Goal: Task Accomplishment & Management: Manage account settings

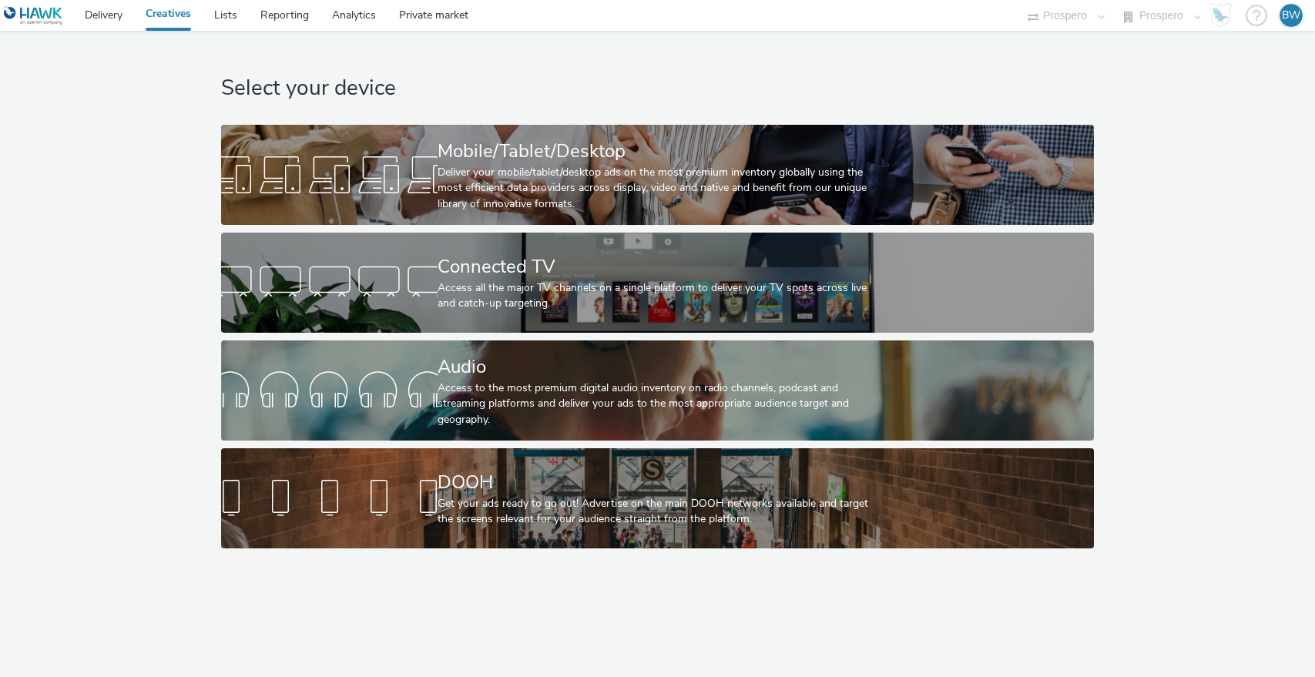
select select "b1b940d3-d05b-48b5-821e-f328c33b988b"
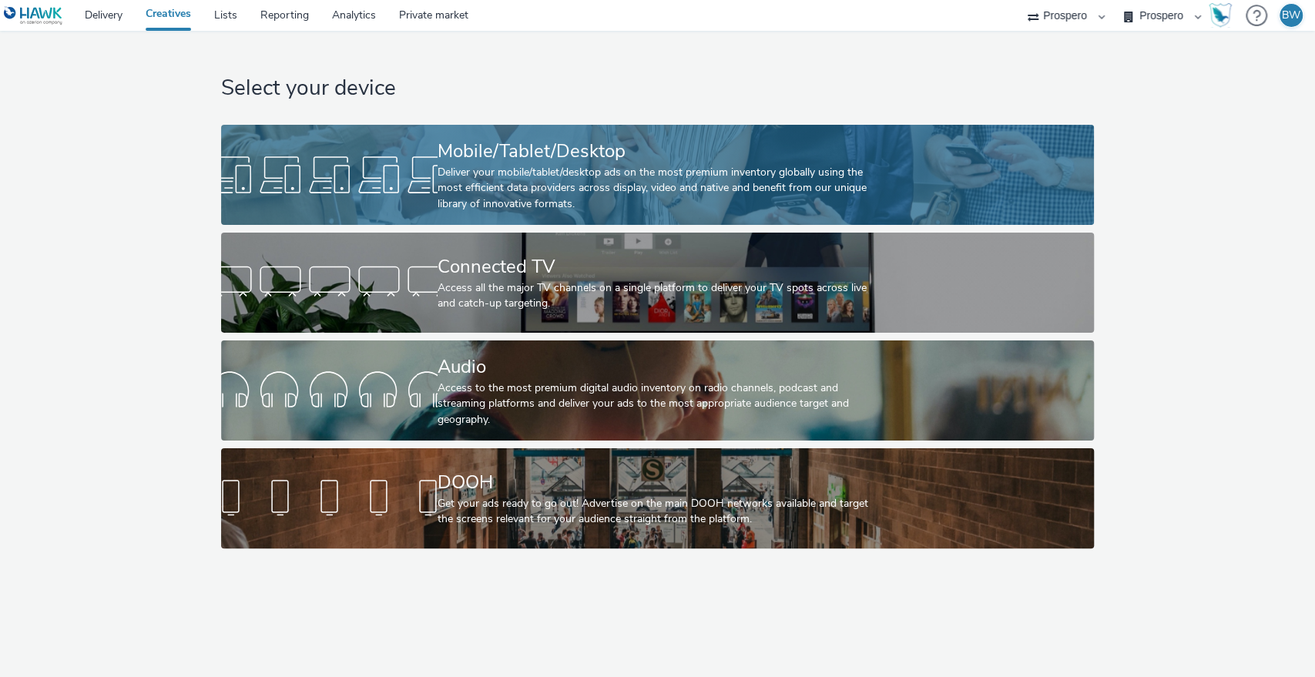
click at [513, 193] on div "Deliver your mobile/tablet/desktop ads on the most premium inventory globally u…" at bounding box center [654, 188] width 434 height 47
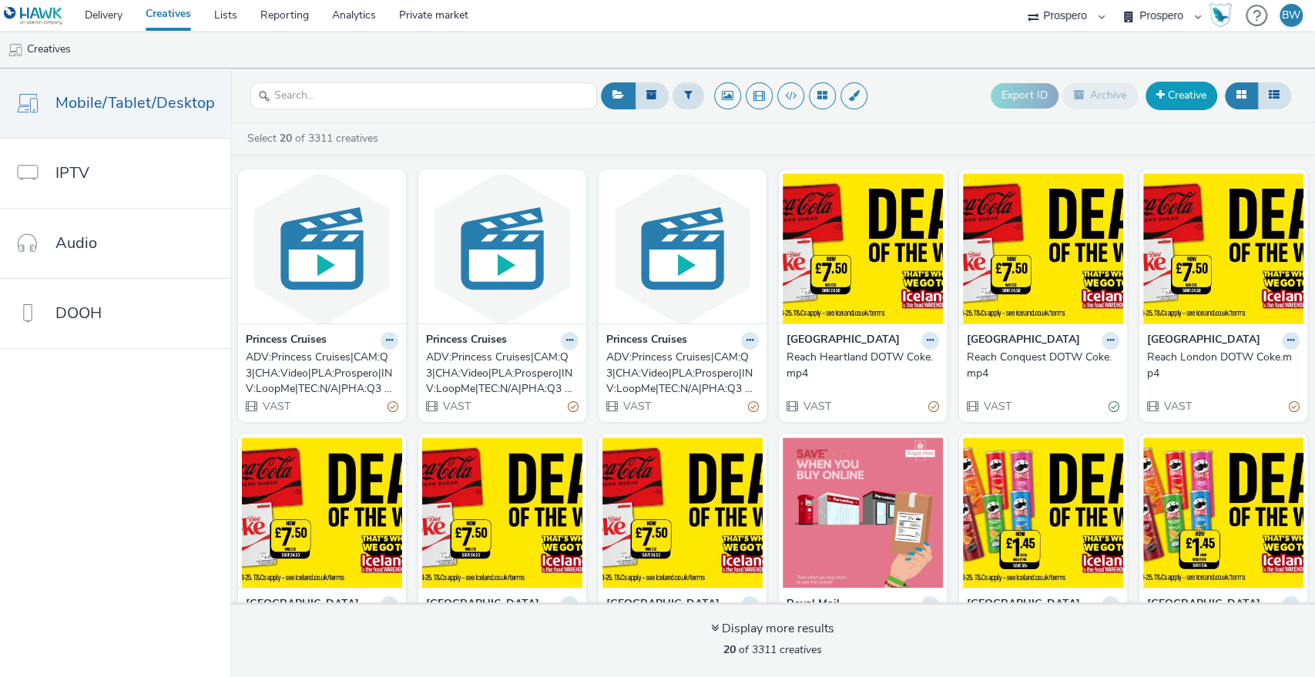
click at [1165, 89] on link "Creative" at bounding box center [1181, 96] width 72 height 28
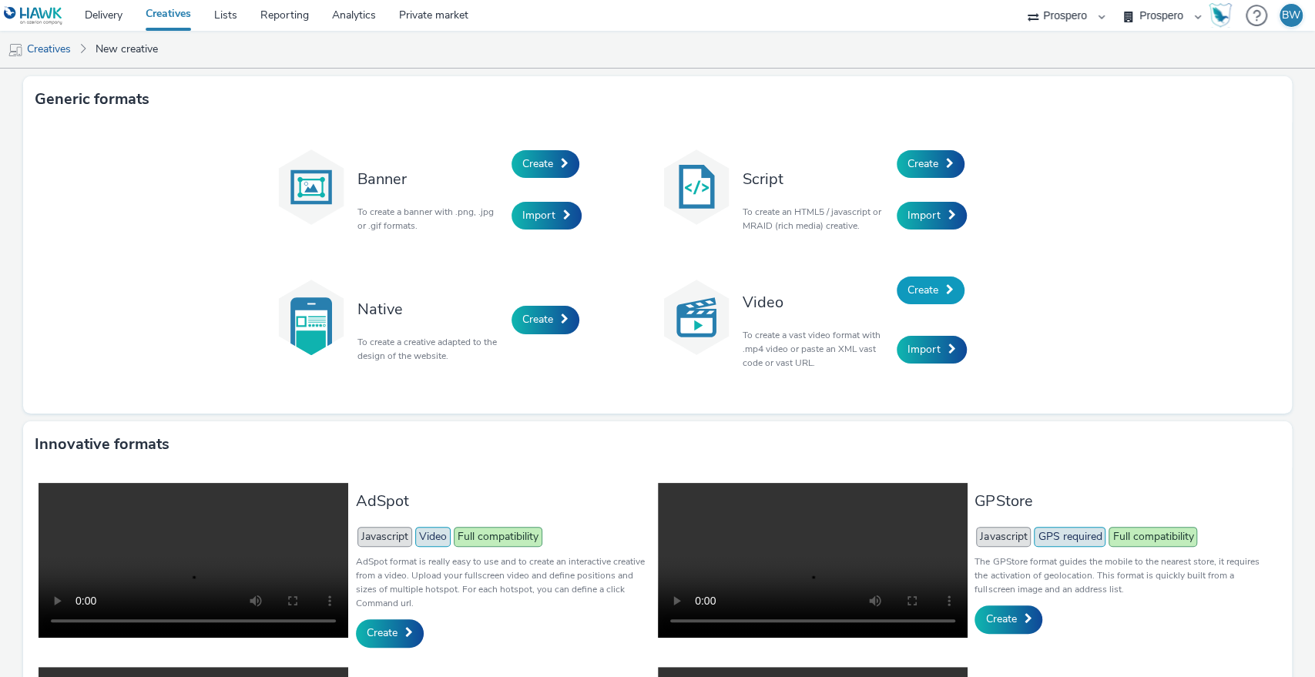
click at [911, 293] on span "Create" at bounding box center [922, 290] width 31 height 15
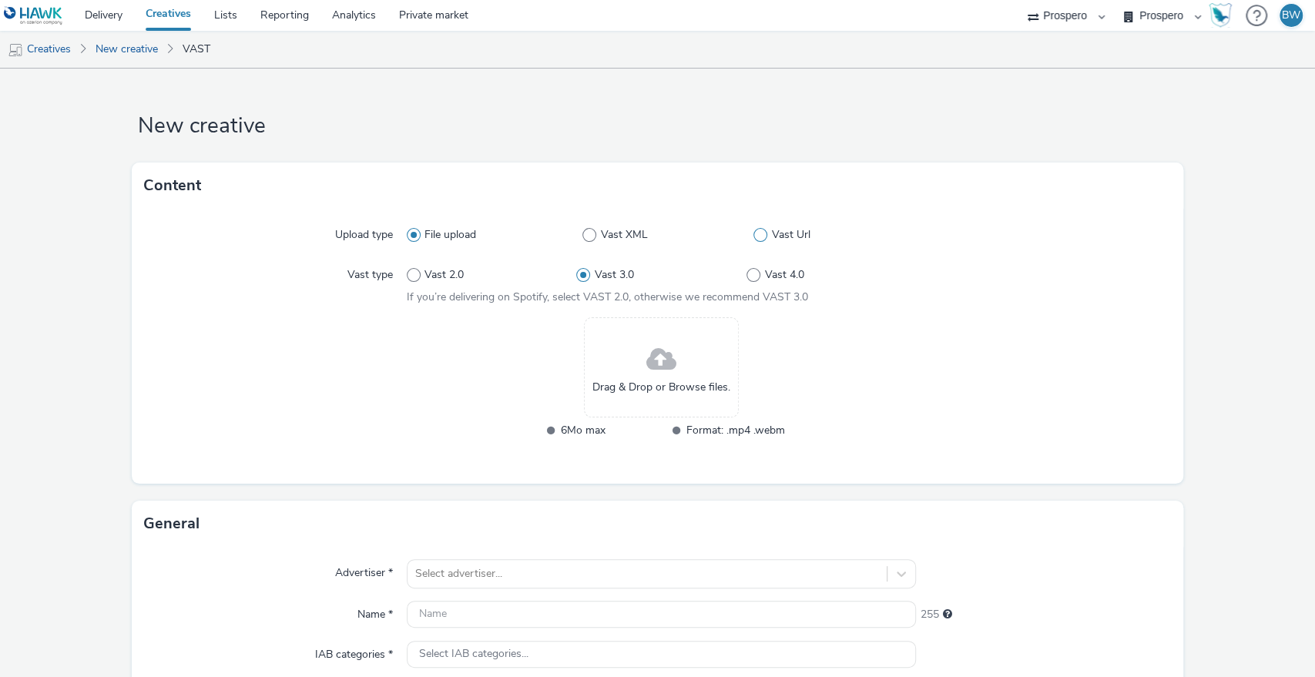
click at [753, 239] on span at bounding box center [760, 235] width 14 height 14
click at [753, 239] on input "Vast Url" at bounding box center [758, 235] width 10 height 10
radio input "false"
radio input "true"
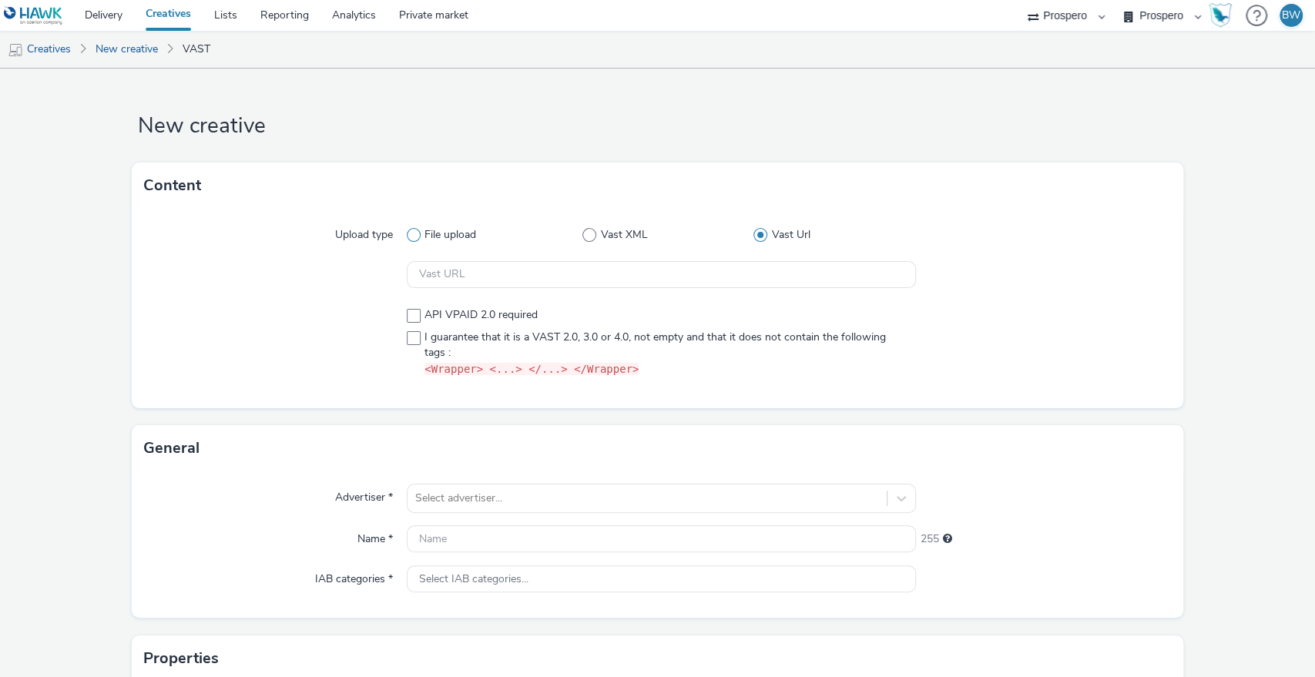
click at [442, 241] on span "File upload" at bounding box center [450, 234] width 52 height 15
click at [417, 240] on input "File upload" at bounding box center [412, 235] width 10 height 10
radio input "true"
radio input "false"
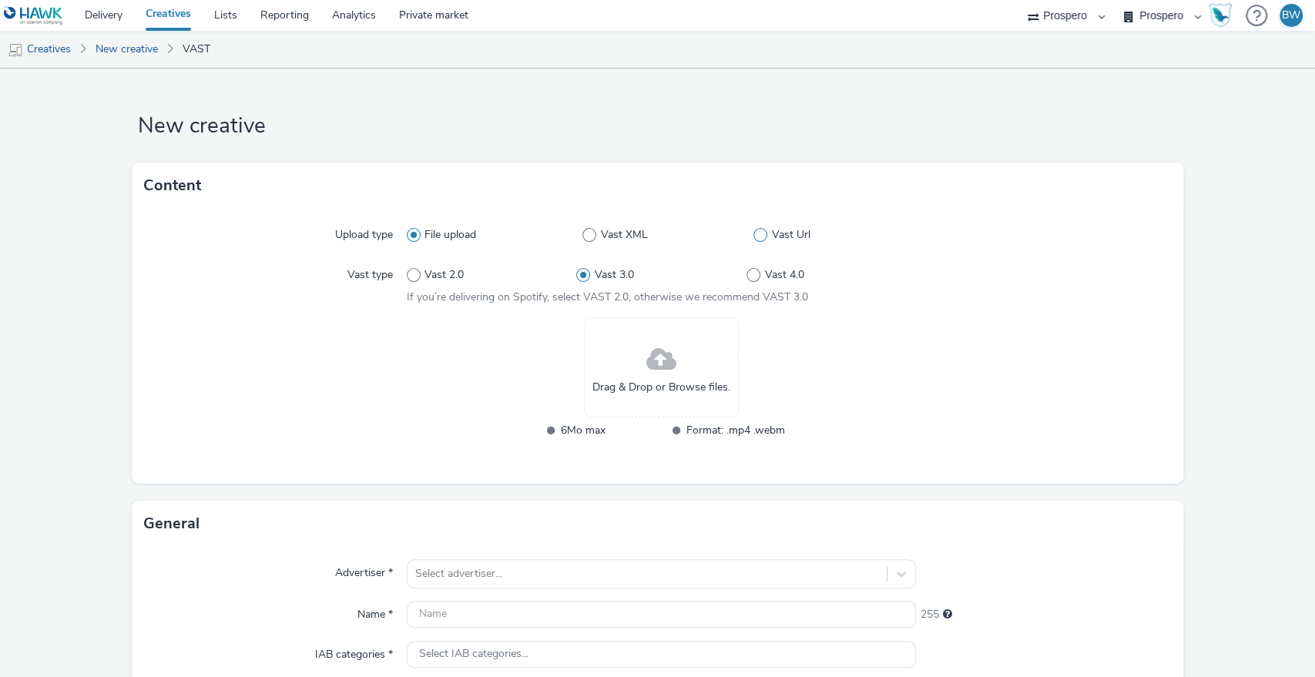
click at [753, 235] on span at bounding box center [760, 235] width 14 height 14
click at [753, 235] on input "Vast Url" at bounding box center [758, 235] width 10 height 10
radio input "false"
radio input "true"
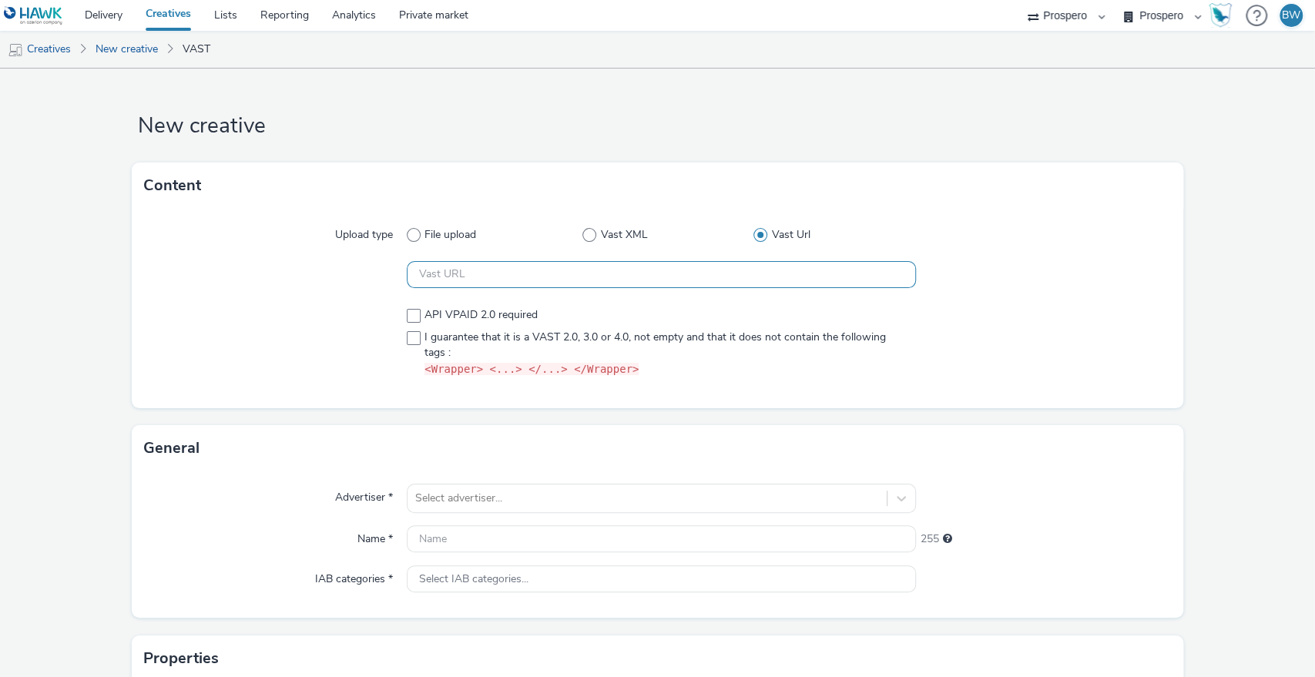
click at [434, 281] on input "text" at bounding box center [662, 274] width 510 height 27
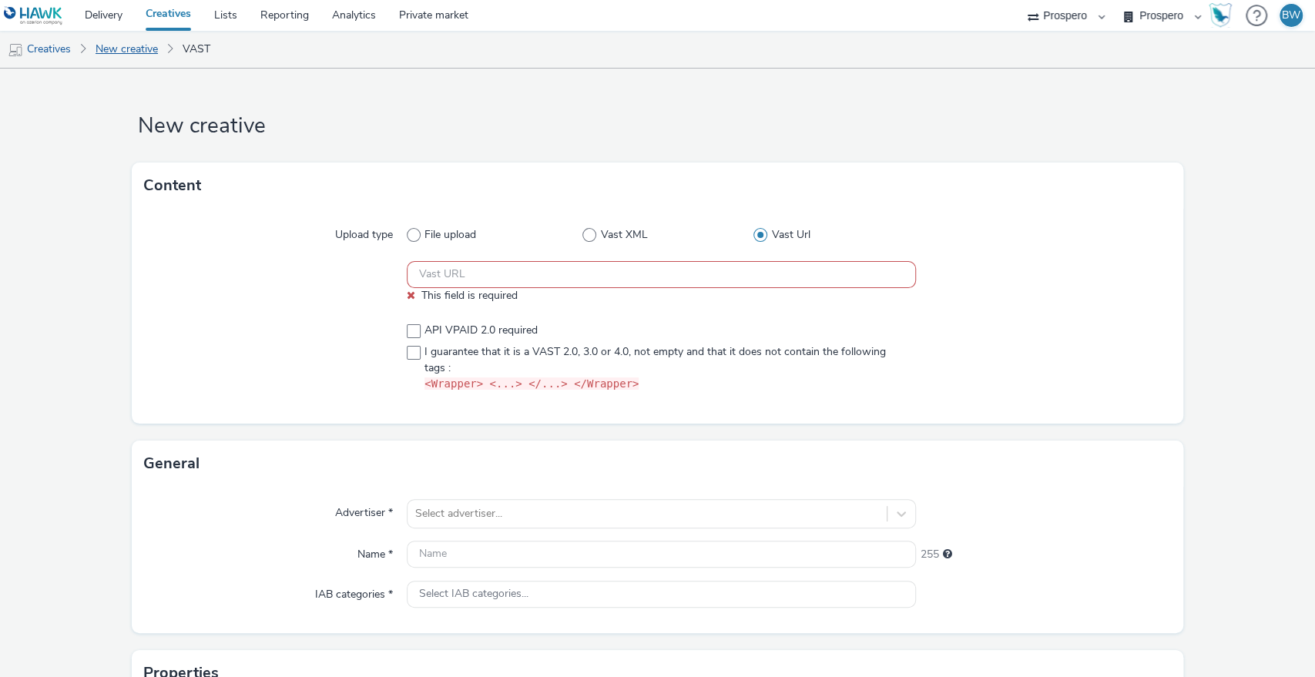
click at [116, 54] on link "New creative" at bounding box center [127, 49] width 78 height 37
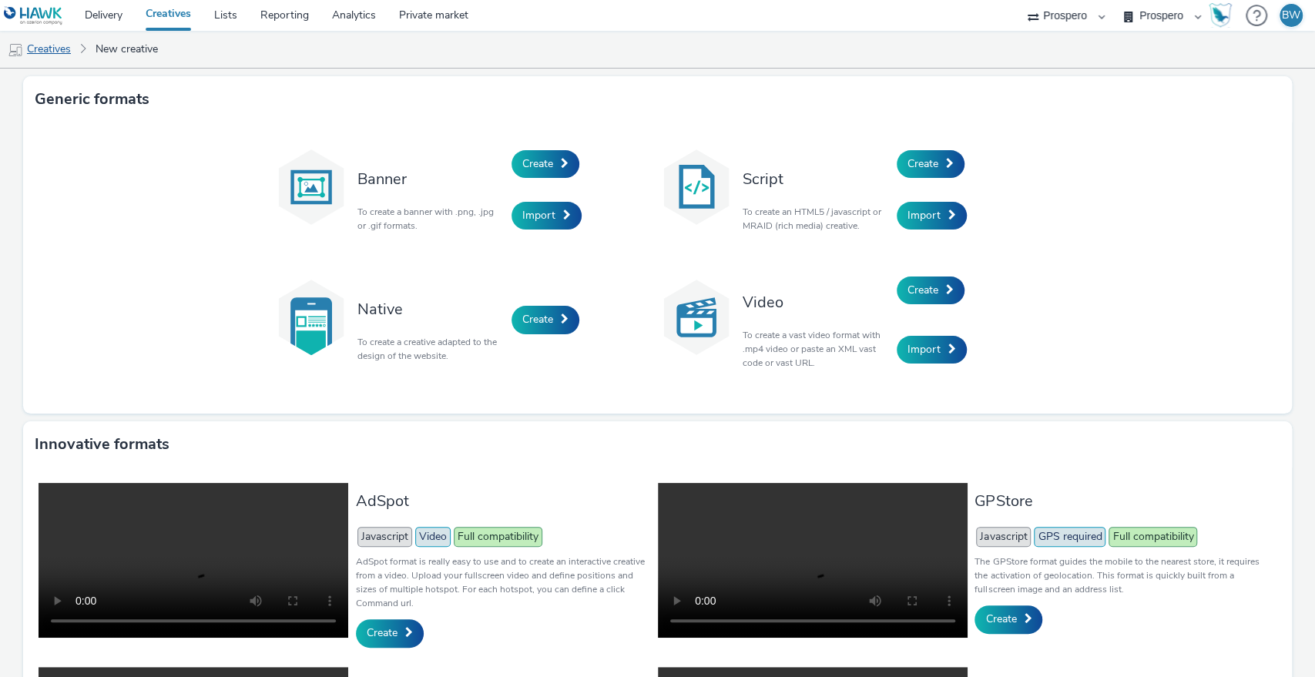
click at [52, 52] on link "Creatives" at bounding box center [39, 49] width 79 height 37
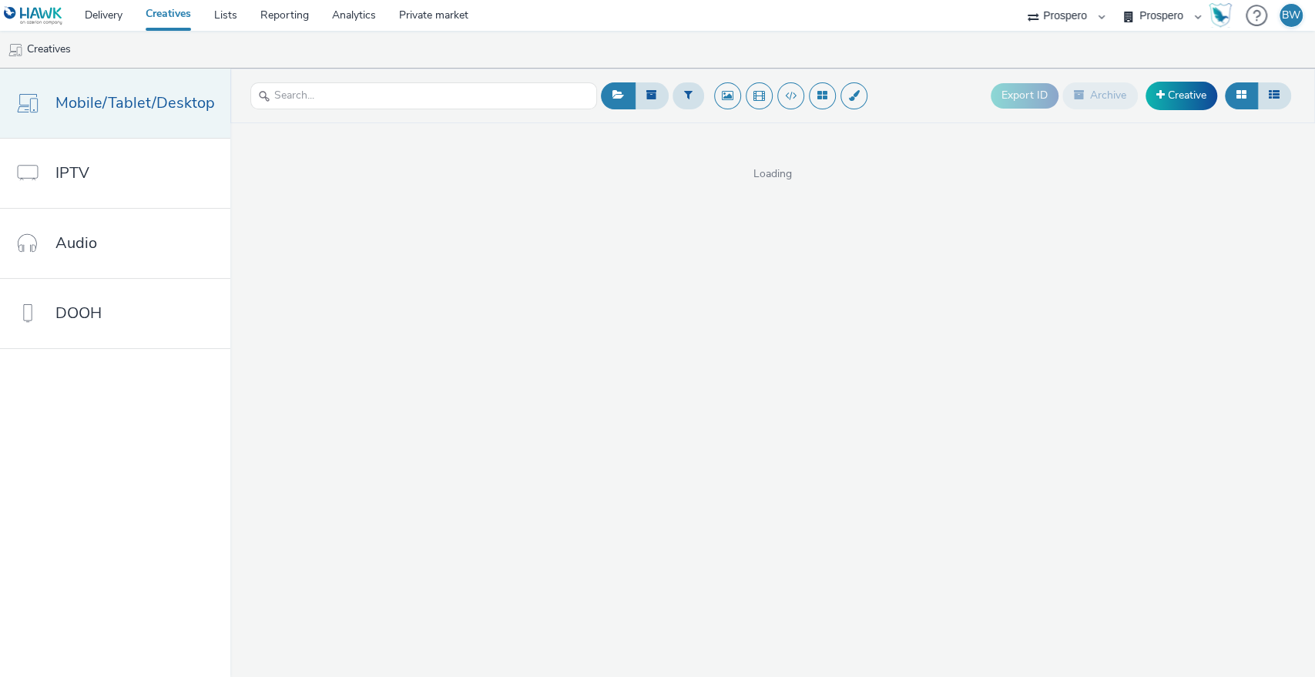
click at [101, 96] on span "Mobile/Tablet/Desktop" at bounding box center [134, 103] width 159 height 22
click at [101, 94] on span "Mobile/Tablet/Desktop" at bounding box center [134, 103] width 159 height 22
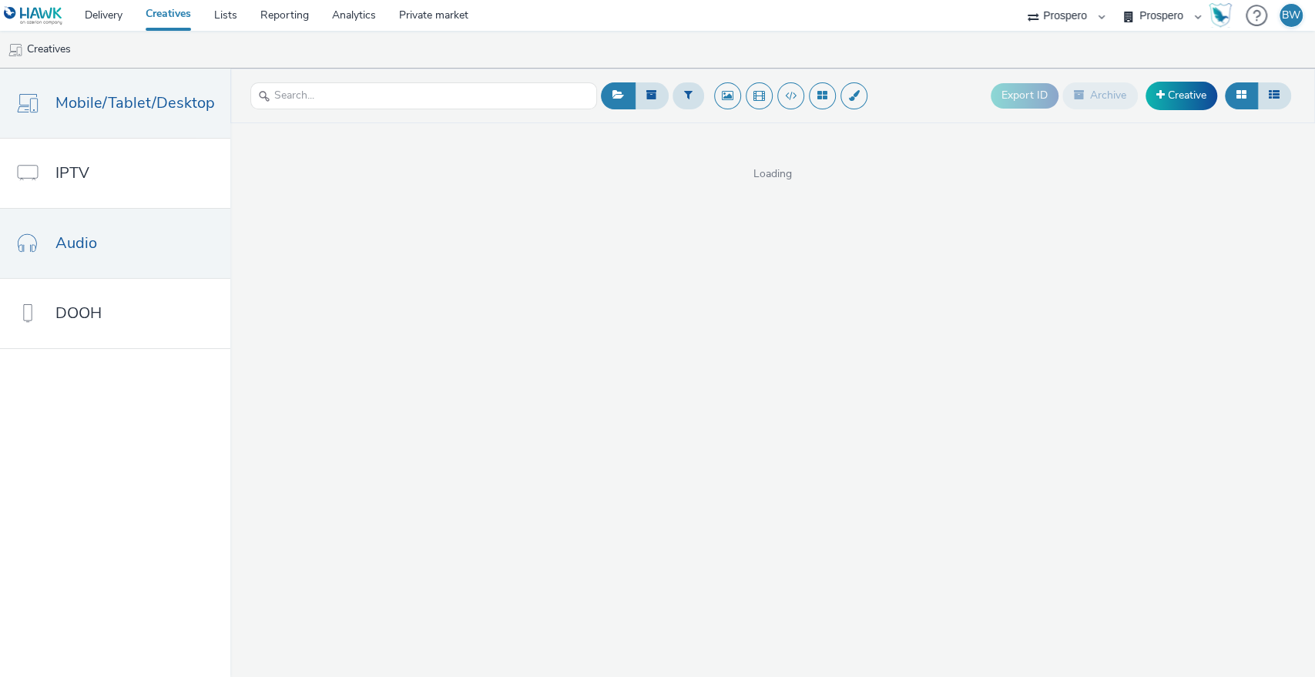
click at [106, 223] on link "Audio" at bounding box center [115, 243] width 230 height 69
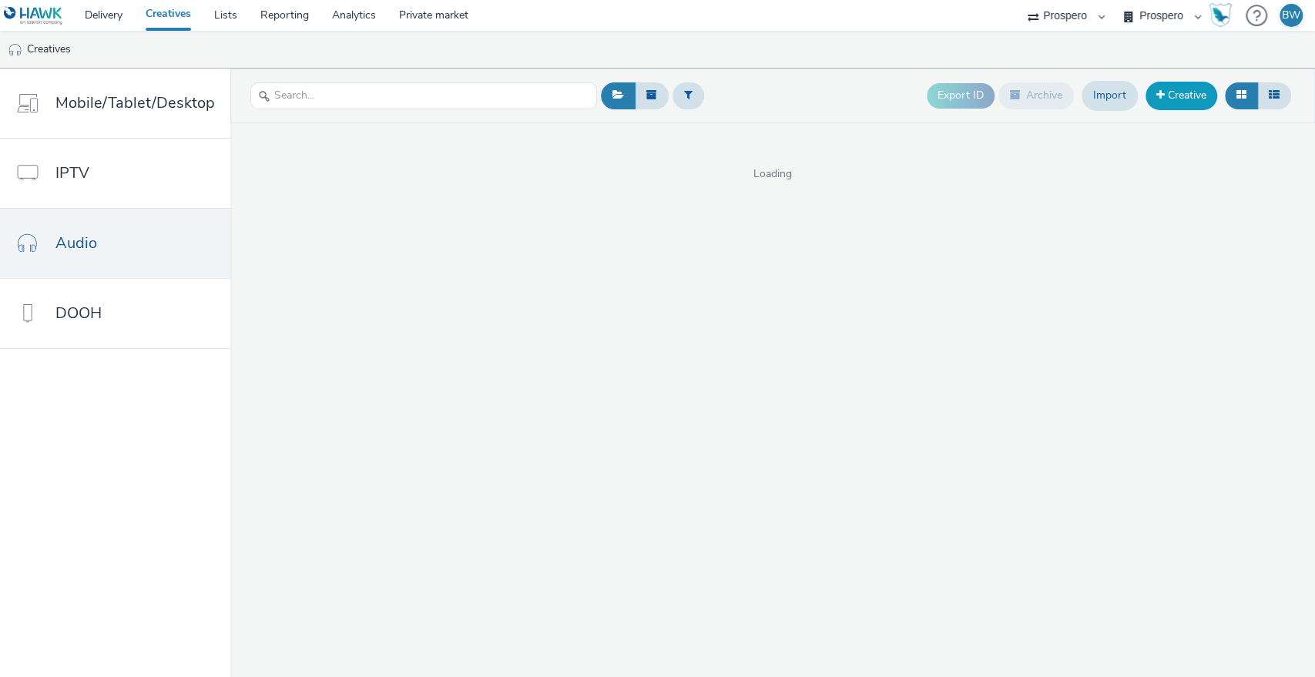
click at [1186, 95] on link "Creative" at bounding box center [1181, 96] width 72 height 28
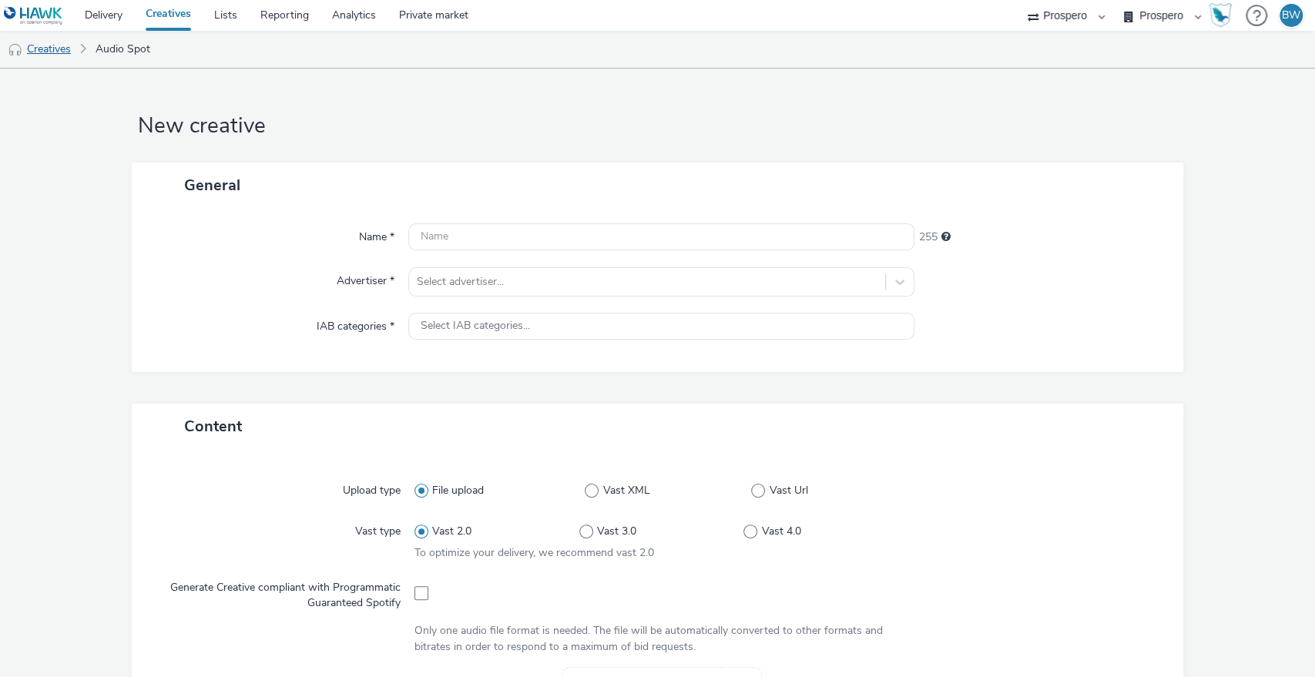
click at [47, 51] on link "Creatives" at bounding box center [39, 49] width 79 height 37
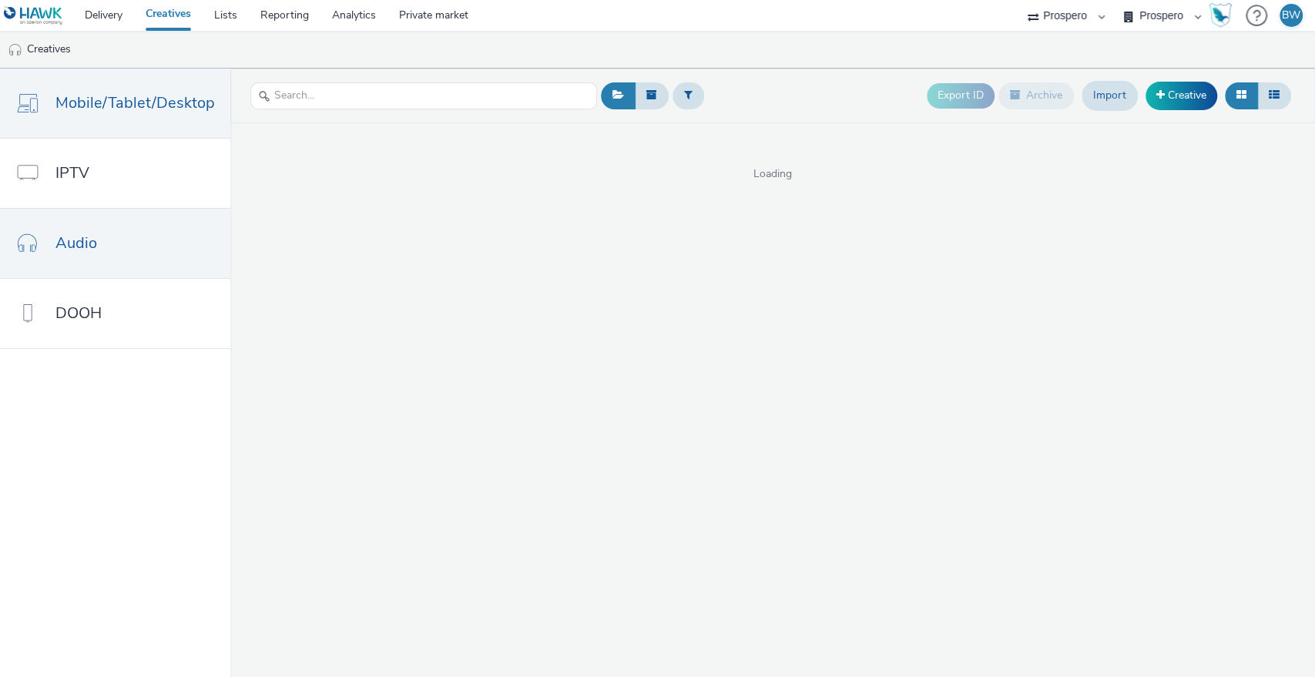
click at [77, 104] on span "Mobile/Tablet/Desktop" at bounding box center [134, 103] width 159 height 22
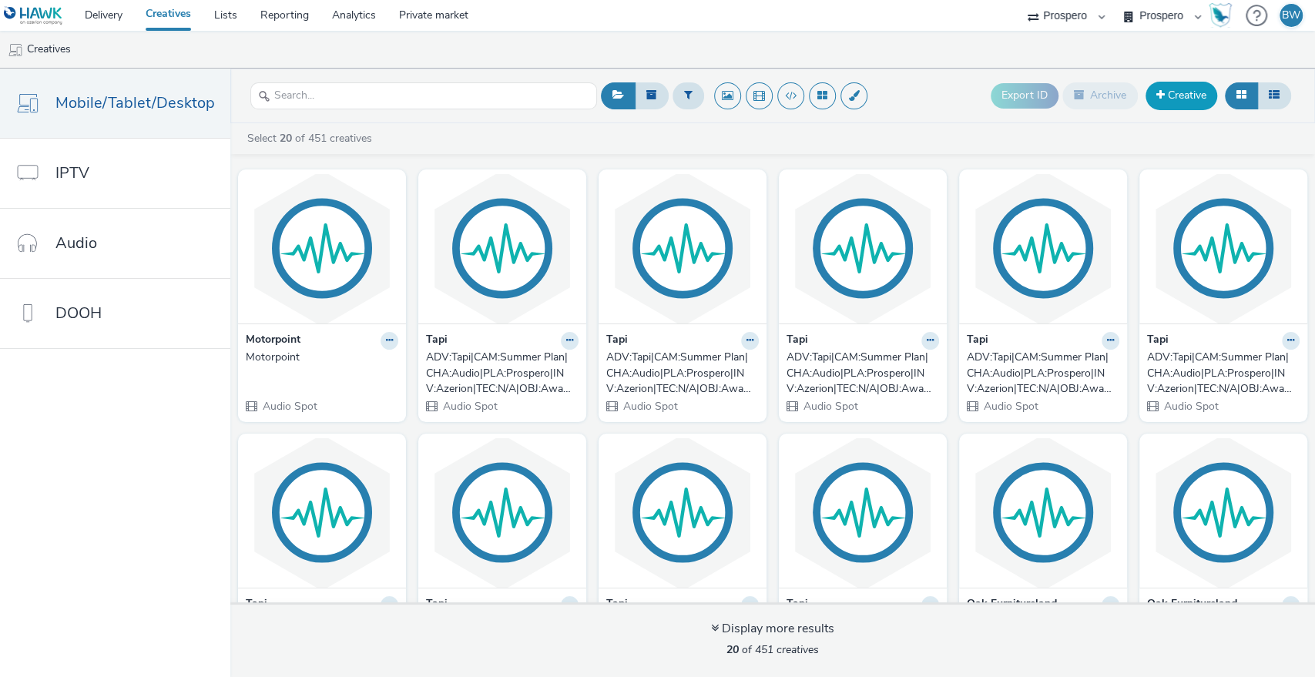
click at [1189, 97] on link "Creative" at bounding box center [1181, 96] width 72 height 28
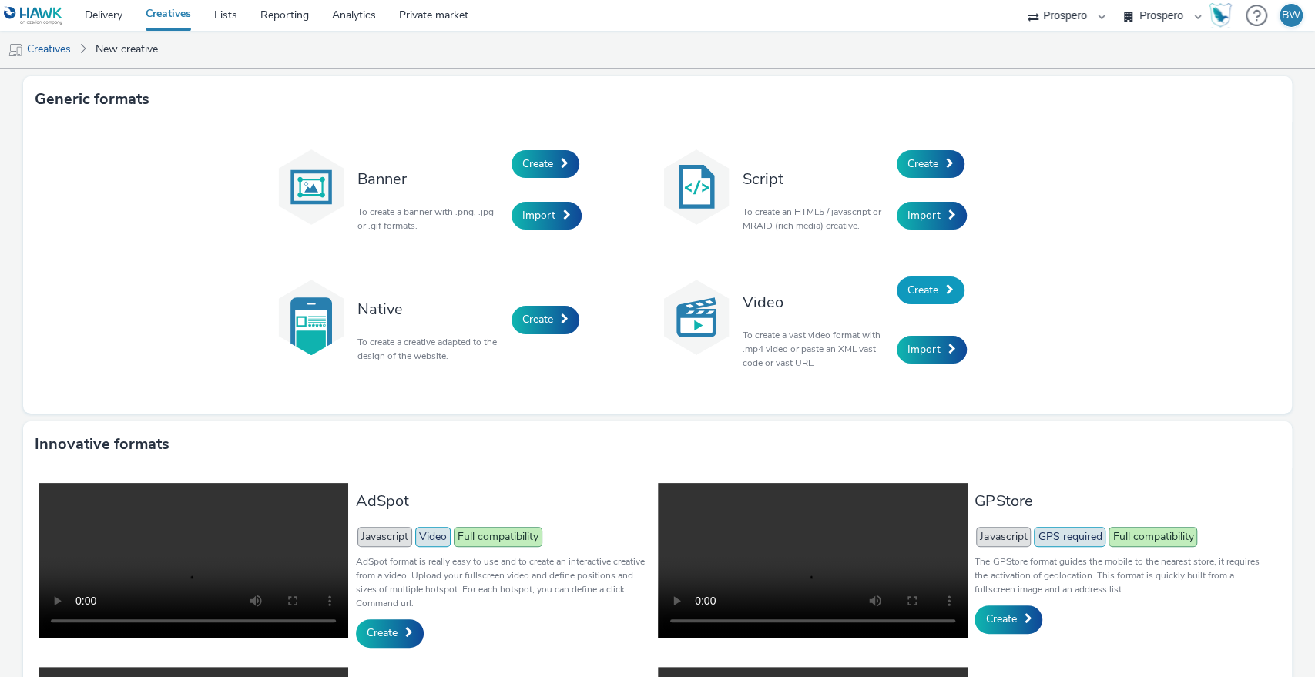
click at [915, 293] on span "Create" at bounding box center [922, 290] width 31 height 15
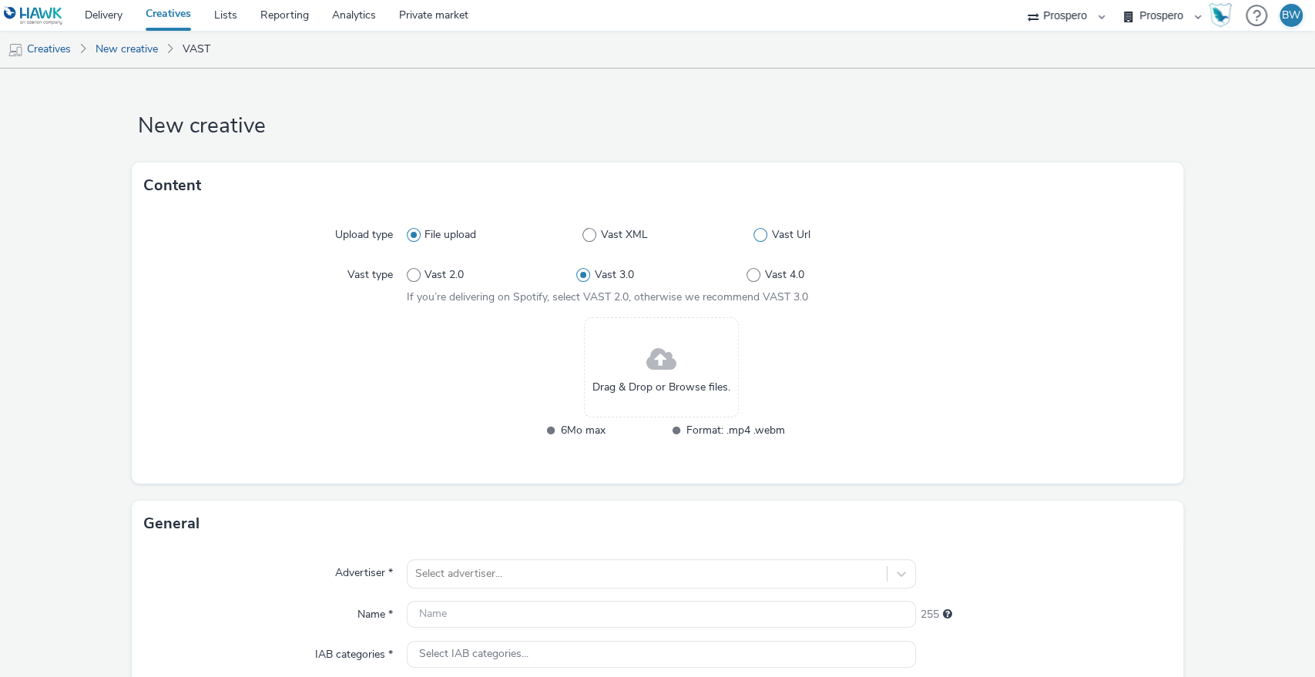
click at [756, 234] on span at bounding box center [760, 235] width 14 height 14
click at [756, 234] on input "Vast Url" at bounding box center [758, 235] width 10 height 10
radio input "false"
radio input "true"
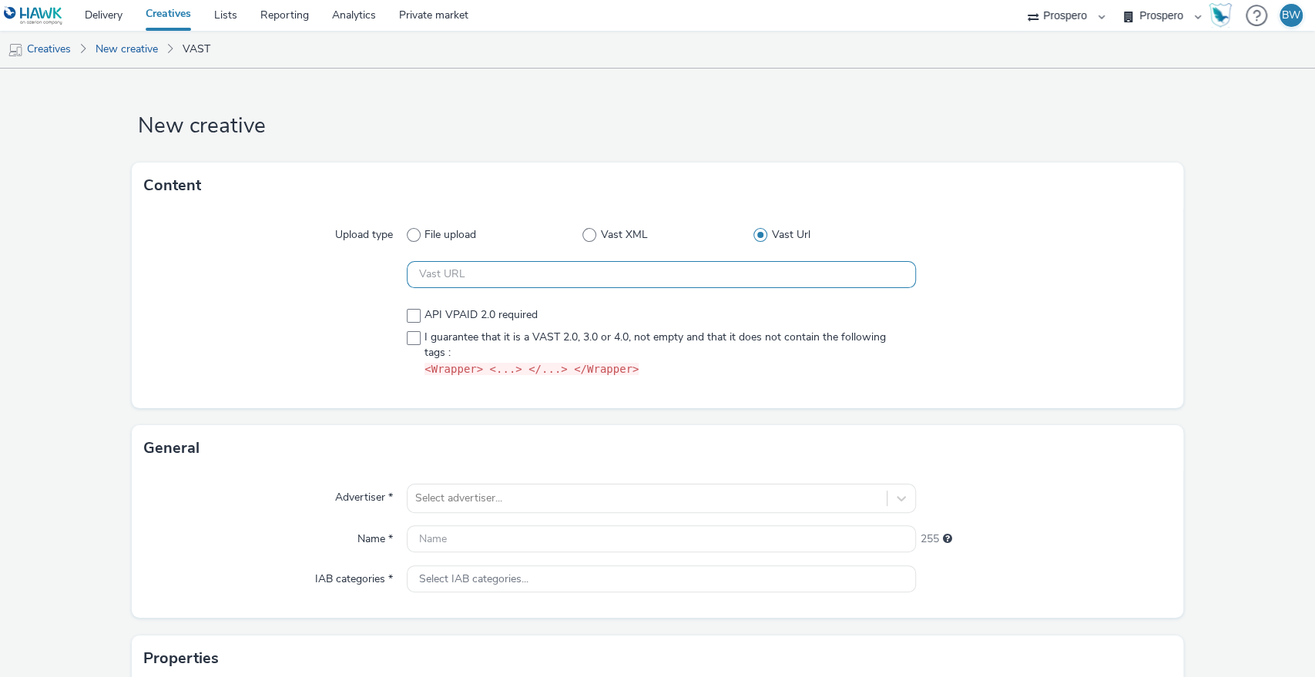
click at [456, 271] on input "text" at bounding box center [662, 274] width 510 height 27
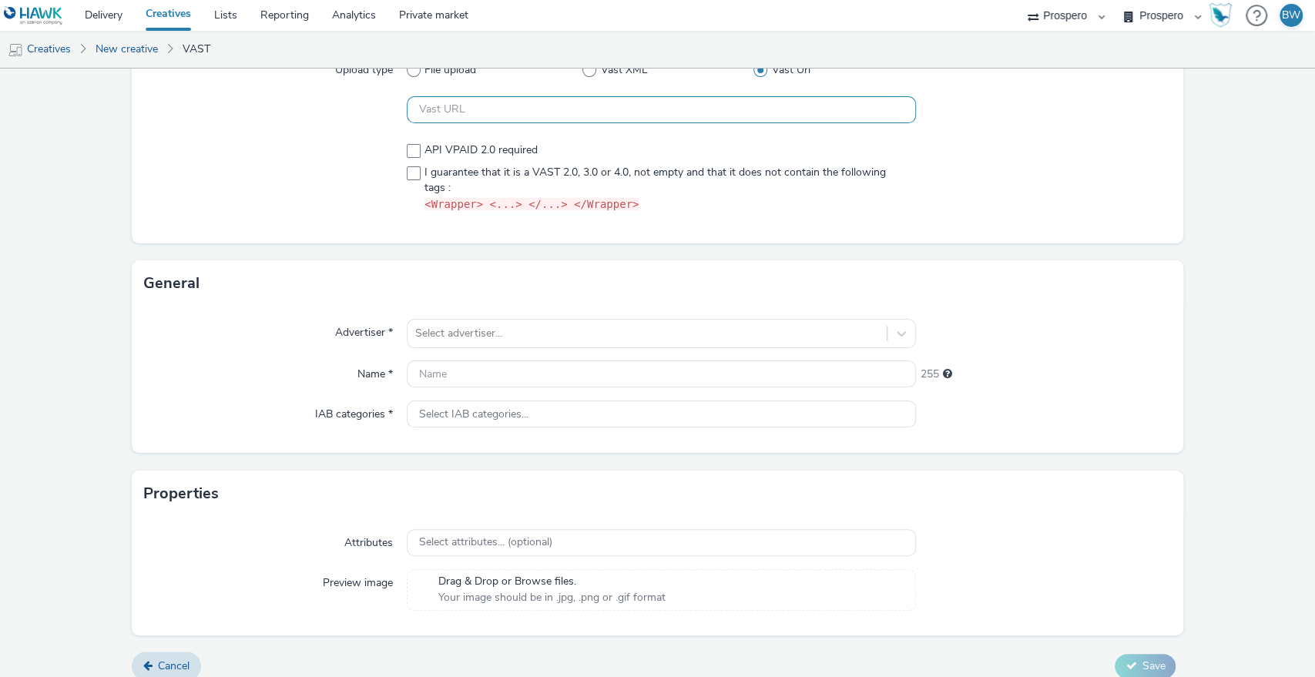
scroll to position [171, 0]
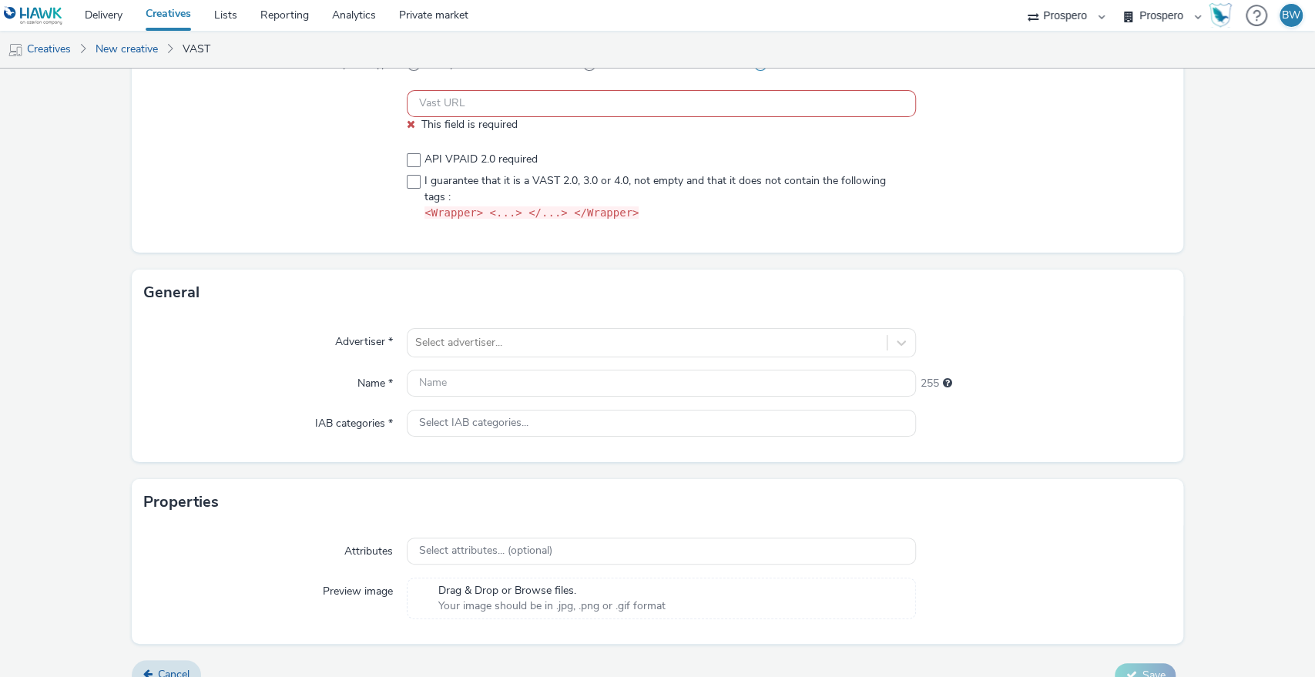
click at [277, 238] on div "Content Upload type File upload Vast XML Vast Url This field is required API VP…" at bounding box center [658, 131] width 1052 height 278
click at [431, 328] on div "Select advertiser..." at bounding box center [662, 342] width 510 height 29
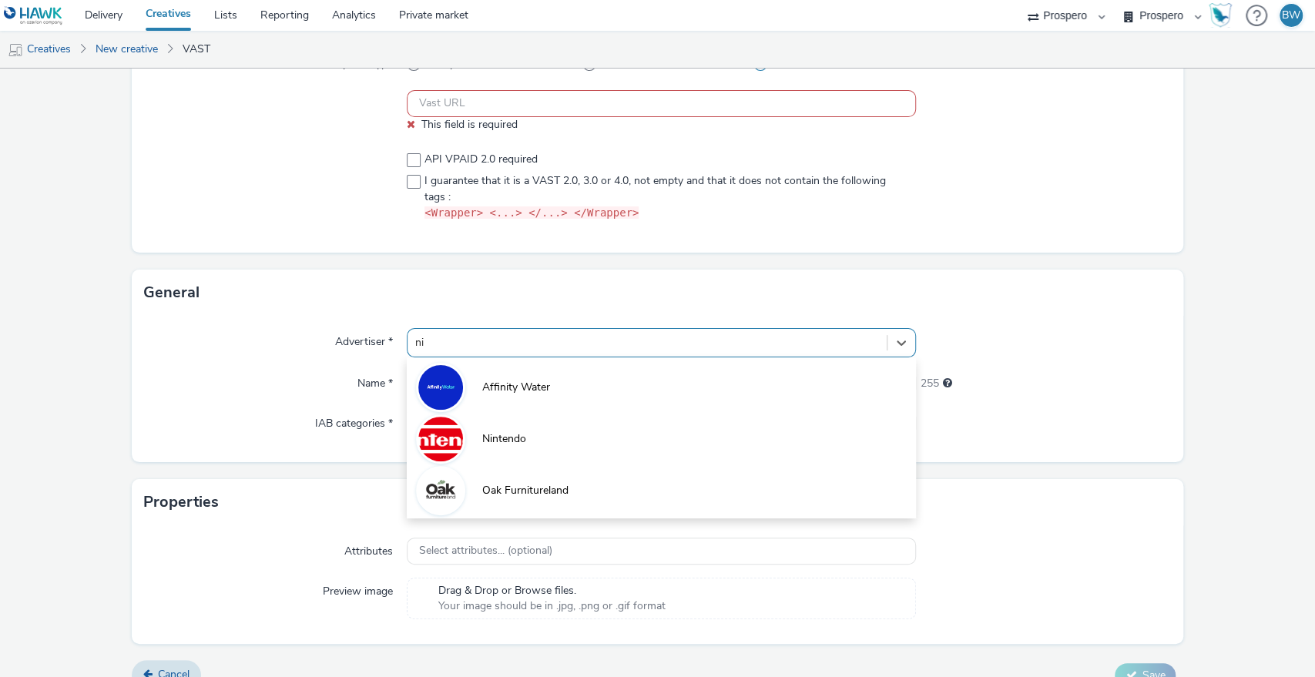
type input "nin"
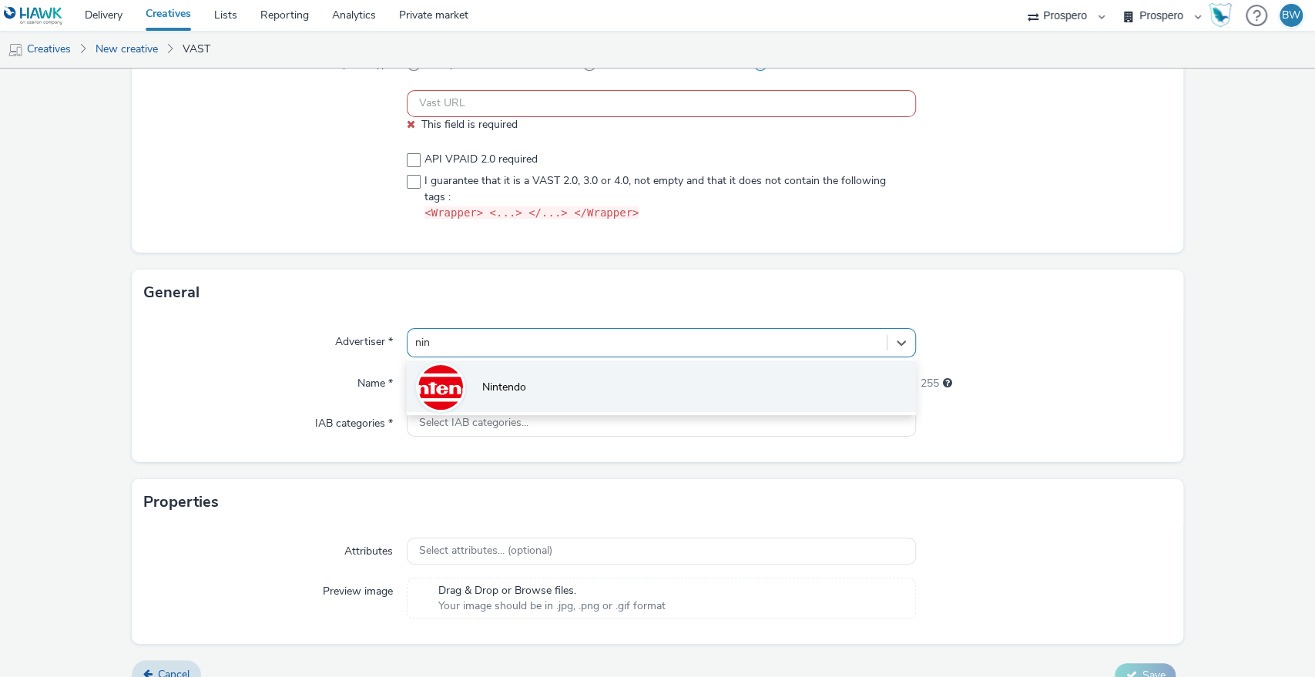
click at [474, 390] on li "Nintendo" at bounding box center [662, 386] width 510 height 52
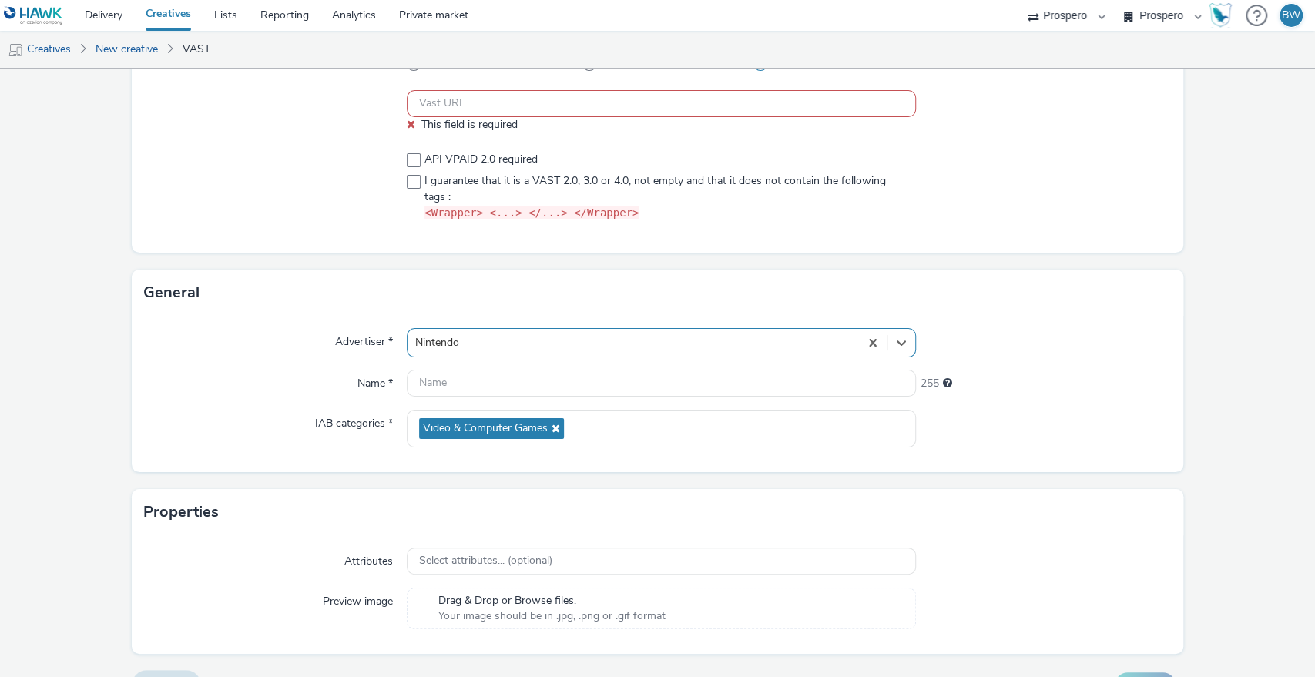
scroll to position [0, 0]
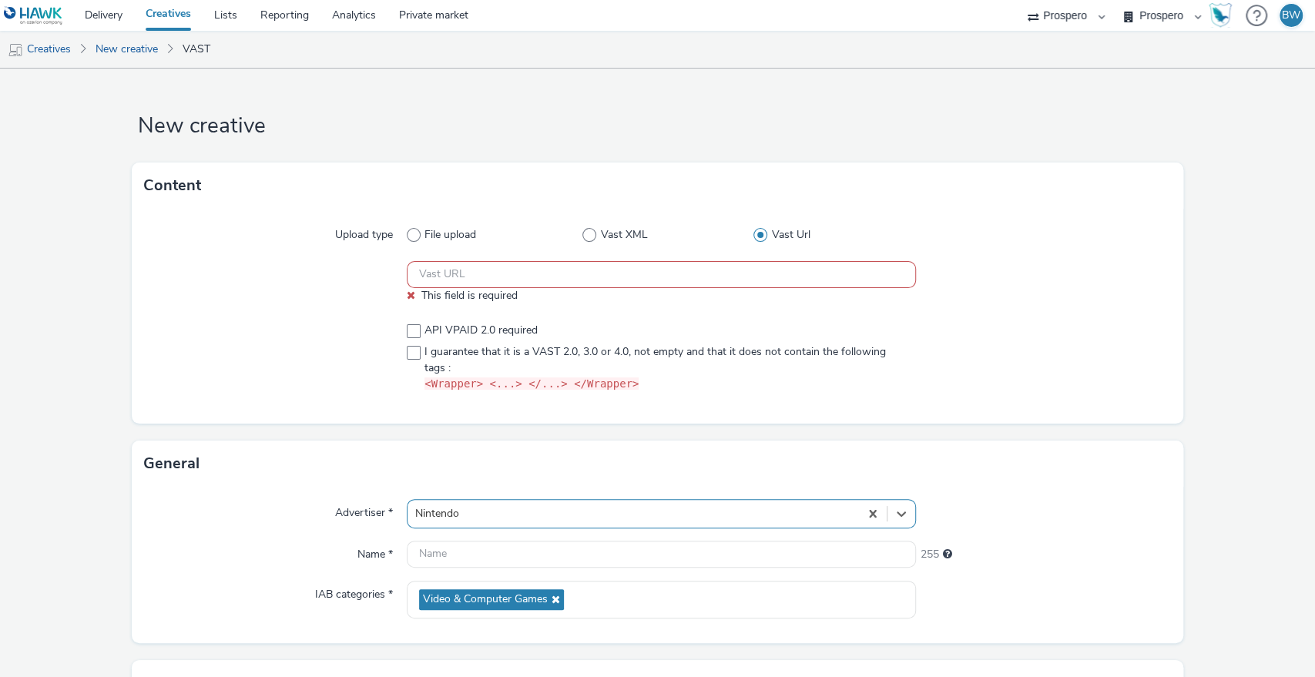
click at [59, 9] on img at bounding box center [33, 15] width 59 height 19
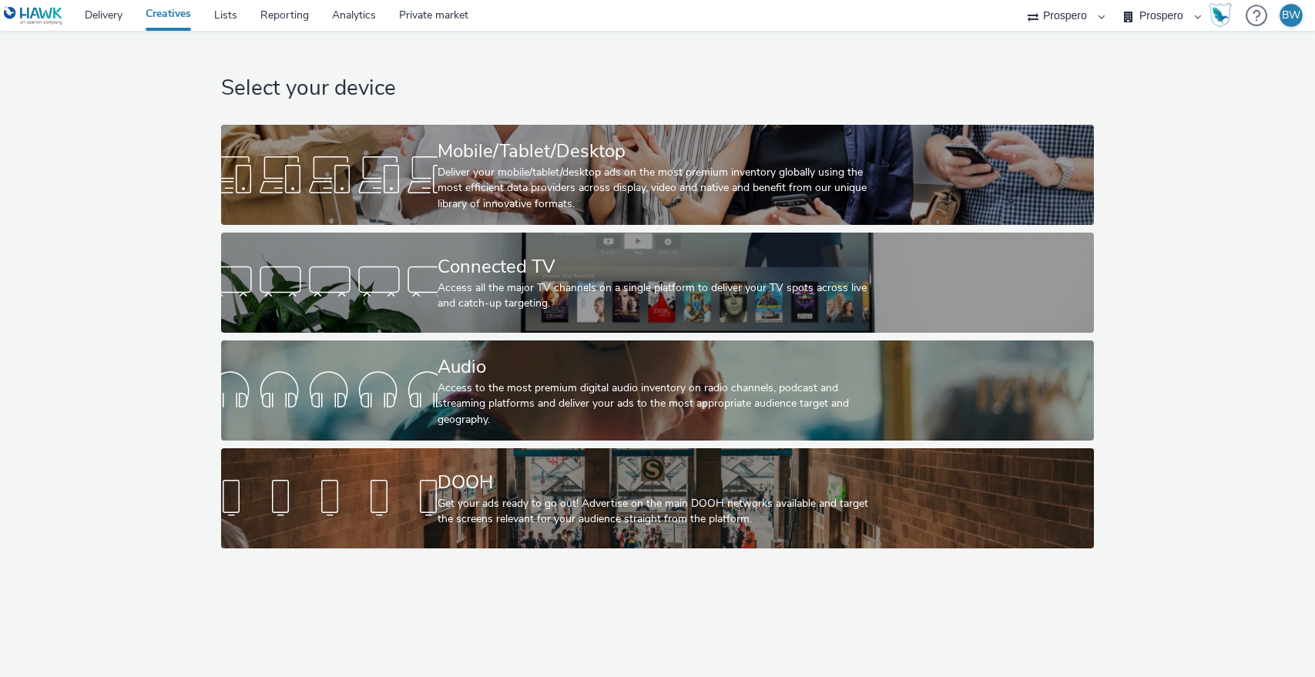
select select "b1b940d3-d05b-48b5-821e-f328c33b988b"
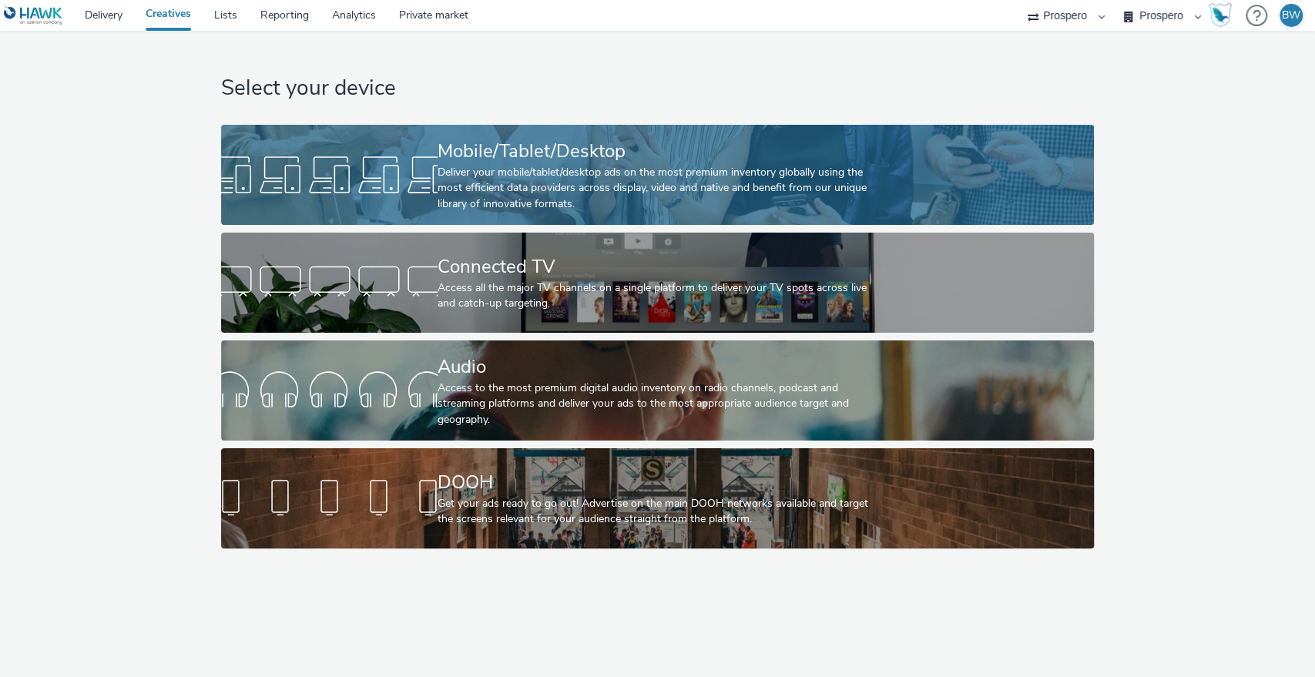
click at [546, 165] on div "Deliver your mobile/tablet/desktop ads on the most premium inventory globally u…" at bounding box center [654, 188] width 434 height 47
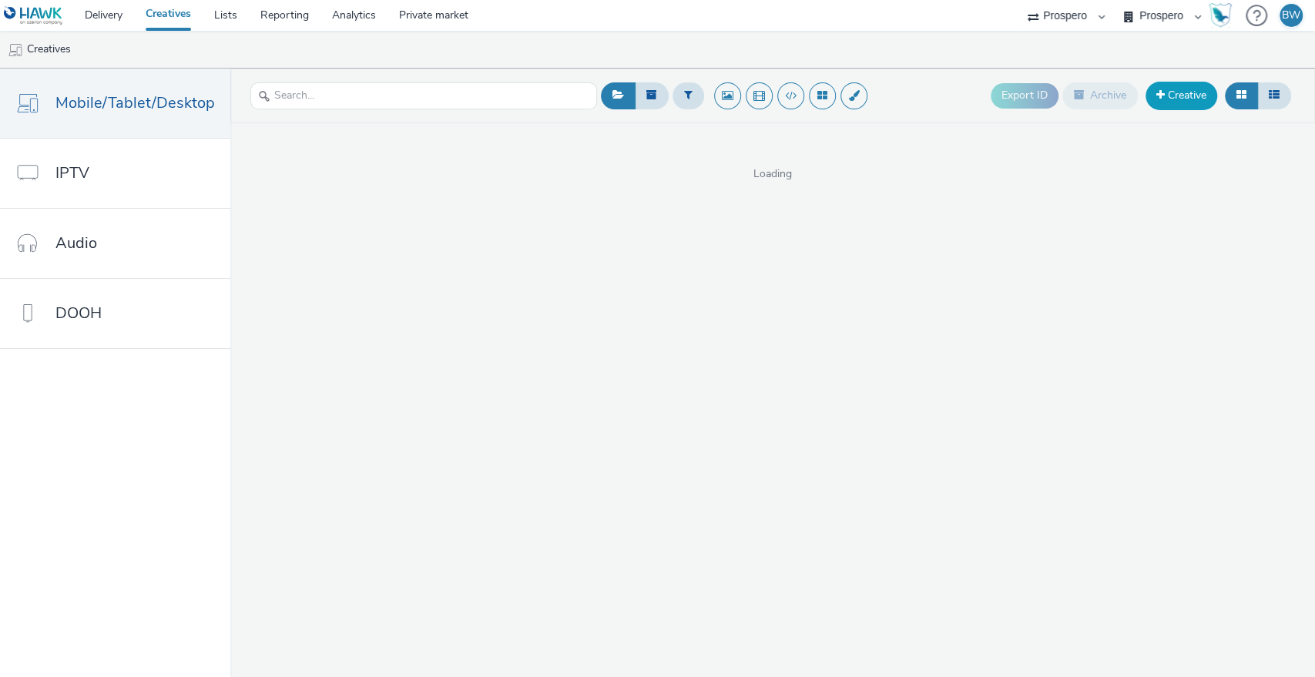
click at [1179, 99] on link "Creative" at bounding box center [1181, 96] width 72 height 28
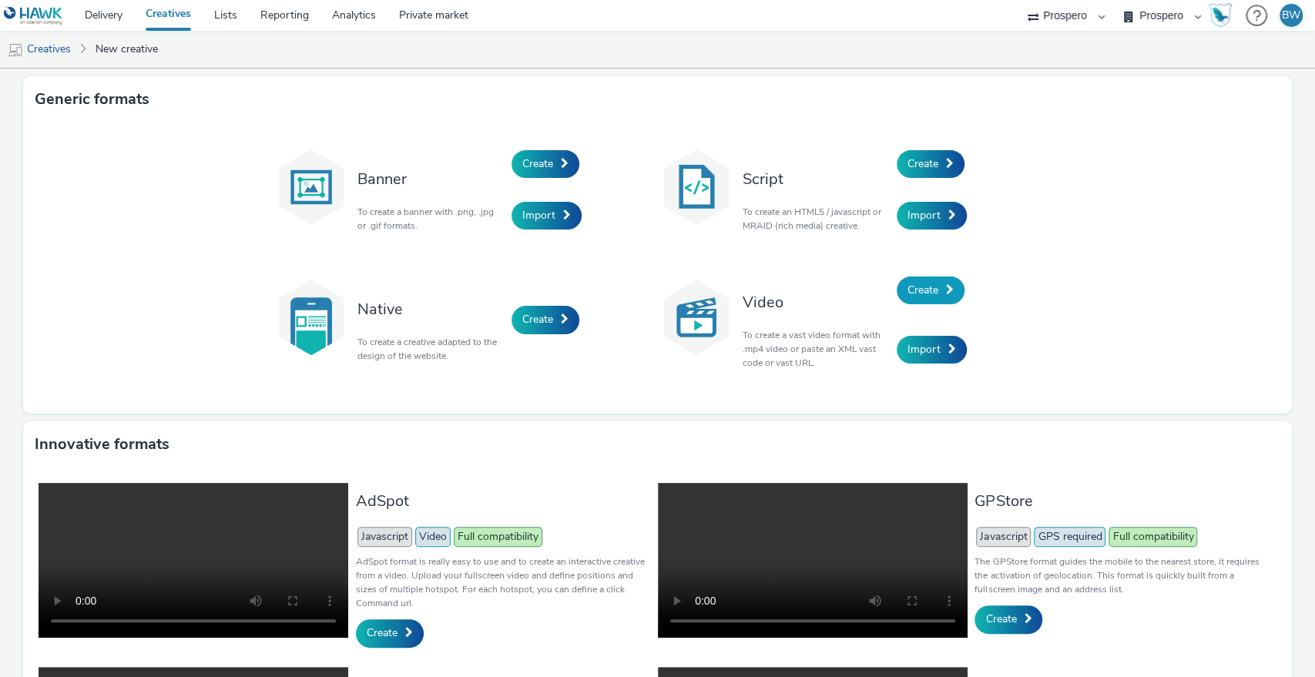
click at [930, 280] on link "Create" at bounding box center [930, 290] width 68 height 28
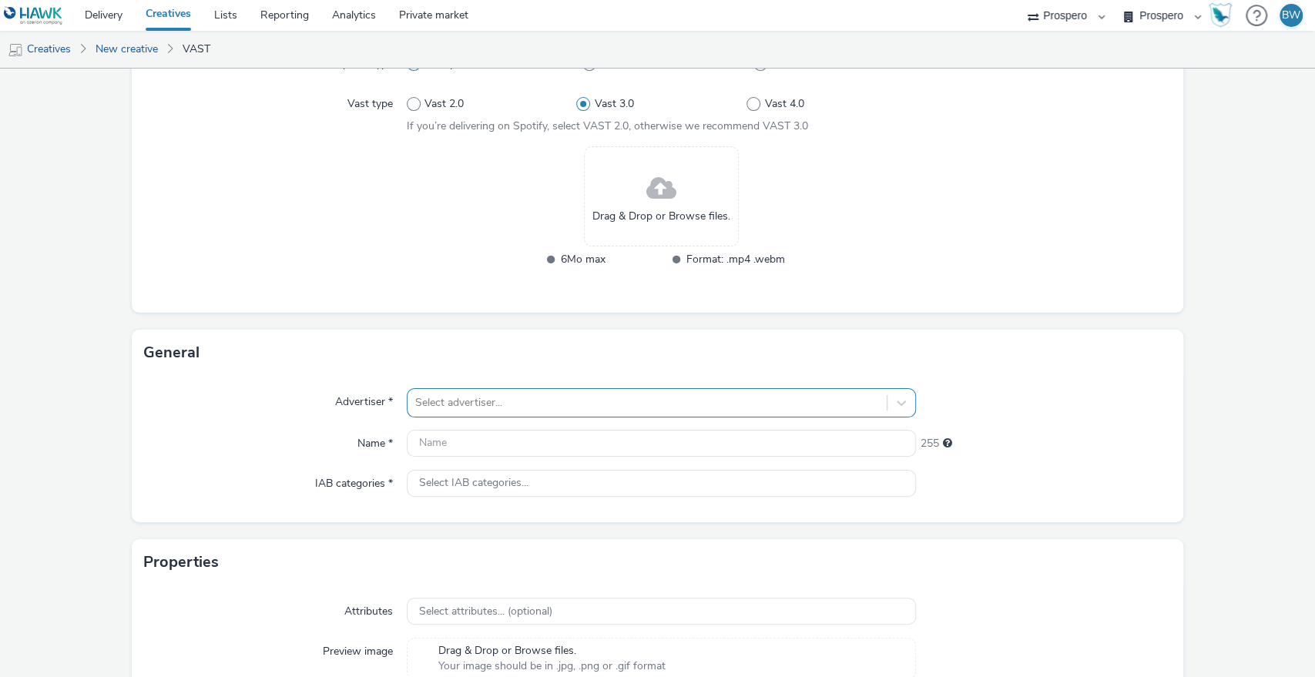
click at [505, 410] on div "Select advertiser..." at bounding box center [662, 402] width 510 height 29
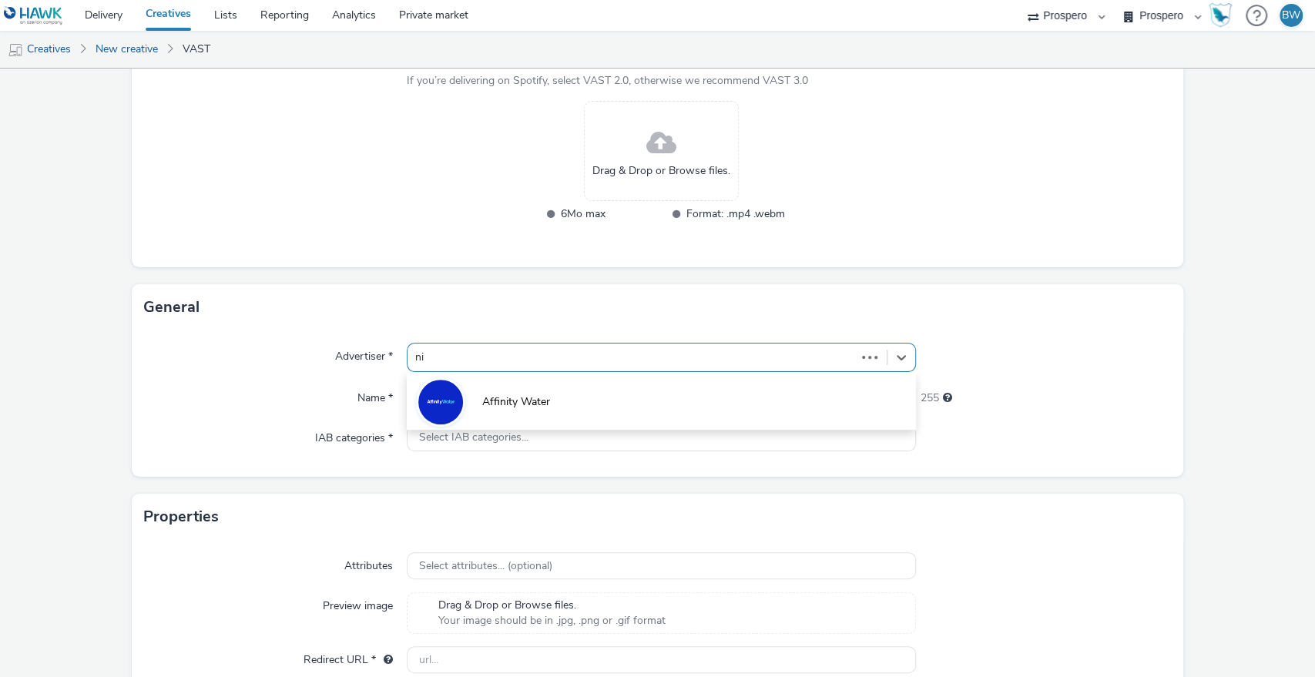
type input "nin"
click at [504, 411] on li "Nintendo" at bounding box center [662, 401] width 510 height 52
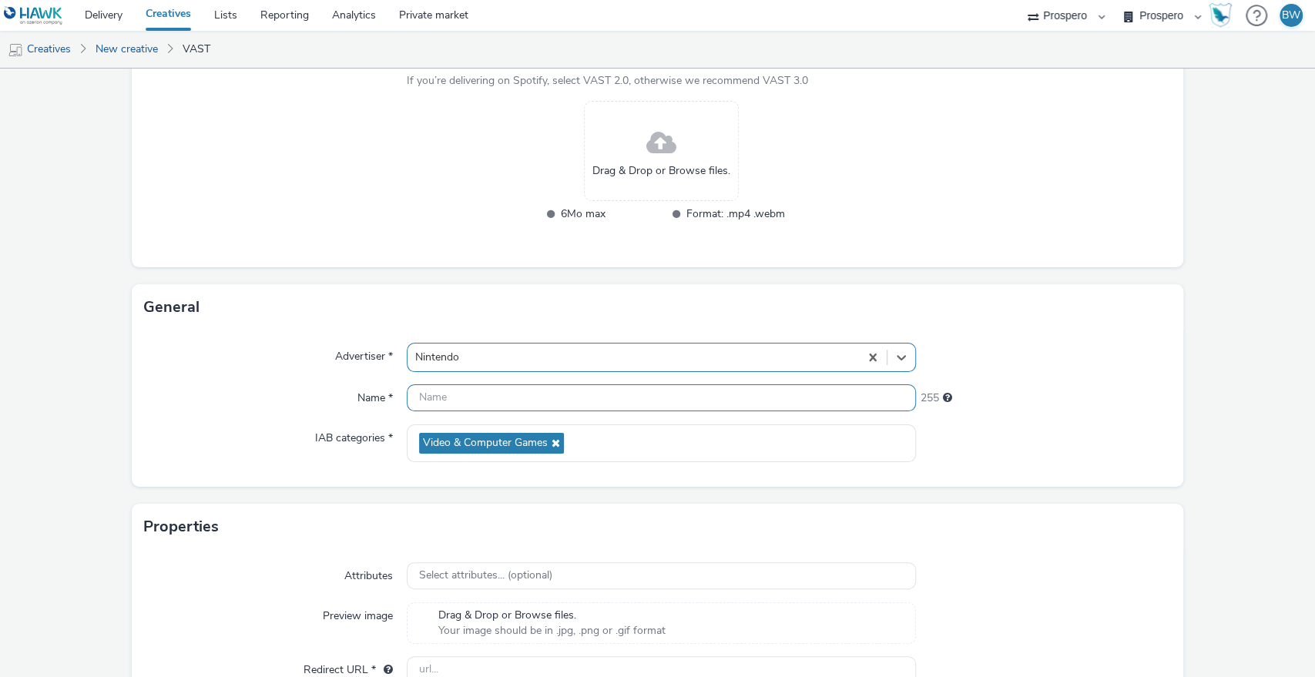
click at [494, 401] on input "text" at bounding box center [662, 397] width 510 height 27
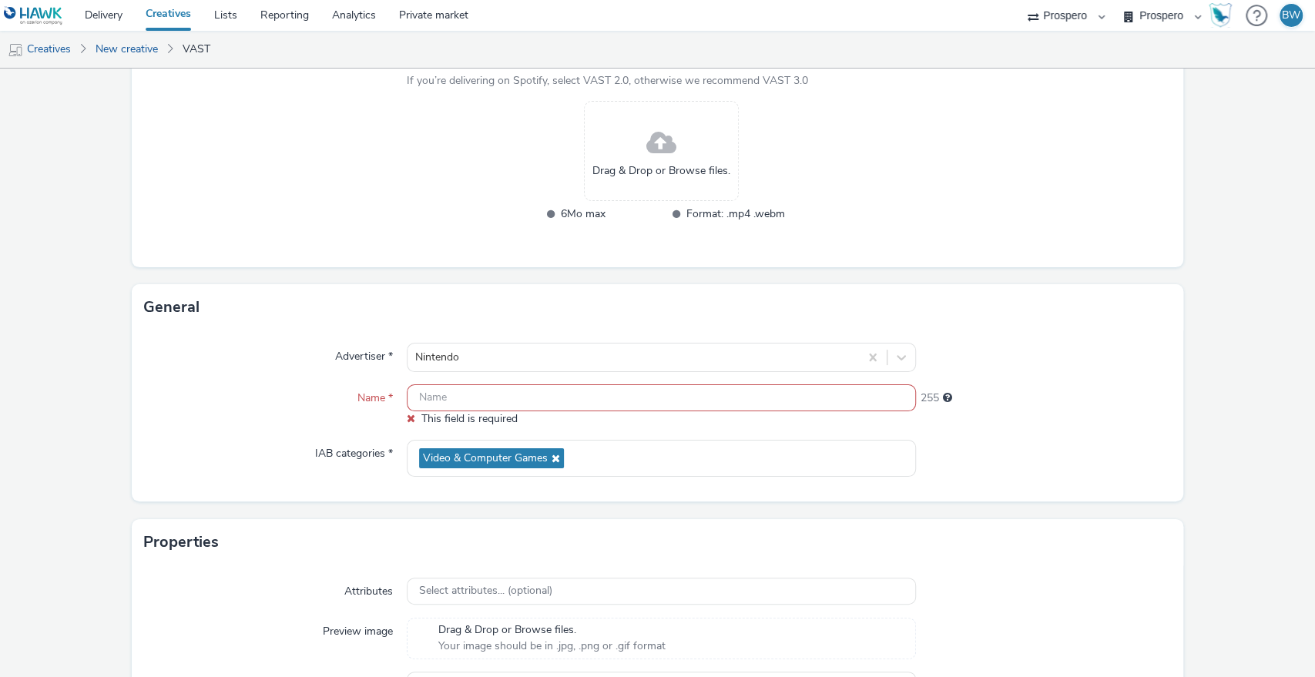
paste input "ADV:Ni3|CAM:[PERSON_NAME] and the Forgotten Land + SCW|CHA:Video|PLA:Prospero|I…"
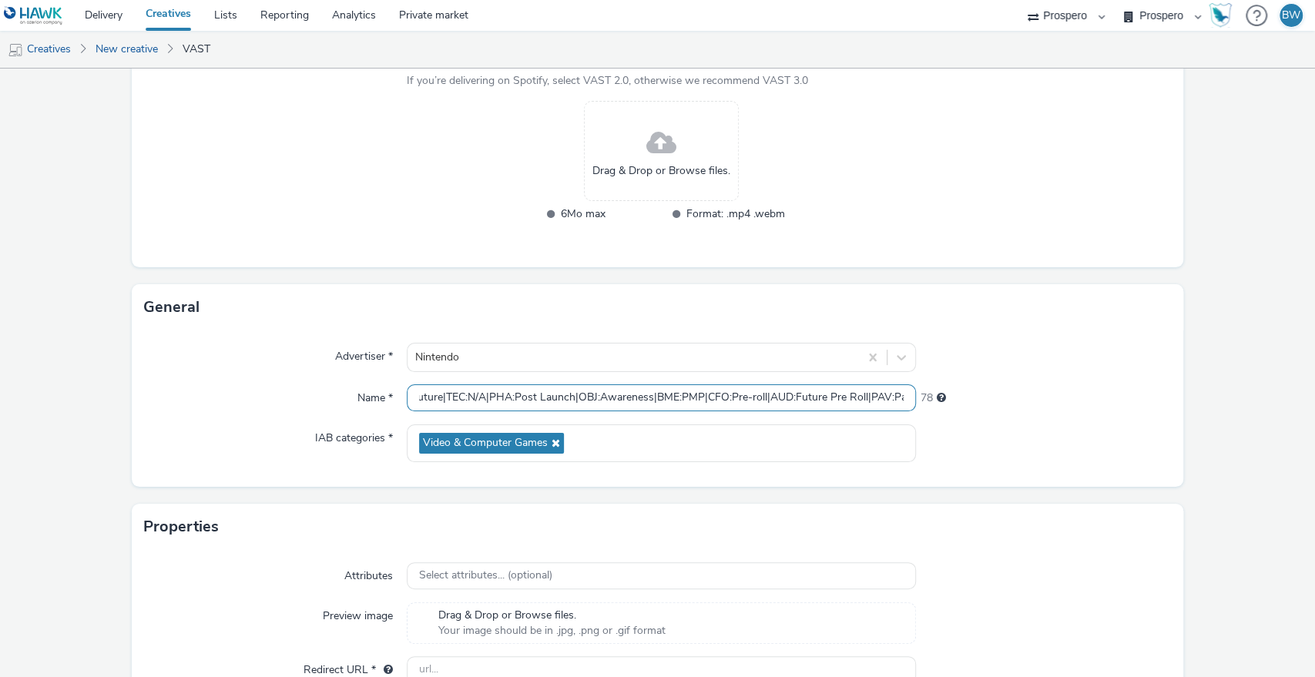
scroll to position [0, 0]
drag, startPoint x: 515, startPoint y: 395, endPoint x: 115, endPoint y: 399, distance: 400.5
click at [116, 398] on form "New creative Content Upload type File upload Vast XML Vast Url Vast type Vast 2…" at bounding box center [657, 309] width 1315 height 914
click at [488, 402] on input "ADV:Ni3|CAM:[PERSON_NAME] and the Forgotten Land + SCW|CHA:Video|PLA:Prospero|I…" at bounding box center [662, 397] width 510 height 27
drag, startPoint x: 670, startPoint y: 397, endPoint x: 719, endPoint y: 399, distance: 49.3
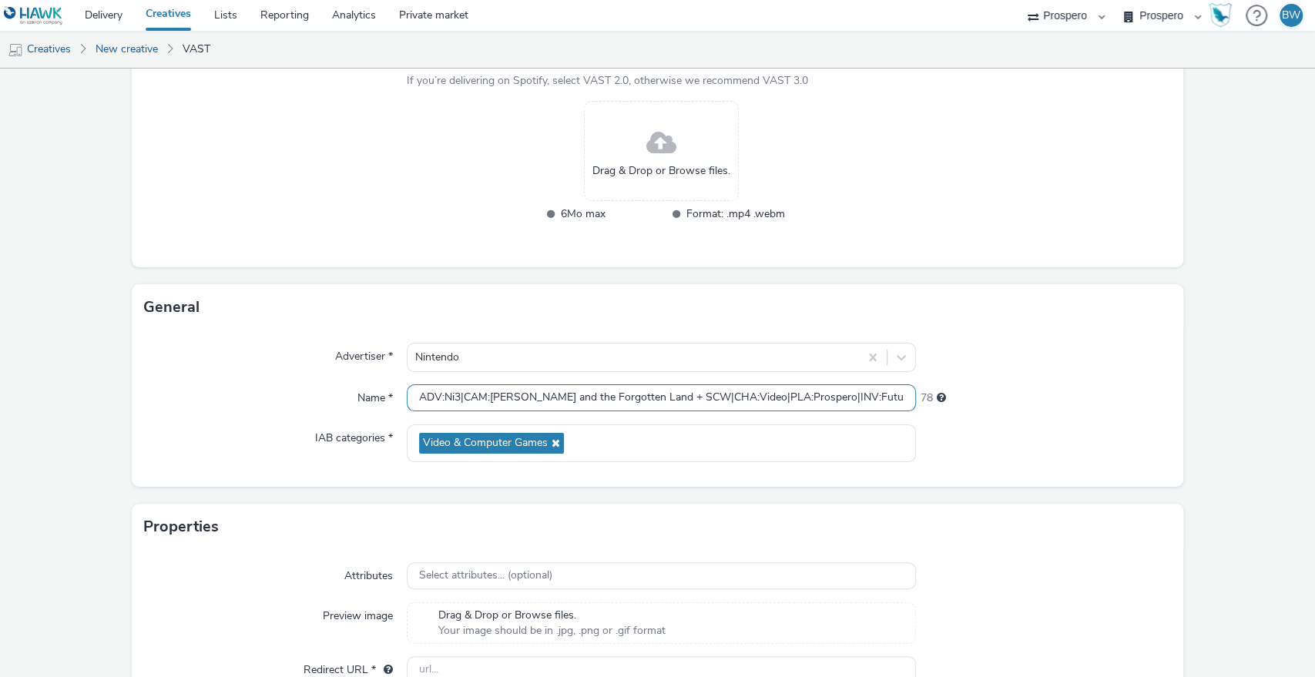
click at [719, 399] on input "ADV:Ni3|CAM:[PERSON_NAME] and the Forgotten Land + SCW|CHA:Video|PLA:Prospero|I…" at bounding box center [662, 397] width 510 height 27
click at [738, 403] on input "ADV:Ni3|CAM:[PERSON_NAME] and the Forgotten Land + SCW|CHA:Video|PLA:Prospero|I…" at bounding box center [662, 397] width 510 height 27
drag, startPoint x: 666, startPoint y: 399, endPoint x: 414, endPoint y: 399, distance: 251.8
click at [410, 399] on input "ADV:Ni3|CAM:[PERSON_NAME] and the Forgotten Land + SCW|CHA:Video|PLA:Prospero|I…" at bounding box center [662, 397] width 510 height 27
click at [832, 397] on input "ADV:Ni3|CAM:[PERSON_NAME] and the Forgotten Land + SCW|CHA:Video|PLA:Prospero|I…" at bounding box center [662, 397] width 510 height 27
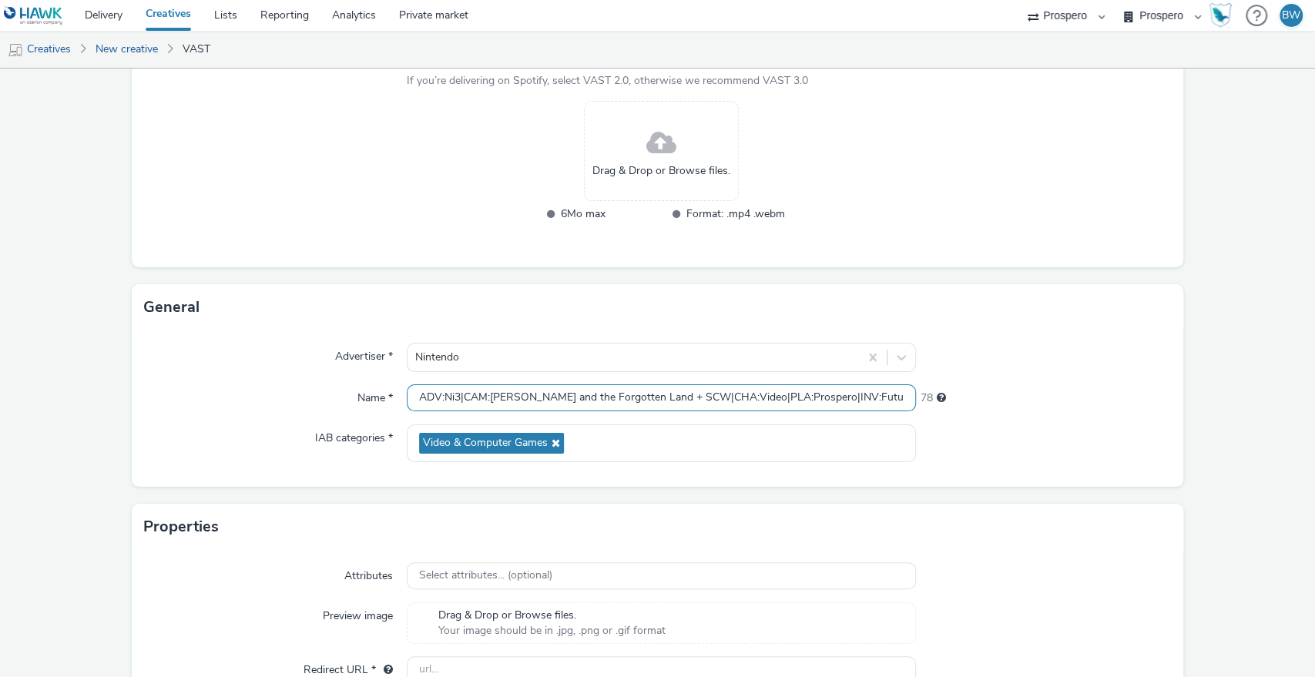
drag, startPoint x: 791, startPoint y: 394, endPoint x: 846, endPoint y: 402, distance: 55.3
click at [846, 402] on input "ADV:Ni3|CAM:[PERSON_NAME] and the Forgotten Land + SCW|CHA:Video|PLA:Prospero|I…" at bounding box center [662, 397] width 510 height 27
click at [457, 399] on input "ADV:Ni3|CAM:[PERSON_NAME] and the Forgotten Land + SCW|CHA:Video|PLA:Prospero|T…" at bounding box center [662, 397] width 510 height 27
paste input "INV:Future|"
type input "ADV:Ni3|INV:Future|CAM:[PERSON_NAME] and the Forgotten Land + SCW|CHA:Video|PLA…"
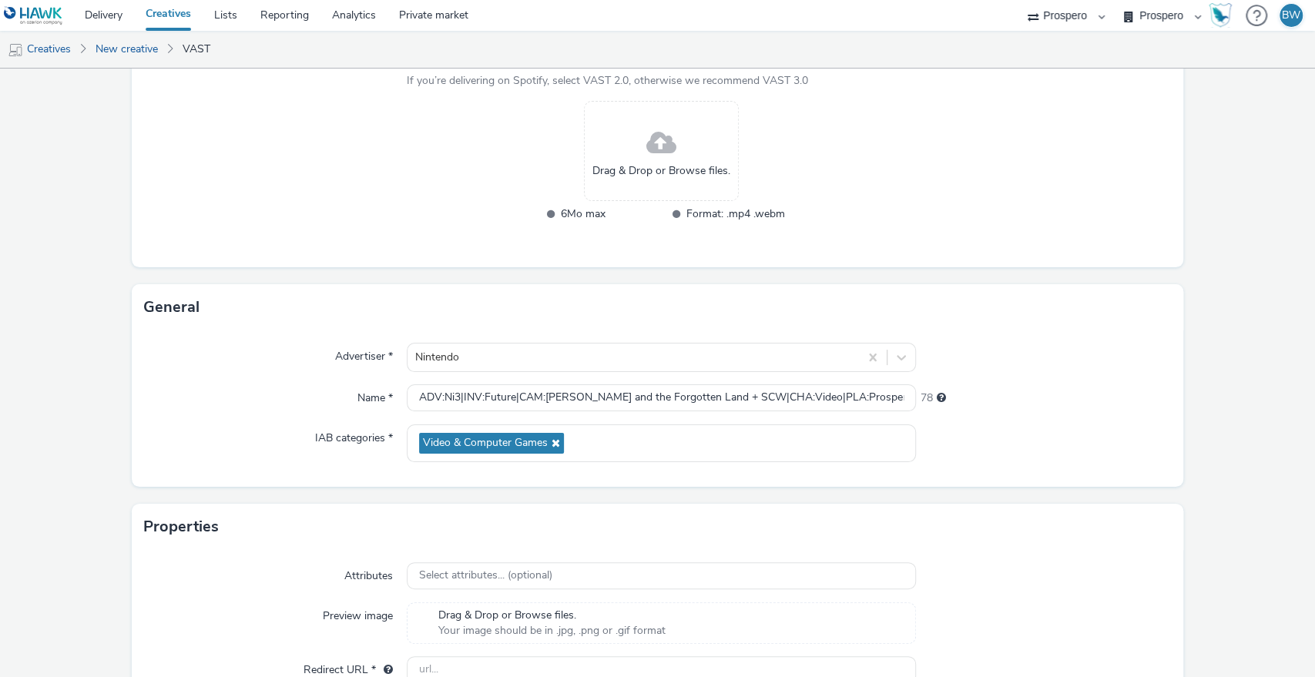
click at [1069, 404] on div "78" at bounding box center [1043, 395] width 255 height 22
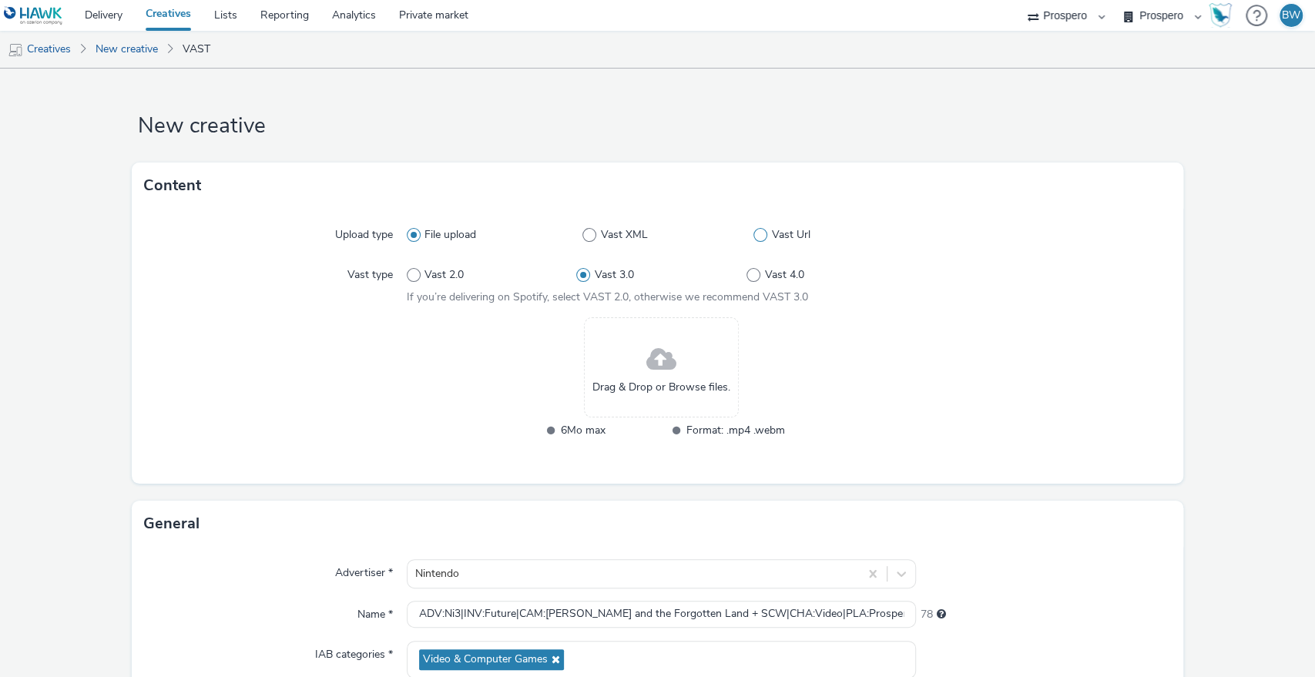
click at [753, 236] on span at bounding box center [760, 235] width 14 height 14
click at [753, 236] on input "Vast Url" at bounding box center [758, 235] width 10 height 10
radio input "false"
radio input "true"
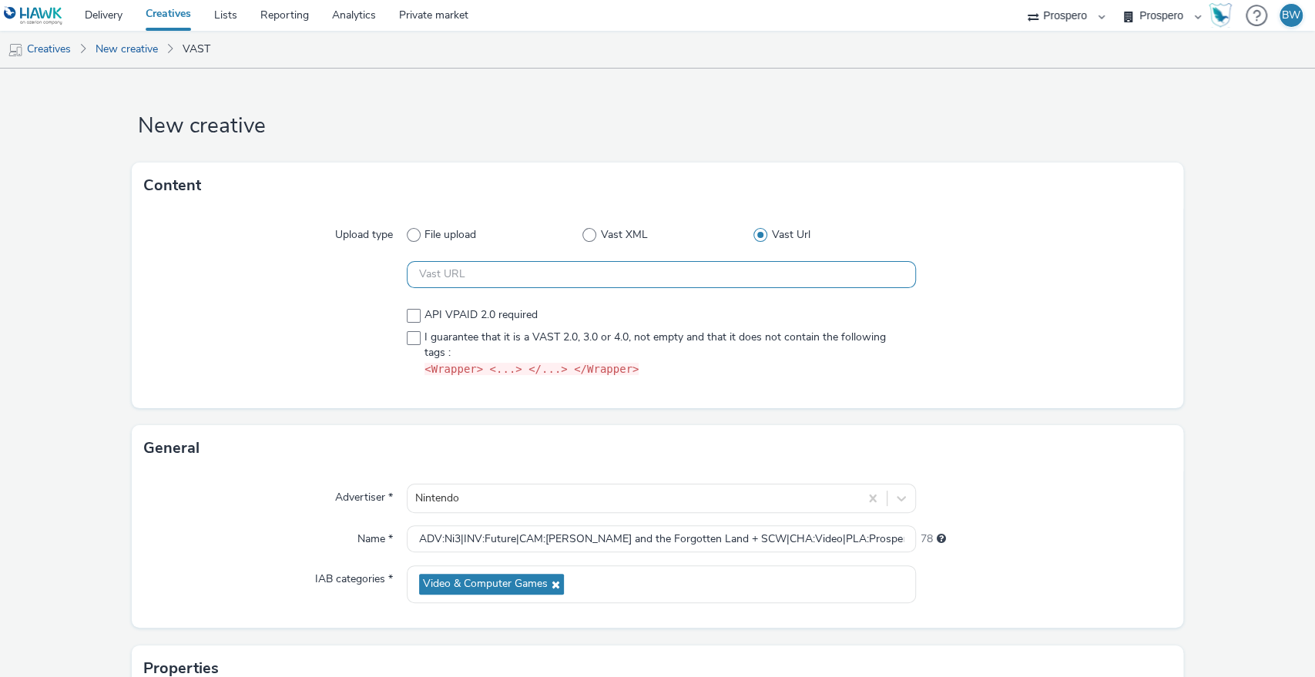
click at [557, 287] on input "text" at bounding box center [662, 274] width 510 height 27
paste input "https://[DOMAIN_NAME]/ddm/pfadx/N207803.5078250PROSPERO/B33863380.427945050;sz=…"
type input "https://[DOMAIN_NAME]/ddm/pfadx/N207803.5078250PROSPERO/B33863380.427945050;sz=…"
click at [56, 301] on form "New creative Content Upload type File upload Vast XML Vast Url https://[DOMAIN_…" at bounding box center [657, 468] width 1315 height 799
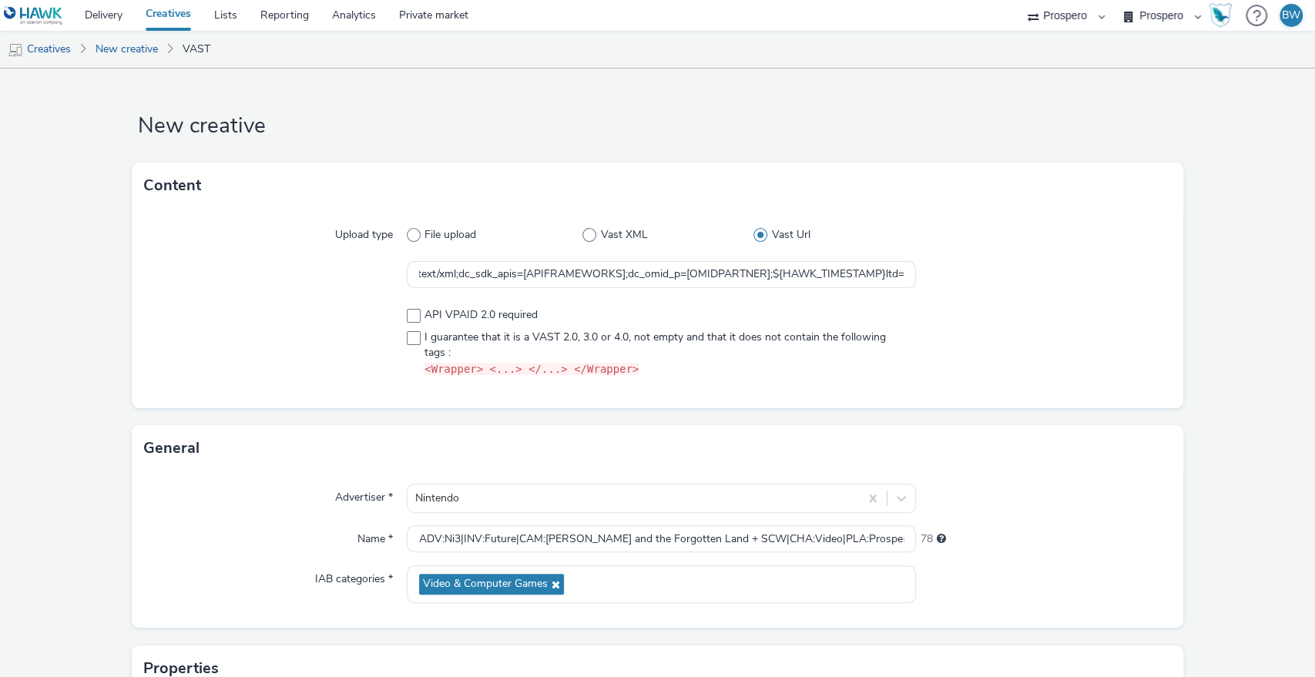
scroll to position [0, 0]
click at [413, 337] on span at bounding box center [414, 338] width 14 height 14
checkbox input "true"
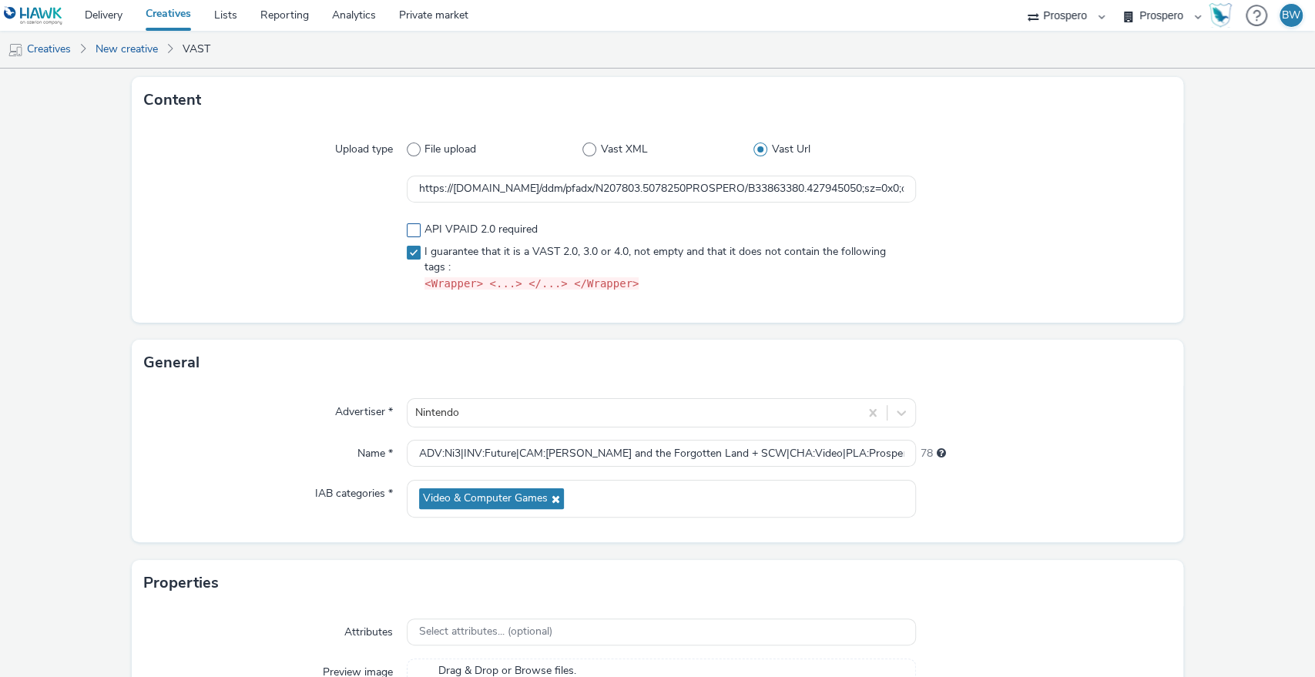
click at [407, 226] on span at bounding box center [414, 230] width 14 height 14
checkbox input "true"
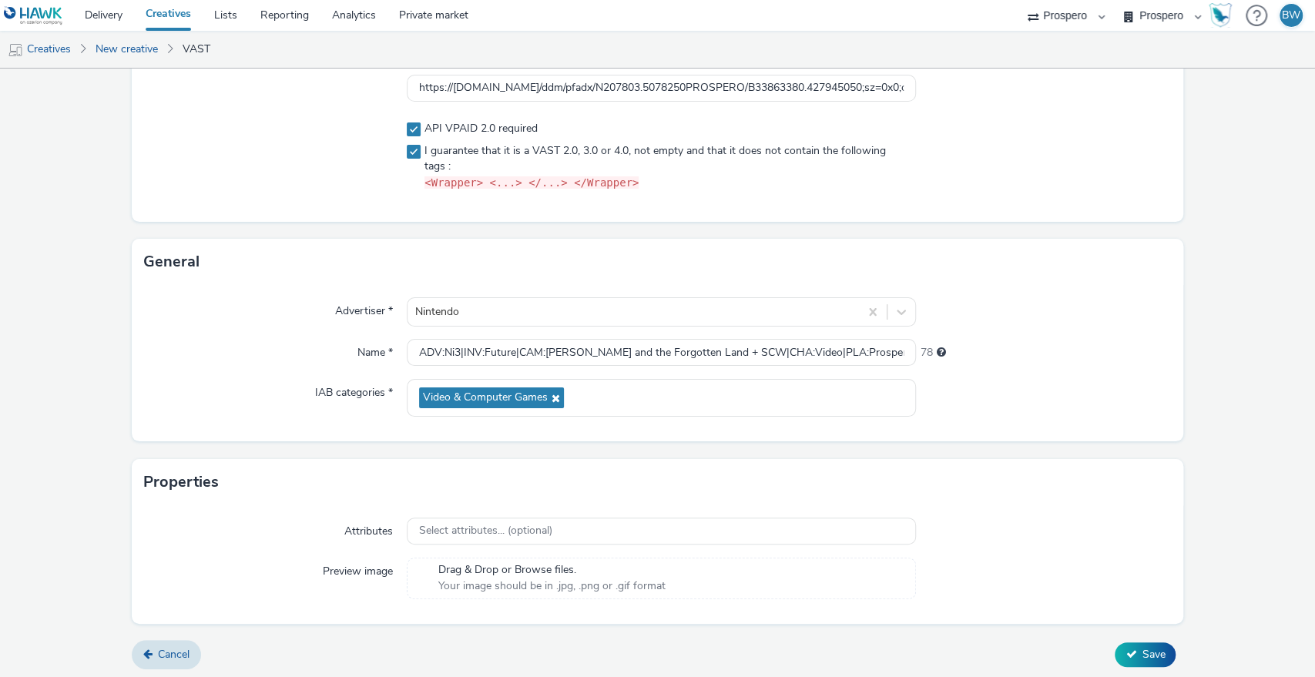
scroll to position [189, 0]
click at [1125, 652] on icon at bounding box center [1130, 651] width 11 height 11
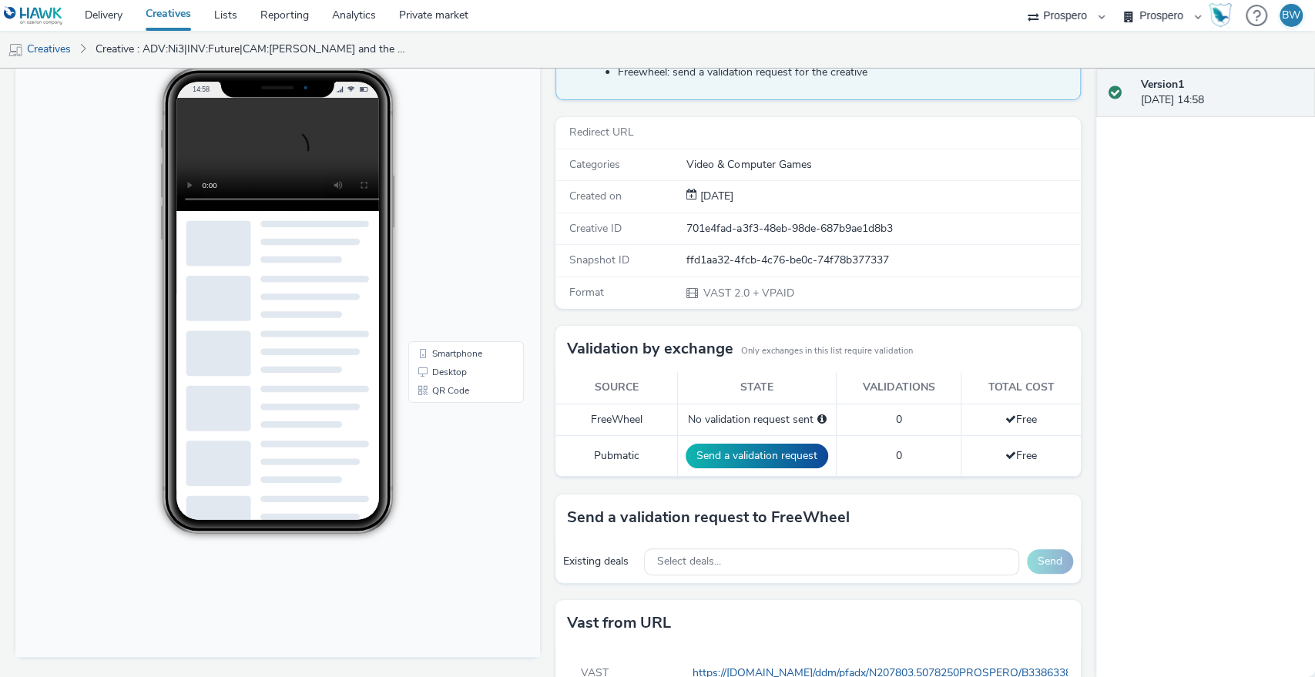
scroll to position [229, 0]
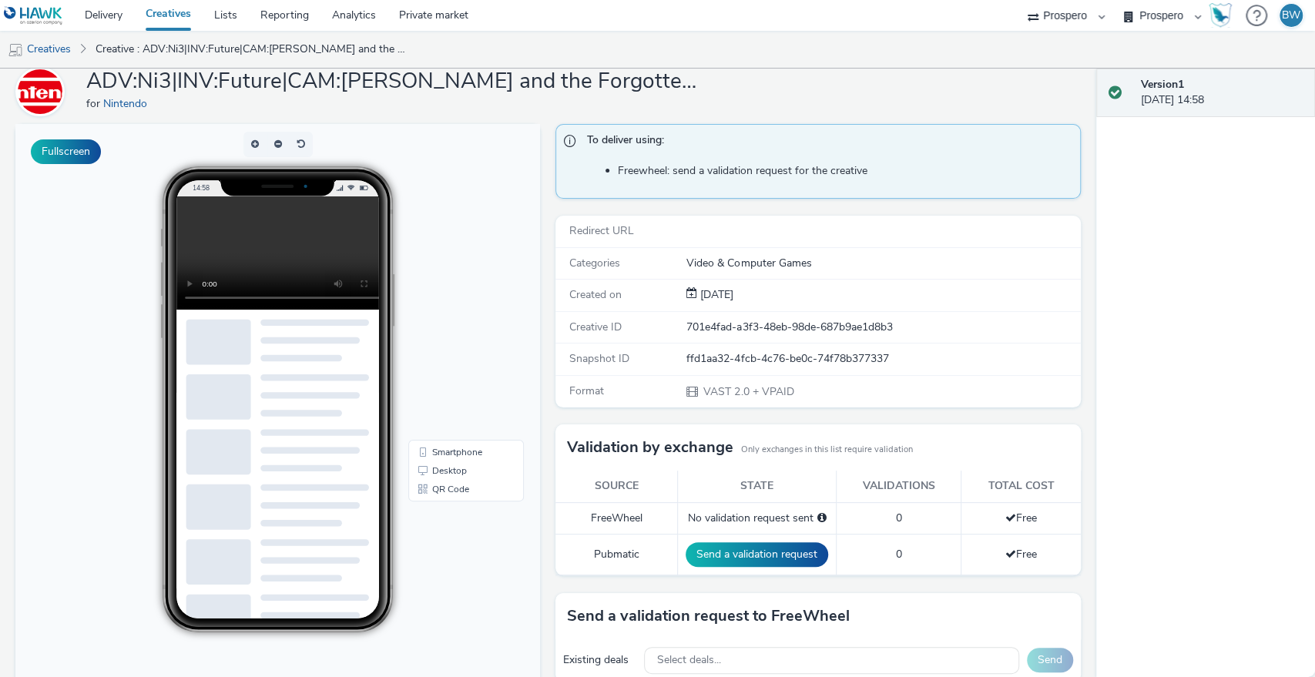
scroll to position [0, 0]
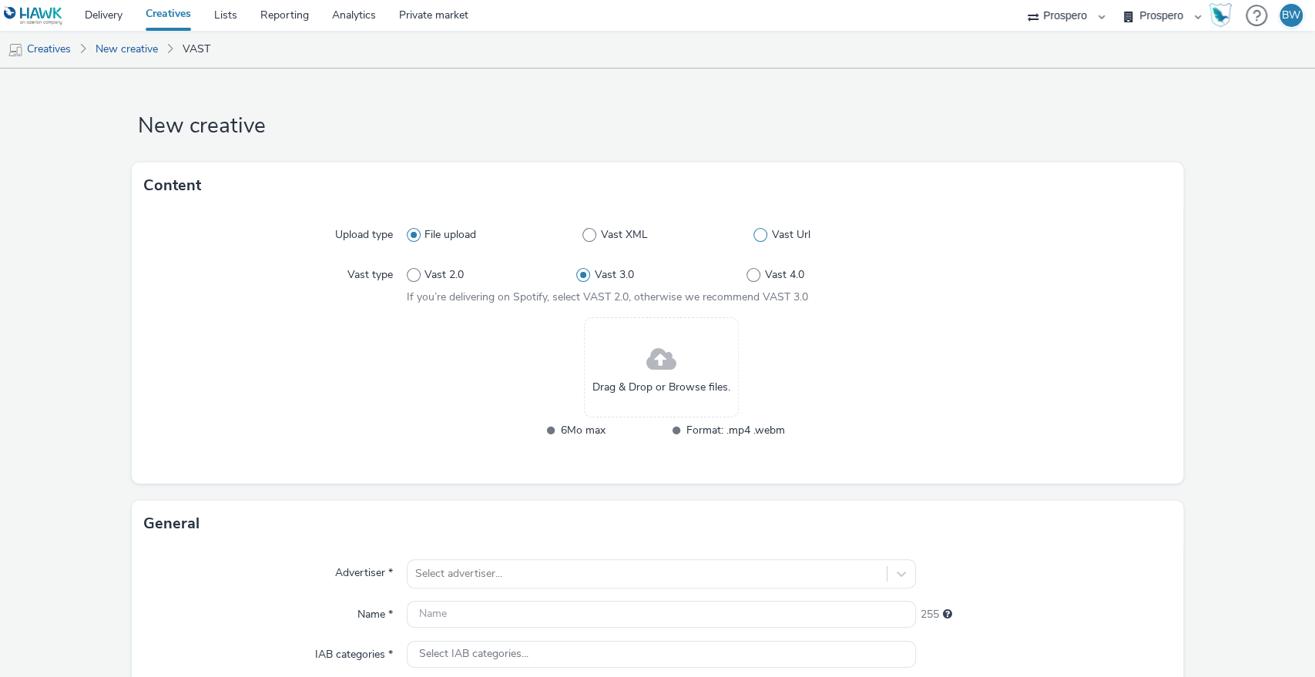
click at [756, 238] on span at bounding box center [760, 235] width 14 height 14
click at [756, 238] on input "Vast Url" at bounding box center [758, 235] width 10 height 10
radio input "false"
radio input "true"
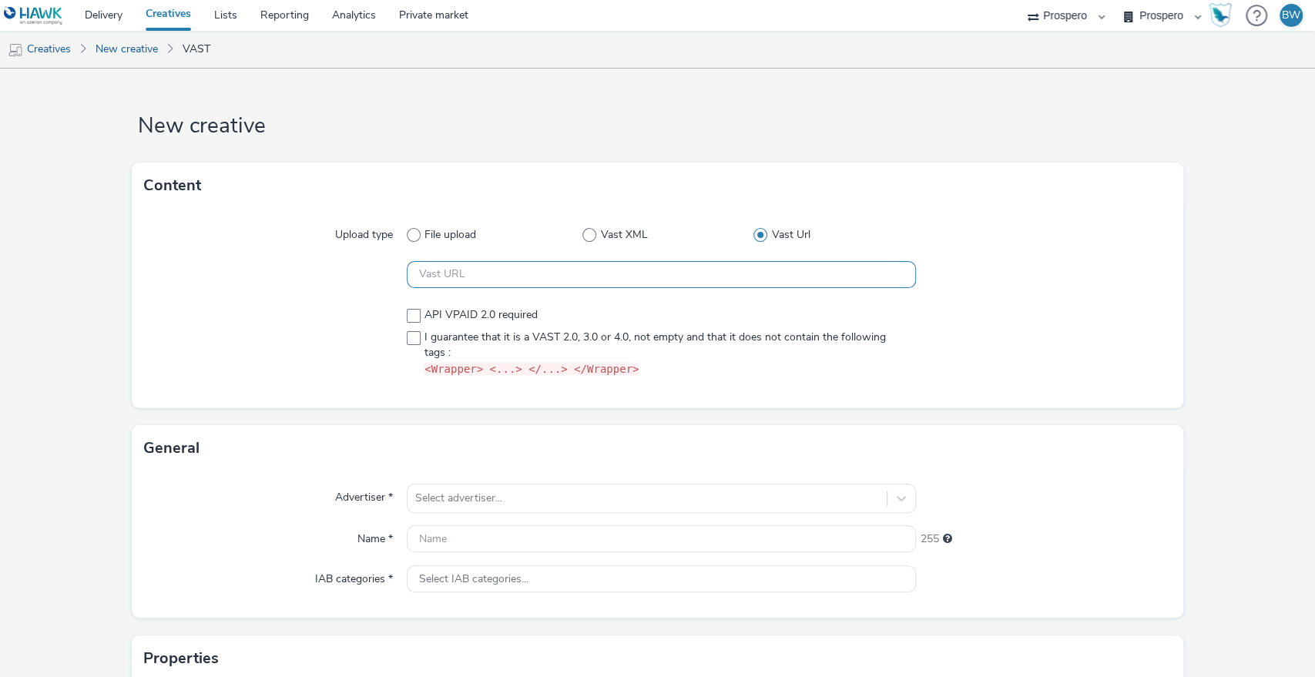
click at [538, 266] on input "text" at bounding box center [662, 274] width 510 height 27
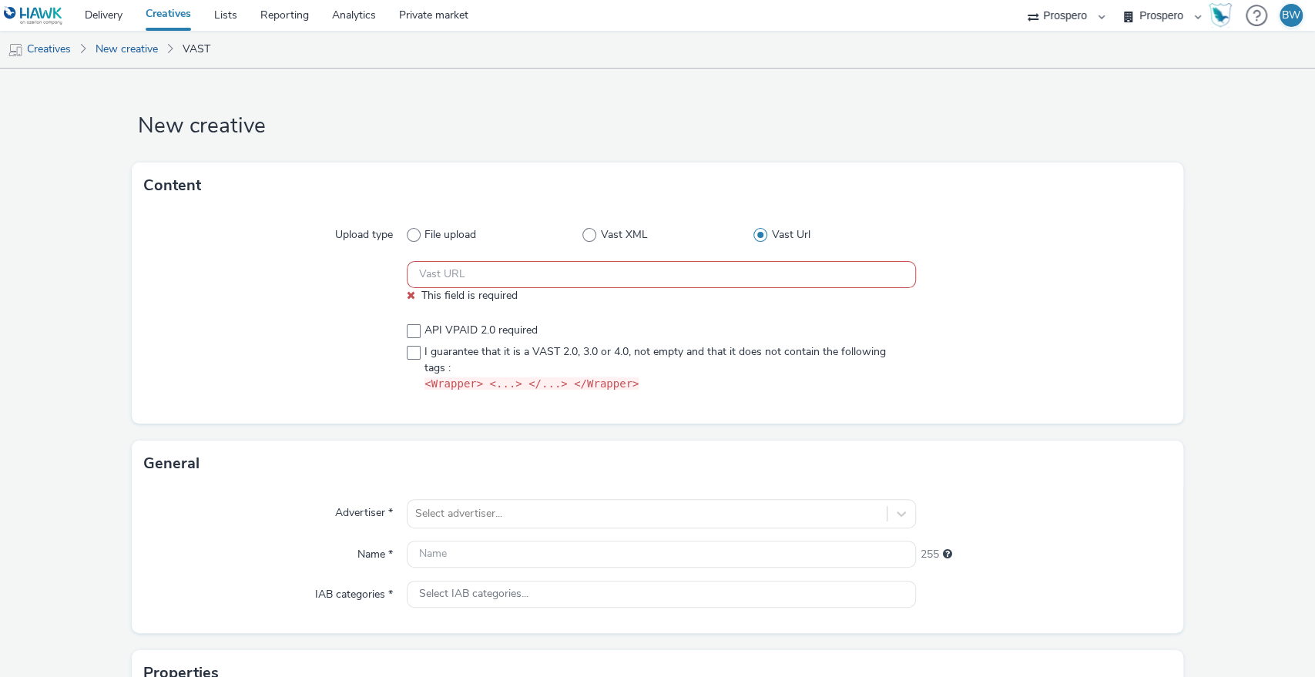
click at [309, 266] on div at bounding box center [275, 282] width 263 height 42
click at [467, 277] on input "text" at bounding box center [662, 274] width 510 height 27
paste input "https://ad.doubleclick.net/ddm/pfadx/N207803.5078250PROSPERO/B33863380.42794505…"
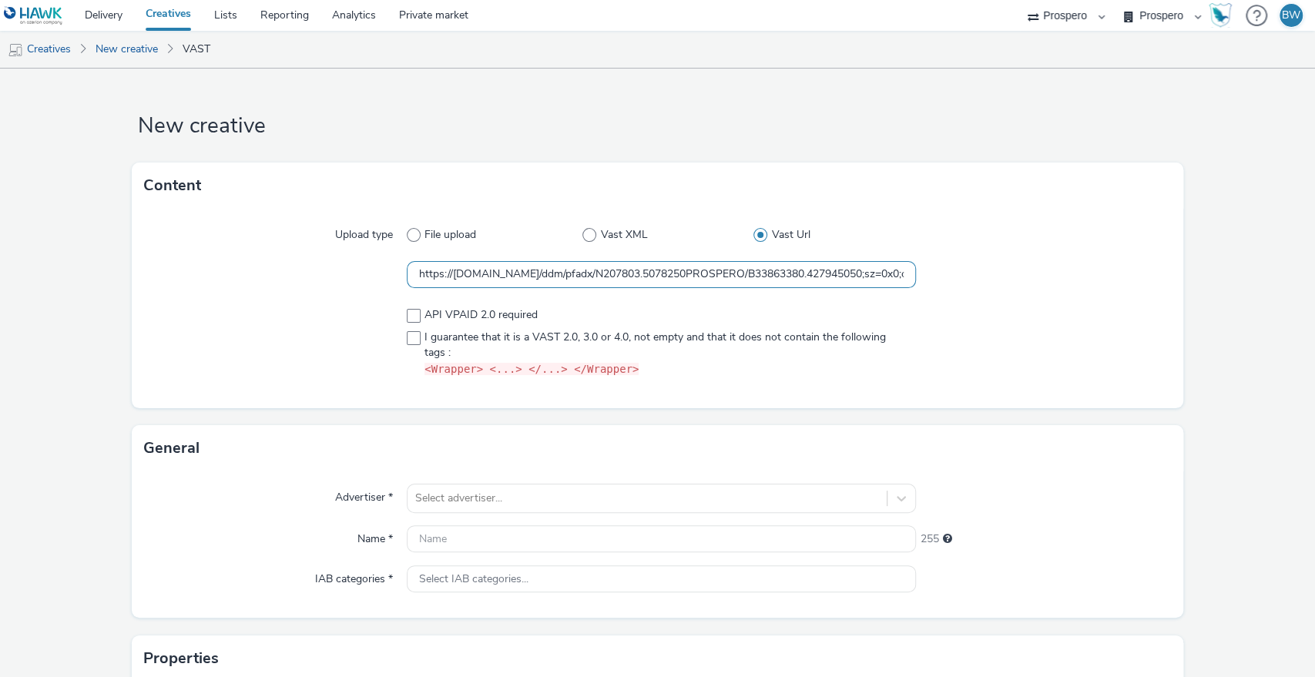
scroll to position [0, 823]
type input "https://ad.doubleclick.net/ddm/pfadx/N207803.5078250PROSPERO/B33863380.42794505…"
click at [407, 333] on span at bounding box center [414, 338] width 14 height 14
checkbox input "true"
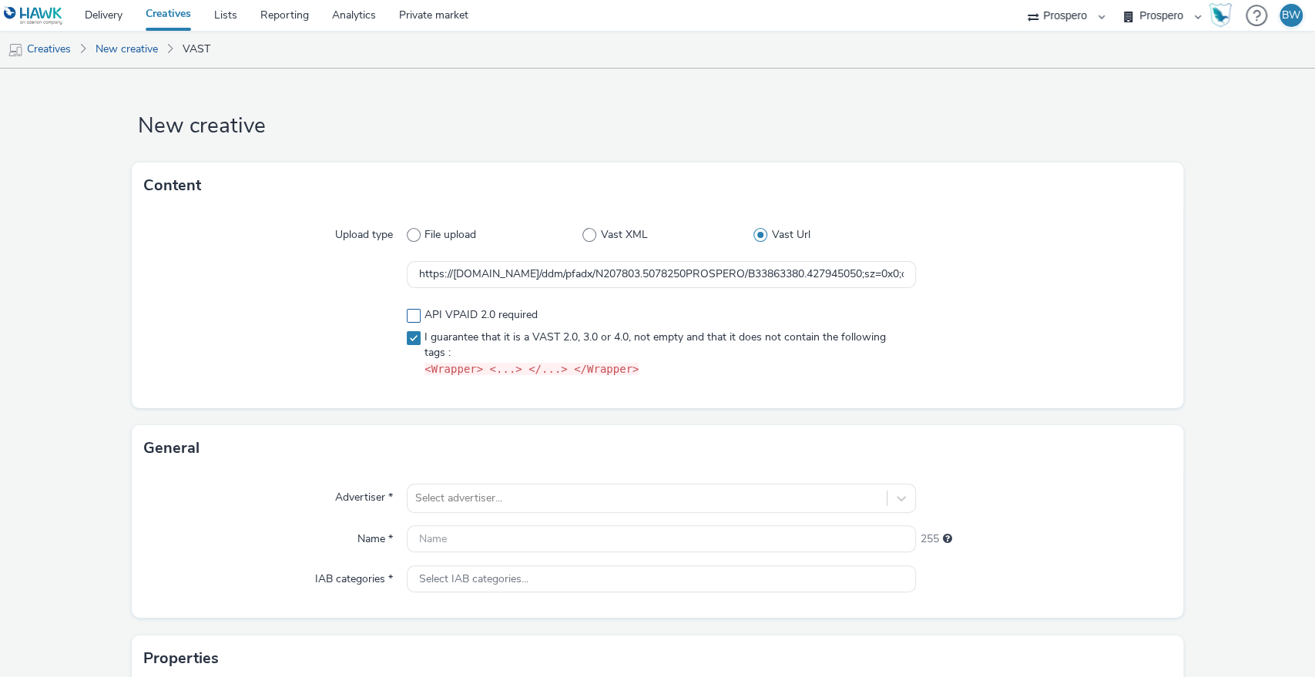
click at [407, 315] on span at bounding box center [414, 316] width 14 height 14
checkbox input "true"
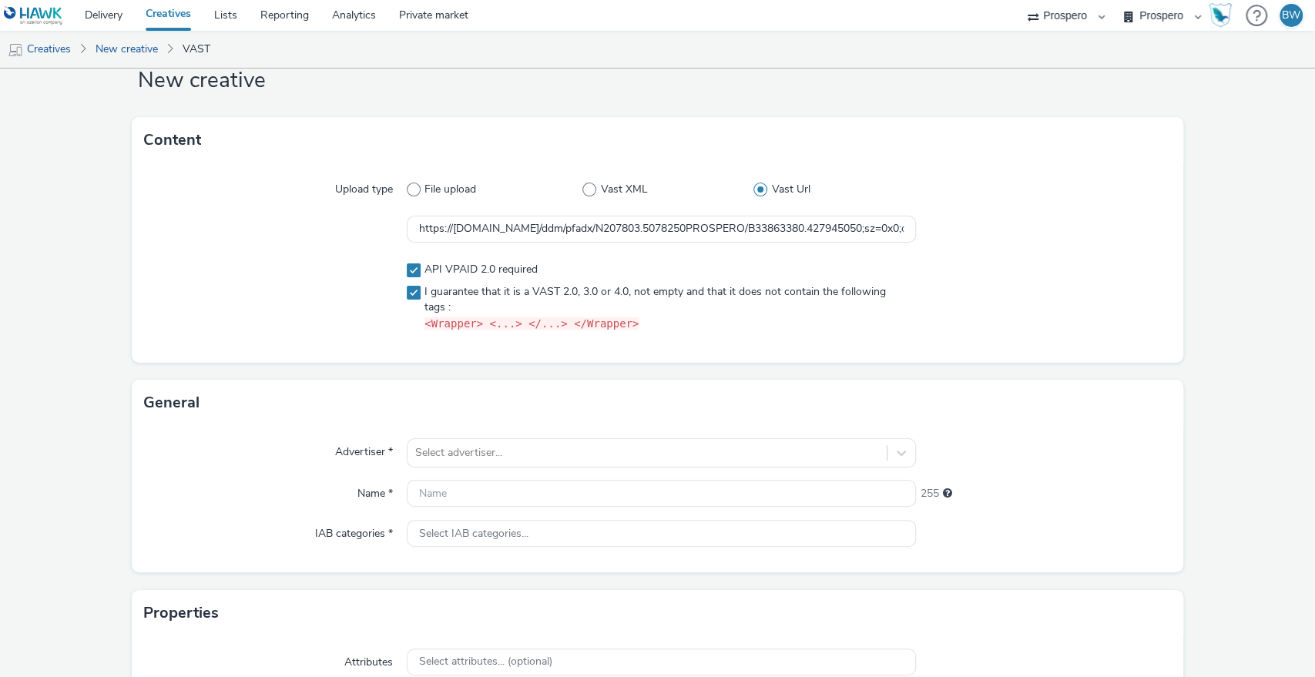
scroll to position [171, 0]
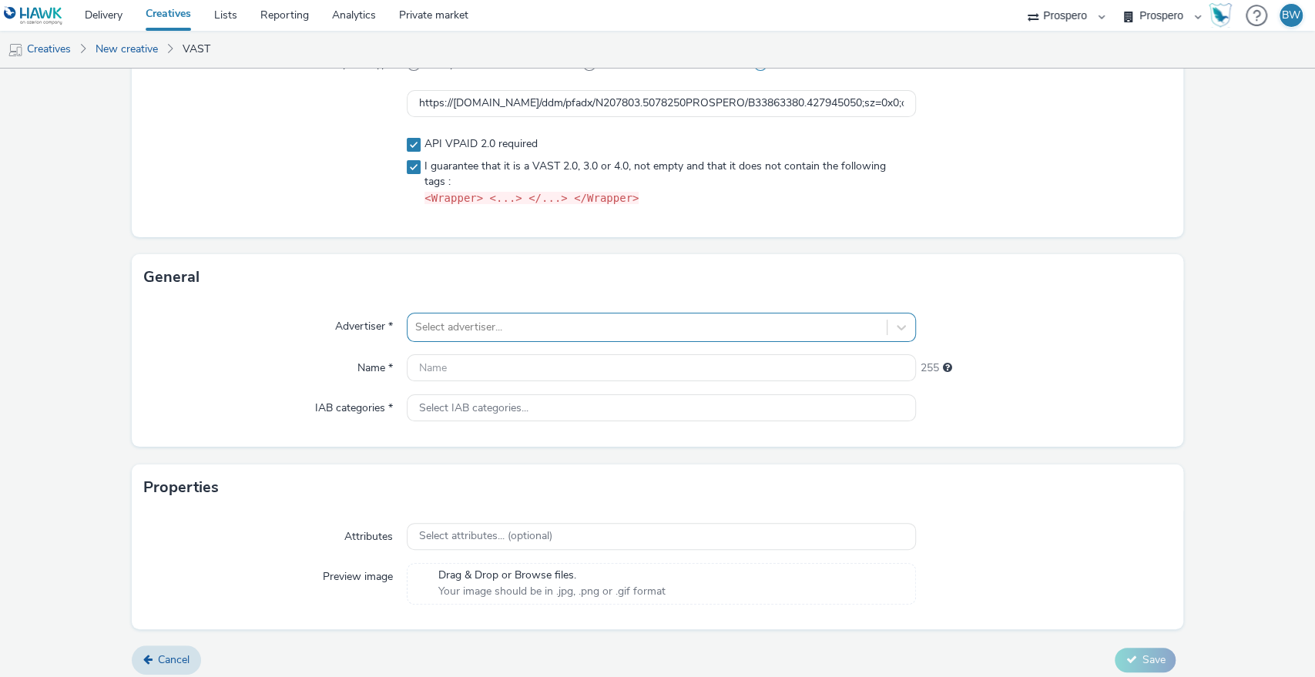
click at [437, 327] on div at bounding box center [647, 327] width 464 height 18
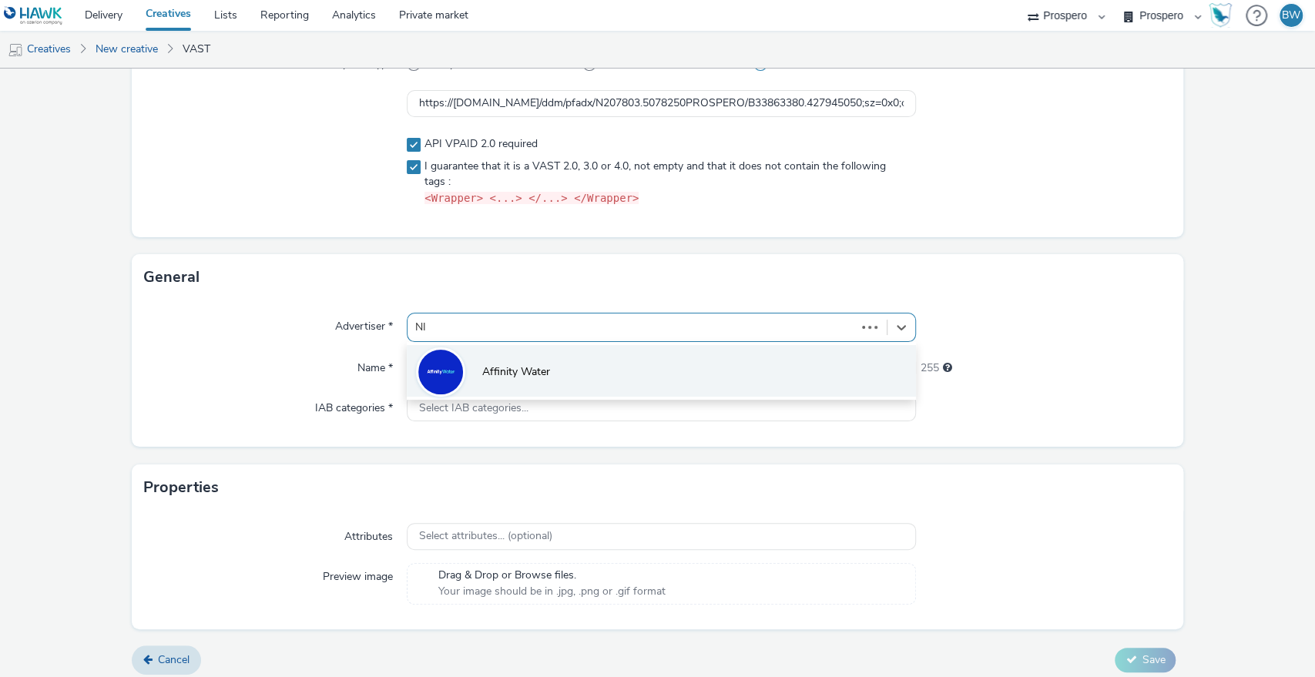
type input "NIN"
click at [472, 367] on li "Nintendo" at bounding box center [662, 371] width 510 height 52
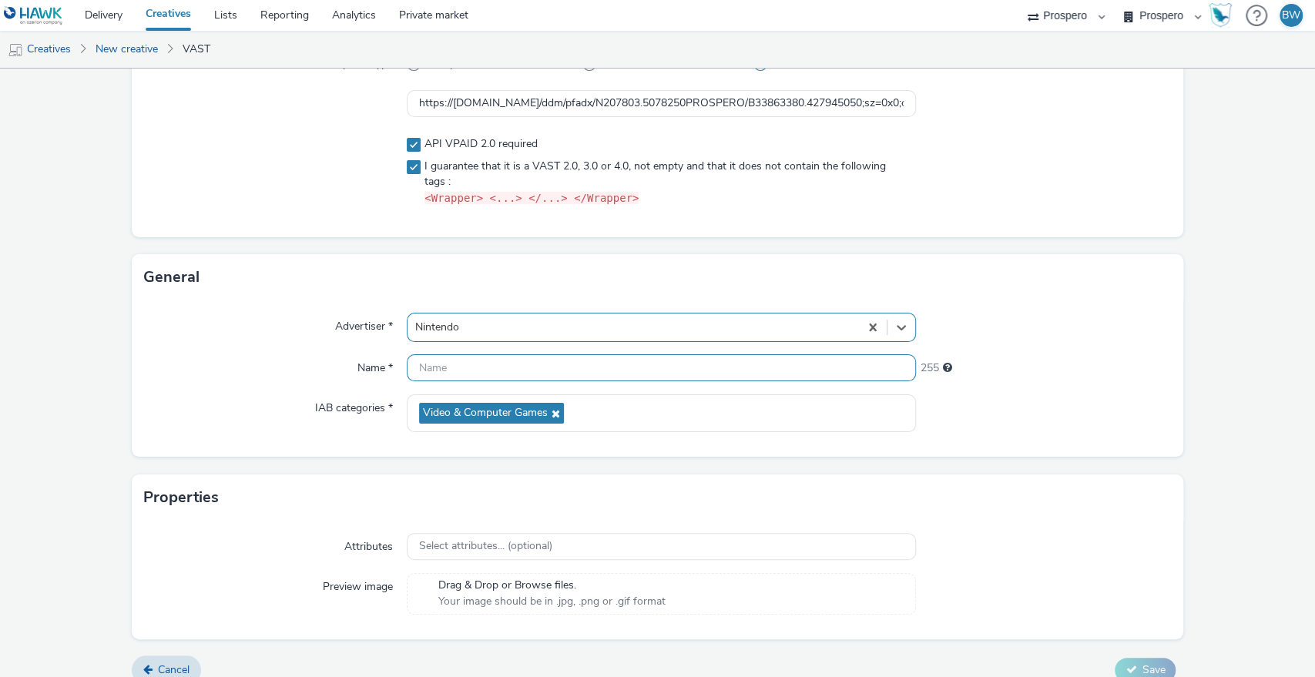
click at [472, 368] on input "text" at bounding box center [662, 367] width 510 height 27
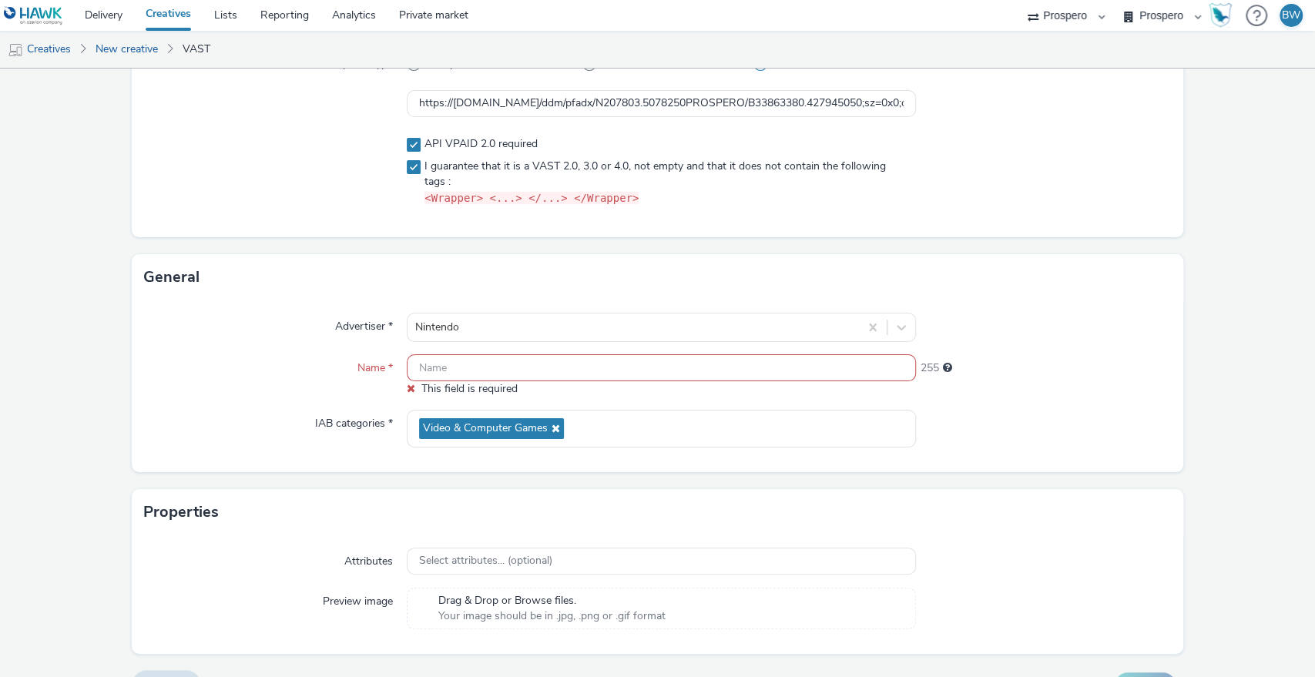
paste input "ADV:Ni3|CAM:Kirby and the Forgotten Land + SCW|CHA:Video|PLA:Prospero|INV:Futur…"
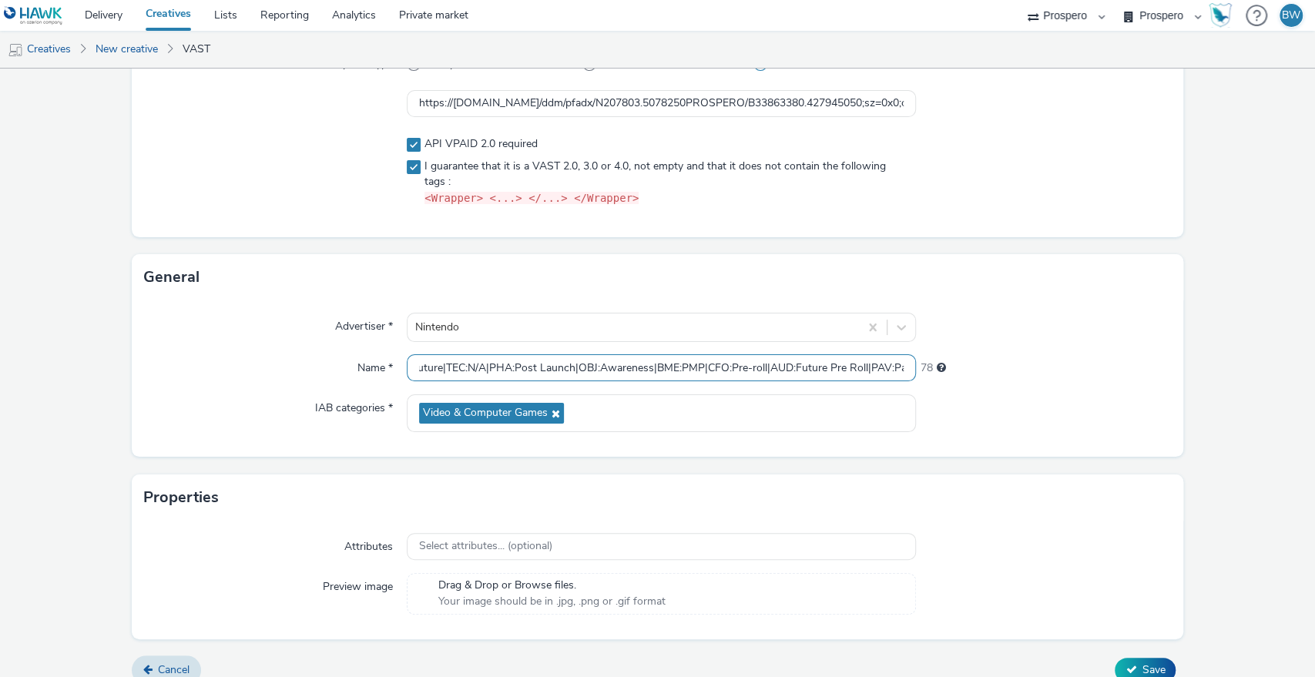
scroll to position [0, 0]
drag, startPoint x: 588, startPoint y: 363, endPoint x: 68, endPoint y: 366, distance: 519.9
click at [56, 367] on form "New creative Content Upload type File upload Vast XML Vast Url https://ad.doubl…" at bounding box center [657, 297] width 1315 height 799
click at [635, 362] on input "ADV:Ni3|CAM:Kirby and the Forgotten Land + SCW|CHA:Video|PLA:Prospero|INV:Futur…" at bounding box center [662, 367] width 510 height 27
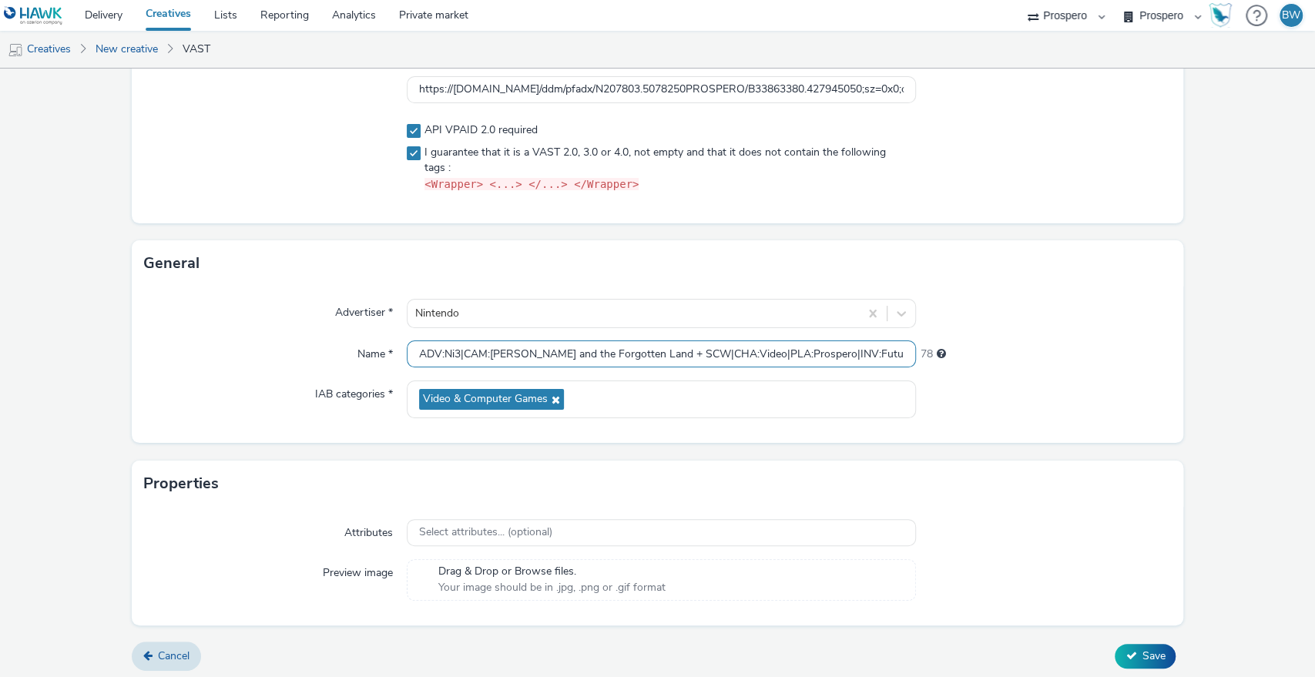
scroll to position [189, 0]
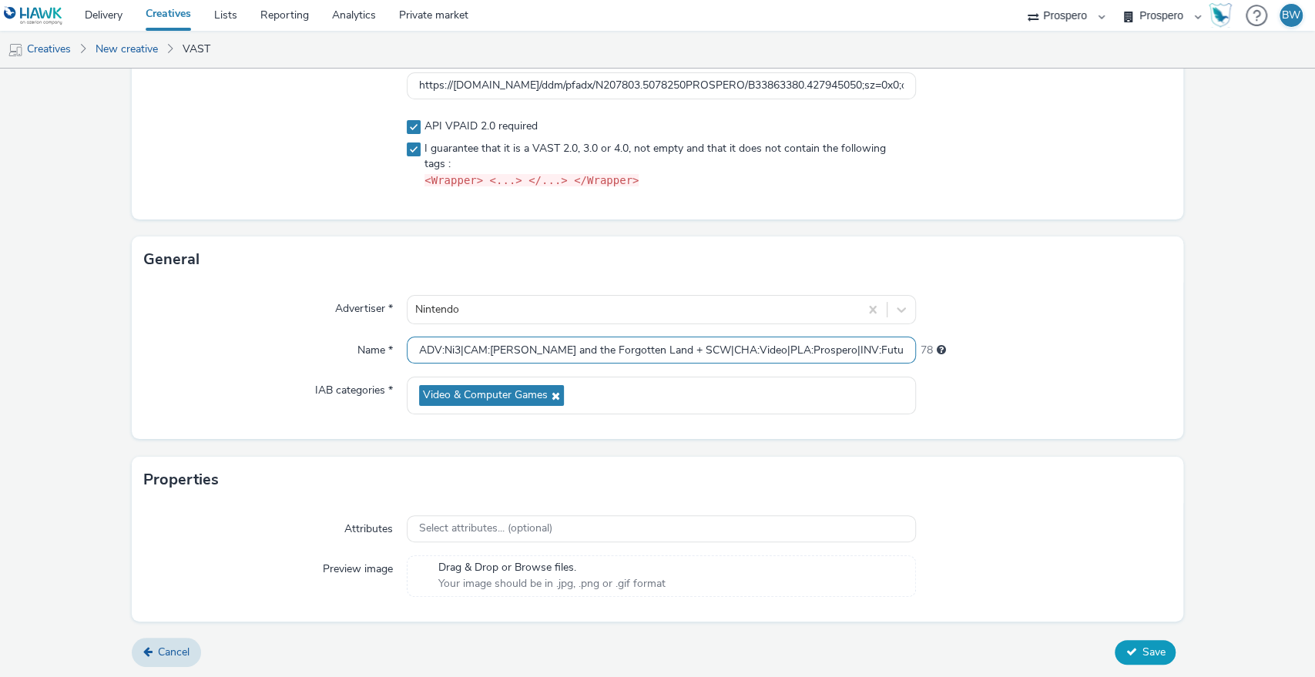
type input "ADV:Ni3|CAM:Kirby and the Forgotten Land + SCW|CHA:Video|PLA:Prospero|INV:Futur…"
click at [1125, 646] on icon at bounding box center [1130, 651] width 11 height 11
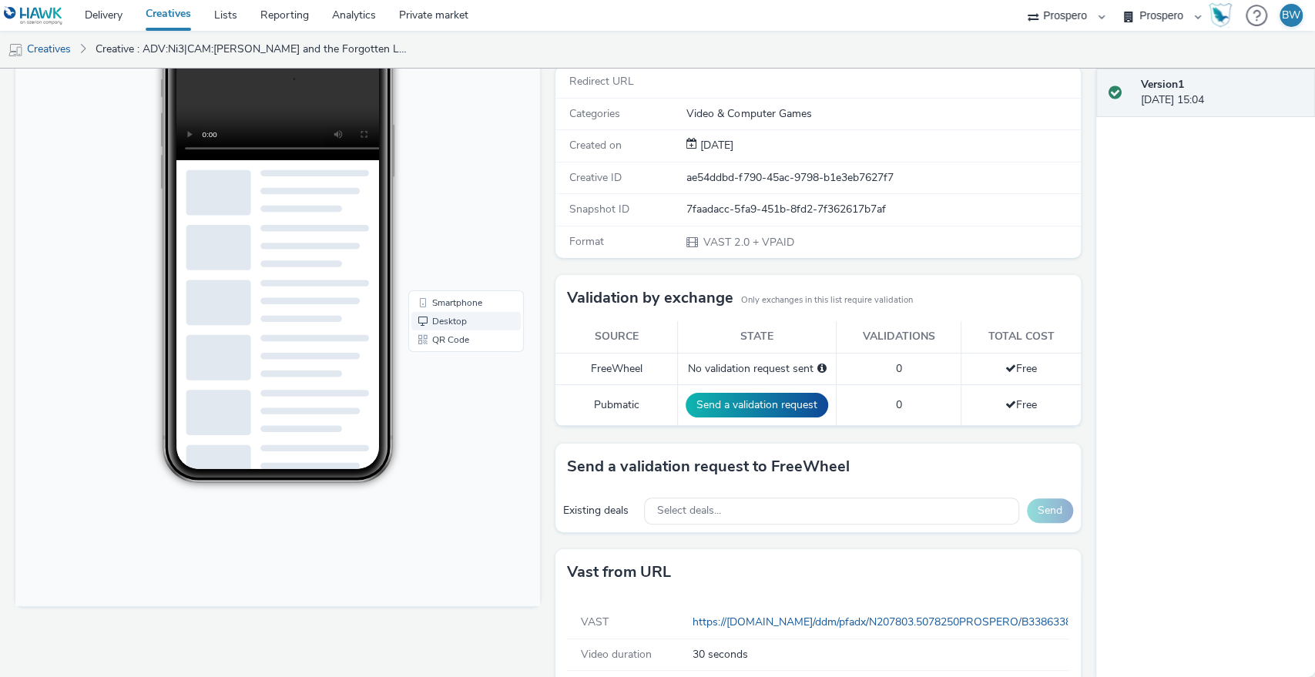
scroll to position [229, 0]
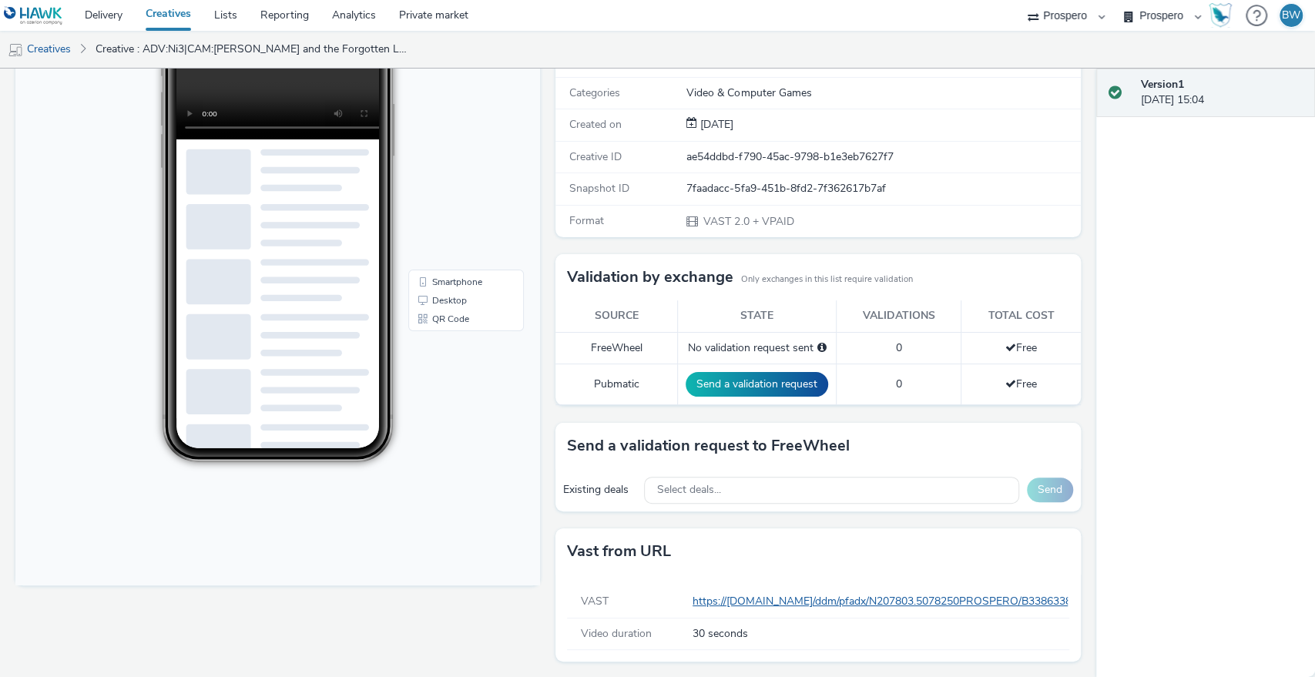
click at [715, 596] on link "https://ad.doubleclick.net/ddm/pfadx/N207803.5078250PROSPERO/B33863380.42794505…" at bounding box center [1340, 601] width 1297 height 15
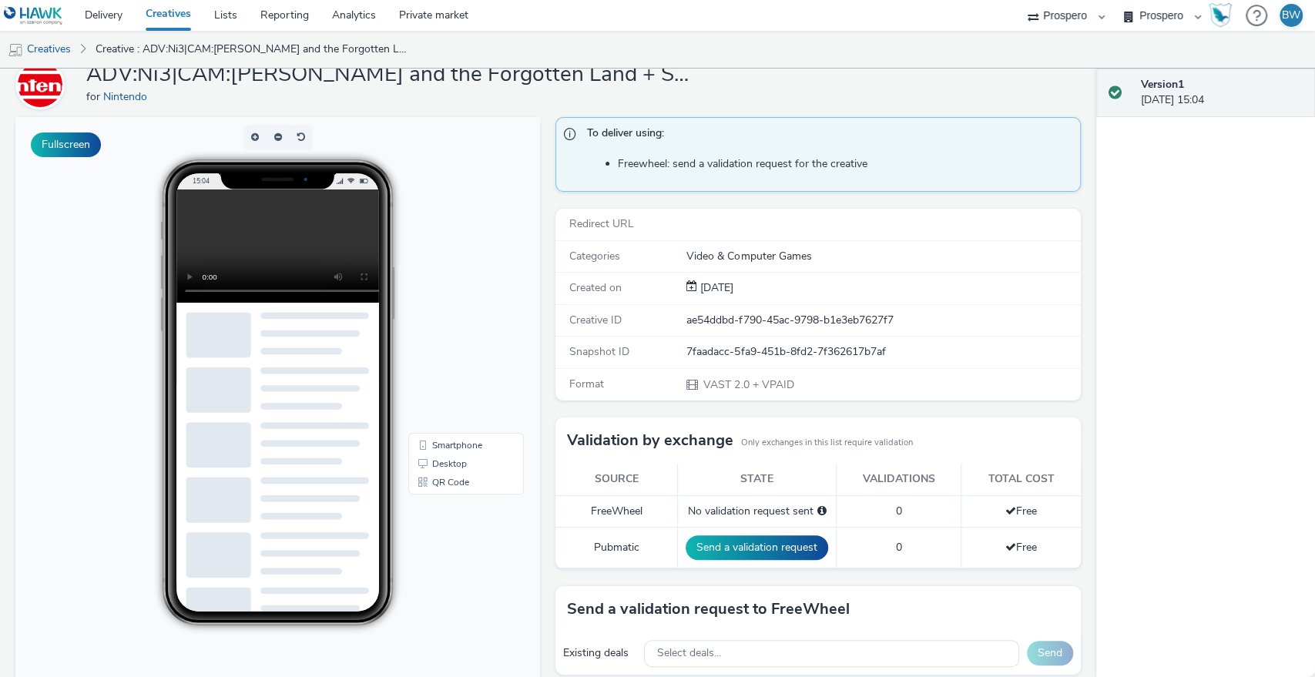
scroll to position [0, 0]
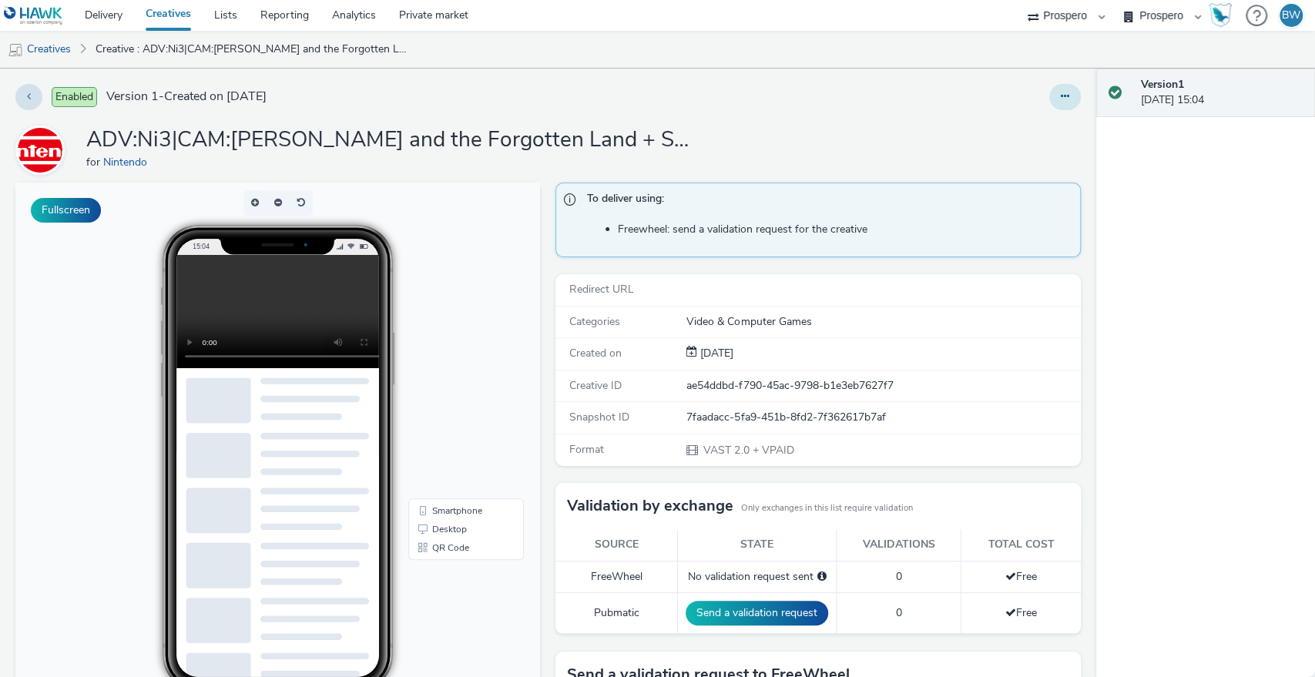
click at [1049, 87] on button at bounding box center [1065, 97] width 32 height 26
click at [1014, 116] on link "Edit" at bounding box center [1023, 127] width 116 height 31
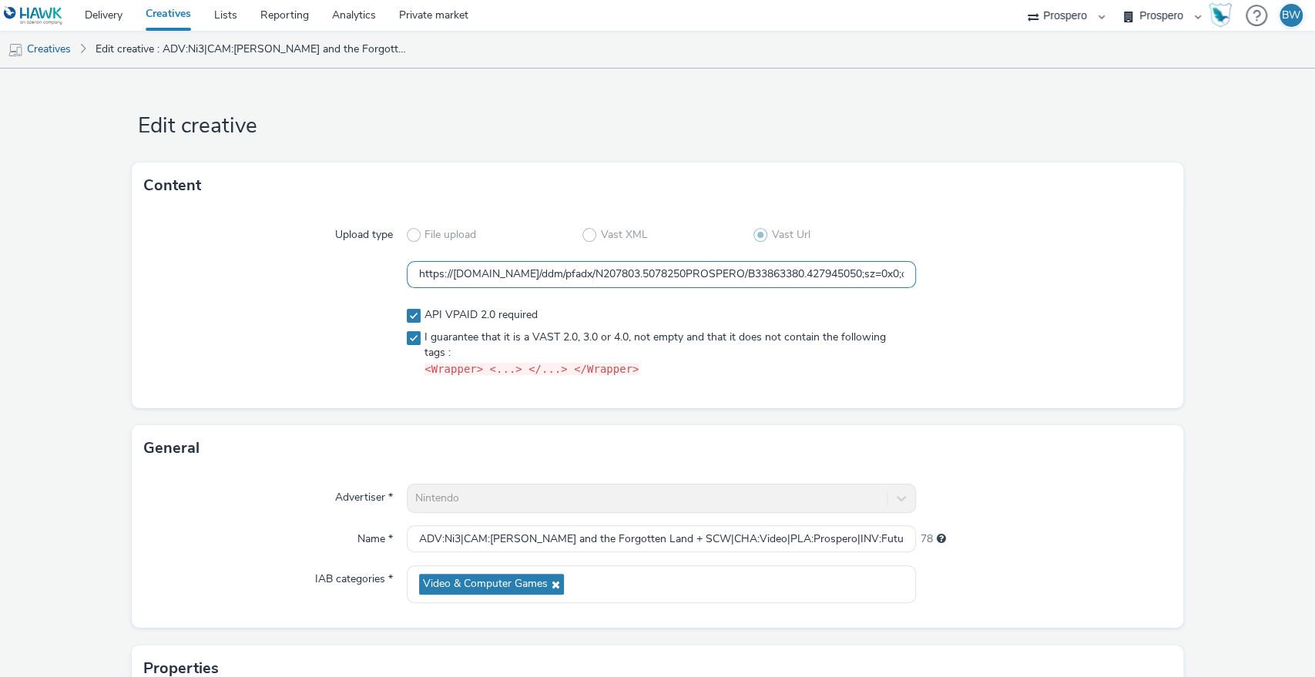
click at [564, 266] on input "https://ad.doubleclick.net/ddm/pfadx/N207803.5078250PROSPERO/B33863380.42794505…" at bounding box center [662, 274] width 510 height 27
paste input "ADV:Ni3|CAM:Kirby and the Forgotten Land + SCW|CHA:Video|PLA:Prospero|INV:Futur…"
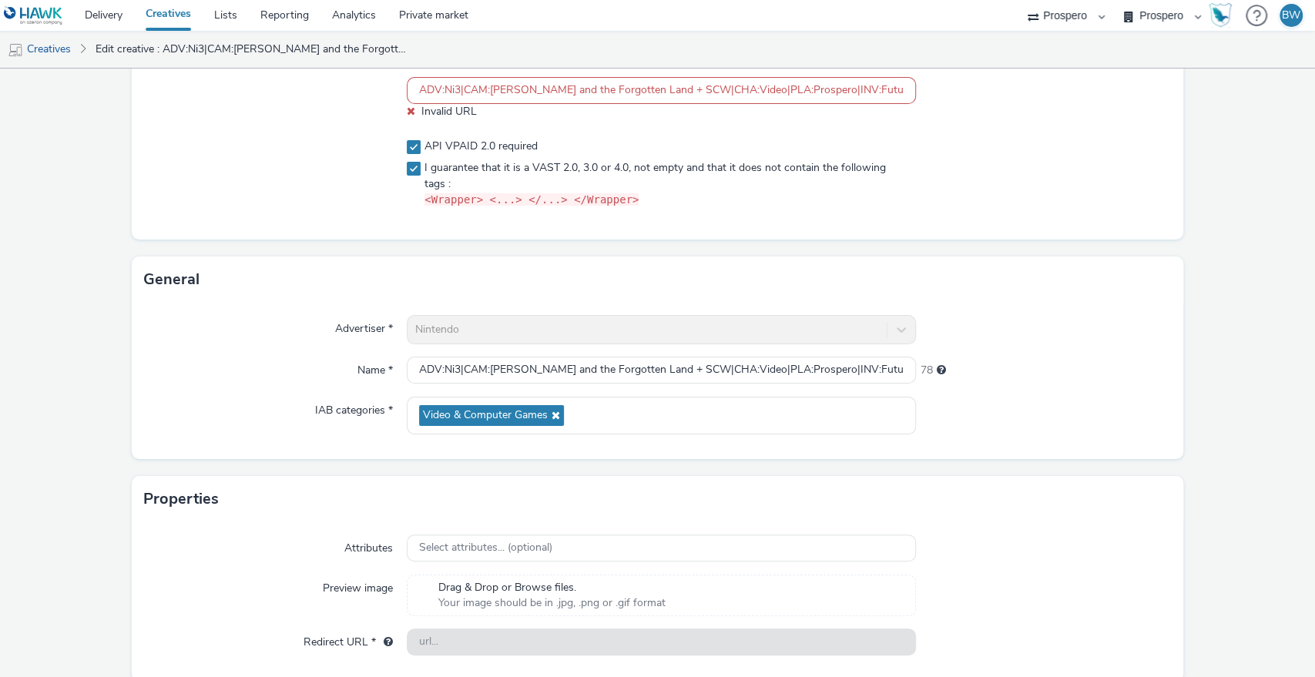
scroll to position [243, 0]
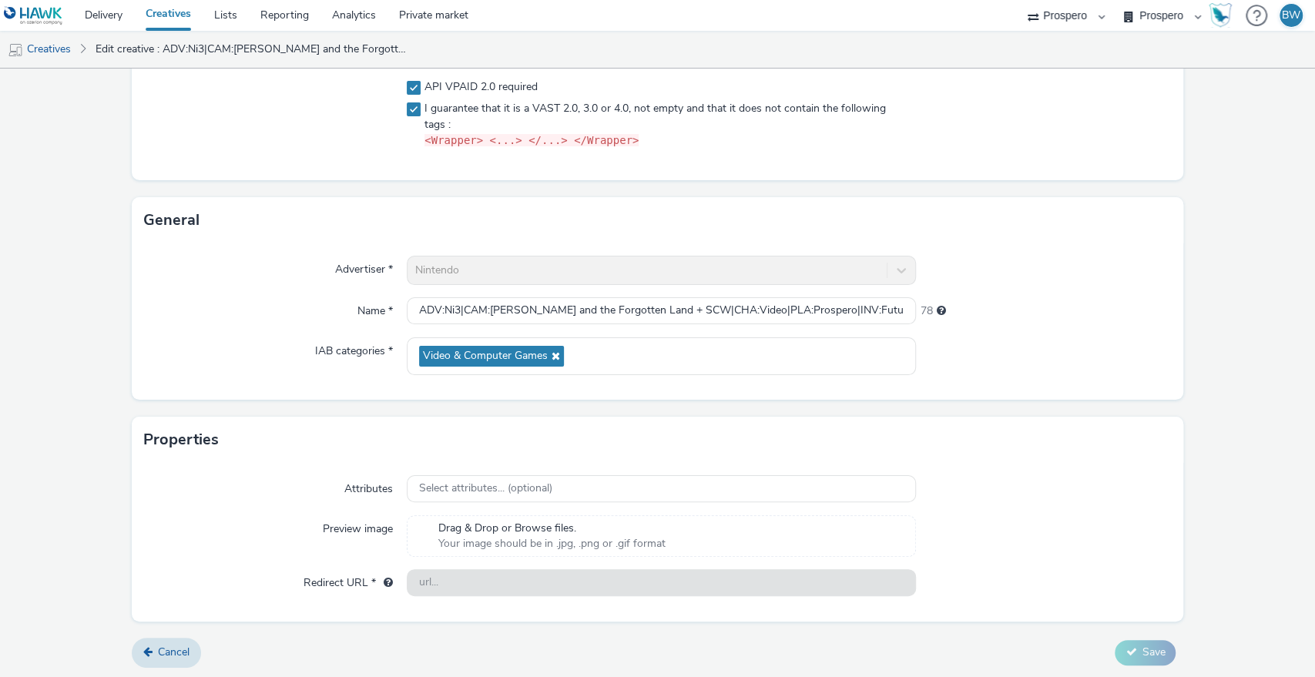
click at [1208, 563] on form "Edit creative Content Upload type File upload Vast XML Vast Url ADV:Ni3|CAM:Kir…" at bounding box center [657, 251] width 1315 height 853
click at [474, 263] on div "Nintendo" at bounding box center [662, 270] width 510 height 29
click at [483, 333] on div "Advertiser * Nintendo Name * ADV:Ni3|CAM:Kirby and the Forgotten Land + SCW|CHA…" at bounding box center [658, 321] width 1052 height 156
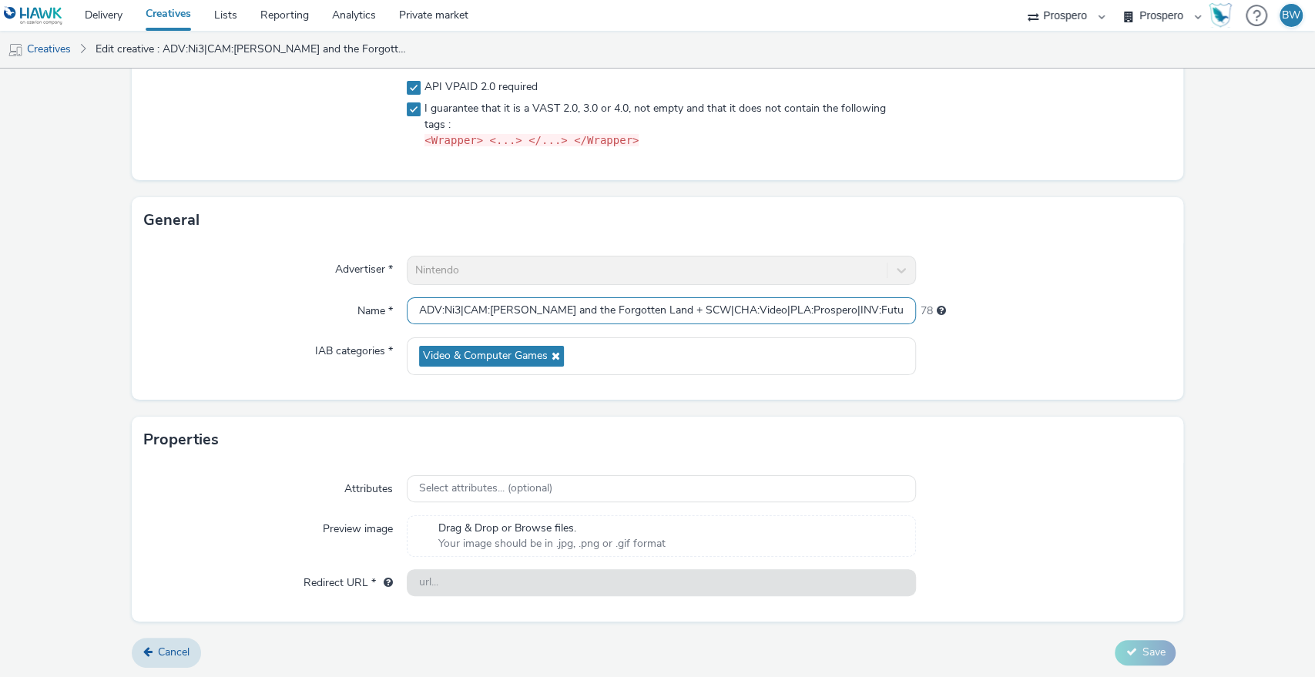
click at [484, 315] on input "ADV:Ni3|CAM:Kirby and the Forgotten Land + SCW|CHA:Video|PLA:Prospero|INV:Futur…" at bounding box center [662, 310] width 510 height 27
click at [544, 313] on input "ADV:Ni3|CAM:Kirby and the Forgotten Land + SCW|CHA:Video|PLA:Prospero|INV:Futur…" at bounding box center [662, 310] width 510 height 27
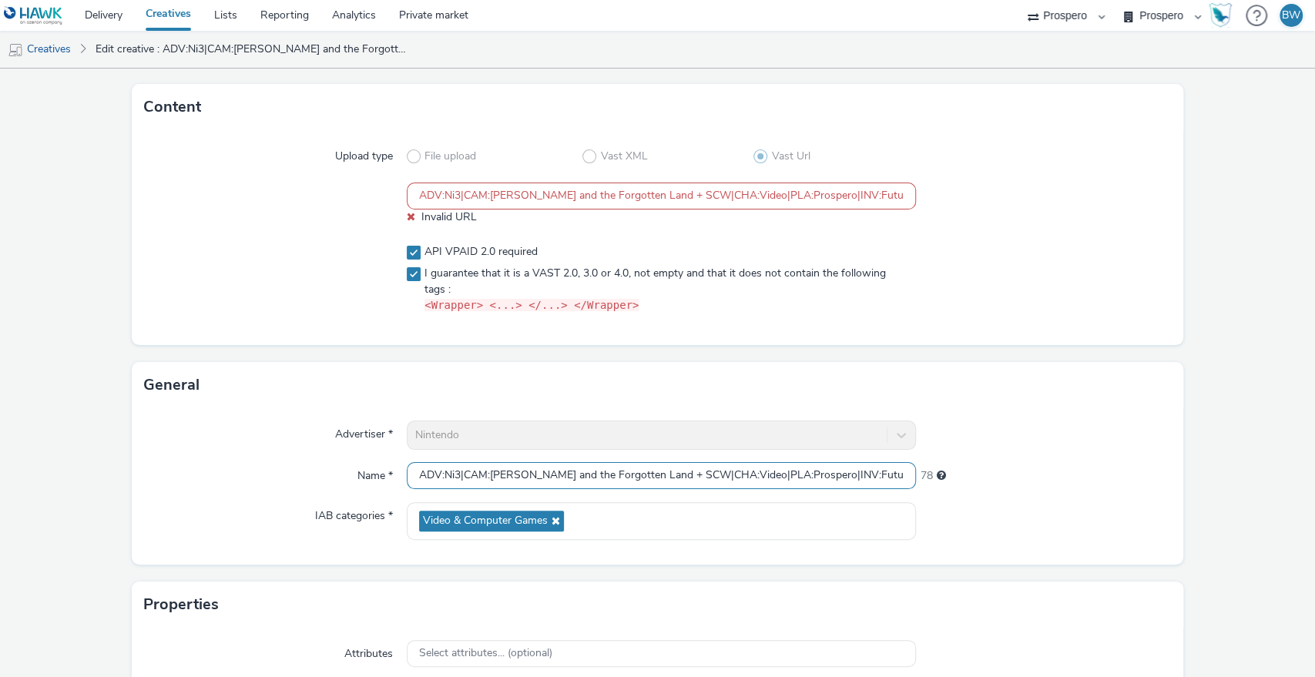
scroll to position [0, 0]
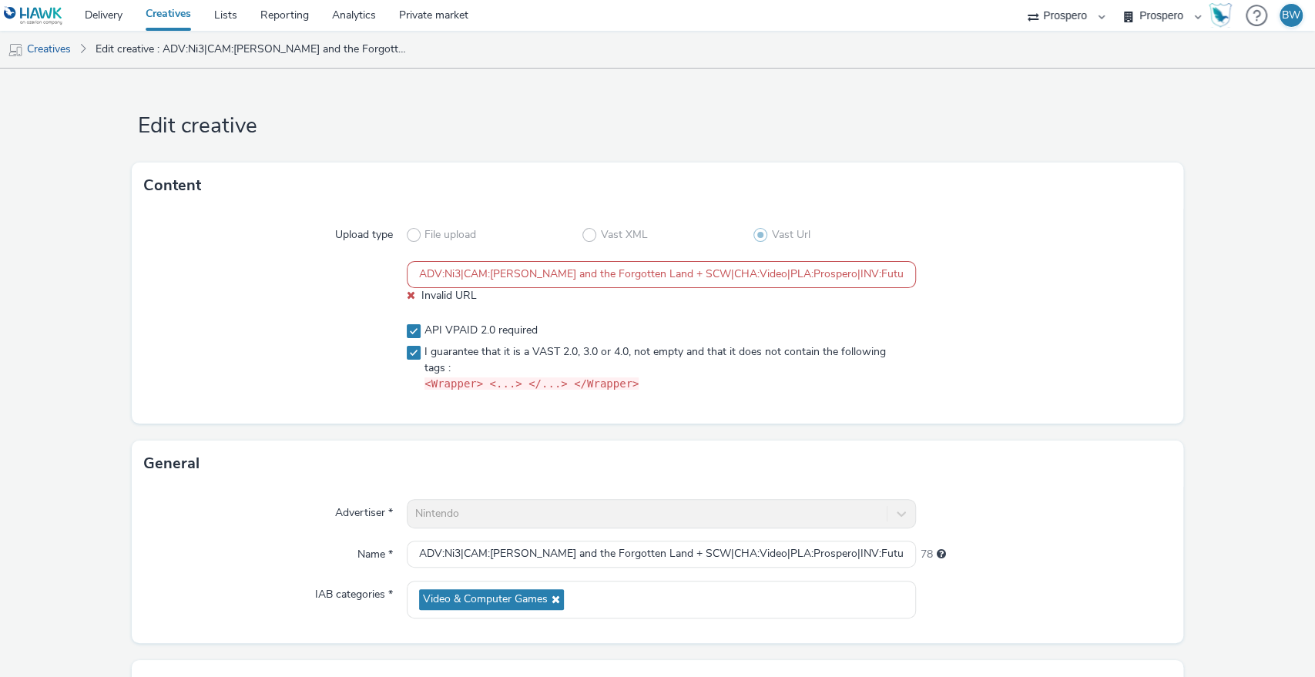
click at [451, 282] on input "ADV:Ni3|CAM:Kirby and the Forgotten Land + SCW|CHA:Video|PLA:Prospero|INV:Futur…" at bounding box center [662, 274] width 510 height 27
click at [610, 275] on input "ADV:Ni3|CAM:Kirby and the Forgotten Land + SCW|CHA:Video|PLA:Prospero|INV:Futur…" at bounding box center [662, 274] width 510 height 27
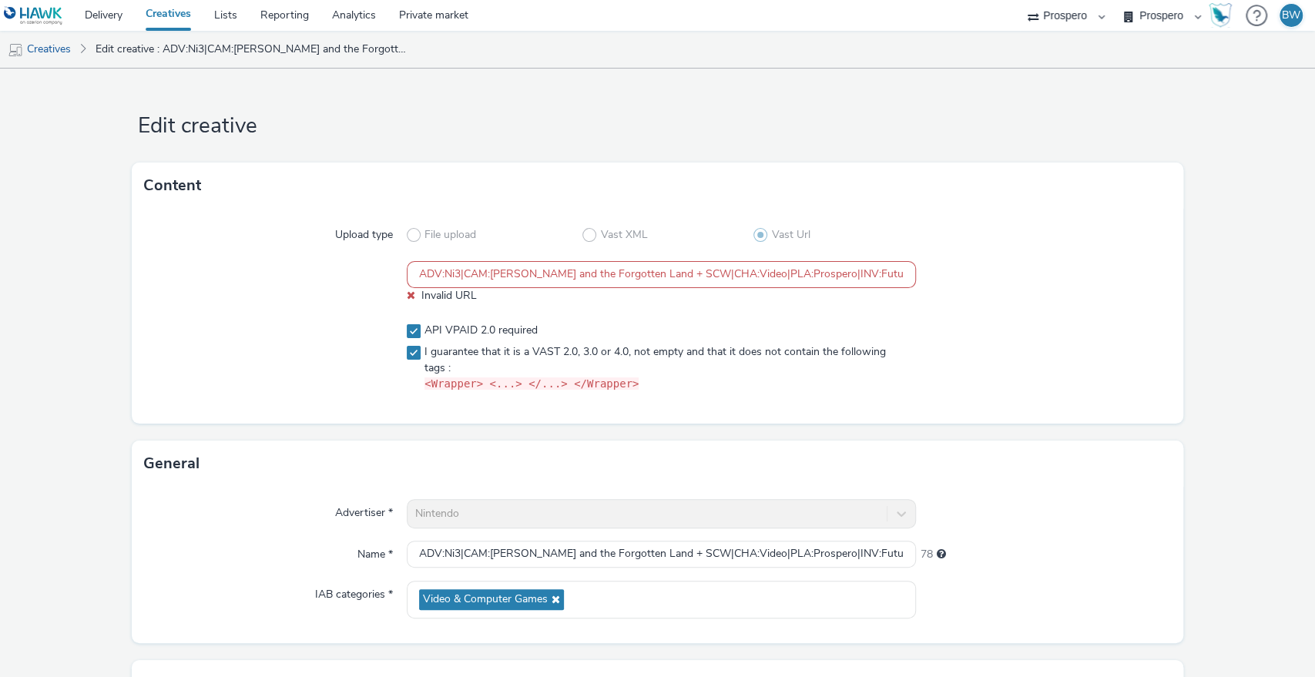
click at [610, 275] on input "ADV:Ni3|CAM:Kirby and the Forgotten Land + SCW|CHA:Video|PLA:Prospero|INV:Futur…" at bounding box center [662, 274] width 510 height 27
click at [357, 309] on div "Upload type File upload Vast XML Vast Url ADV:Ni3|CAM:Kirby and the Forgotten L…" at bounding box center [658, 316] width 1052 height 215
click at [623, 270] on input "ADV:Ni3|CAM:Kirby and the Forgotten Land + SCW|CHA:Video|PLA:Prospero|INV:Futur…" at bounding box center [662, 274] width 510 height 27
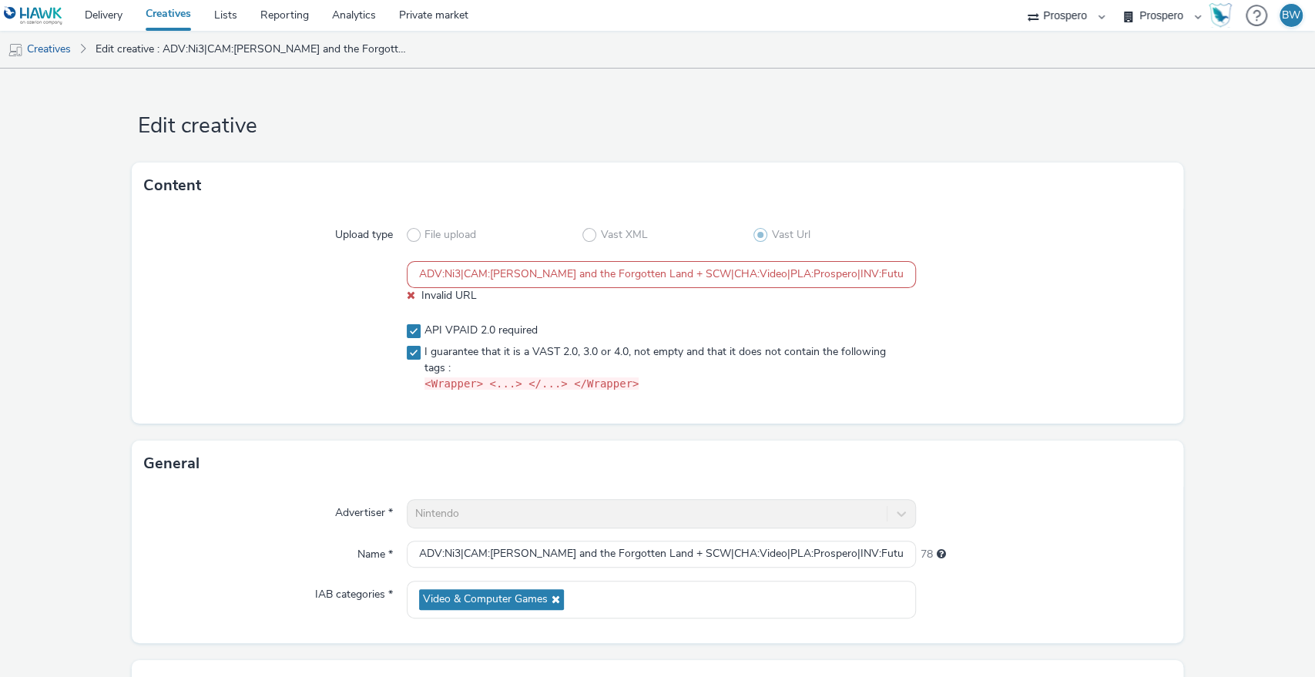
paste input "https://ad.doubleclick.net/ddm/pfadx/N207803.5078250PROSPERO/B33863380.42794505…"
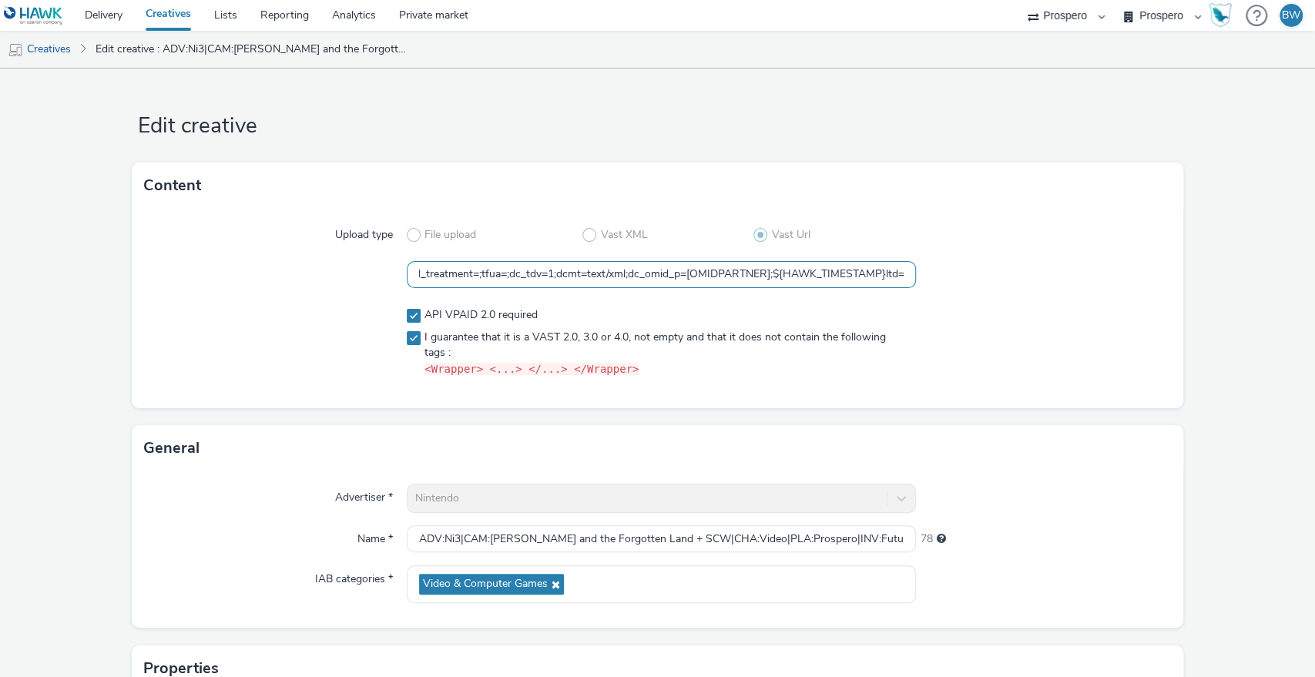
type input "https://ad.doubleclick.net/ddm/pfadx/N207803.5078250PROSPERO/B33863380.42794505…"
click at [984, 305] on div at bounding box center [1043, 342] width 255 height 82
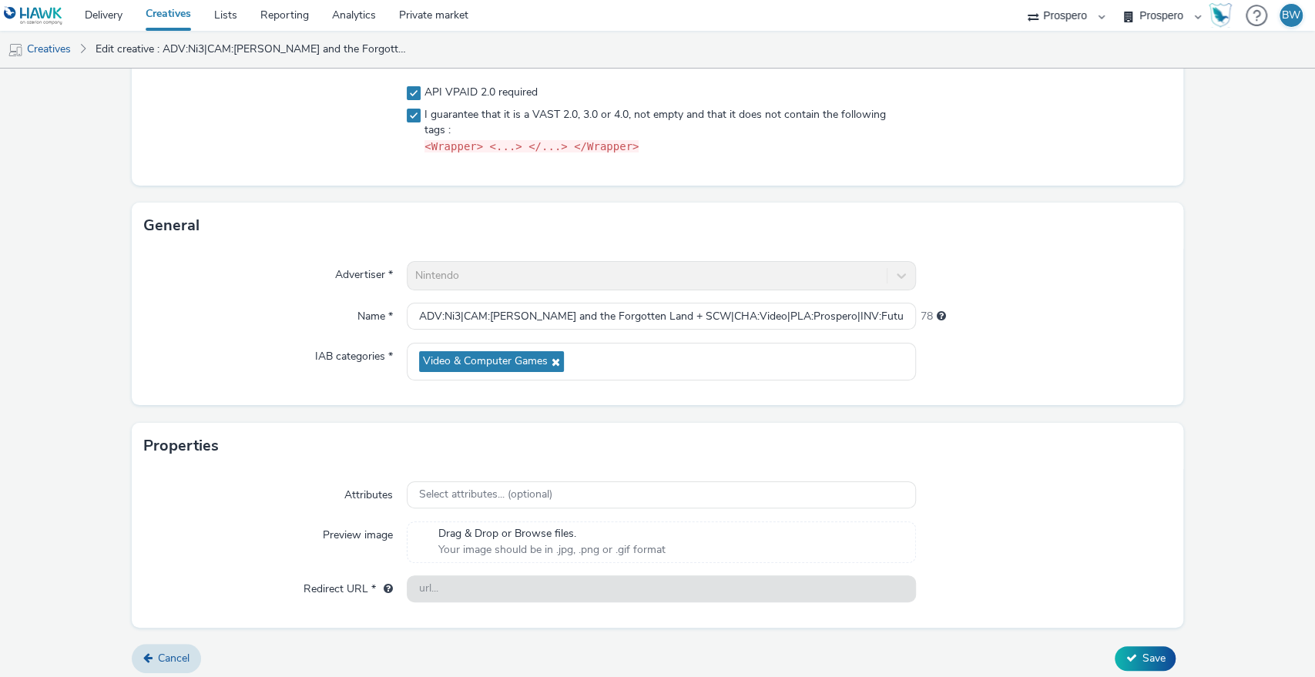
scroll to position [229, 0]
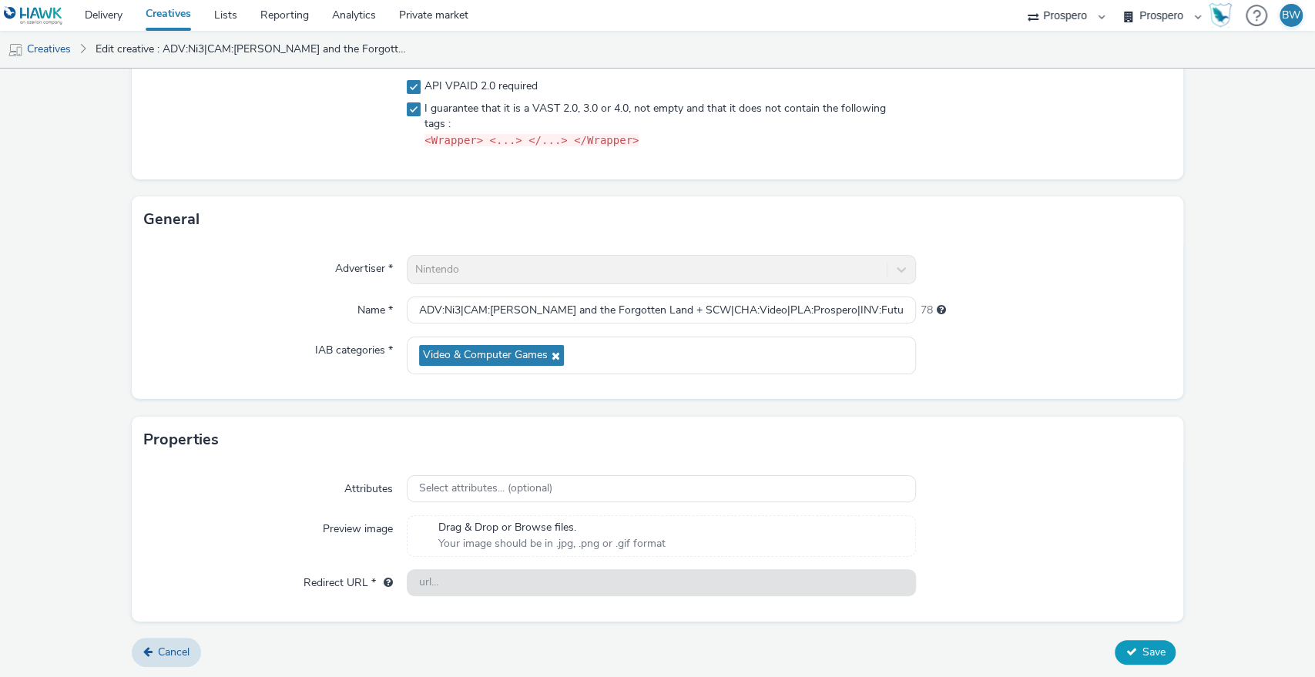
click at [1146, 658] on button "Save" at bounding box center [1144, 652] width 61 height 25
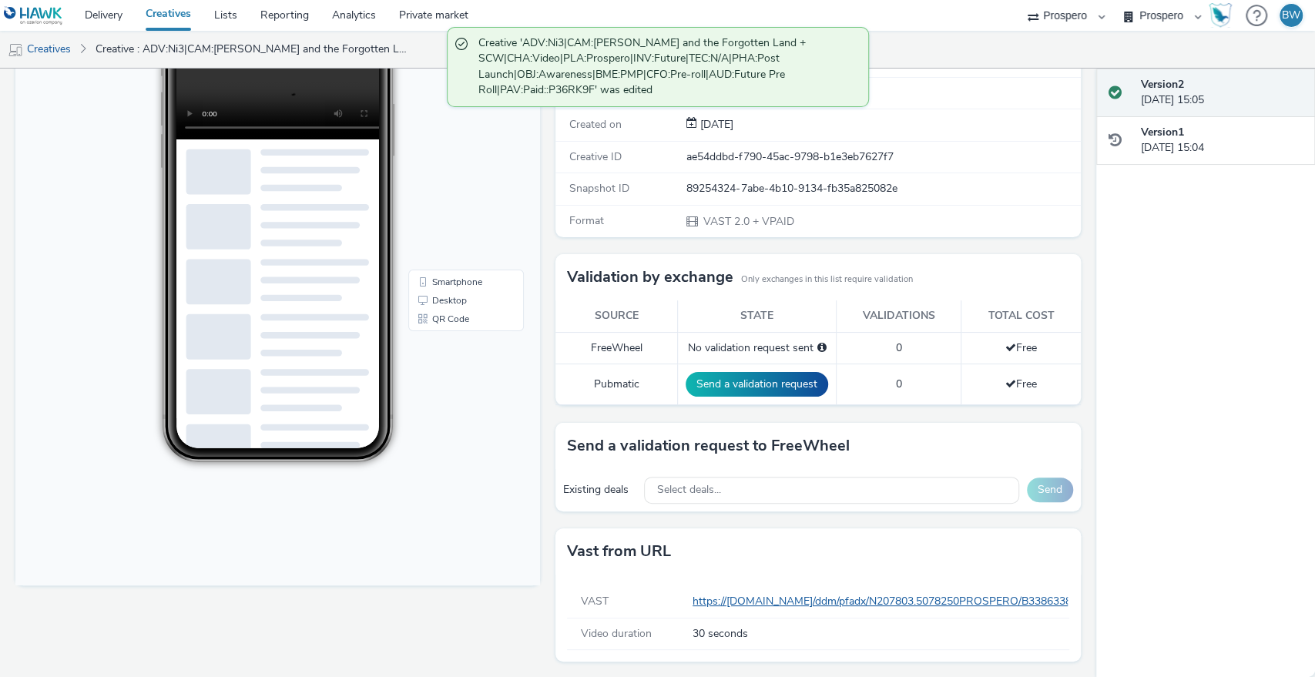
click at [752, 596] on link "https://ad.doubleclick.net/ddm/pfadx/N207803.5078250PROSPERO/B33863380.42794505…" at bounding box center [1340, 601] width 1297 height 15
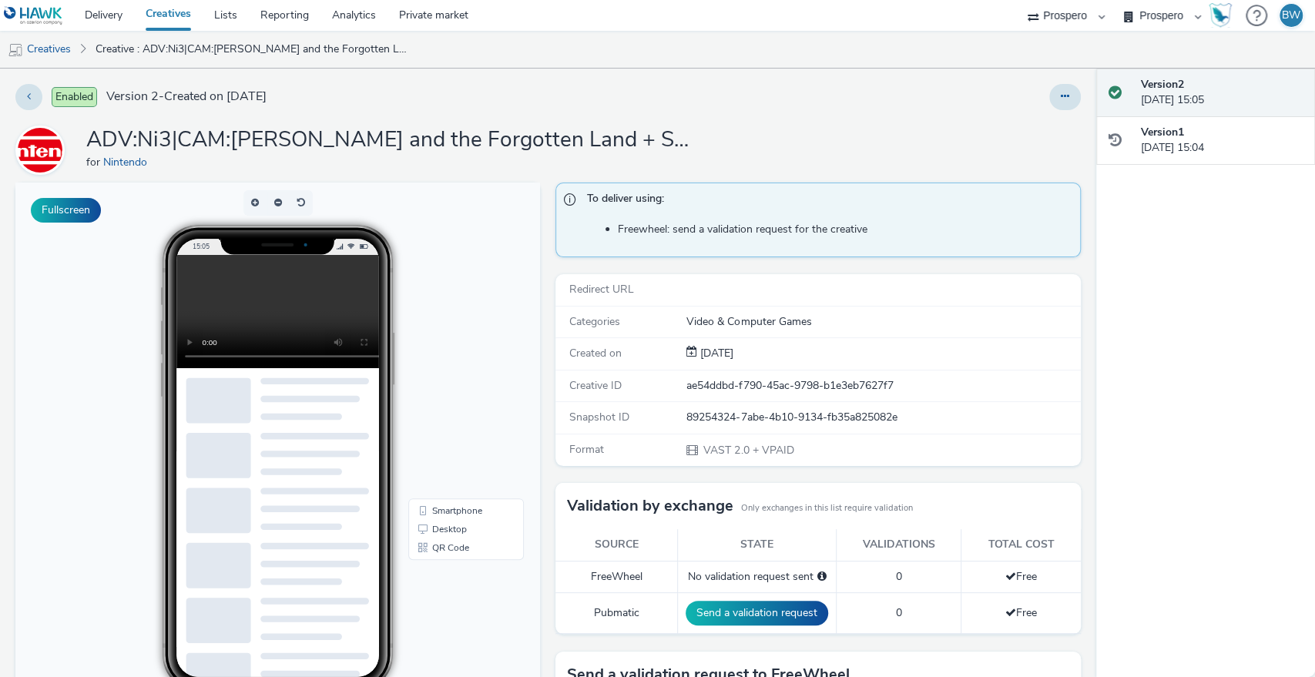
click at [227, 300] on video at bounding box center [289, 311] width 226 height 113
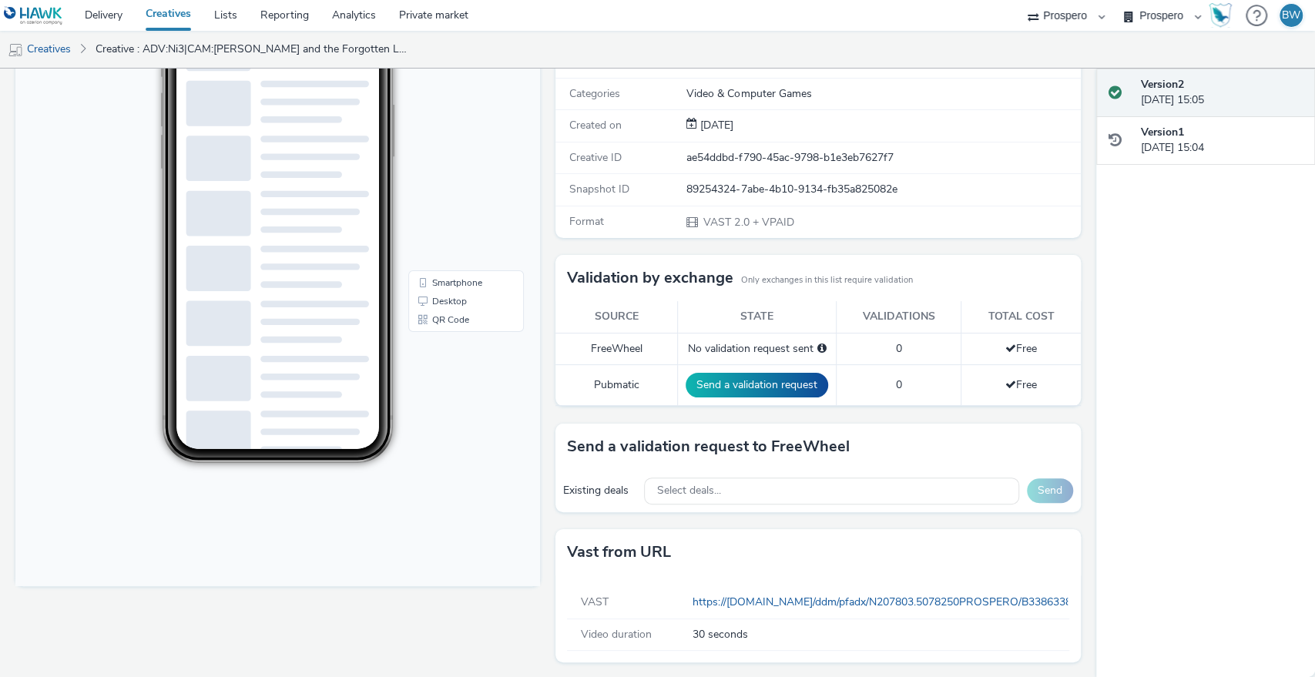
scroll to position [229, 0]
click at [478, 404] on body "15:05 Smartphone Desktop QR Code" at bounding box center [277, 271] width 524 height 632
click at [575, 387] on td "Pubmatic" at bounding box center [616, 384] width 122 height 41
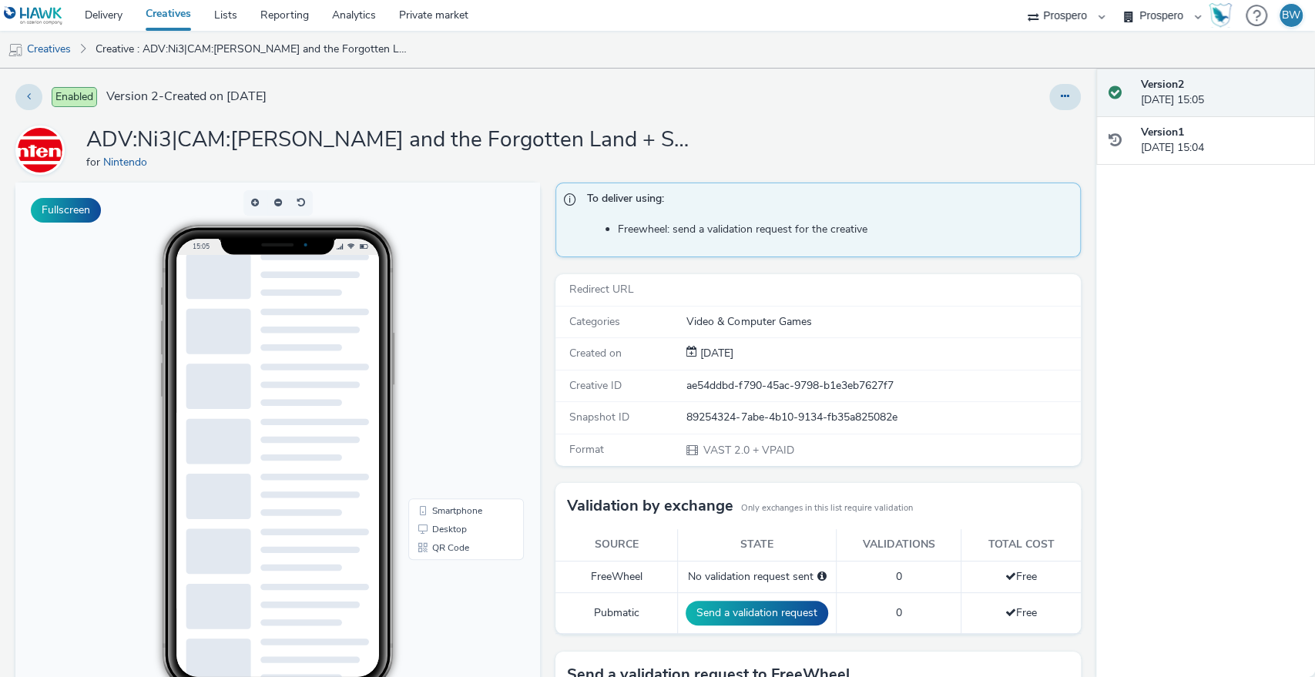
drag, startPoint x: 624, startPoint y: 228, endPoint x: 756, endPoint y: 230, distance: 132.5
click at [711, 230] on li "Freewheel: send a validation request for the creative" at bounding box center [845, 229] width 454 height 15
click at [757, 230] on li "Freewheel: send a validation request for the creative" at bounding box center [845, 229] width 454 height 15
click at [733, 576] on div "No validation request sent" at bounding box center [756, 576] width 142 height 15
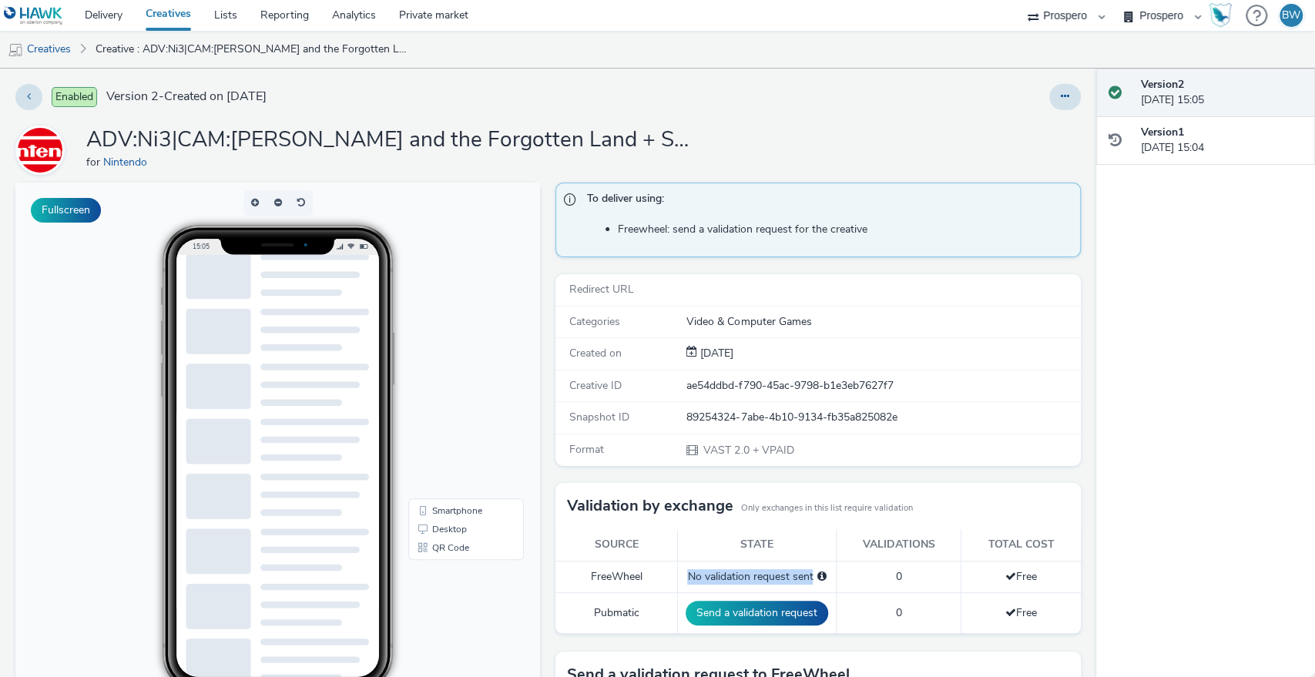
click at [733, 576] on div "No validation request sent" at bounding box center [756, 576] width 142 height 15
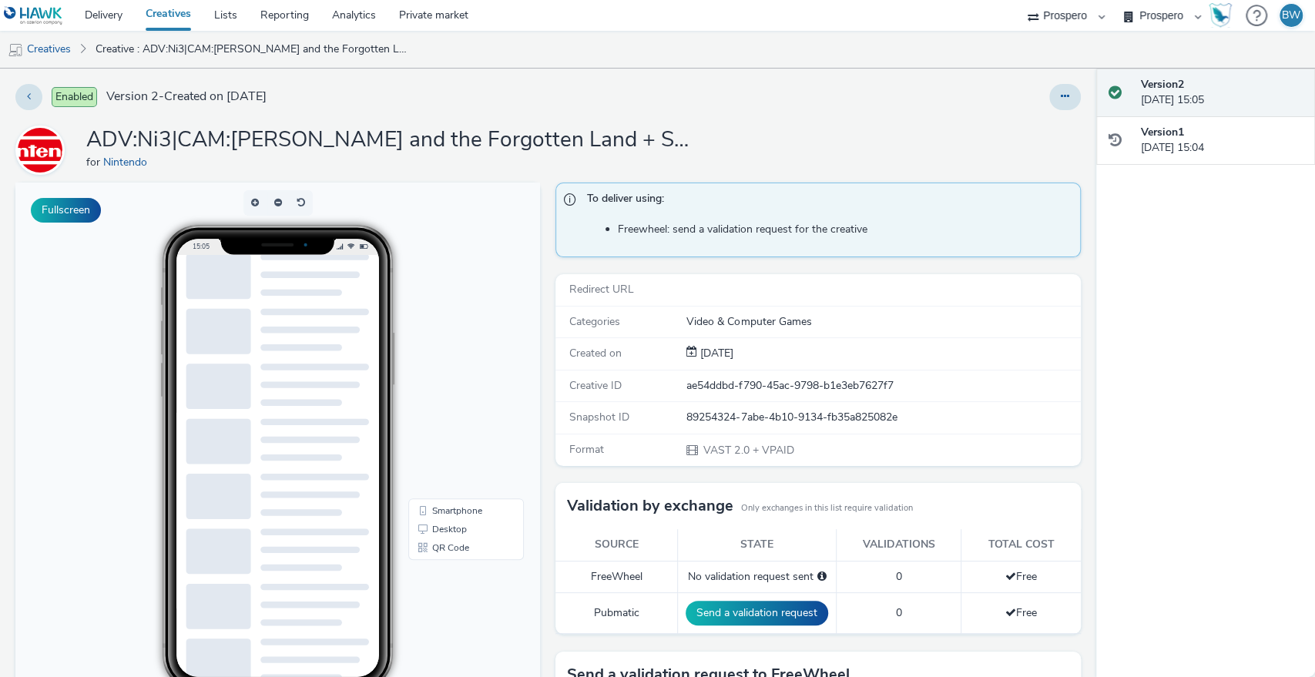
click at [588, 191] on span "To deliver using:" at bounding box center [825, 201] width 477 height 20
drag, startPoint x: 588, startPoint y: 191, endPoint x: 701, endPoint y: 217, distance: 116.2
click at [699, 217] on div "To deliver using: Freewheel: send a validation request for the creative" at bounding box center [817, 220] width 524 height 75
click at [701, 217] on span "Freewheel: send a validation request for the creative" at bounding box center [829, 229] width 484 height 37
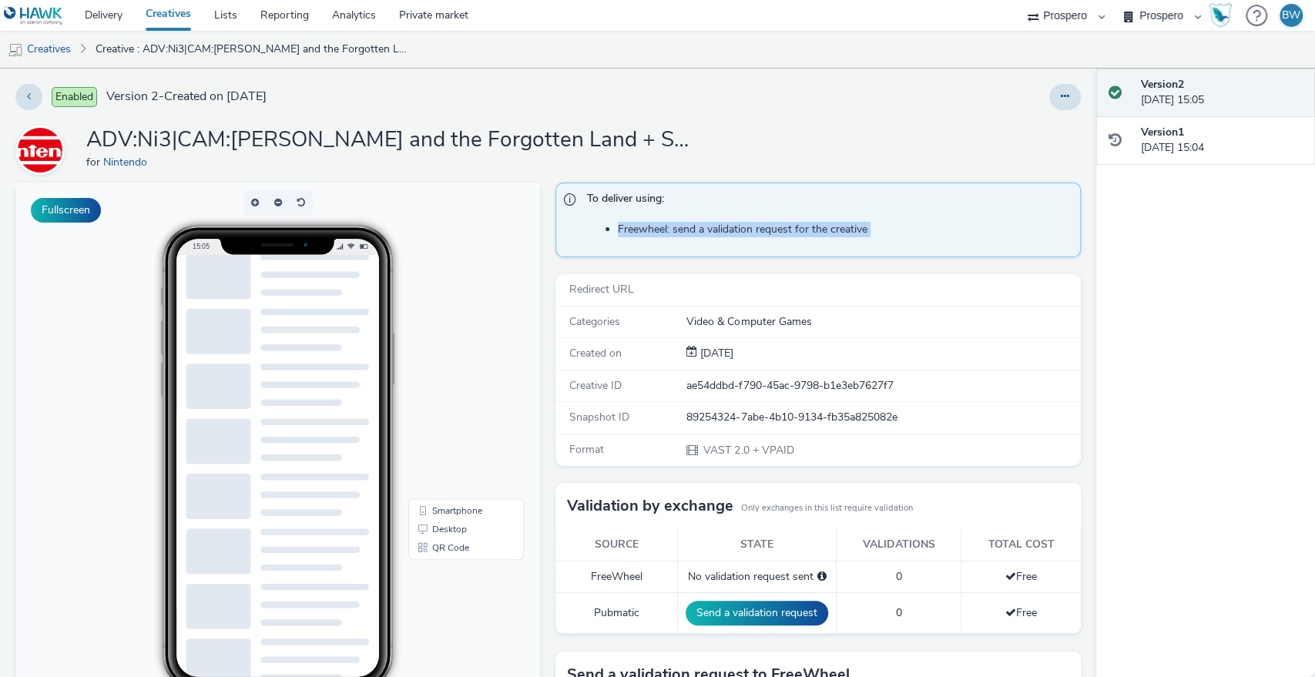
click at [701, 217] on span "Freewheel: send a validation request for the creative" at bounding box center [829, 229] width 484 height 37
click at [700, 207] on span "To deliver using:" at bounding box center [825, 201] width 477 height 20
drag, startPoint x: 594, startPoint y: 196, endPoint x: 683, endPoint y: 196, distance: 89.3
click at [619, 196] on span "To deliver using:" at bounding box center [825, 201] width 477 height 20
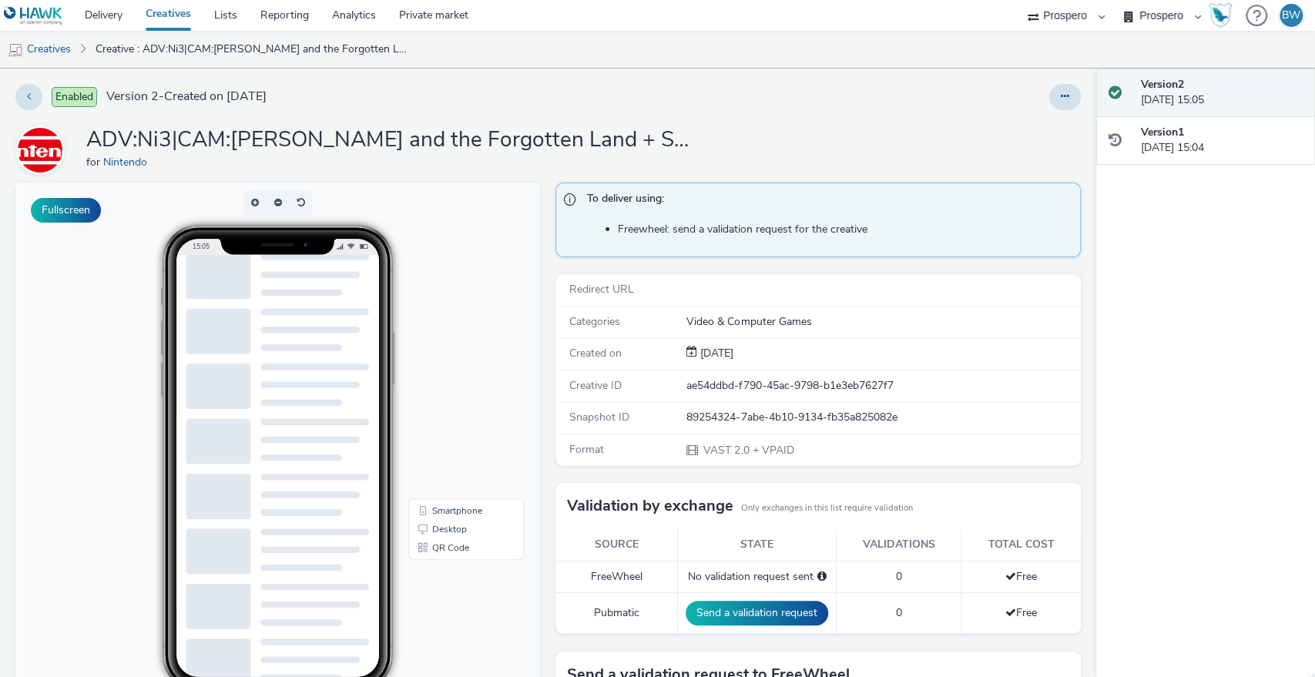
click at [683, 196] on span "To deliver using:" at bounding box center [825, 201] width 477 height 20
drag, startPoint x: 660, startPoint y: 221, endPoint x: 750, endPoint y: 228, distance: 90.4
click at [717, 228] on li "Freewheel: send a validation request for the creative" at bounding box center [845, 229] width 454 height 15
click at [750, 228] on li "Freewheel: send a validation request for the creative" at bounding box center [845, 229] width 454 height 15
click at [53, 49] on link "Creatives" at bounding box center [39, 49] width 79 height 37
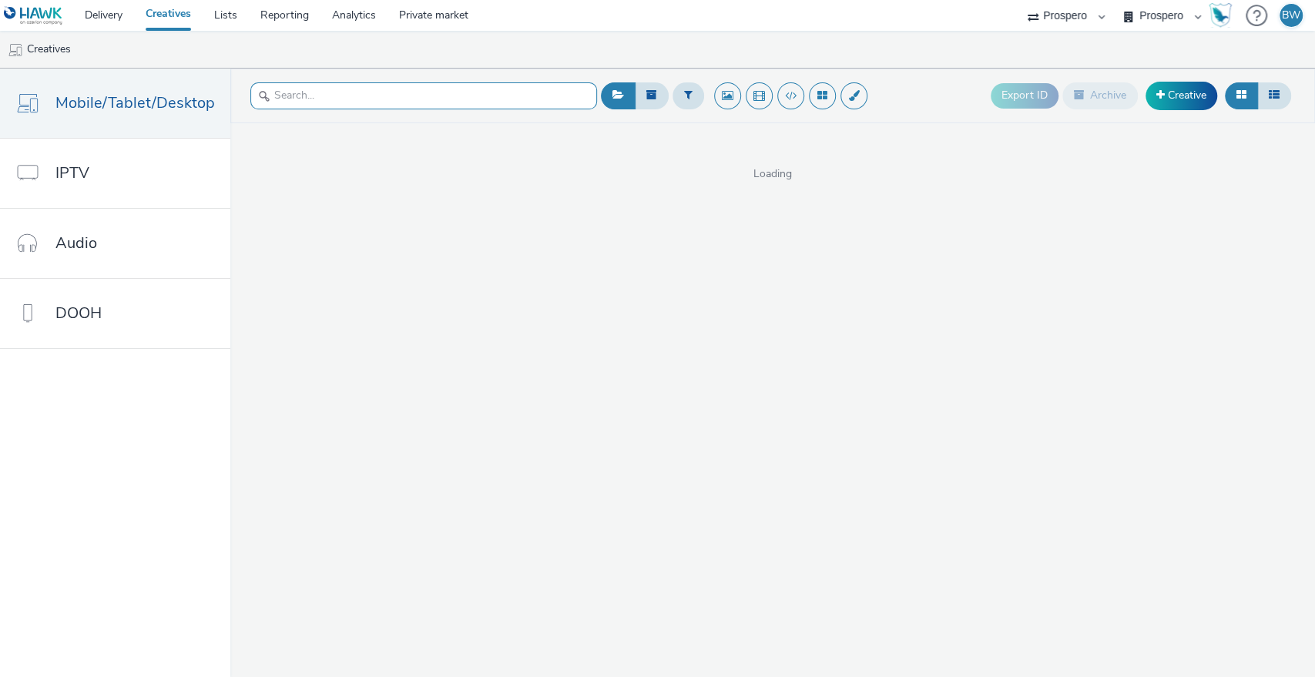
click at [392, 103] on input "text" at bounding box center [423, 95] width 347 height 27
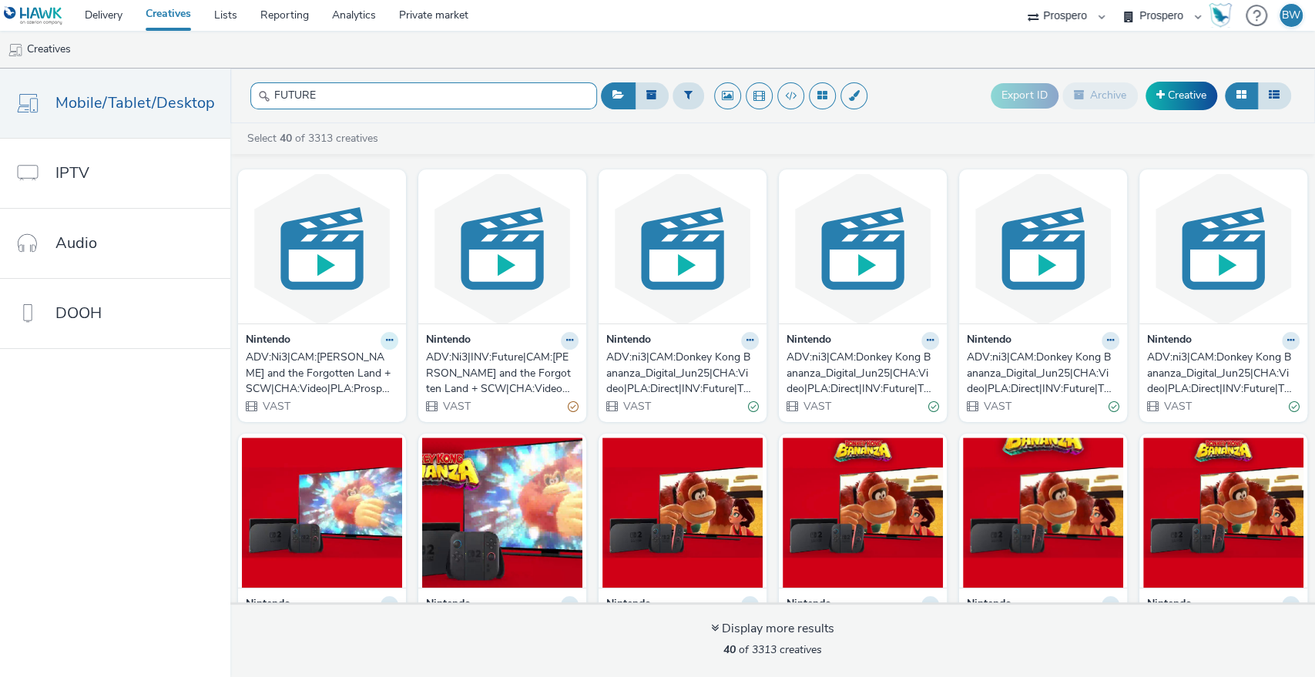
type input "FUTURE"
click at [386, 343] on icon at bounding box center [389, 340] width 7 height 9
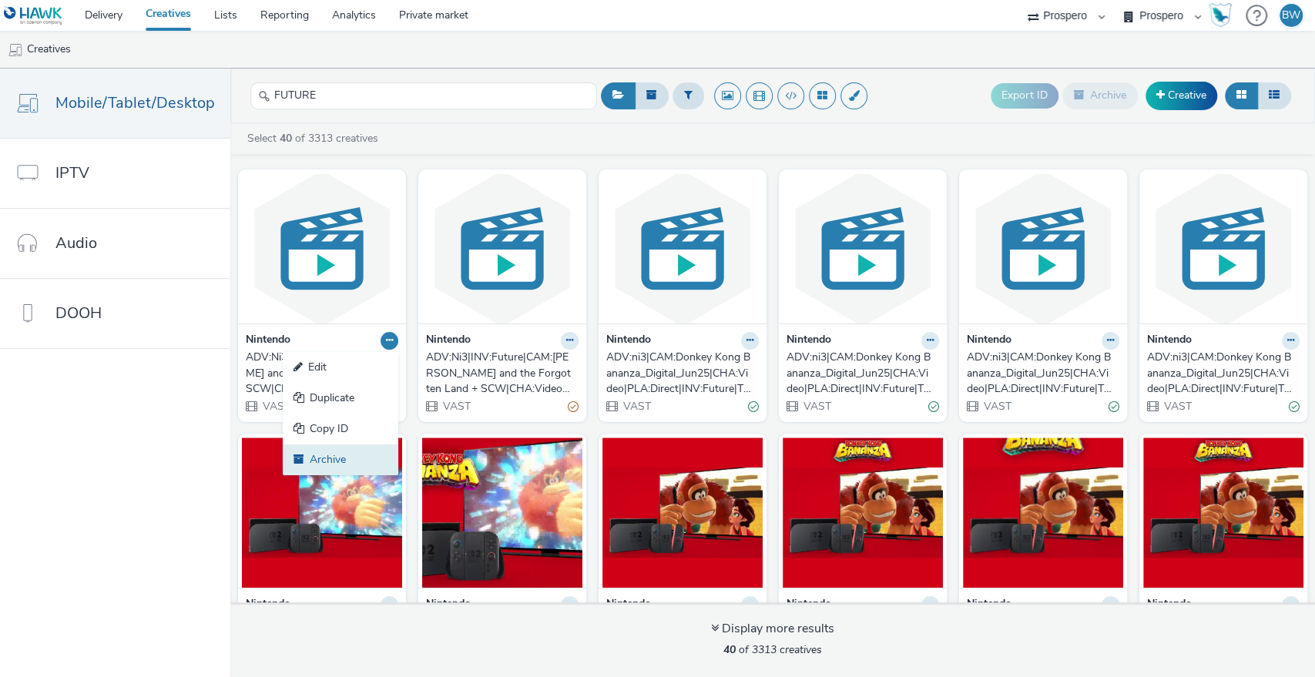
click at [323, 457] on link "Archive" at bounding box center [341, 459] width 116 height 31
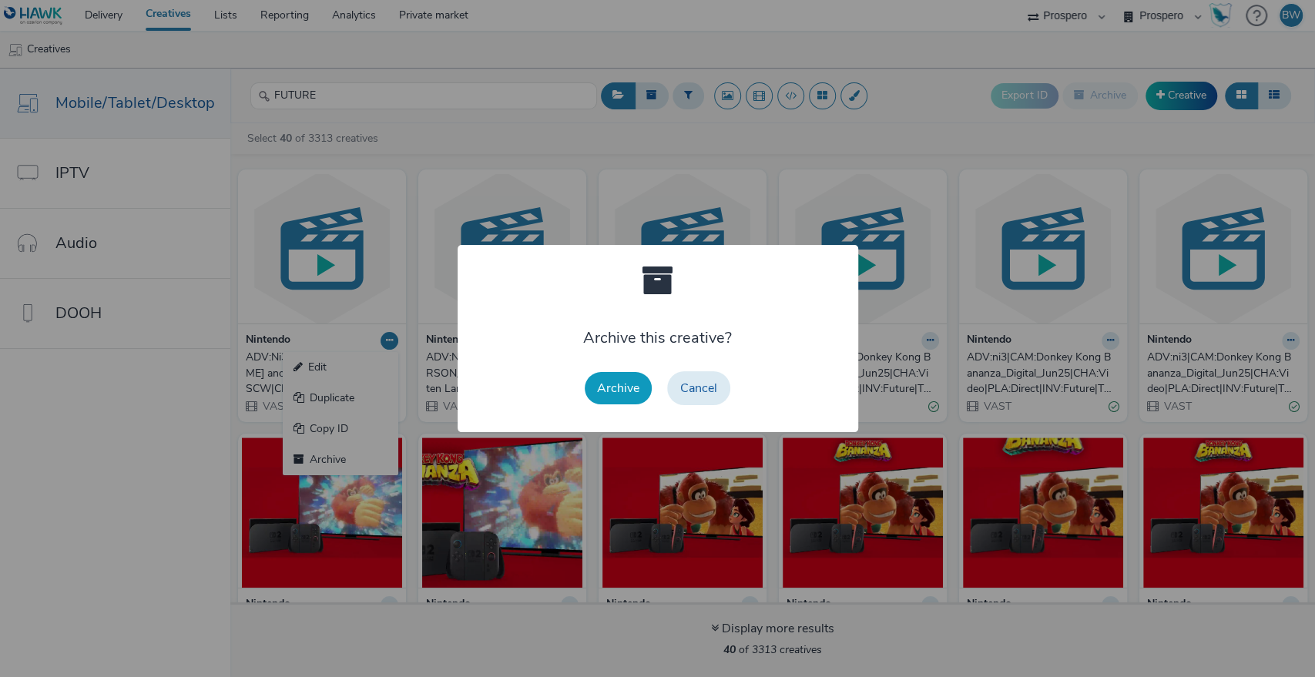
click at [629, 385] on button "Archive" at bounding box center [618, 388] width 67 height 32
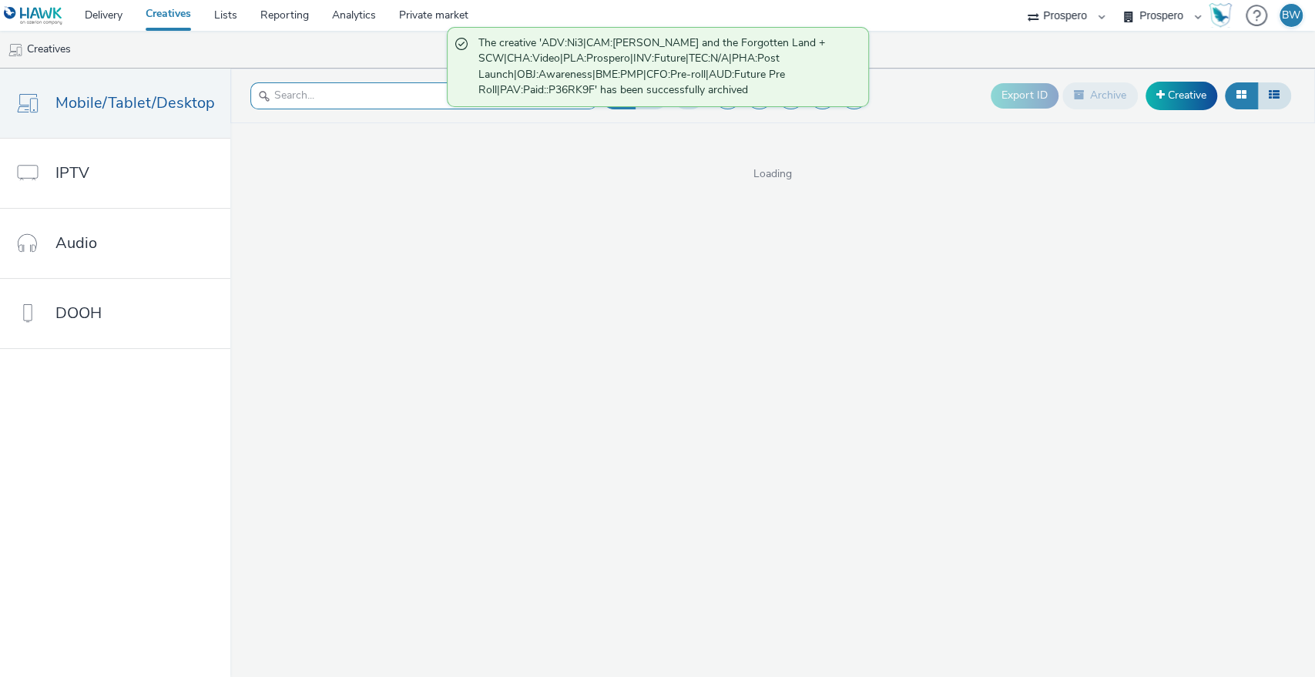
click at [321, 107] on input "text" at bounding box center [423, 95] width 347 height 27
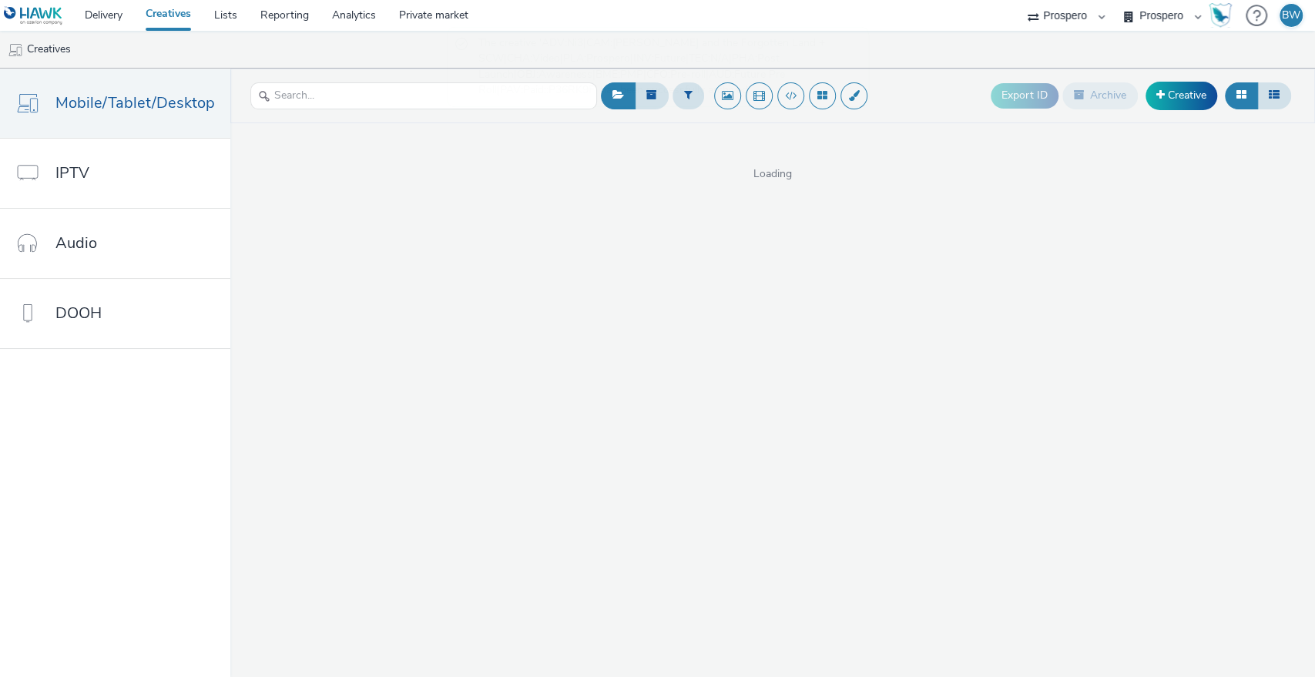
click at [304, 59] on ul "Creatives" at bounding box center [657, 49] width 1315 height 37
click at [119, 9] on link "Delivery" at bounding box center [103, 15] width 61 height 31
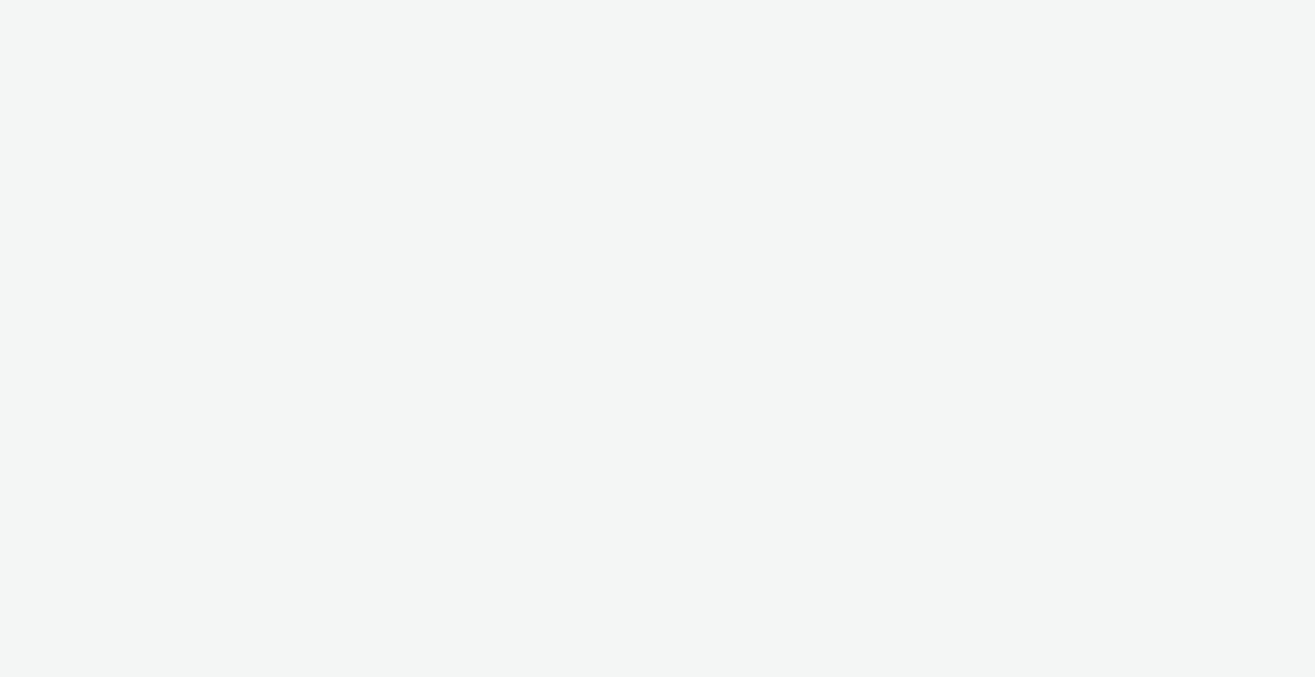
select select "b1b940d3-d05b-48b5-821e-f328c33b988b"
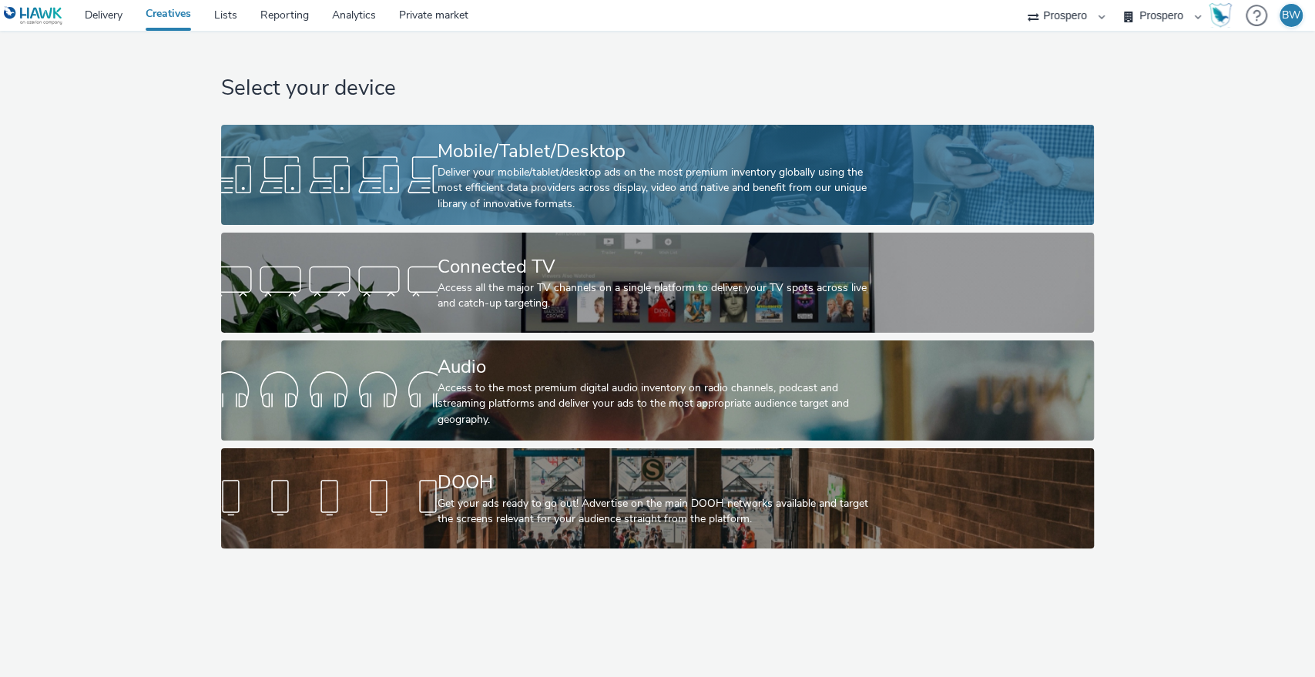
click at [496, 183] on div "Deliver your mobile/tablet/desktop ads on the most premium inventory globally u…" at bounding box center [654, 188] width 434 height 47
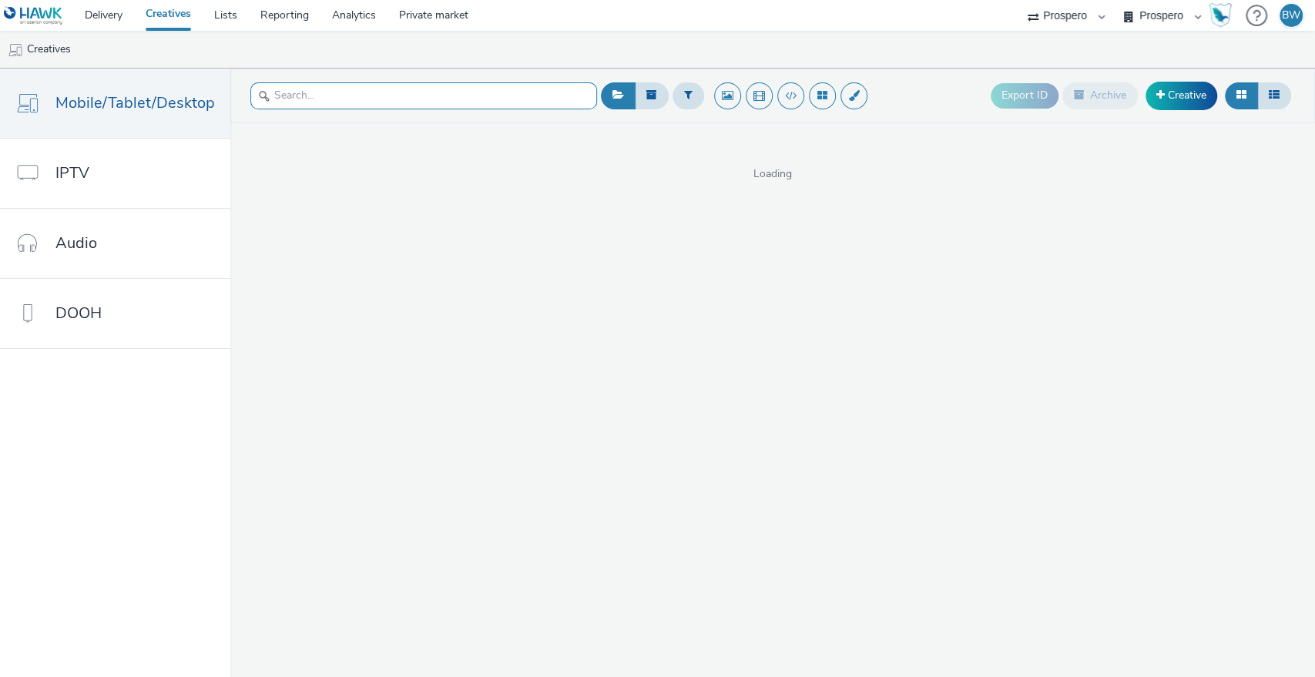
click at [469, 102] on input "text" at bounding box center [423, 95] width 347 height 27
paste input "ADV:Ni3|CAM:[PERSON_NAME] and the Forgotten Land + SCW|CHA:Video|PLA:Prospero|I…"
click at [486, 98] on input "ADV:Ni3|CAM:[PERSON_NAME] and the Forgotten Land + SCW|CHA:Video|PLA:Prospero|I…" at bounding box center [423, 95] width 347 height 27
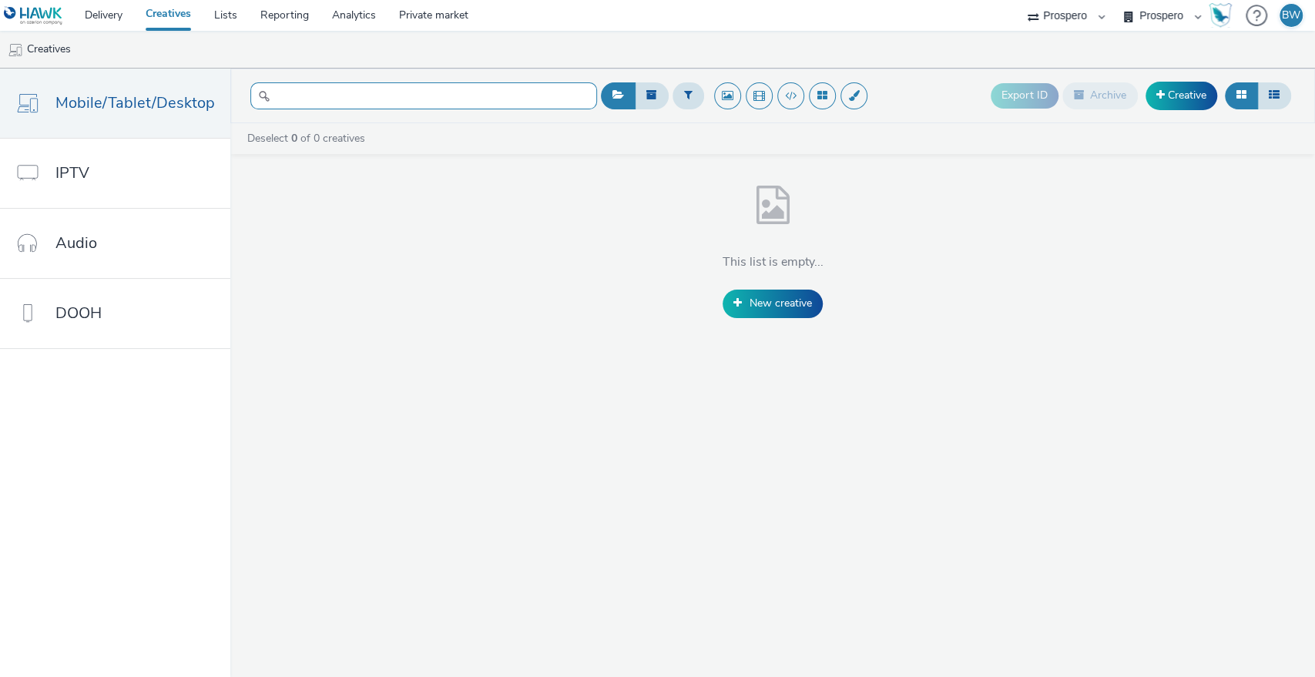
click at [486, 98] on input "ADV:Ni3|CAM:[PERSON_NAME] and the Forgotten Land + SCW|CHA:Video|PLA:Prospero|I…" at bounding box center [423, 95] width 347 height 27
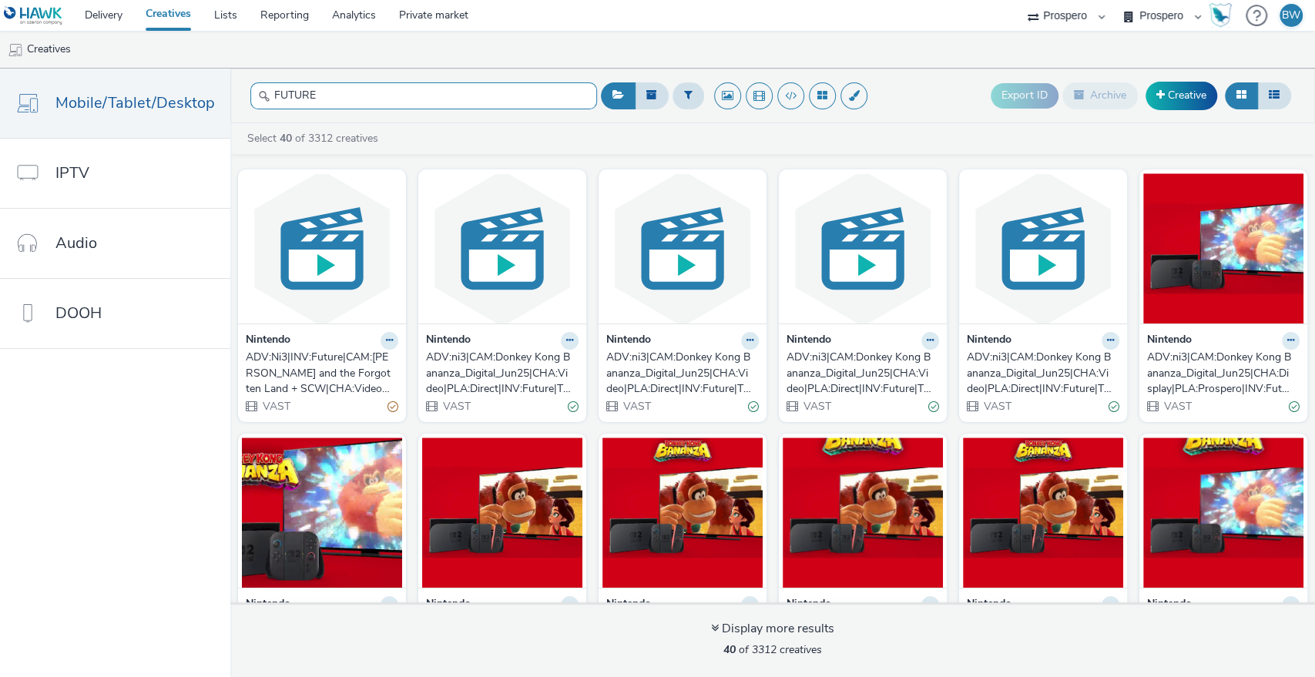
type input "FUTURE"
click at [349, 362] on div "ADV:Ni3|INV:Future|CAM:[PERSON_NAME] and the Forgotten Land + SCW|CHA:Video|PLA…" at bounding box center [319, 373] width 146 height 47
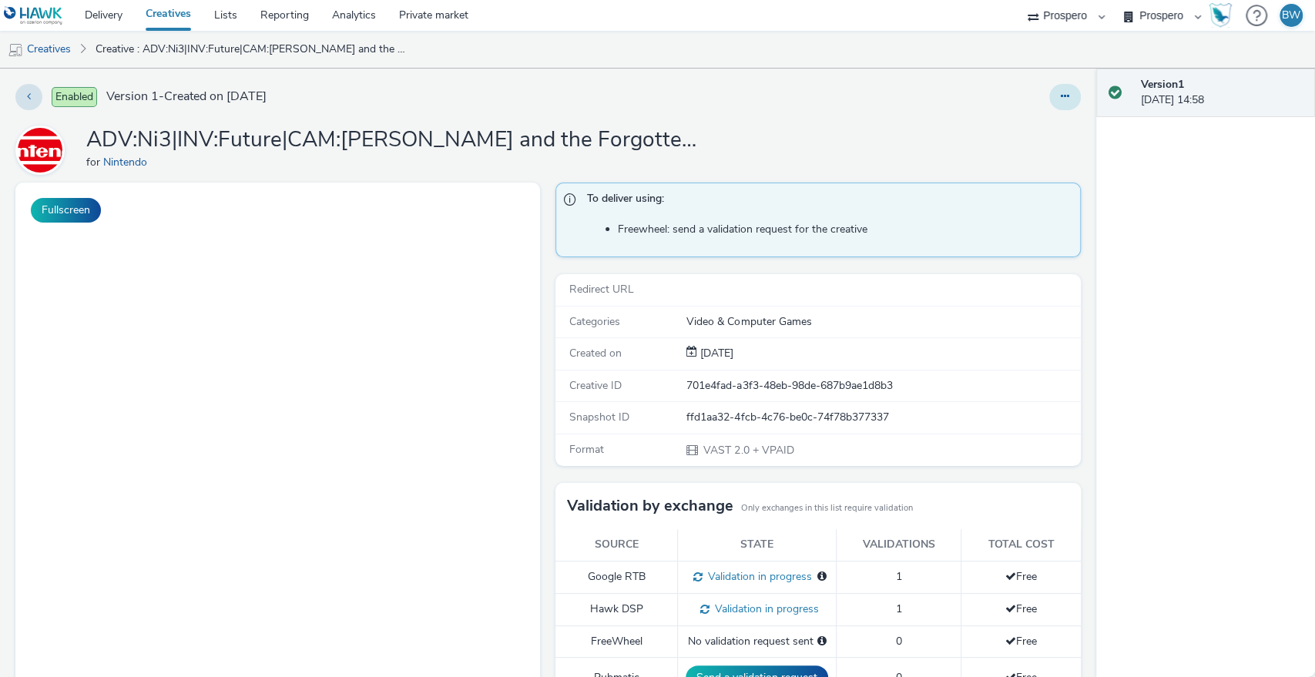
click at [1060, 94] on icon at bounding box center [1064, 96] width 8 height 11
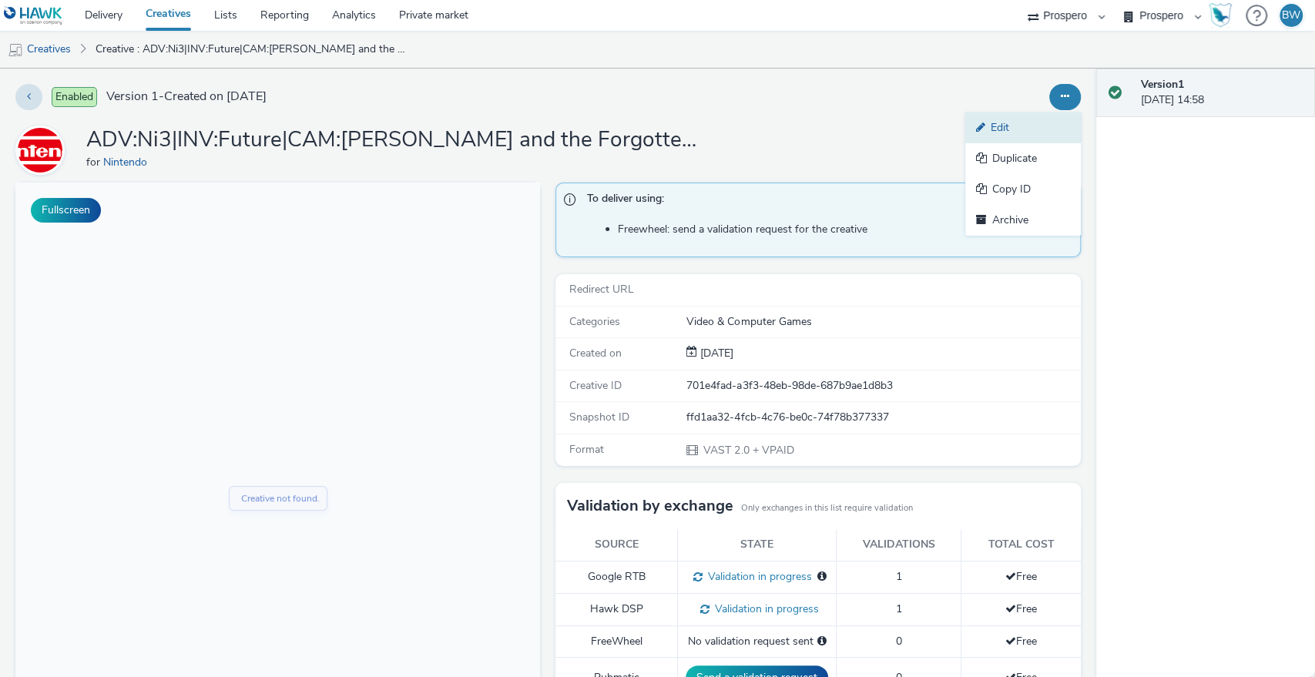
click at [1019, 126] on link "Edit" at bounding box center [1023, 127] width 116 height 31
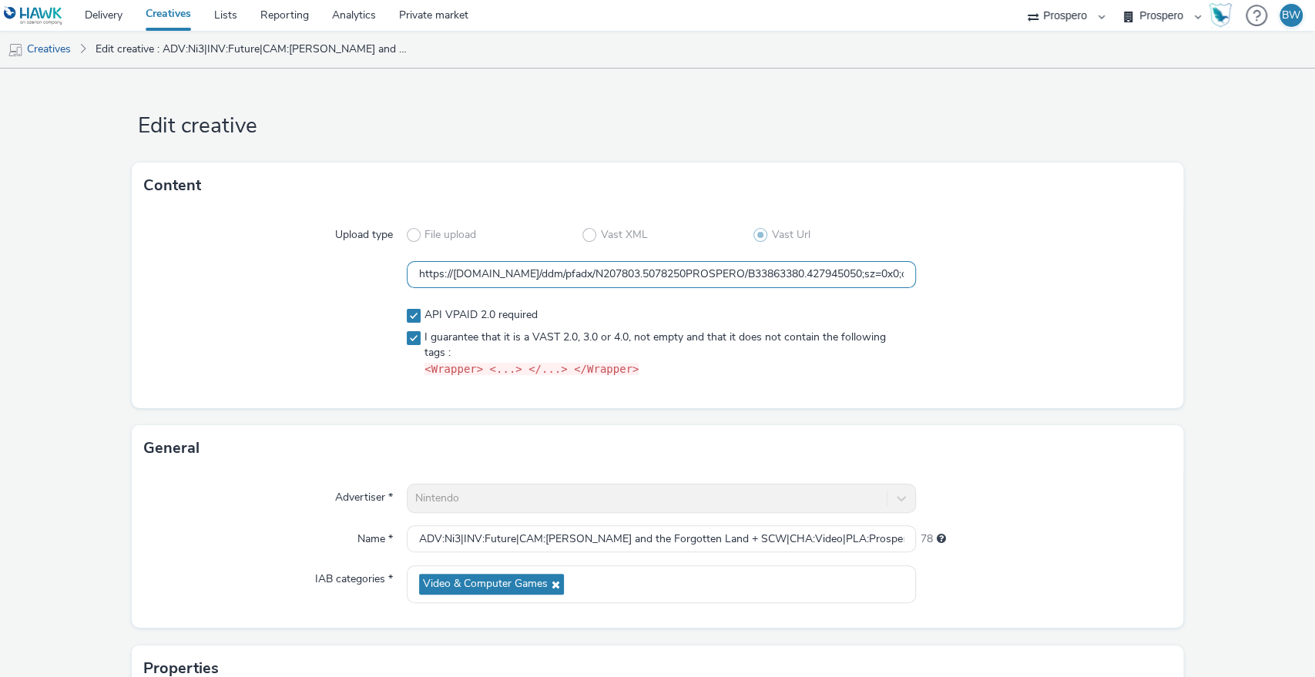
drag, startPoint x: 618, startPoint y: 270, endPoint x: 287, endPoint y: 302, distance: 332.7
click at [287, 302] on div "Upload type File upload Vast XML Vast Url https://ad.doubleclick.net/ddm/pfadx/…" at bounding box center [658, 308] width 1052 height 199
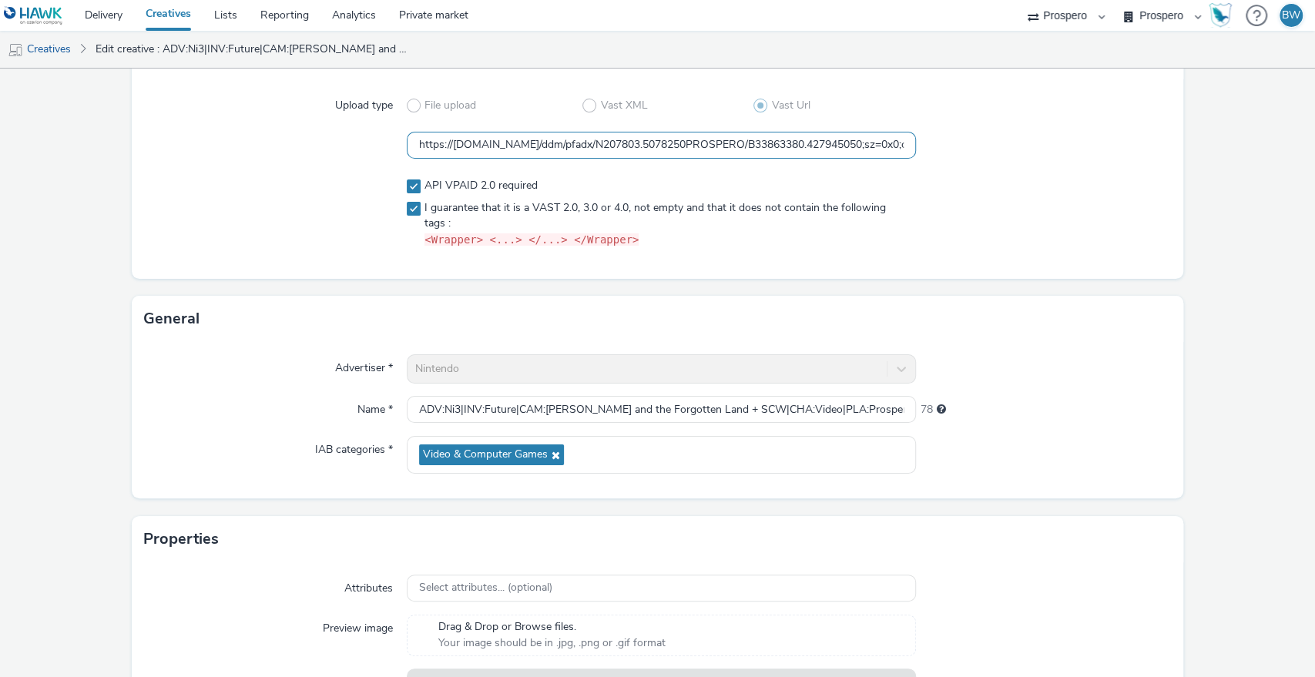
scroll to position [229, 0]
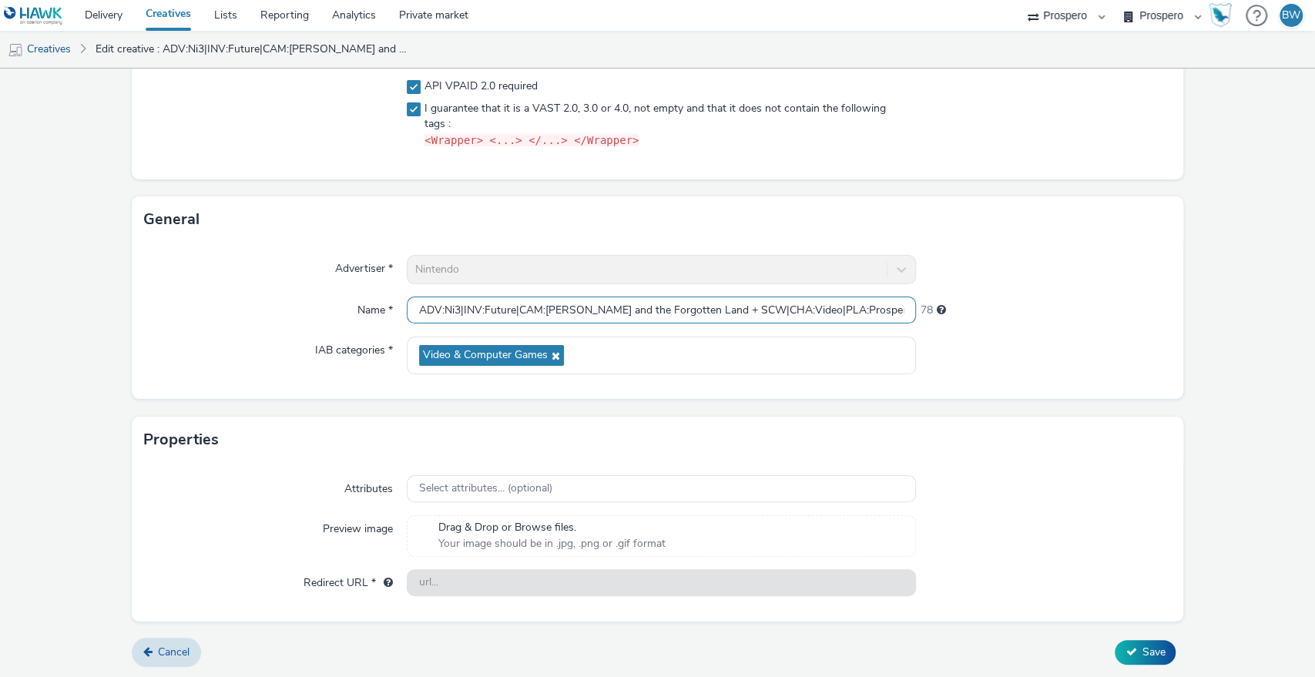
click at [448, 307] on input "ADV:Ni3|INV:Future|CAM:[PERSON_NAME] and the Forgotten Land + SCW|CHA:Video|PLA…" at bounding box center [662, 310] width 510 height 27
click at [501, 307] on input "ADV:Ni3|INV:Future|CAM:[PERSON_NAME] and the Forgotten Land + SCW|CHA:Video|PLA…" at bounding box center [662, 310] width 510 height 27
click at [530, 311] on input "ADV:Ni3|INV:Future|CAM:[PERSON_NAME] and the Forgotten Land + SCW|CHA:Video|PLA…" at bounding box center [662, 310] width 510 height 27
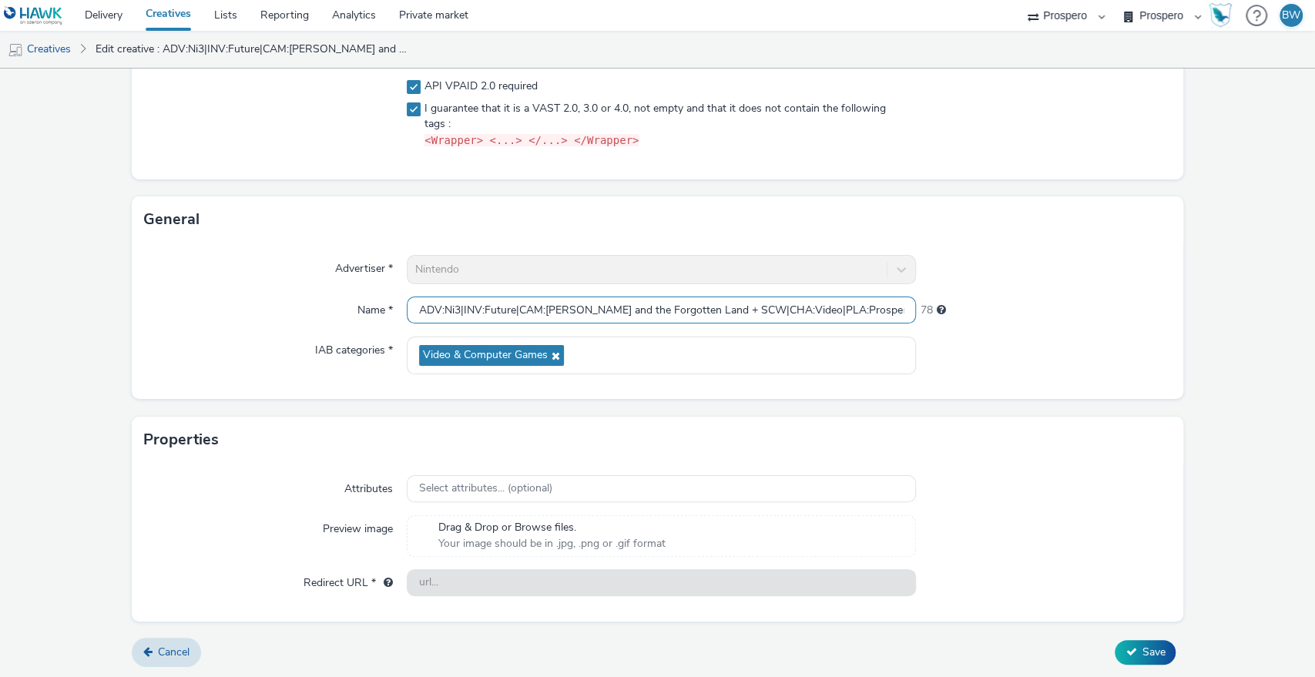
click at [530, 311] on input "ADV:Ni3|INV:Future|CAM:[PERSON_NAME] and the Forgotten Land + SCW|CHA:Video|PLA…" at bounding box center [662, 310] width 510 height 27
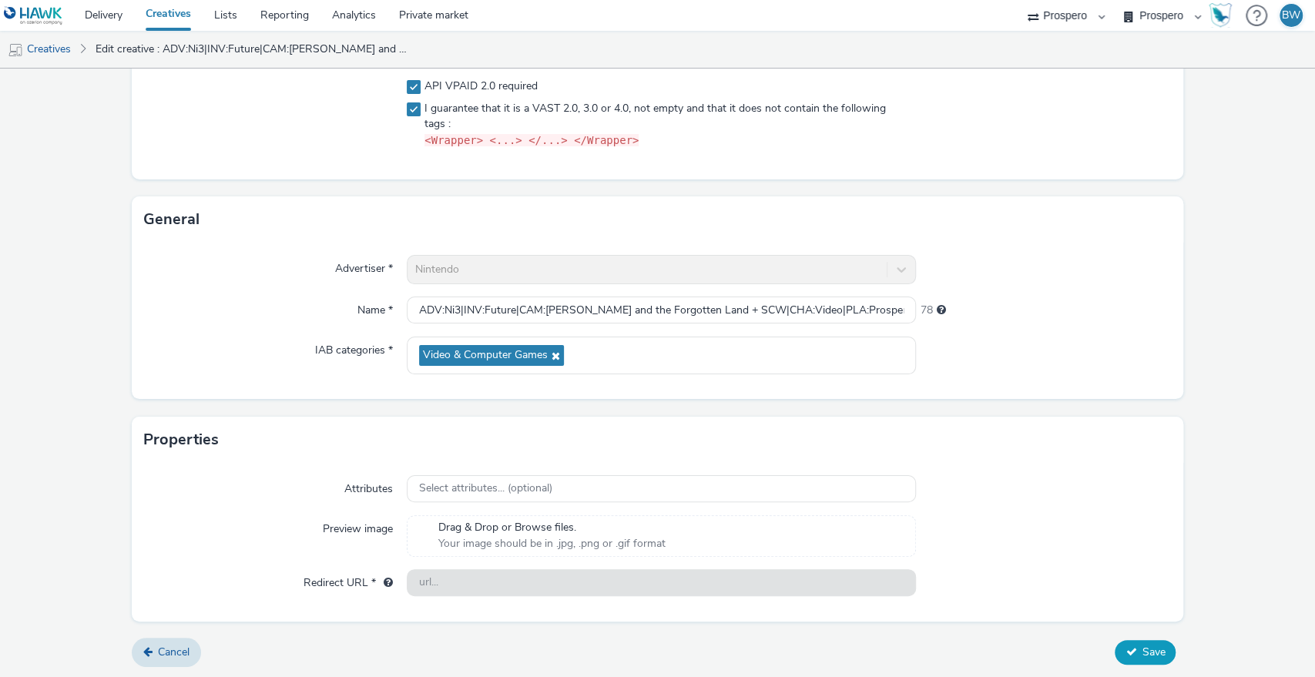
click at [1141, 645] on span "Save" at bounding box center [1152, 652] width 23 height 15
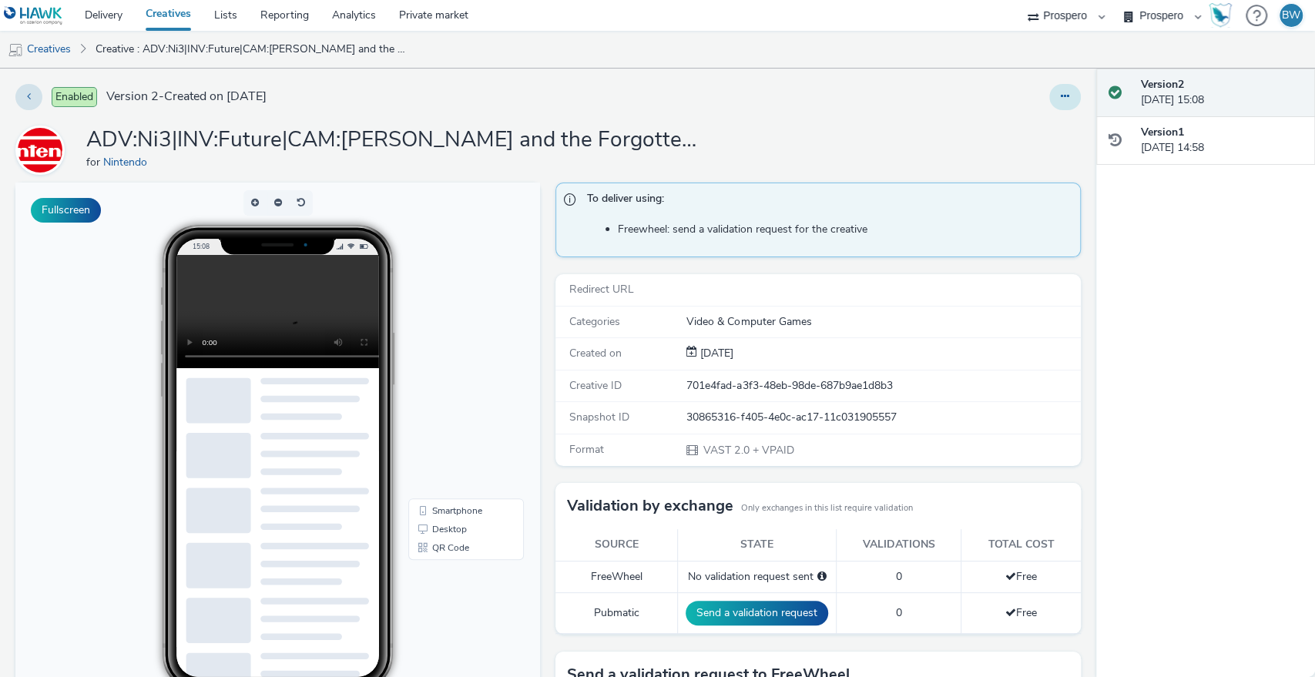
click at [1049, 99] on button at bounding box center [1065, 97] width 32 height 26
click at [1029, 119] on link "Edit" at bounding box center [1023, 127] width 116 height 31
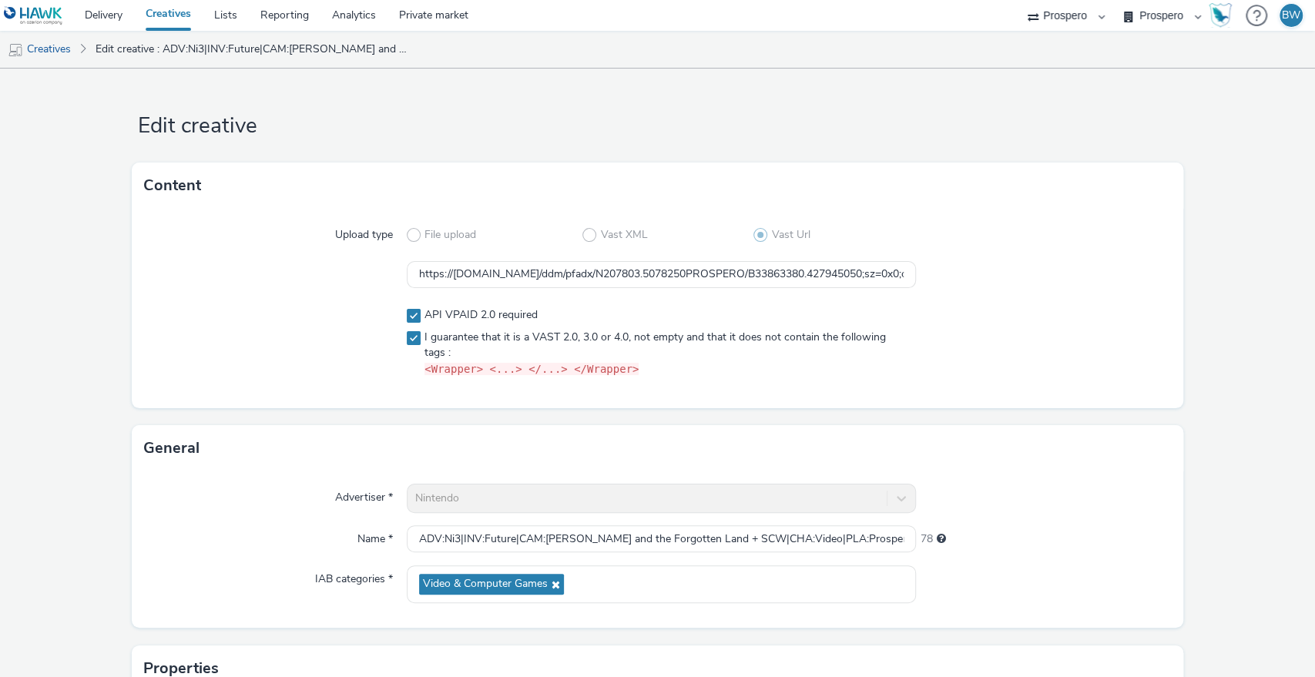
click at [17, 314] on form "Edit creative Content Upload type File upload Vast XML Vast Url https://ad.doub…" at bounding box center [657, 488] width 1315 height 839
click at [1188, 424] on form "Edit creative Content Upload type File upload Vast XML Vast Url https://ad.doub…" at bounding box center [657, 488] width 1315 height 839
click at [530, 270] on input "https://[DOMAIN_NAME]/ddm/pfadx/N207803.5078250PROSPERO/B33863380.427945050;sz=…" at bounding box center [662, 274] width 510 height 27
click at [530, 270] on input "https://ad.doubleclick.net/ddm/pfadx/N207803.5078250PROSPERO/B33863380.42794505…" at bounding box center [662, 274] width 510 height 27
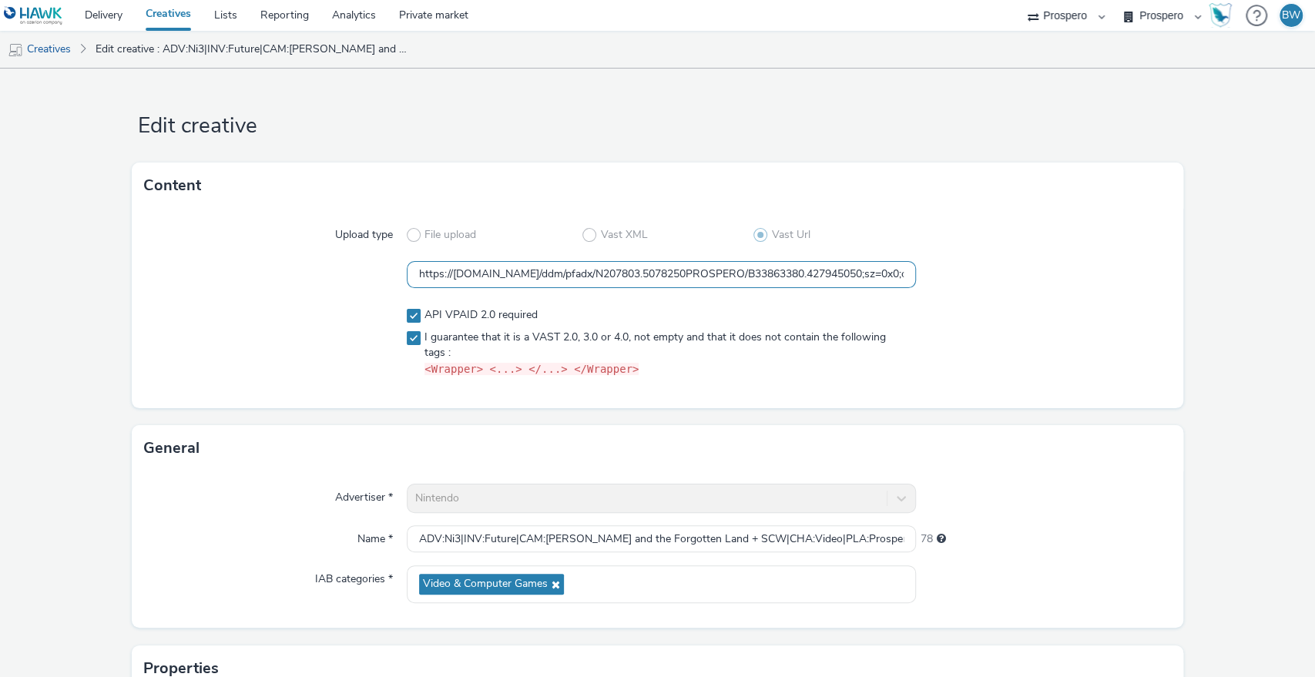
paste input "text"
drag, startPoint x: 568, startPoint y: 283, endPoint x: 8, endPoint y: 278, distance: 559.9
click at [8, 278] on form "Edit creative Content Upload type File upload Vast XML Vast Url https://ad.doub…" at bounding box center [657, 488] width 1315 height 839
type input "https://ad.doubleclick.net/ddm/pfadx/N207803.5078250PROSPERO/B33863380.42794505…"
click at [271, 288] on div at bounding box center [275, 275] width 263 height 28
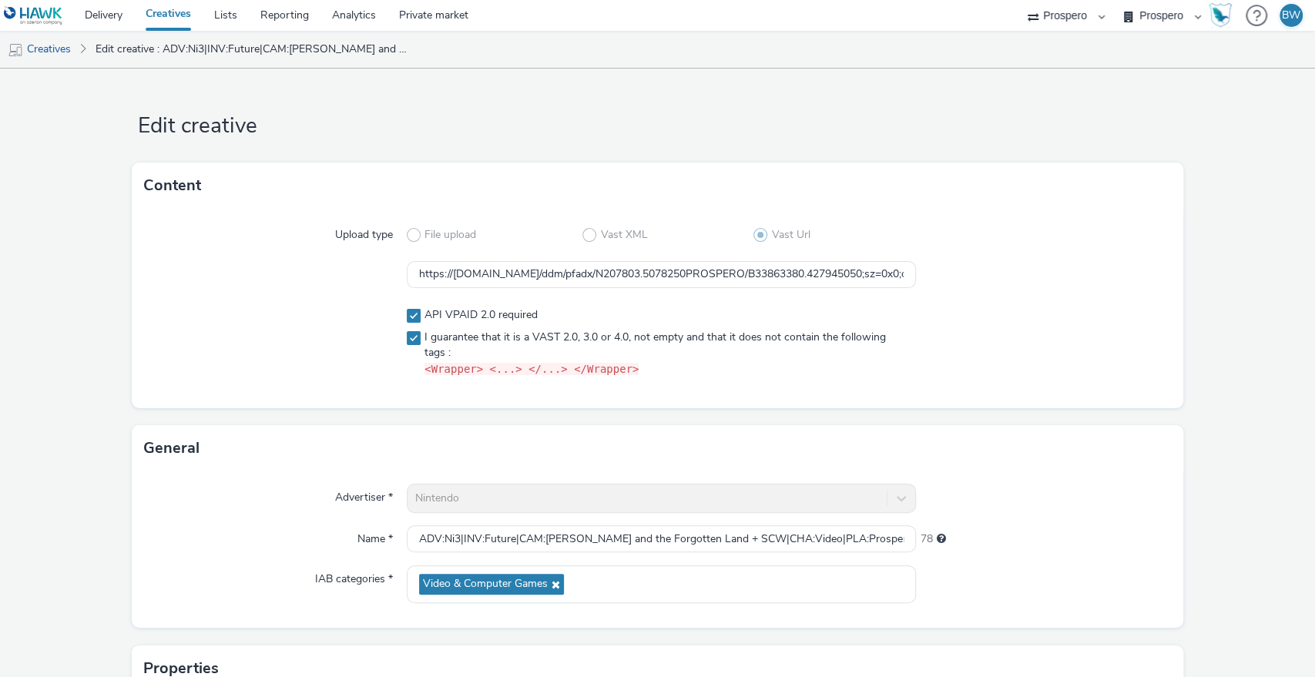
scroll to position [229, 0]
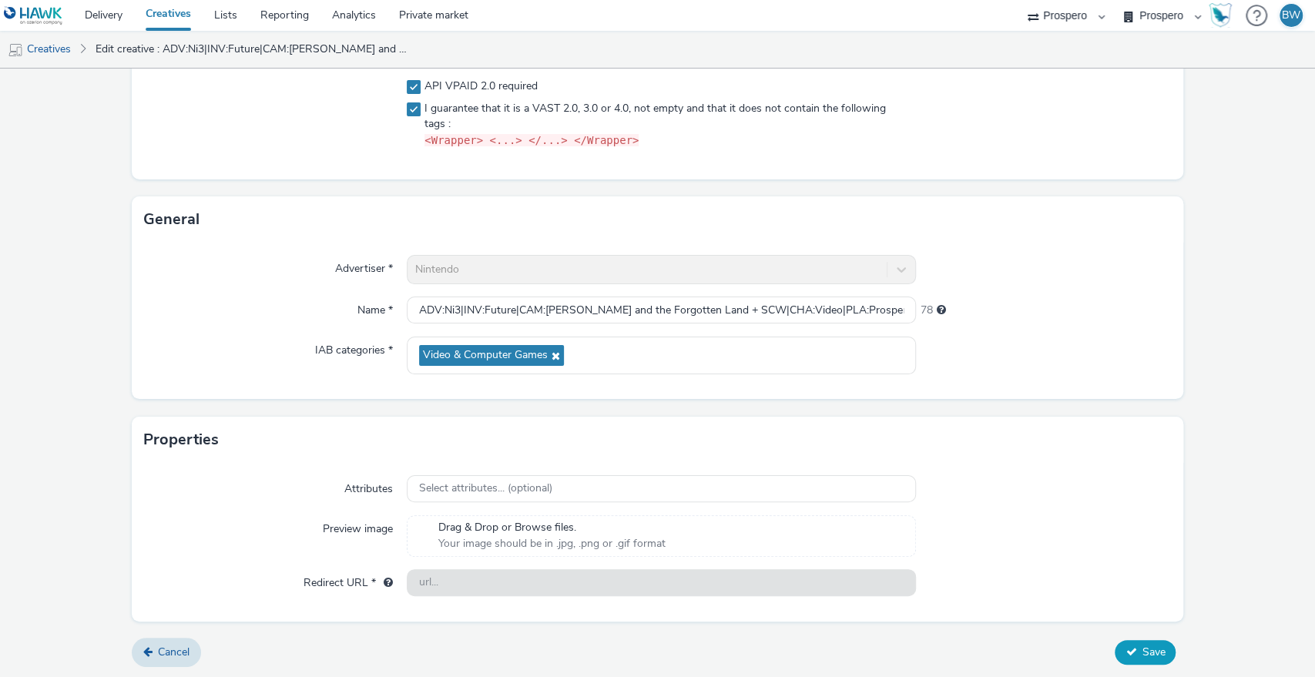
click at [1126, 652] on button "Save" at bounding box center [1144, 652] width 61 height 25
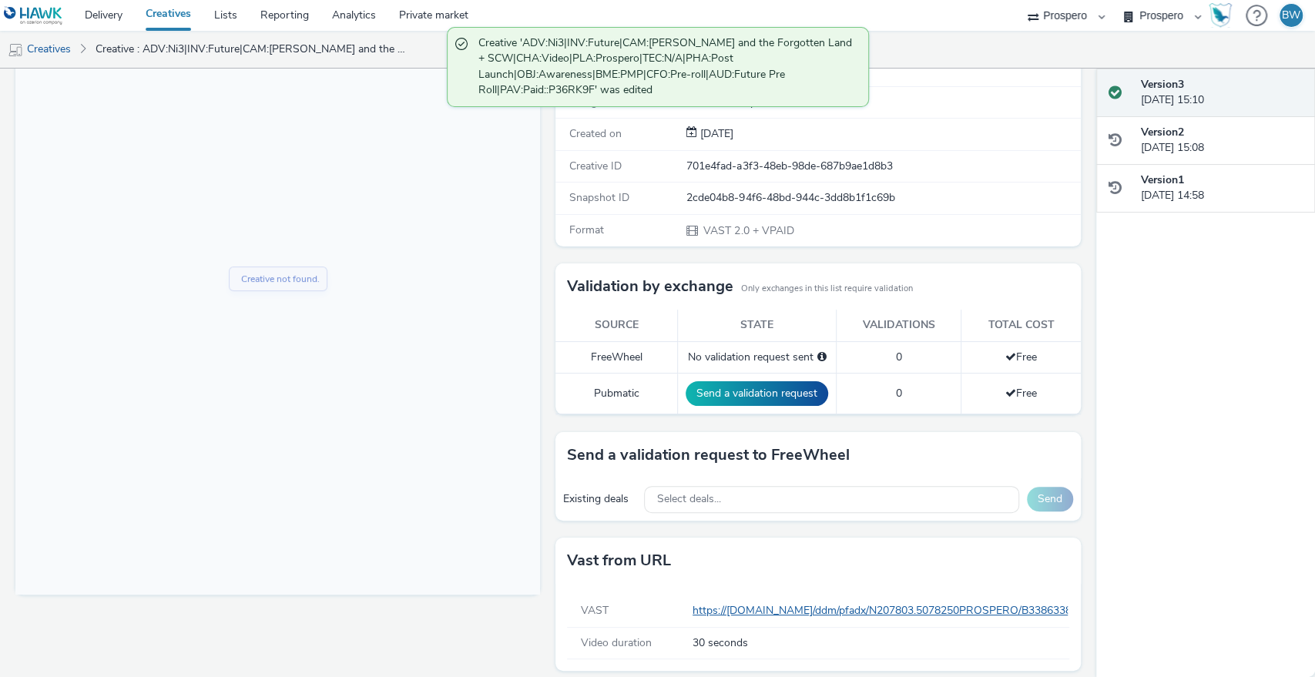
click at [772, 608] on link "https://ad.doubleclick.net/ddm/pfadx/N207803.5078250PROSPERO/B33863380.42794505…" at bounding box center [1340, 610] width 1297 height 15
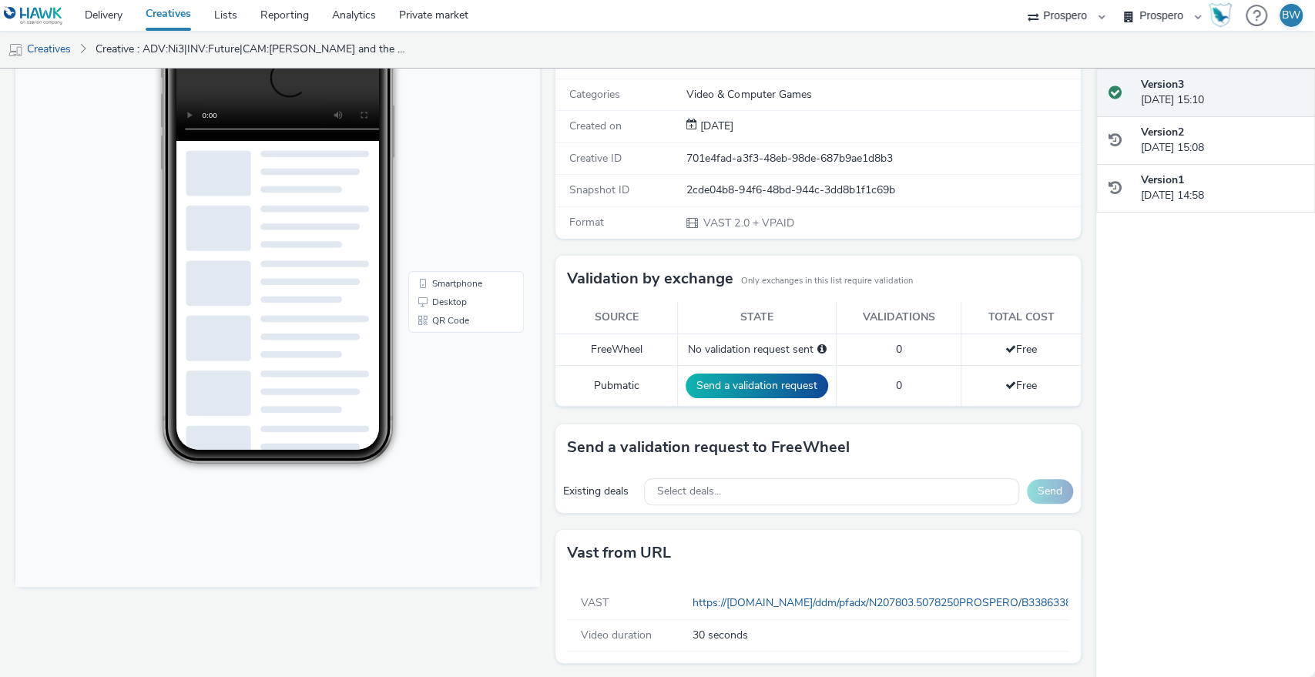
scroll to position [229, 0]
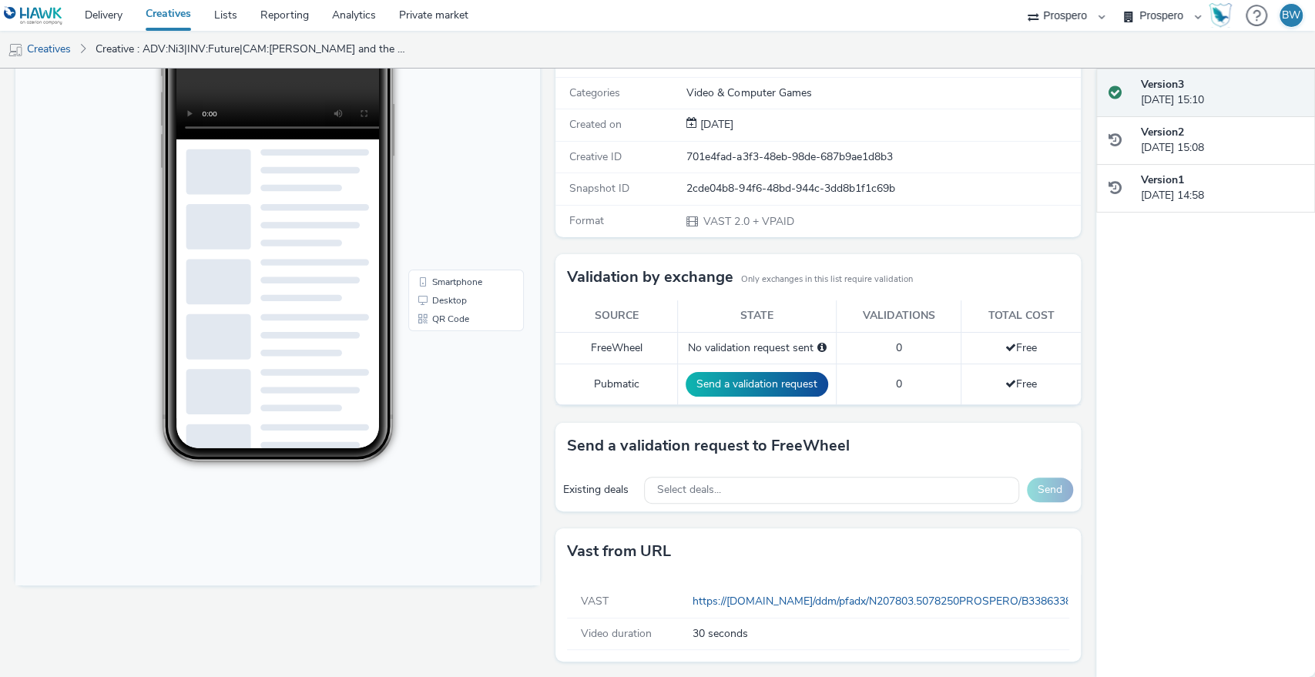
click at [591, 555] on h3 "Vast from URL" at bounding box center [619, 551] width 104 height 23
click at [628, 553] on h3 "Vast from URL" at bounding box center [619, 551] width 104 height 23
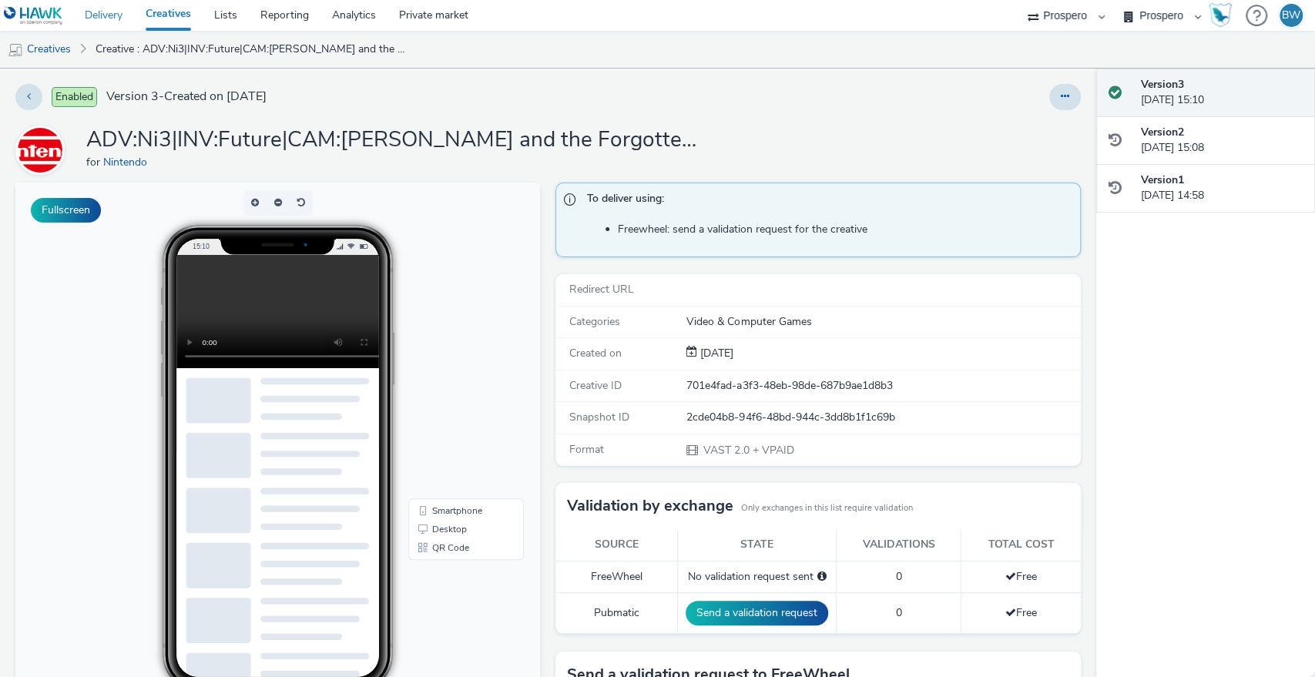
click at [116, 15] on link "Delivery" at bounding box center [103, 15] width 61 height 31
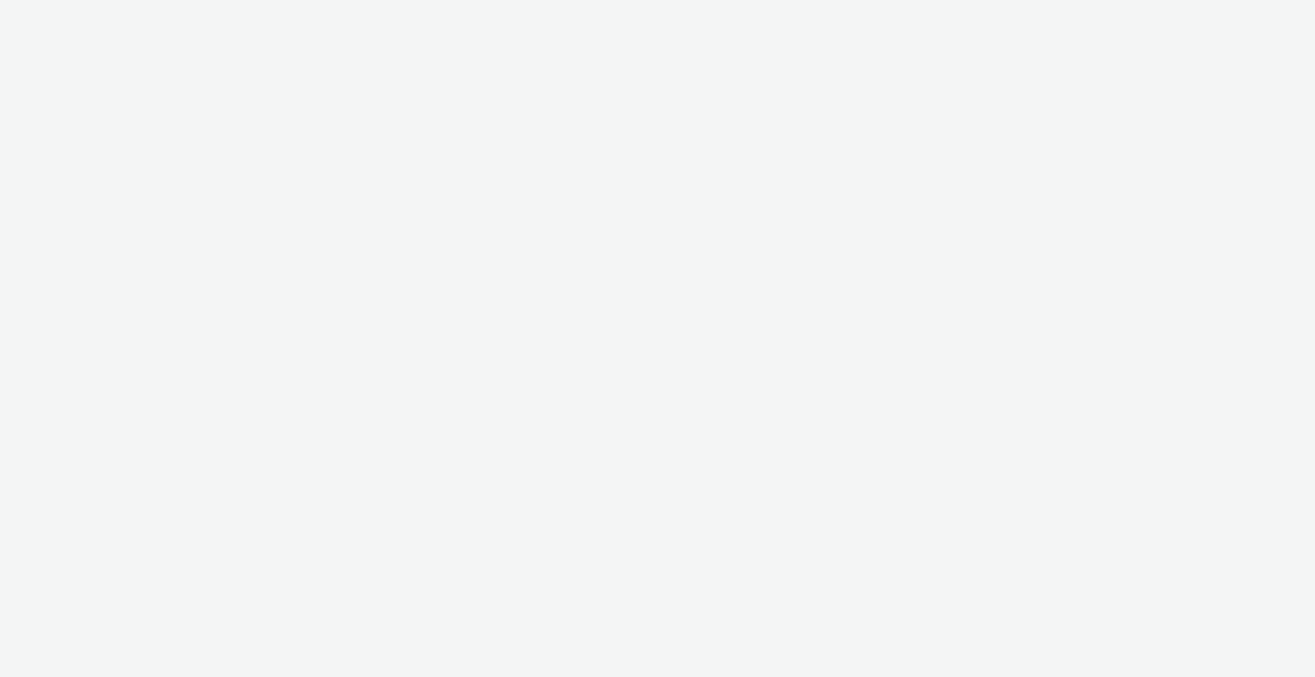
select select "b1b940d3-d05b-48b5-821e-f328c33b988b"
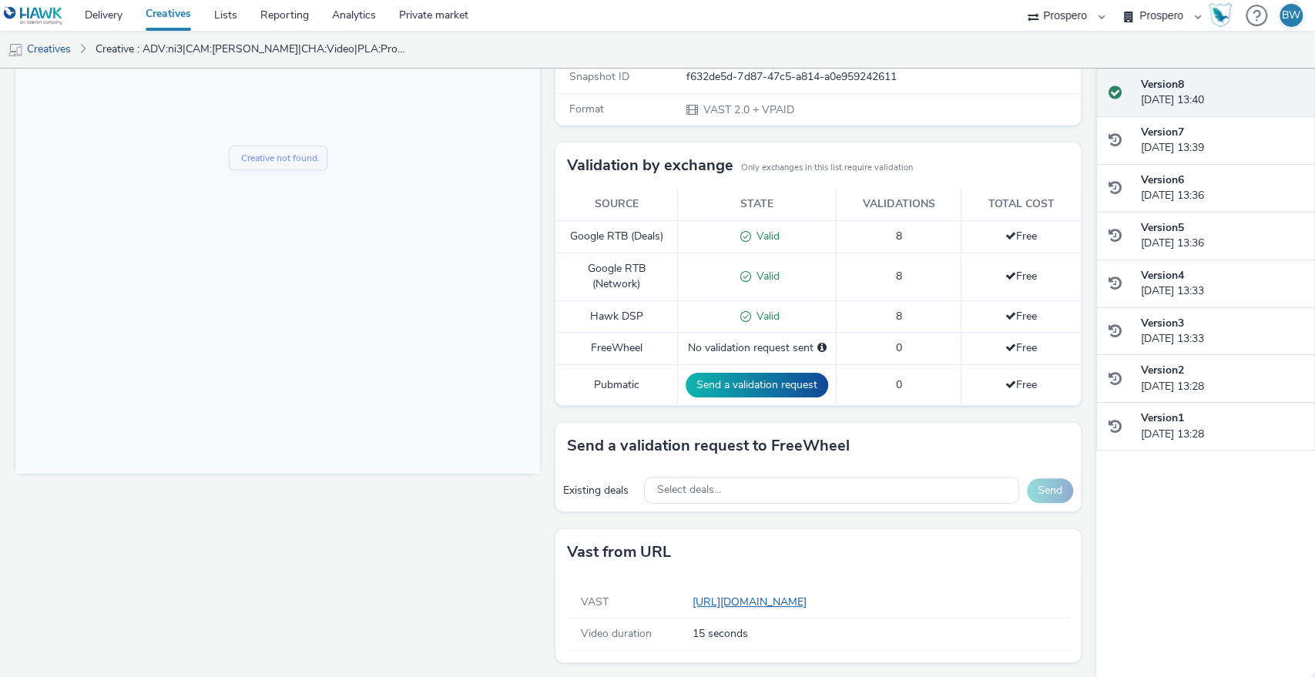
click at [770, 595] on link "https://ad.doubleclick.net/ddm/pfadx/N207803.5078250PROSPERO/B33833674.42667932…" at bounding box center [752, 602] width 120 height 15
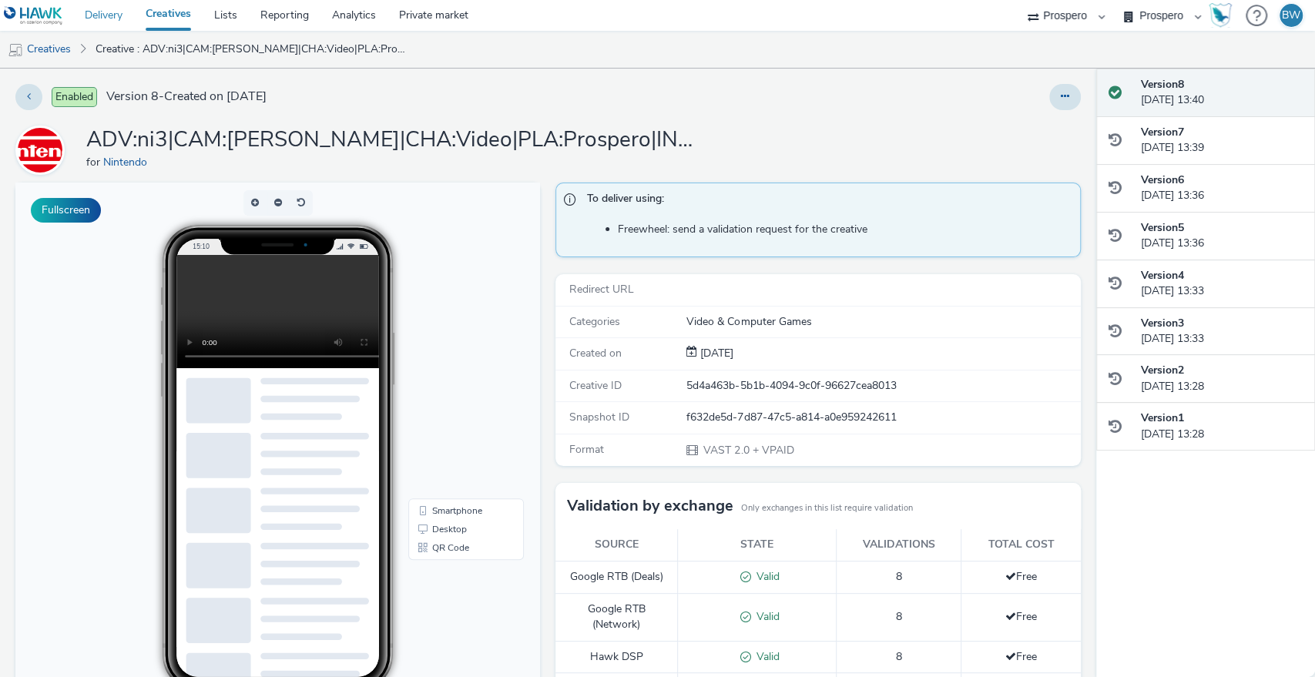
click at [116, 16] on link "Delivery" at bounding box center [103, 15] width 61 height 31
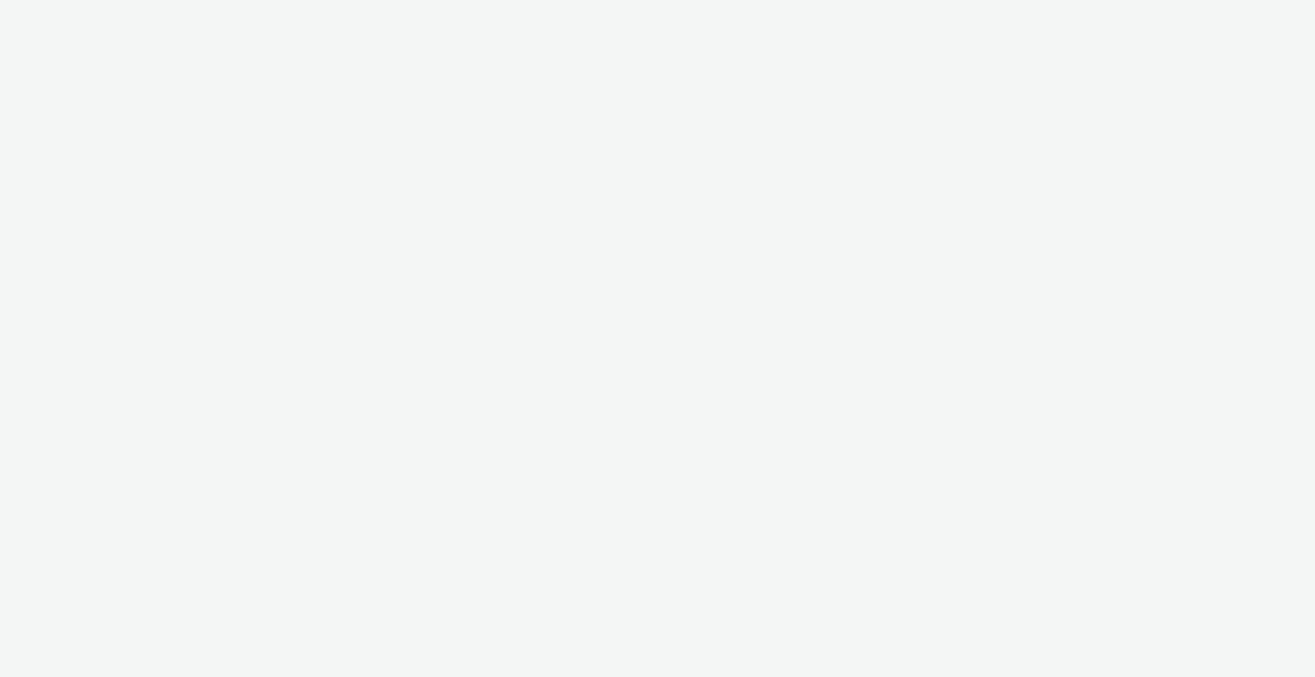
select select "b1b940d3-d05b-48b5-821e-f328c33b988b"
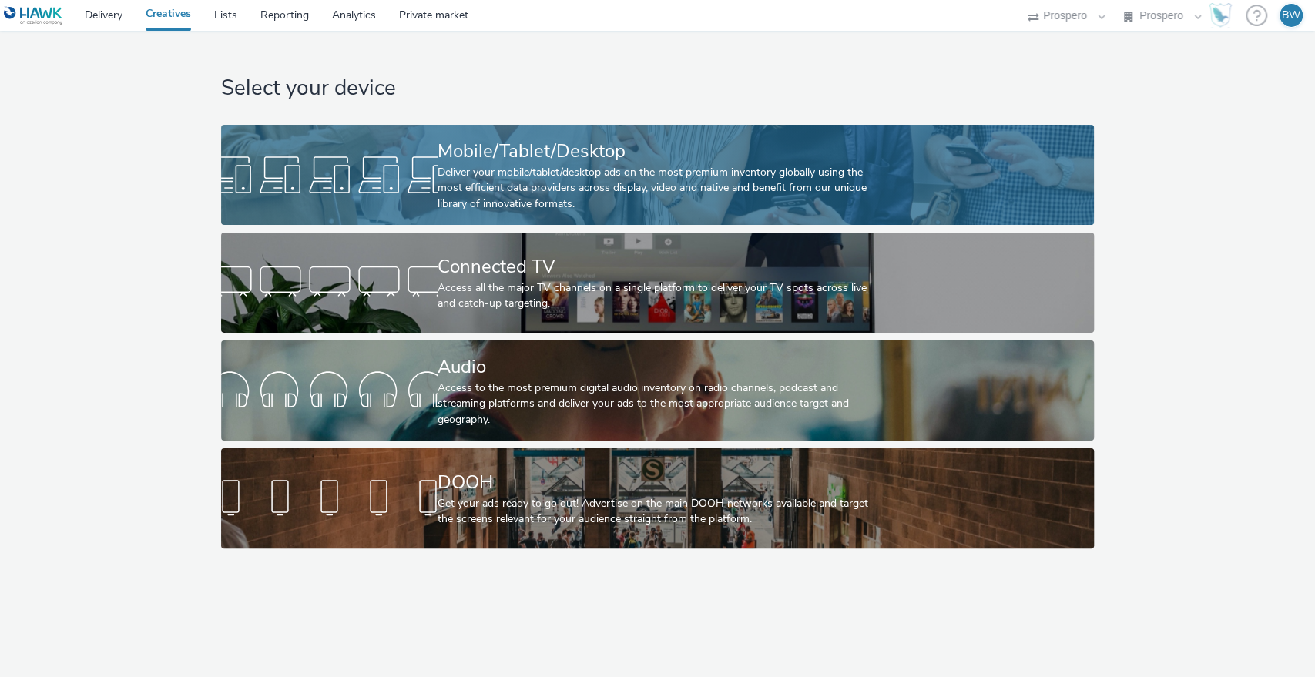
click at [555, 165] on div "Deliver your mobile/tablet/desktop ads on the most premium inventory globally u…" at bounding box center [654, 188] width 434 height 47
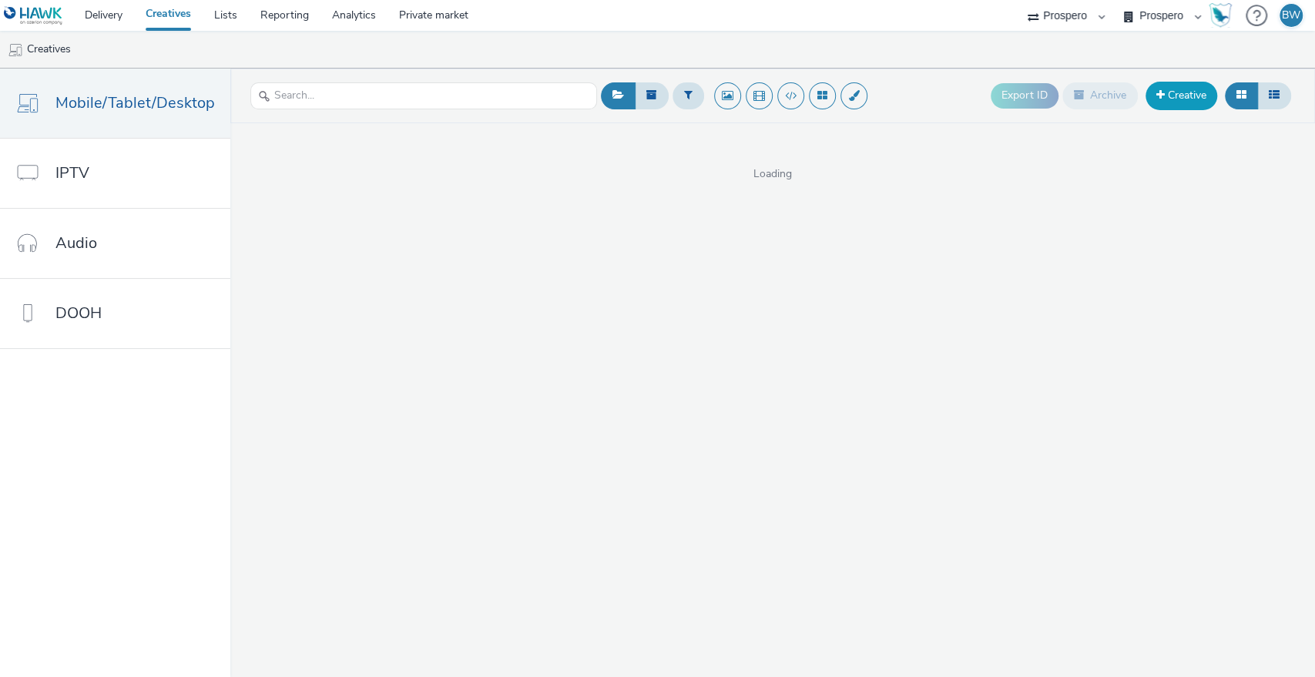
click at [1169, 90] on link "Creative" at bounding box center [1181, 96] width 72 height 28
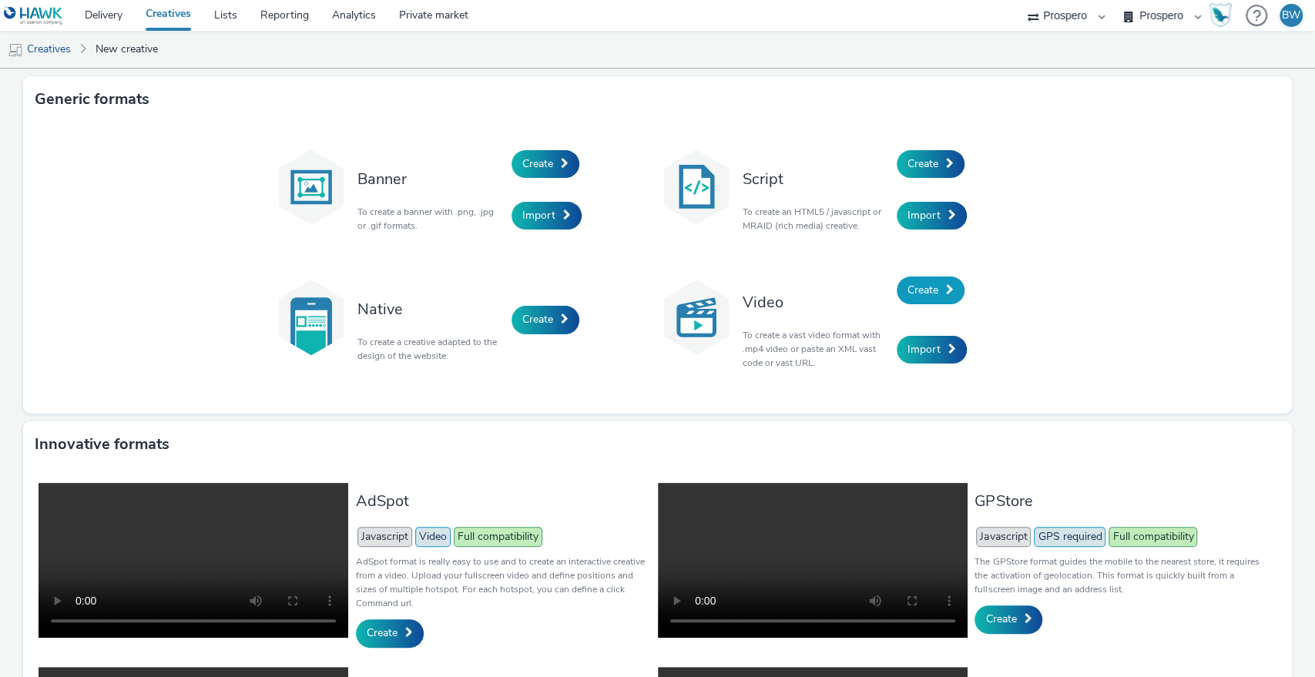
click at [917, 290] on span "Create" at bounding box center [922, 290] width 31 height 15
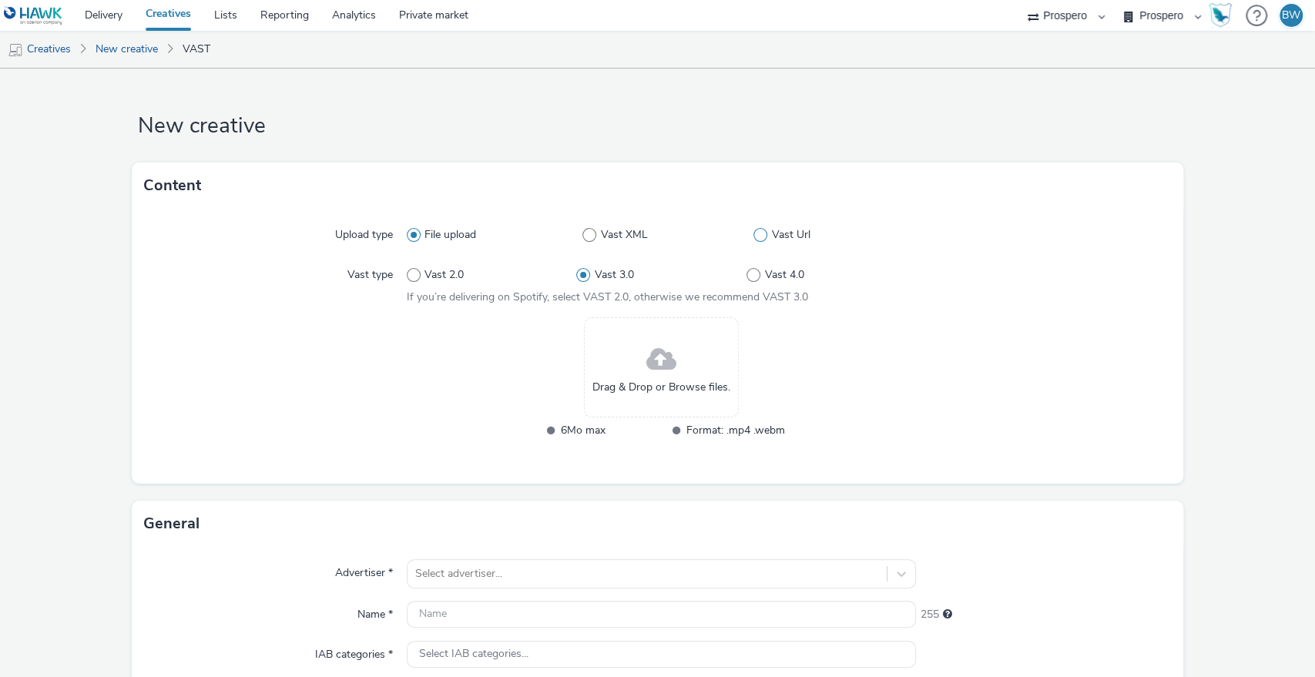
click at [754, 234] on span at bounding box center [760, 235] width 14 height 14
click at [754, 234] on input "Vast Url" at bounding box center [758, 235] width 10 height 10
radio input "false"
radio input "true"
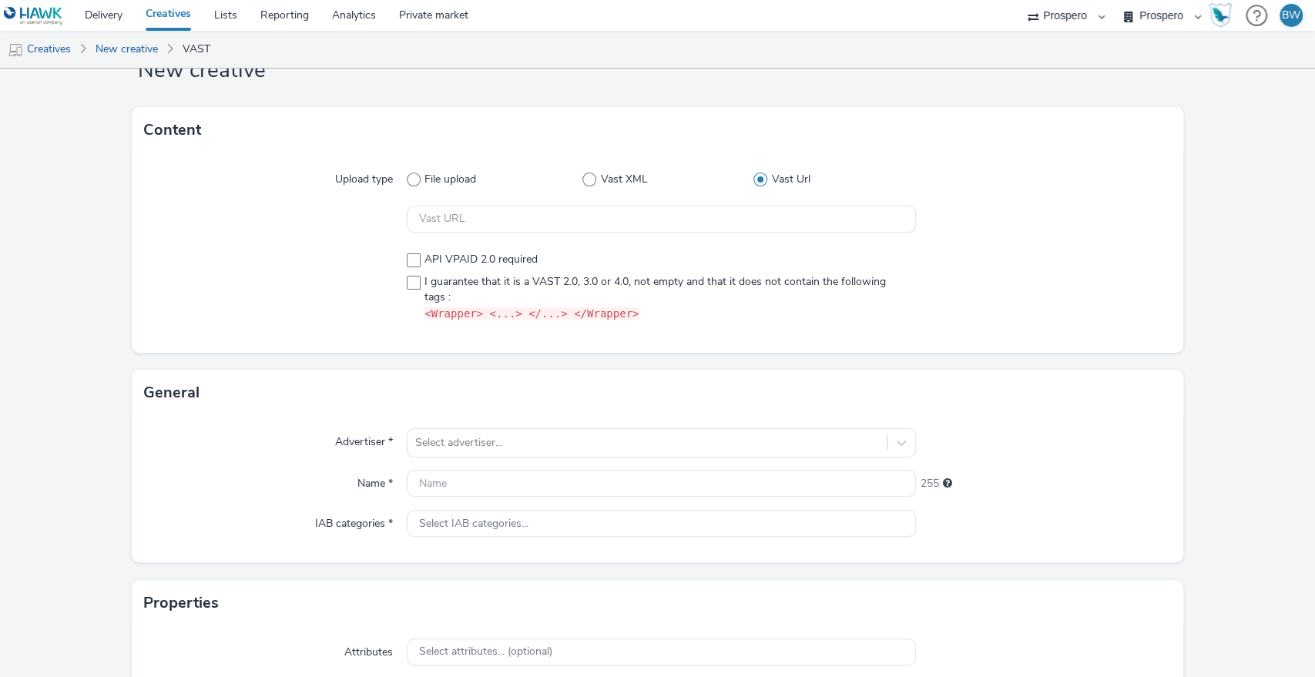
scroll to position [85, 0]
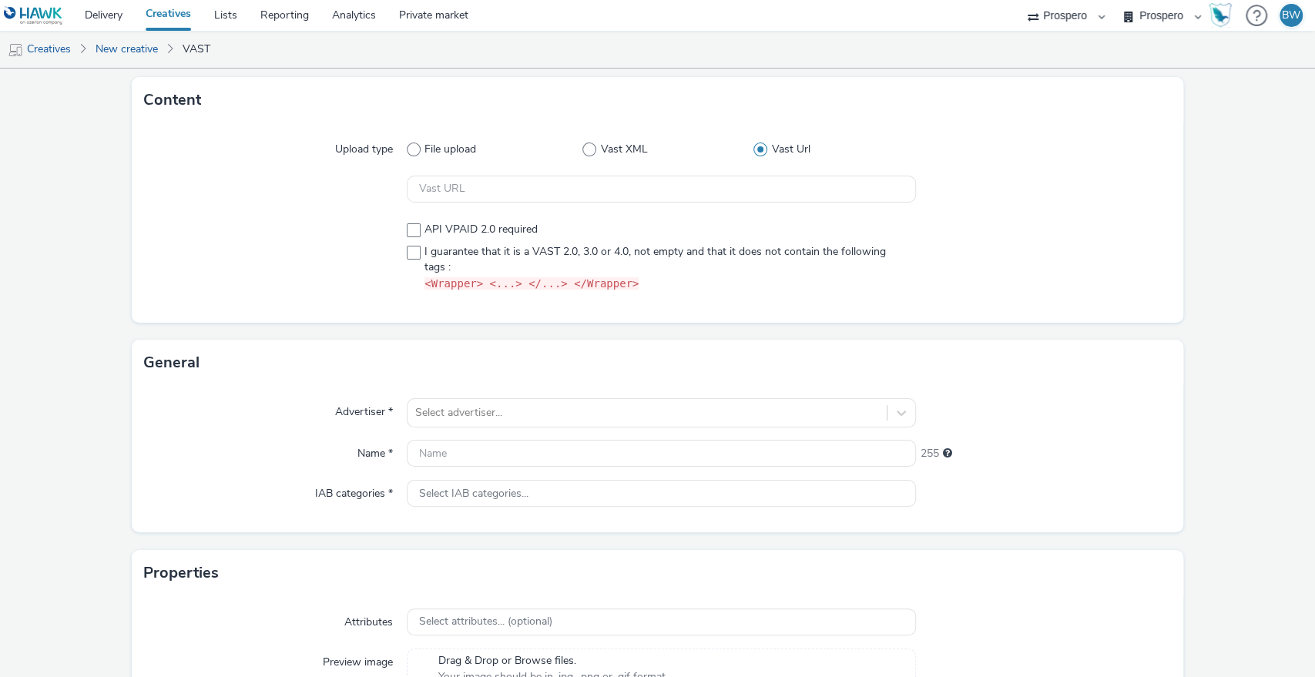
click at [414, 233] on span at bounding box center [414, 230] width 14 height 14
checkbox input "true"
click at [410, 251] on span at bounding box center [414, 253] width 14 height 14
checkbox input "true"
click at [427, 398] on div "Select advertiser..." at bounding box center [662, 412] width 510 height 29
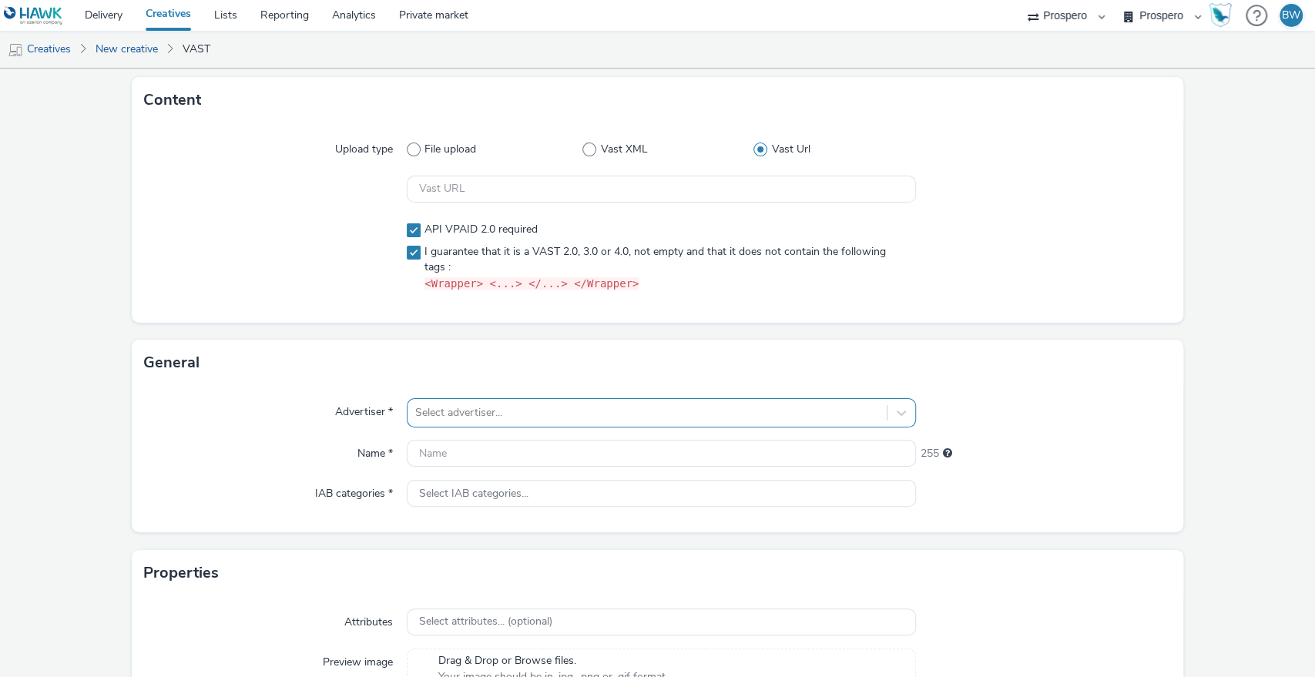
scroll to position [141, 0]
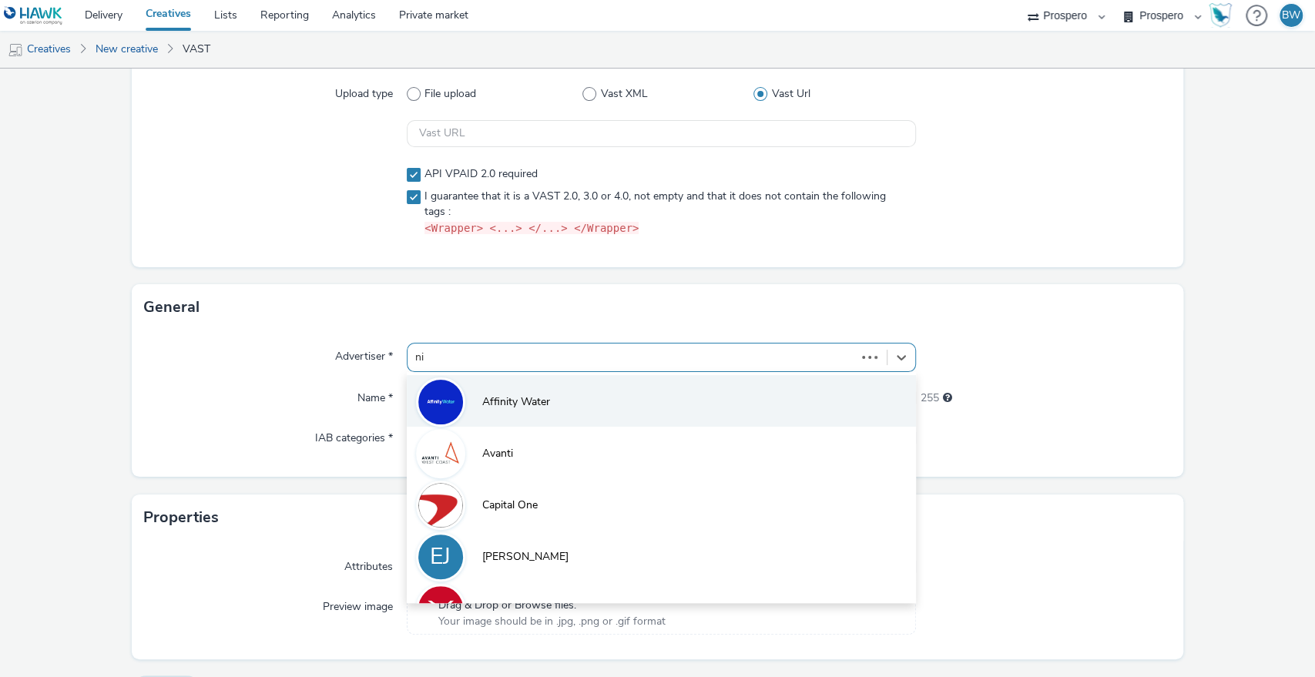
type input "nin"
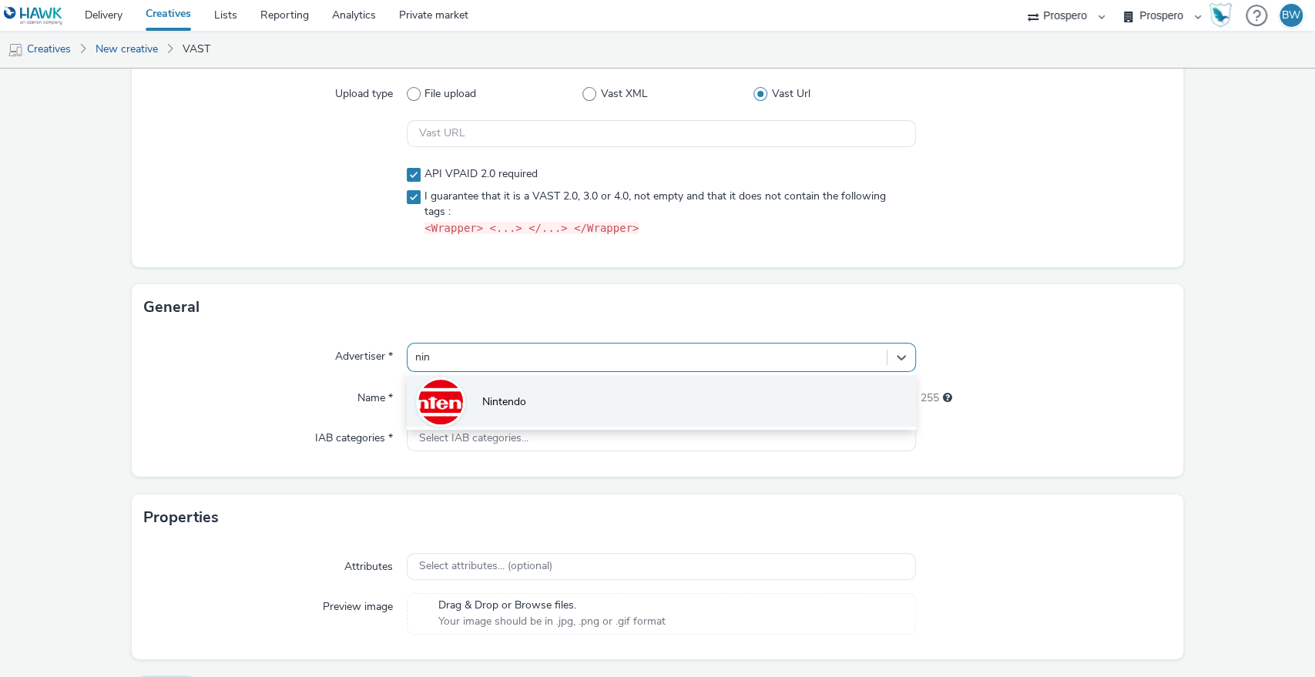
click at [494, 394] on span "Nintendo" at bounding box center [504, 401] width 44 height 15
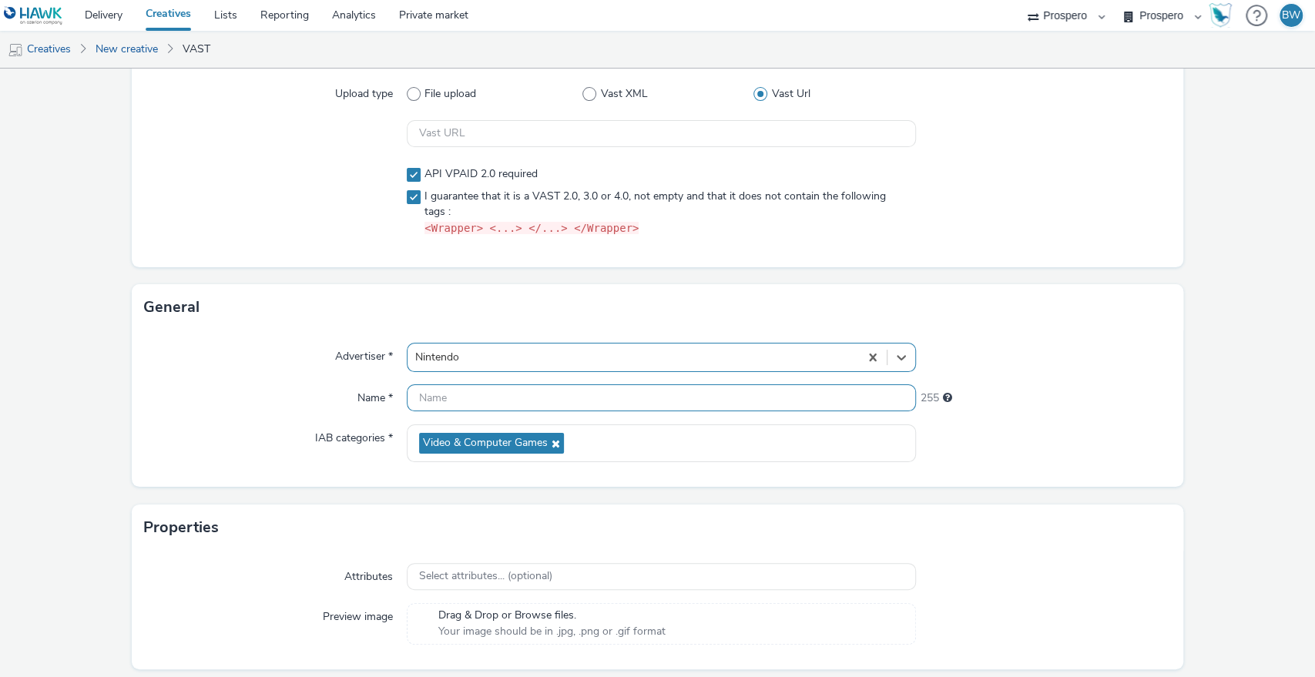
click at [503, 399] on input "text" at bounding box center [662, 397] width 510 height 27
paste input "ADV:Ni3|CAM:Kirby and the Forgotten Land + SCW|CHA:Video|PLA:Prospero|INV:IGN|T…"
drag, startPoint x: 575, startPoint y: 396, endPoint x: 13, endPoint y: 393, distance: 562.2
click at [6, 393] on form "New creative Content Upload type File upload Vast XML Vast Url API VPAID 2.0 re…" at bounding box center [657, 327] width 1315 height 799
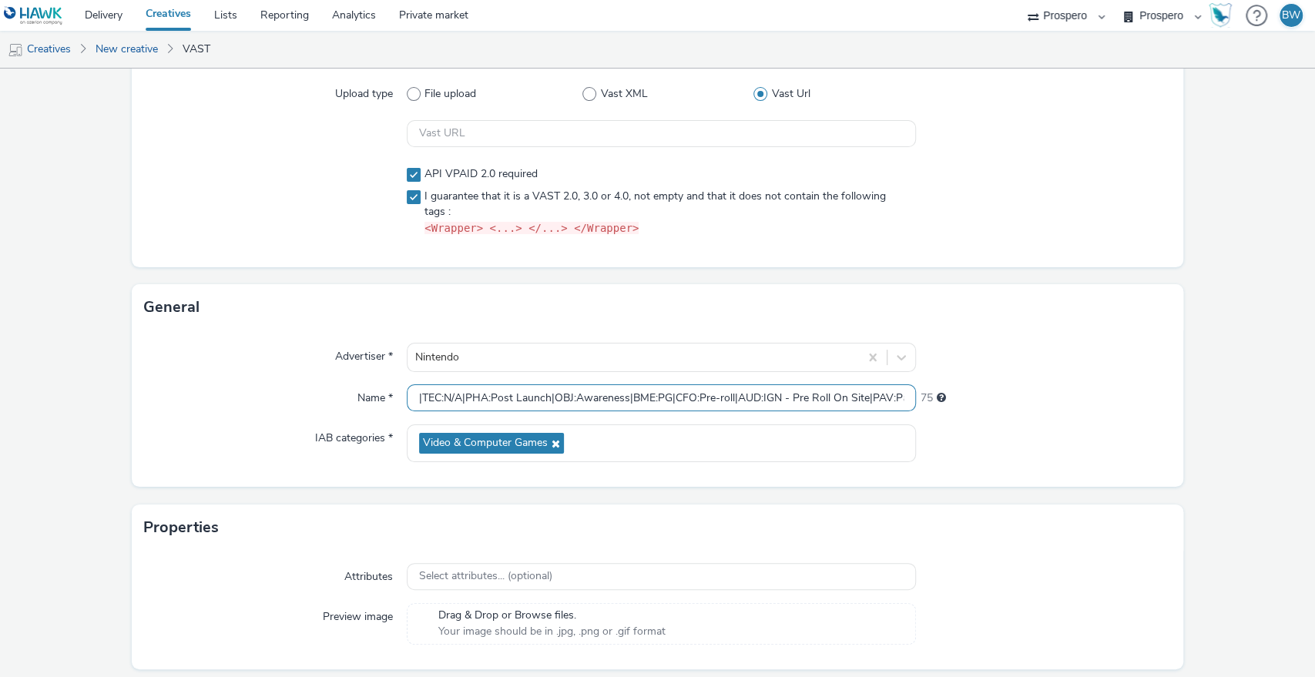
scroll to position [0, 0]
click at [640, 400] on input "ADV:Ni3|CAM:Kirby and the Forgotten Land + SCW|CHA:Video|PLA:Prospero|INV:IGN|T…" at bounding box center [662, 397] width 510 height 27
click at [766, 398] on input "ADV:Ni3|CAM:Kirby and the Forgotten Land + SCW|CHA:Video|PLA:Prospero|INV:IGN|T…" at bounding box center [662, 397] width 510 height 27
drag, startPoint x: 791, startPoint y: 400, endPoint x: 834, endPoint y: 405, distance: 43.5
click at [834, 405] on input "ADV:Ni3|CAM:Kirby and the Forgotten Land + SCW|CHA:Video|PLA:Prospero|INV:IGN|T…" at bounding box center [662, 397] width 510 height 27
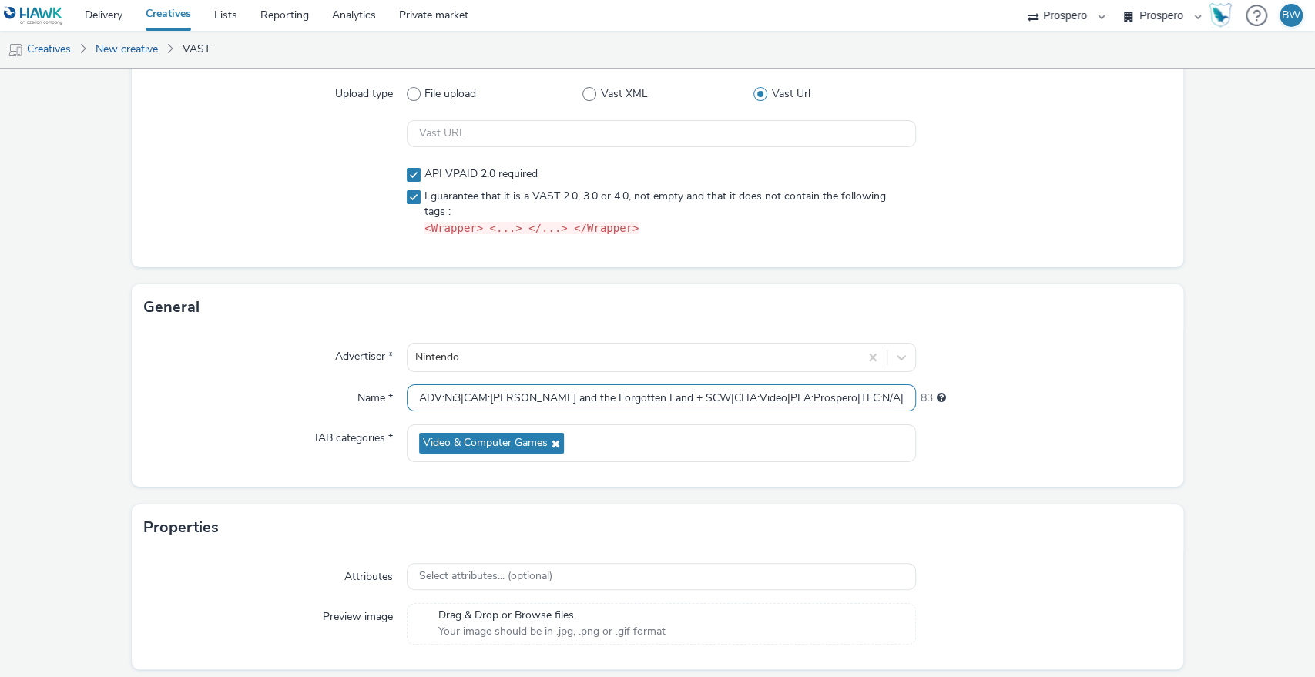
click at [457, 393] on input "ADV:Ni3|CAM:Kirby and the Forgotten Land + SCW|CHA:Video|PLA:Prospero|TEC:N/A|P…" at bounding box center [662, 397] width 510 height 27
click at [462, 394] on input "ADV:Ni3|CAM:Kirby and the Forgotten Land + SCW|CHA:Video|PLA:Prospero|TEC:N/A|P…" at bounding box center [662, 397] width 510 height 27
paste input "INV:IGN|"
click at [229, 354] on div "Advertiser *" at bounding box center [275, 357] width 263 height 29
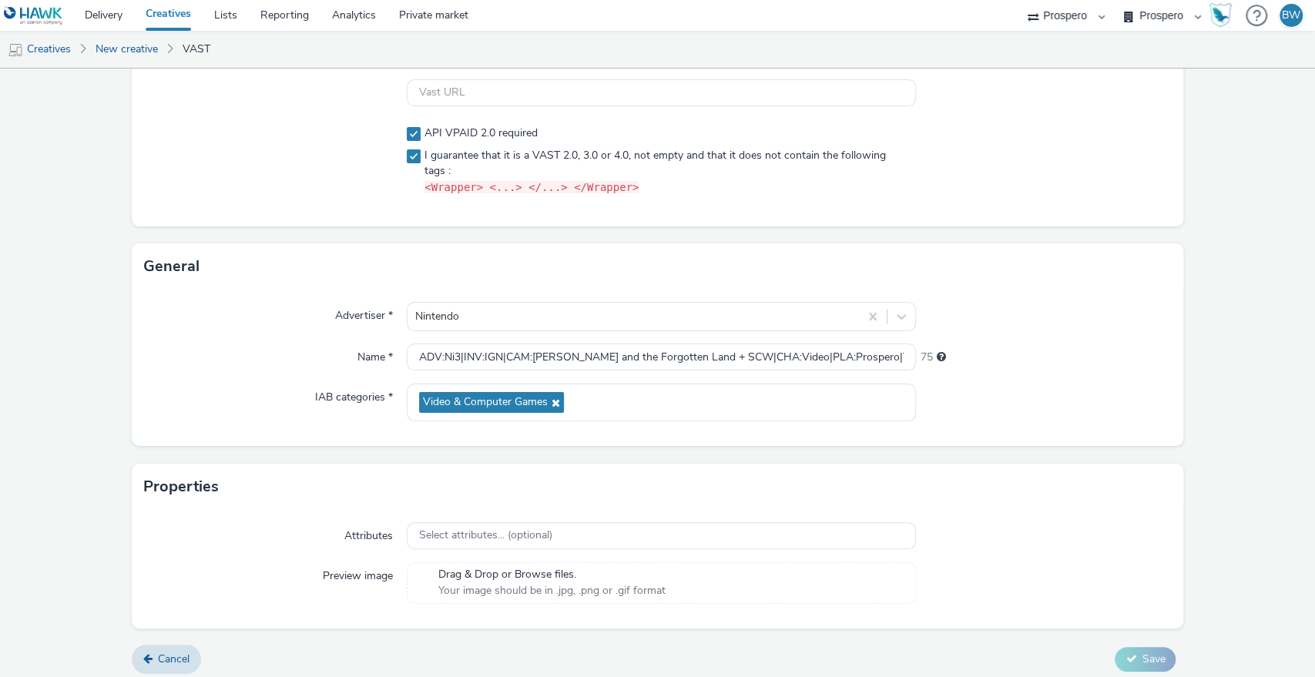
scroll to position [189, 0]
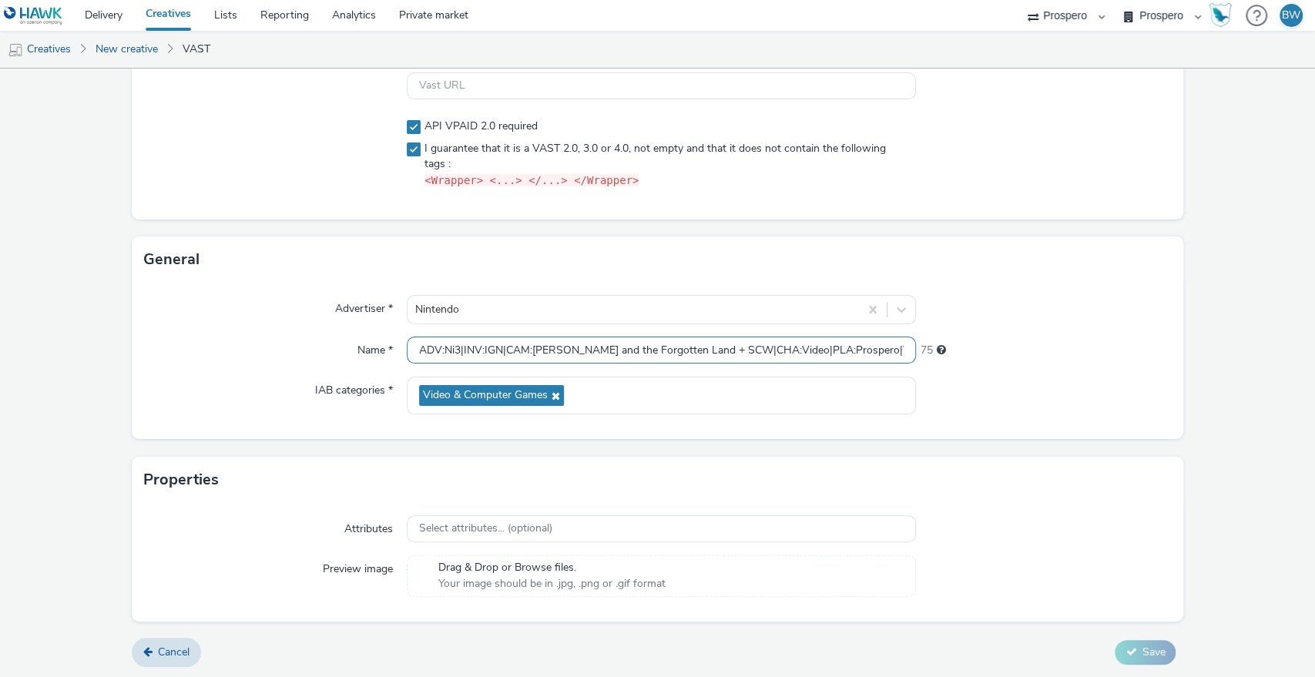
click at [541, 354] on input "ADV:Ni3|INV:IGN|CAM:Kirby and the Forgotten Land + SCW|CHA:Video|PLA:Prospero|T…" at bounding box center [662, 350] width 510 height 27
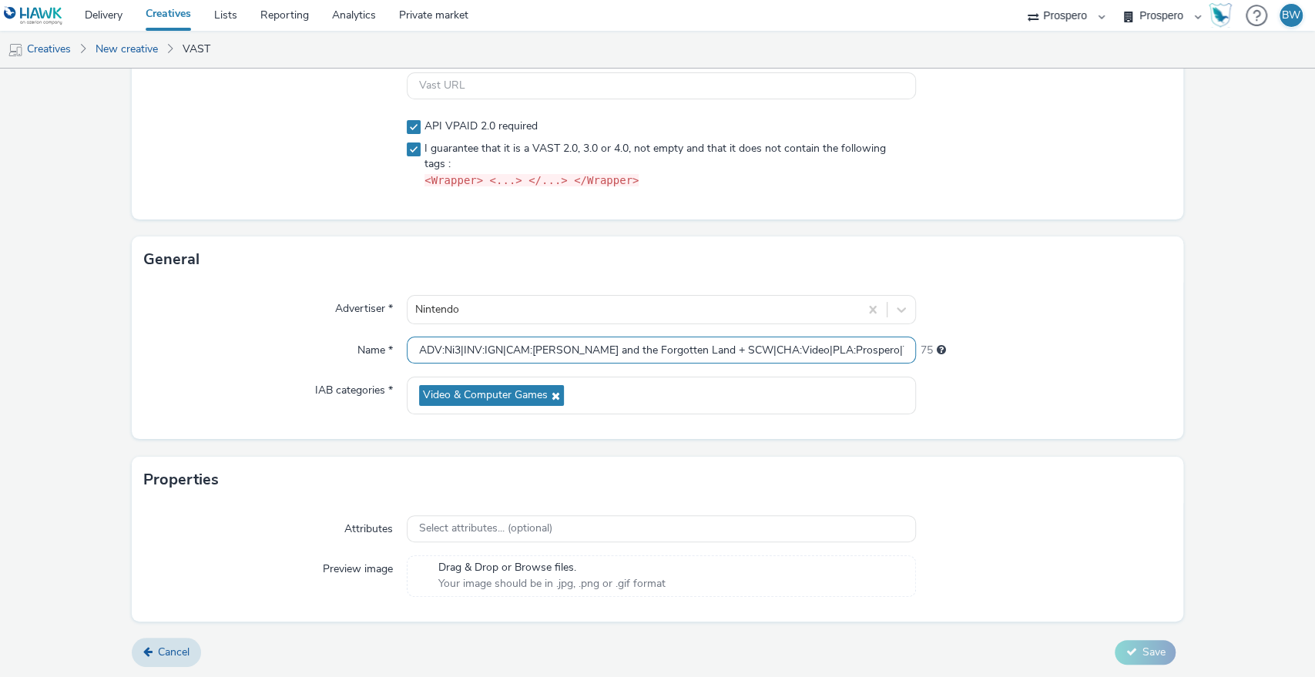
paste input "CAM:Kirby and the Forgotten Land + SCW|CHA:Video|PLA:Prospero|INV:IGN"
drag, startPoint x: 668, startPoint y: 350, endPoint x: 686, endPoint y: 350, distance: 18.5
click at [686, 350] on input "ADV:Ni3|CAM:Kirby and the Forgotten Land + SCW|CHA:Video|PLA:Prospero|INV:IGN|T…" at bounding box center [662, 350] width 510 height 27
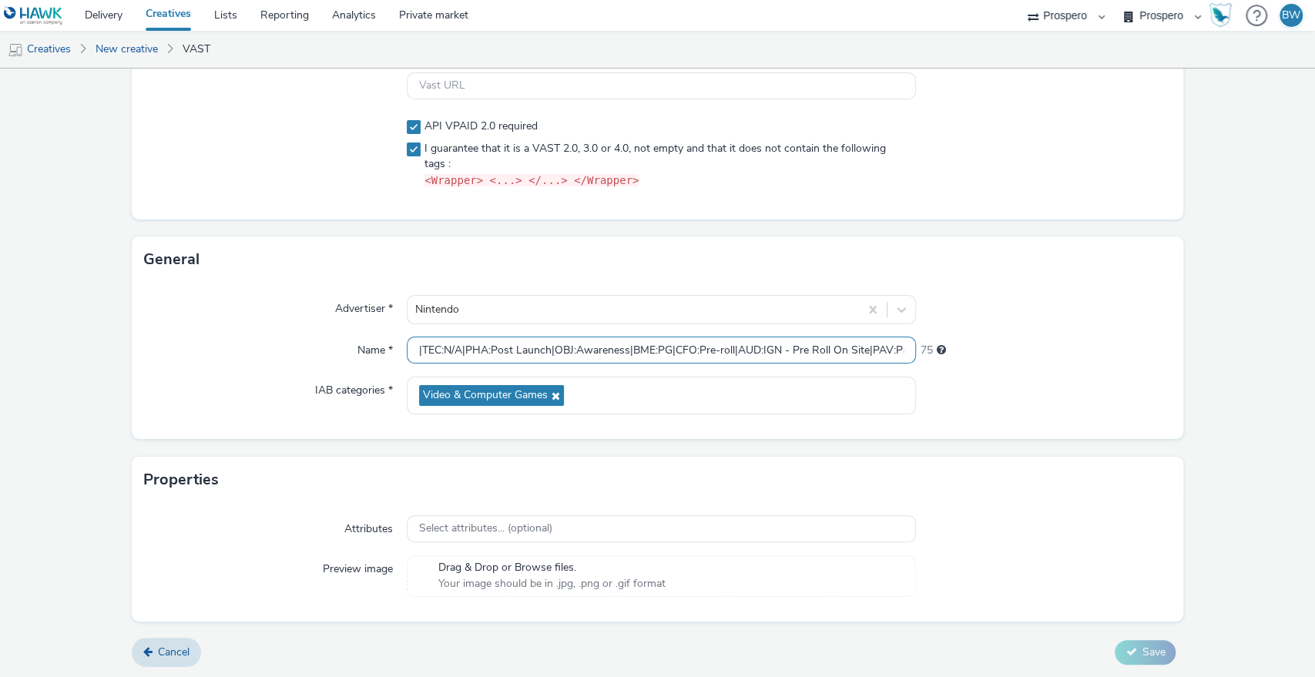
scroll to position [0, 0]
drag, startPoint x: 622, startPoint y: 350, endPoint x: 302, endPoint y: 350, distance: 320.4
click at [302, 350] on div "Name * ADV:Ni3|CAM:Kirby and the Forgotten Land + SCW|CHA:Video|PLA:Prospero|IN…" at bounding box center [657, 351] width 1027 height 28
click at [567, 350] on input "ADV:Ni3|CAM:Kirby and the Forgotten Land + SCW|CHA:Video|PLA:Prospero|INV:IGN|T…" at bounding box center [662, 350] width 510 height 27
drag, startPoint x: 792, startPoint y: 348, endPoint x: 834, endPoint y: 356, distance: 43.1
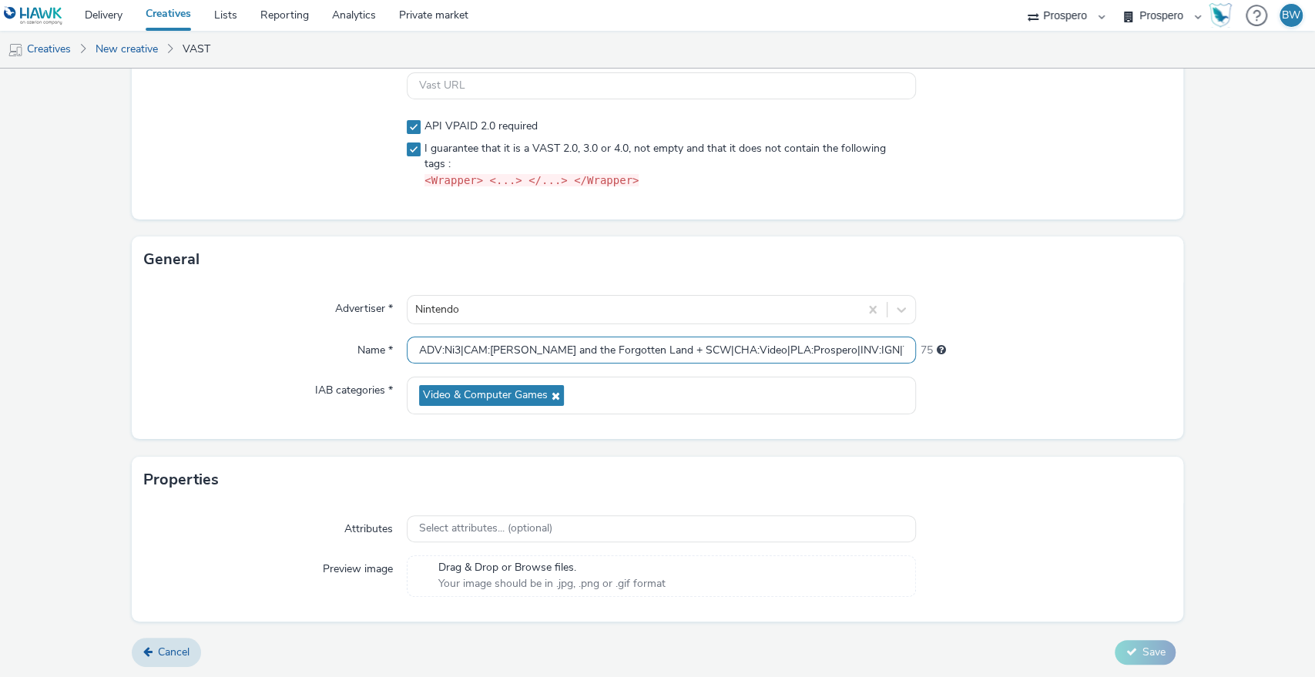
click at [834, 356] on input "ADV:Ni3|CAM:Kirby and the Forgotten Land + SCW|CHA:Video|PLA:Prospero|INV:IGN|T…" at bounding box center [662, 350] width 510 height 27
drag, startPoint x: 605, startPoint y: 346, endPoint x: 363, endPoint y: 349, distance: 242.6
click at [197, 353] on div "Name * ADV:Ni3|CAM:Kirby and the Forgotten Land + SCW|CHA:Video|PLA:Prospero|TE…" at bounding box center [657, 351] width 1027 height 28
click at [461, 350] on input "ADV:Ni3|CAM:Kirby and the Forgotten Land + SCW|CHA:Video|PLA:Prospero|TEC:N/A|P…" at bounding box center [662, 350] width 510 height 27
paste input "INV:IGN|"
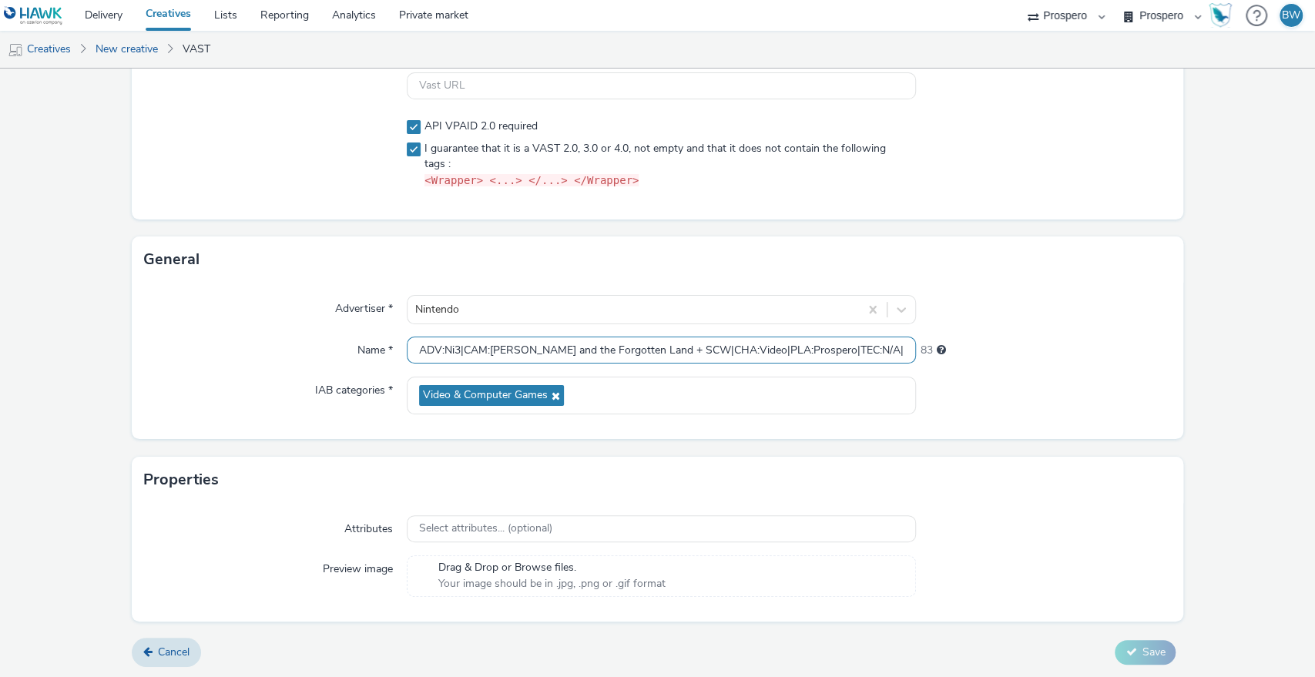
type input "ADV:Ni3|INV:IGN|CAM:Kirby and the Forgotten Land + SCW|CHA:Video|PLA:Prospero|T…"
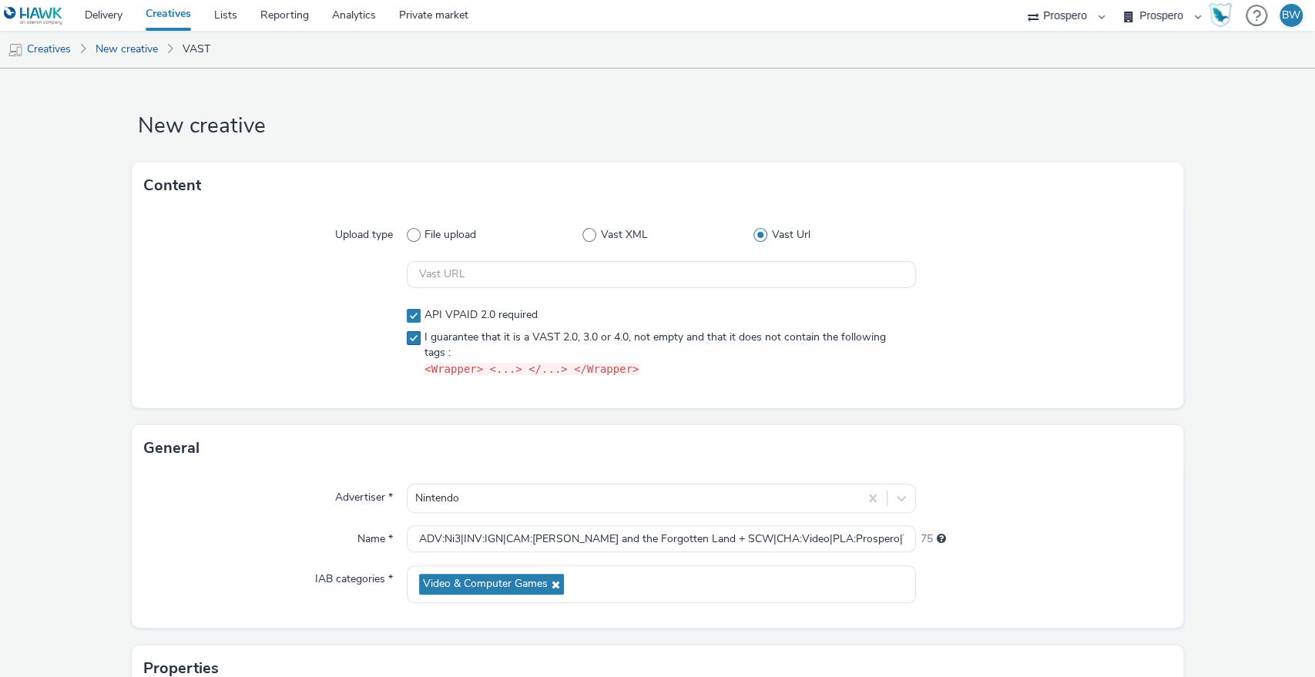
click at [699, 340] on span "I guarantee that it is a VAST 2.0, 3.0 or 4.0, not empty and that it does not c…" at bounding box center [666, 354] width 484 height 48
checkbox input "true"
click at [505, 268] on input "text" at bounding box center [662, 274] width 510 height 27
paste input "https://ad.doubleclick.net/ddm/pfadx/N207803.5078250PROSPERO/B33863380.42794505…"
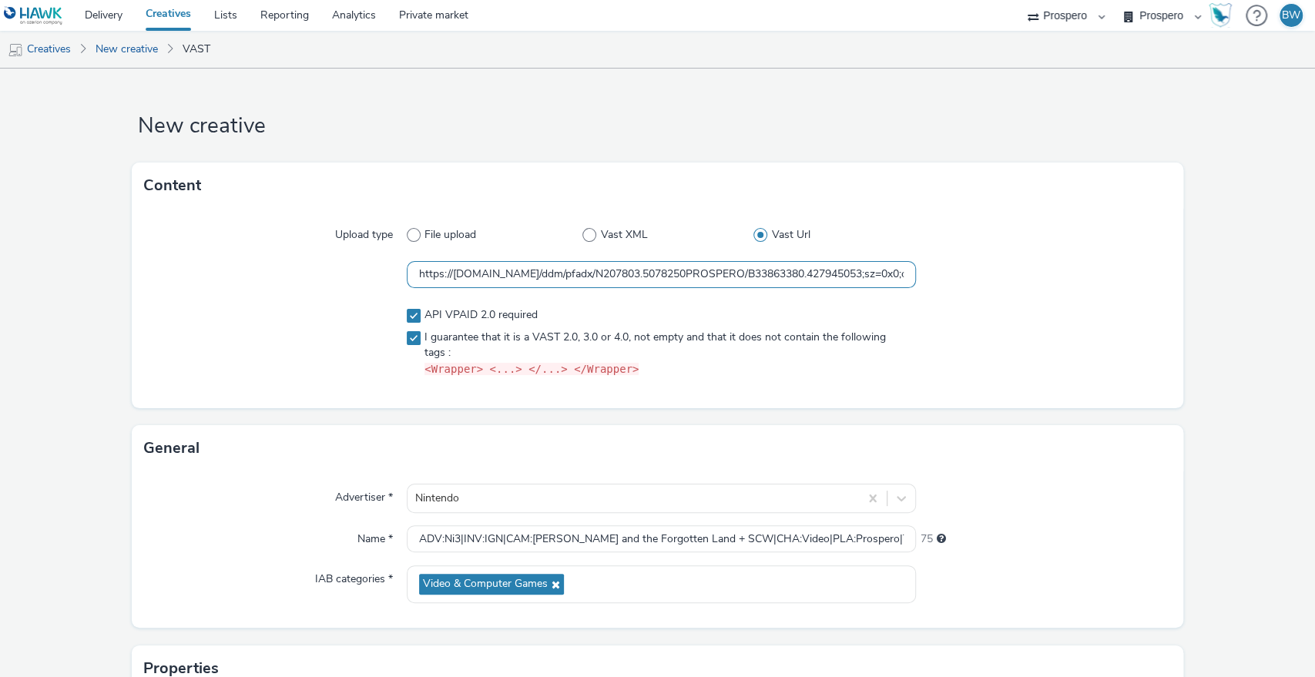
scroll to position [0, 880]
type input "https://ad.doubleclick.net/ddm/pfadx/N207803.5078250PROSPERO/B33863380.42794505…"
click at [300, 307] on div at bounding box center [275, 342] width 263 height 82
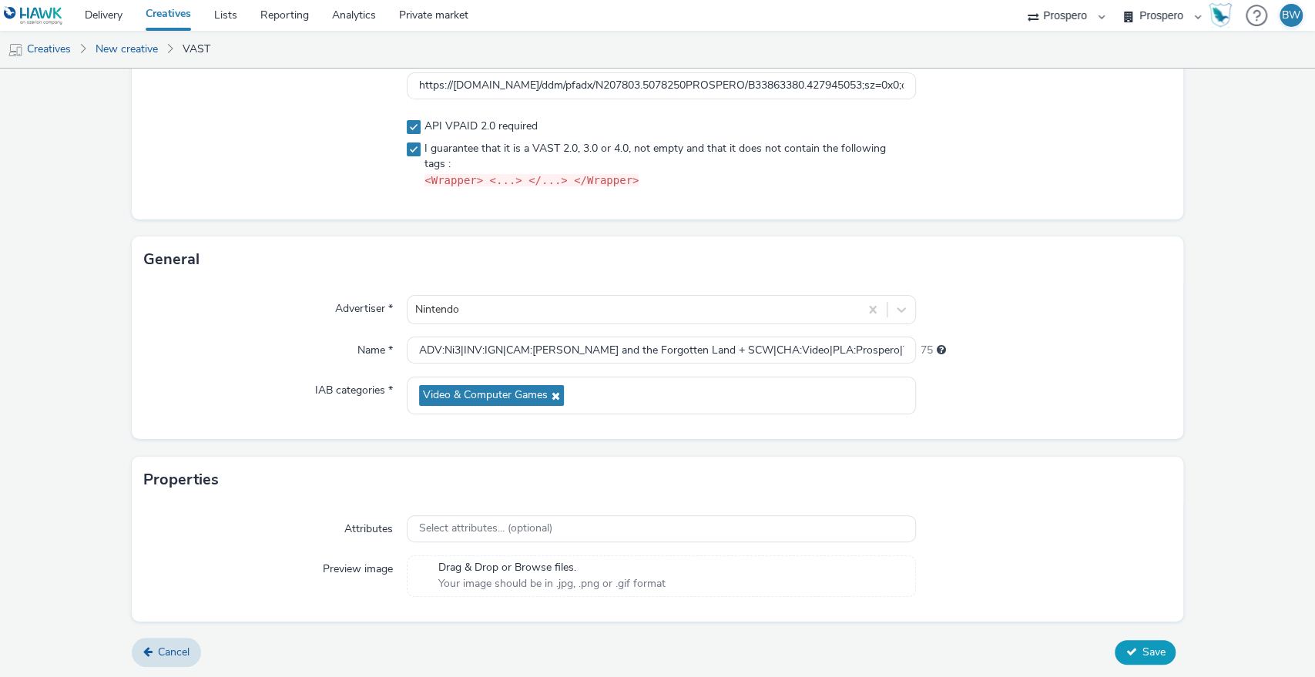
drag, startPoint x: 1127, startPoint y: 652, endPoint x: 1116, endPoint y: 512, distance: 139.9
click at [1127, 652] on button "Save" at bounding box center [1144, 652] width 61 height 25
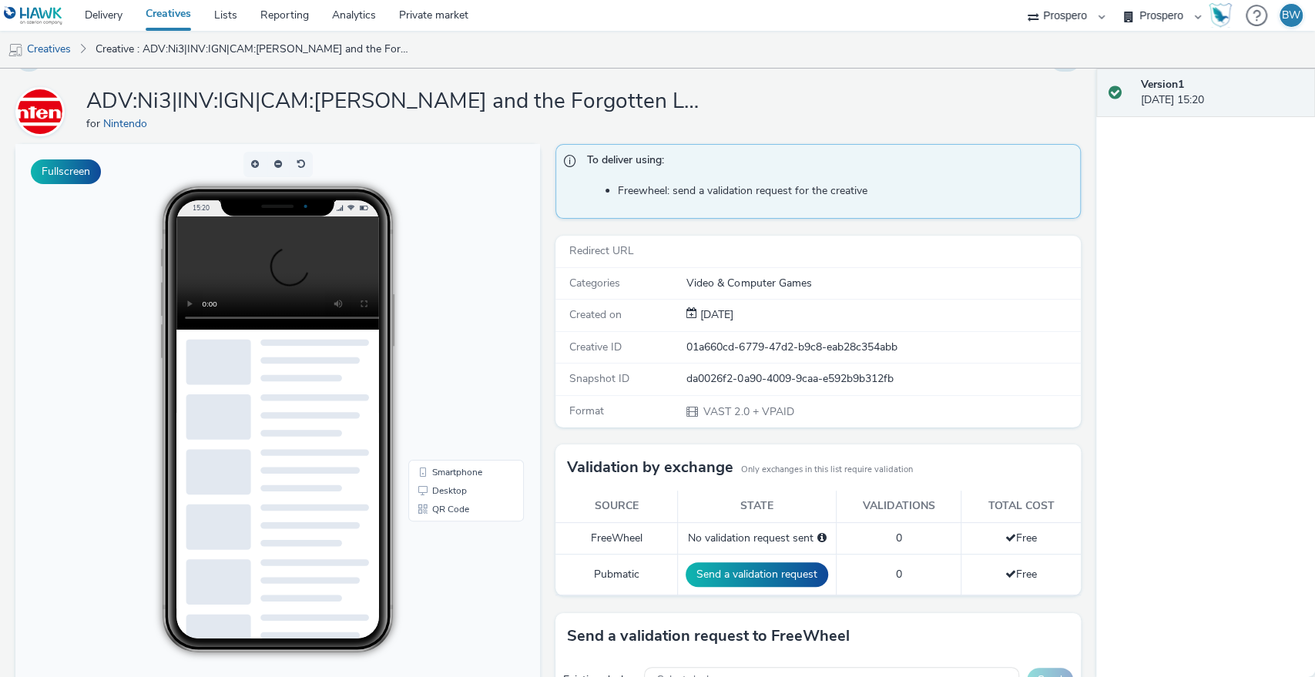
scroll to position [229, 0]
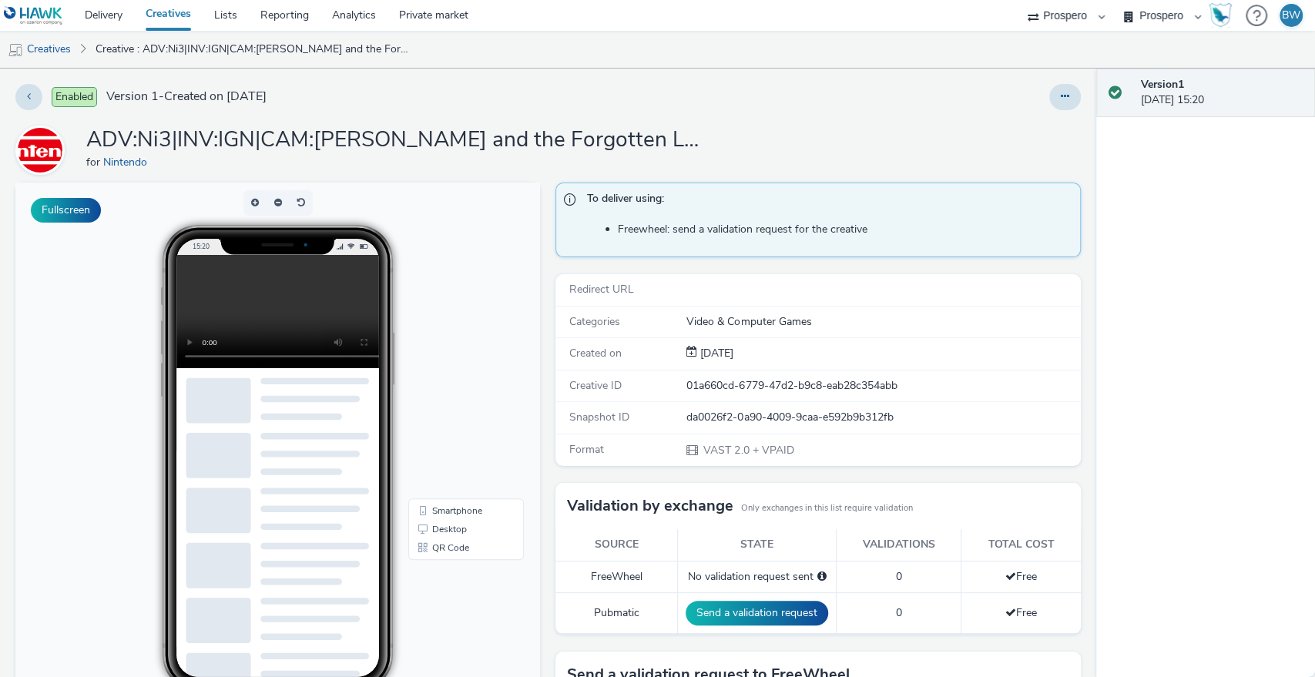
click at [186, 285] on video at bounding box center [289, 311] width 226 height 113
click at [276, 303] on video at bounding box center [289, 311] width 226 height 113
click at [94, 15] on link "Delivery" at bounding box center [103, 15] width 61 height 31
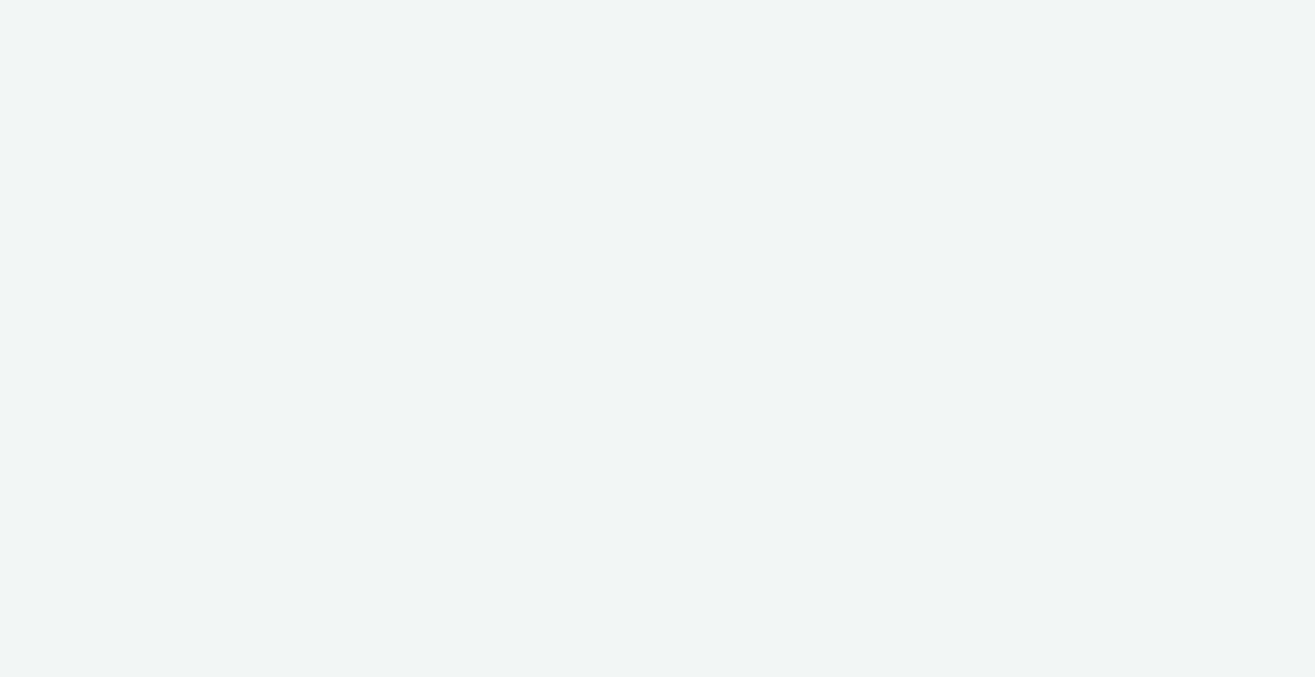
select select "b1b940d3-d05b-48b5-821e-f328c33b988b"
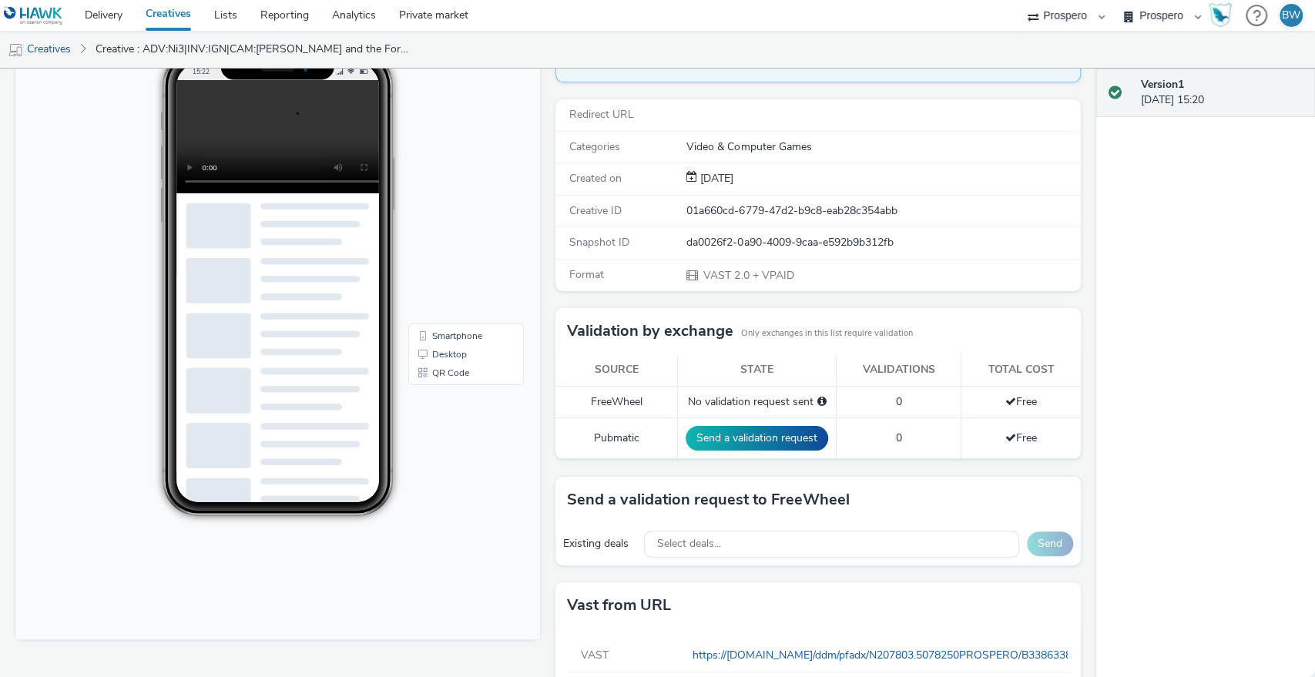
scroll to position [229, 0]
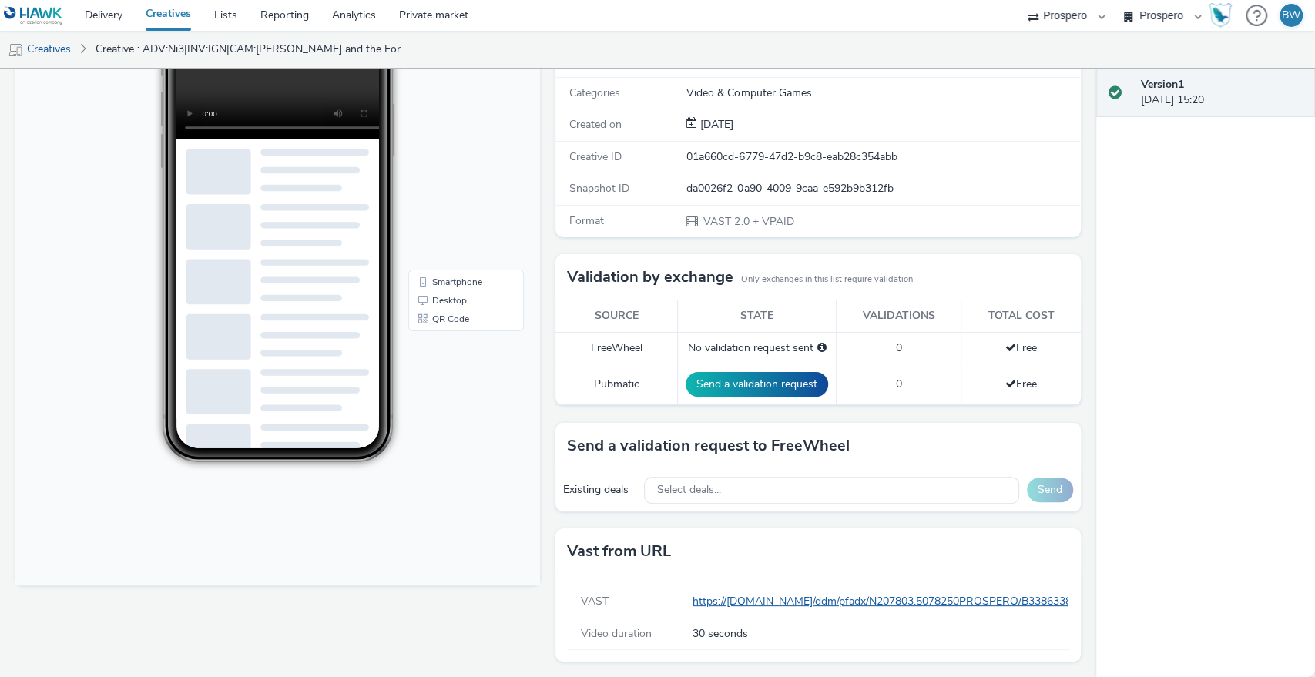
click at [105, 9] on link "Delivery" at bounding box center [103, 15] width 61 height 31
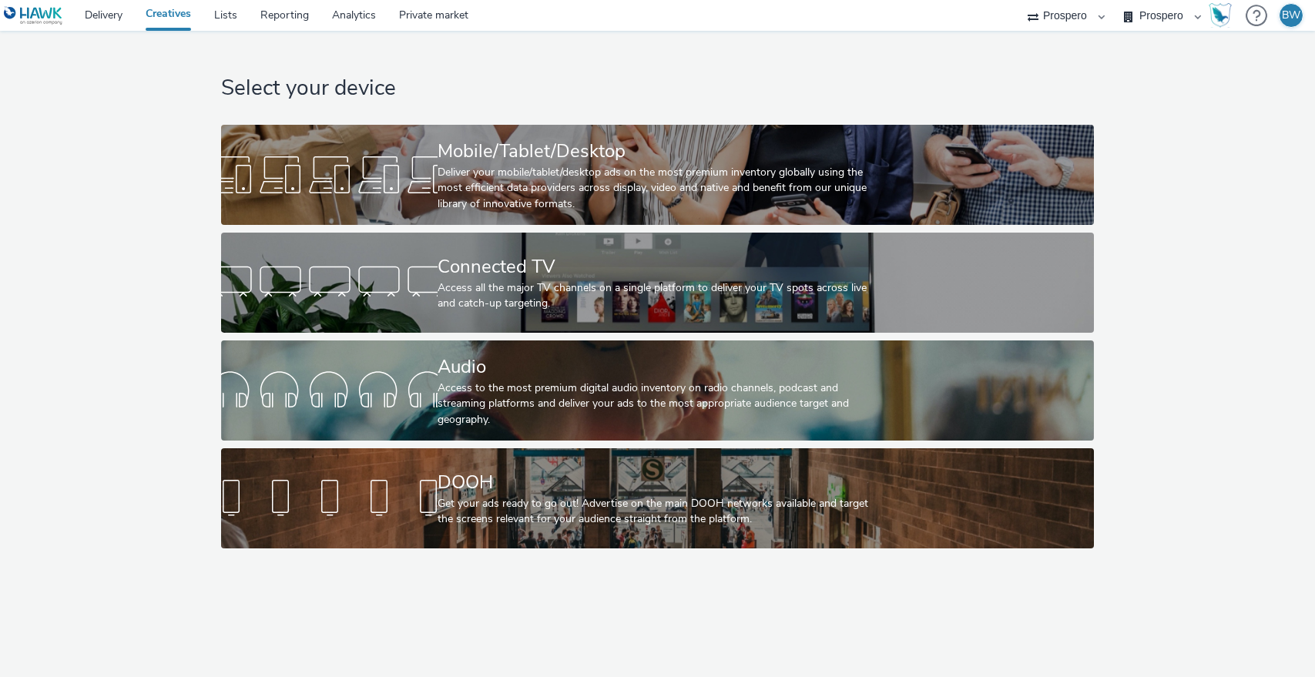
select select "b1b940d3-d05b-48b5-821e-f328c33b988b"
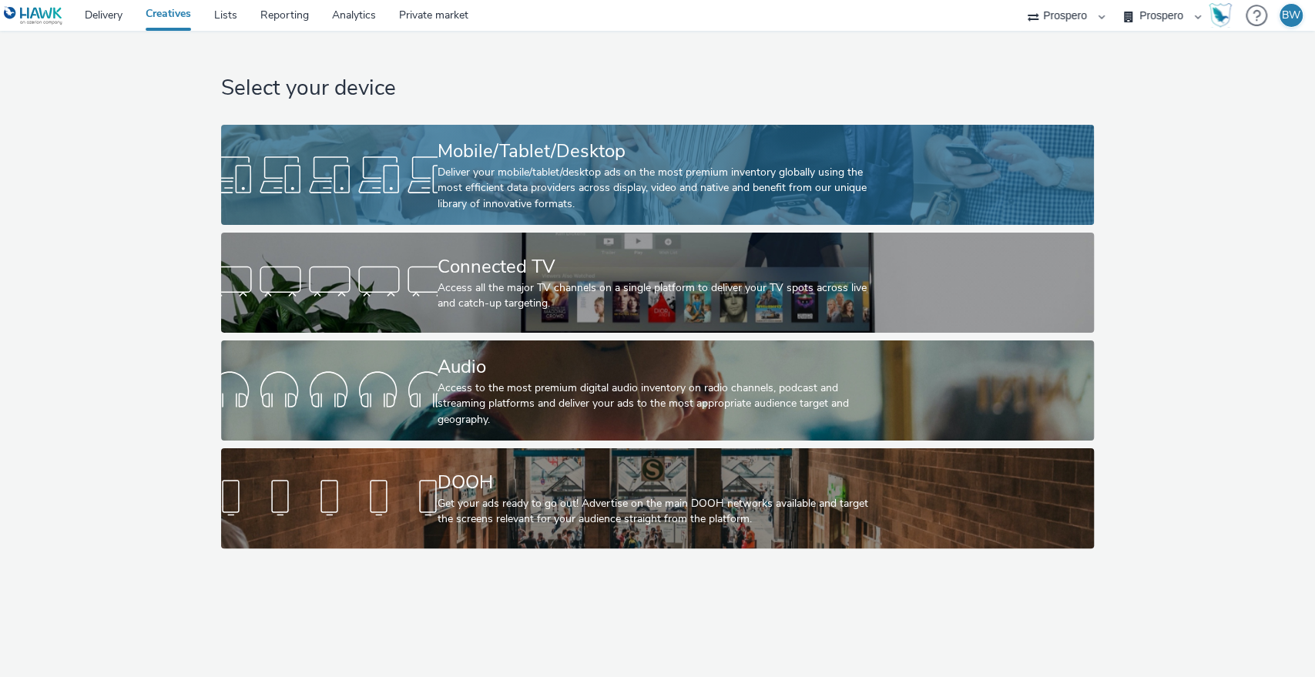
click at [496, 130] on div "Mobile/Tablet/Desktop Deliver your mobile/tablet/desktop ads on the most premiu…" at bounding box center [654, 175] width 434 height 100
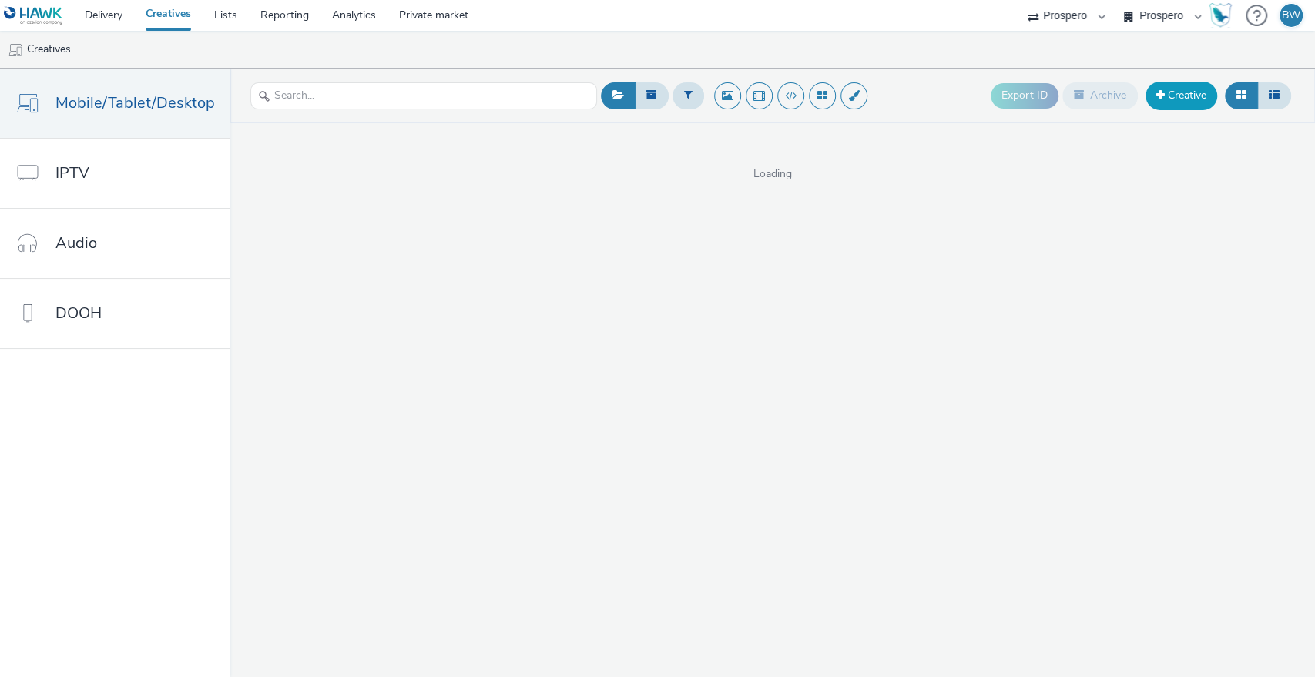
click at [1201, 95] on link "Creative" at bounding box center [1181, 96] width 72 height 28
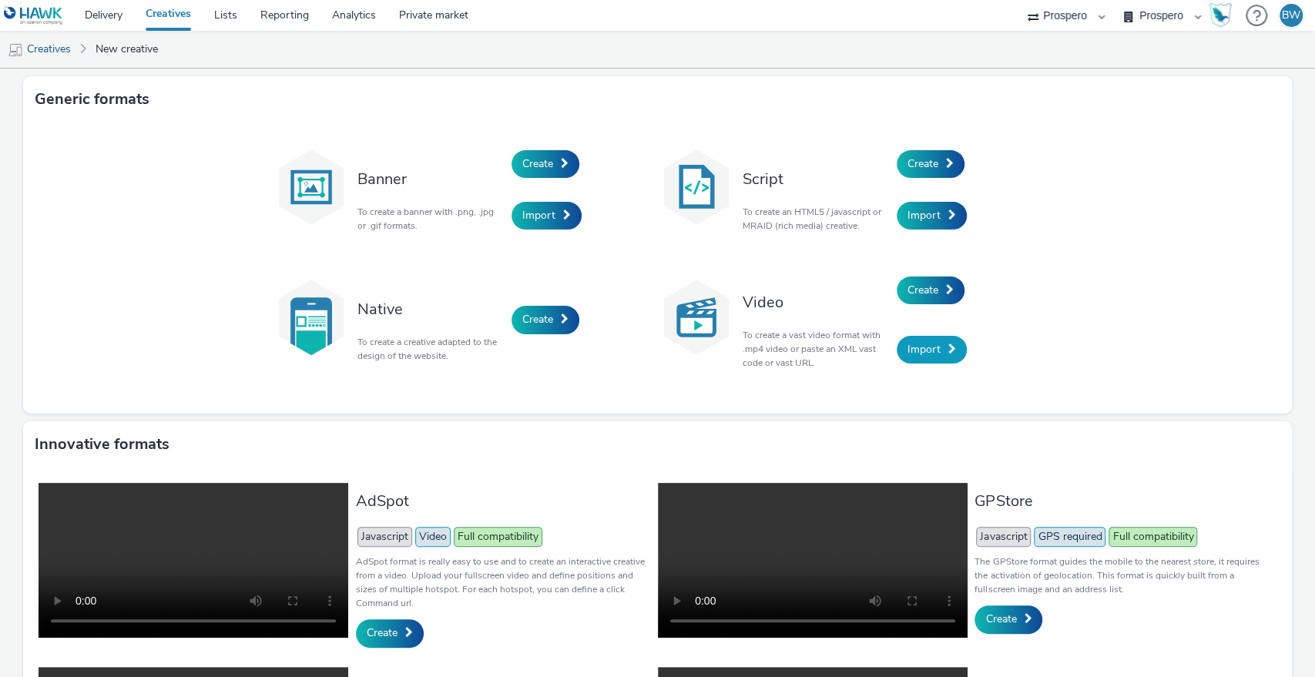
click at [921, 342] on span "Import" at bounding box center [923, 349] width 33 height 15
click at [910, 289] on span "Create" at bounding box center [922, 290] width 31 height 15
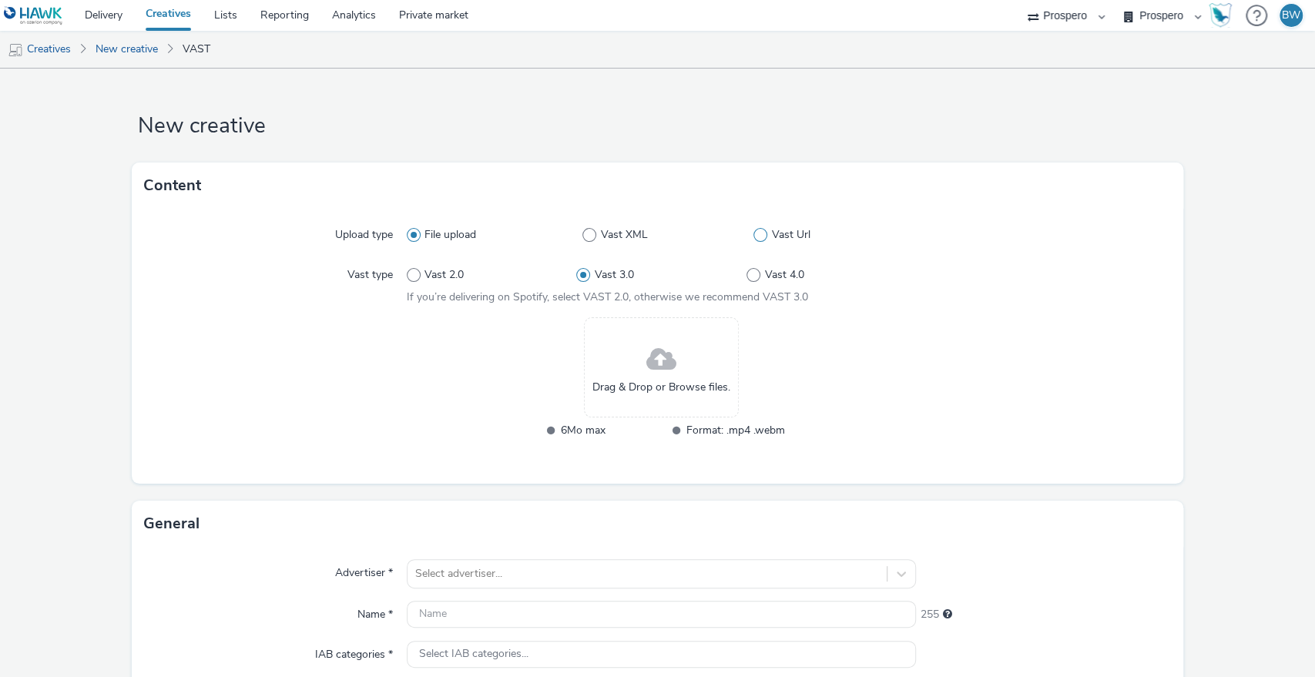
click at [755, 234] on span at bounding box center [760, 235] width 14 height 14
click at [755, 234] on input "Vast Url" at bounding box center [758, 235] width 10 height 10
radio input "false"
radio input "true"
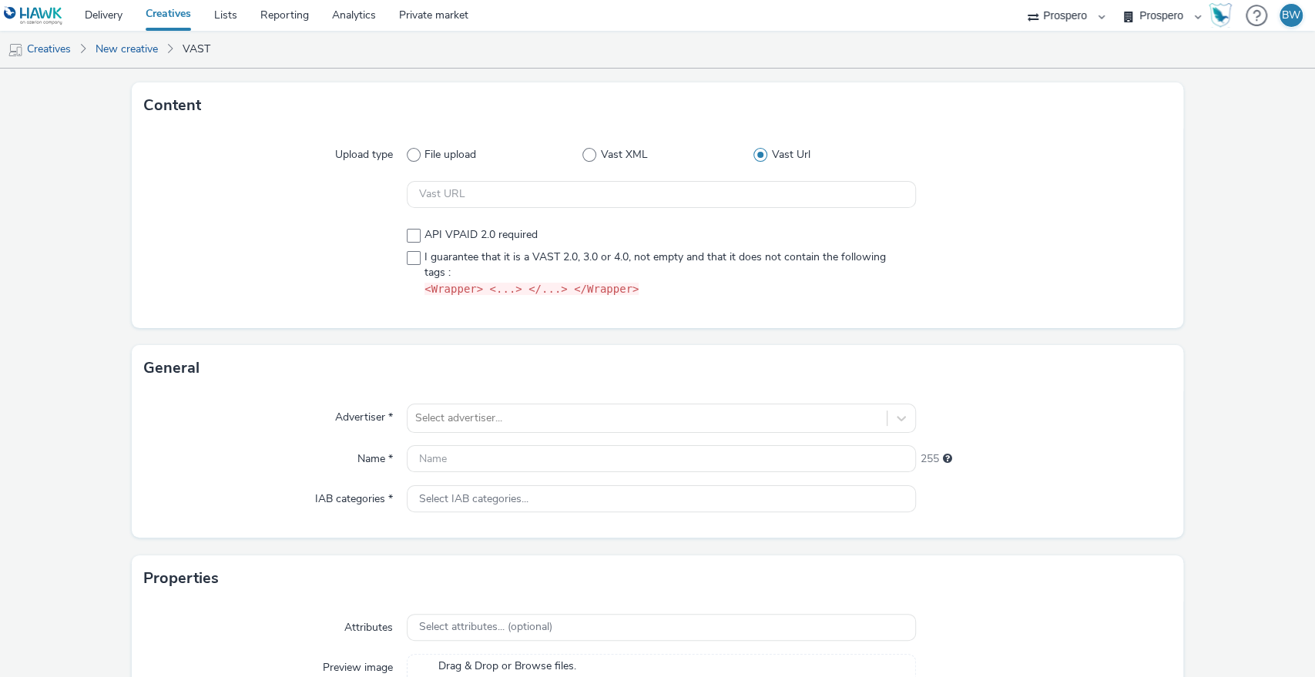
scroll to position [179, 0]
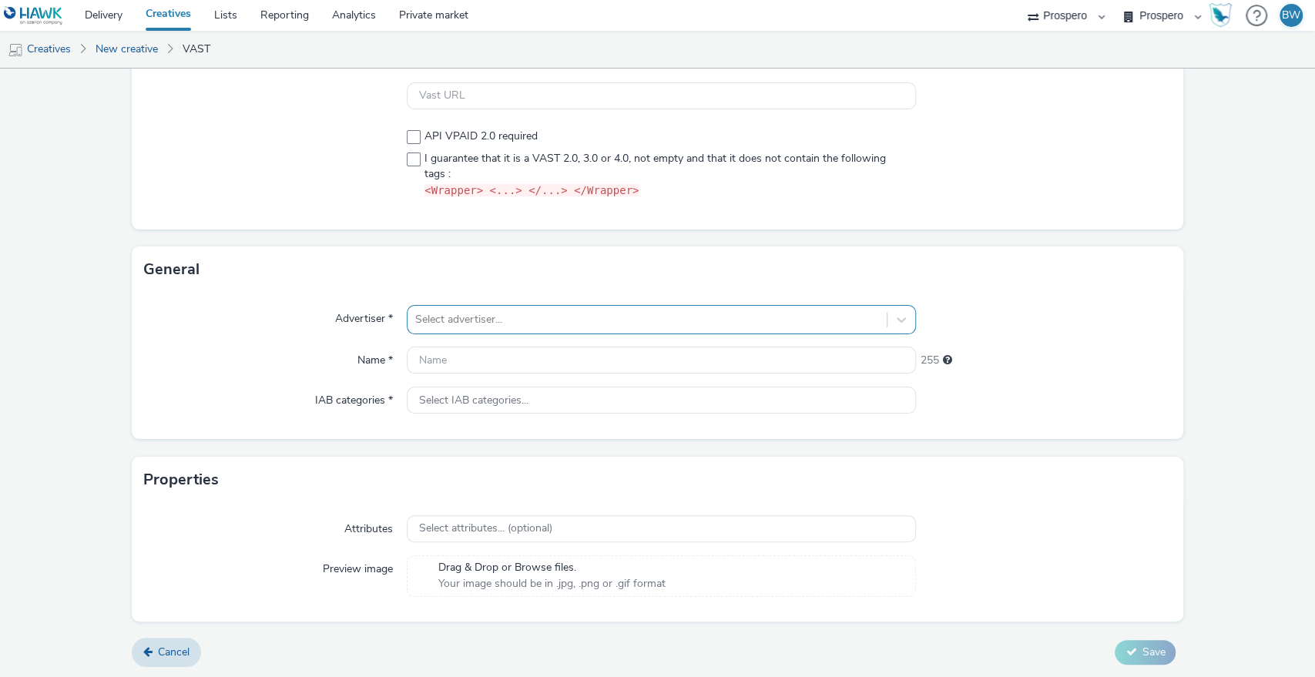
click at [464, 313] on div at bounding box center [647, 319] width 464 height 18
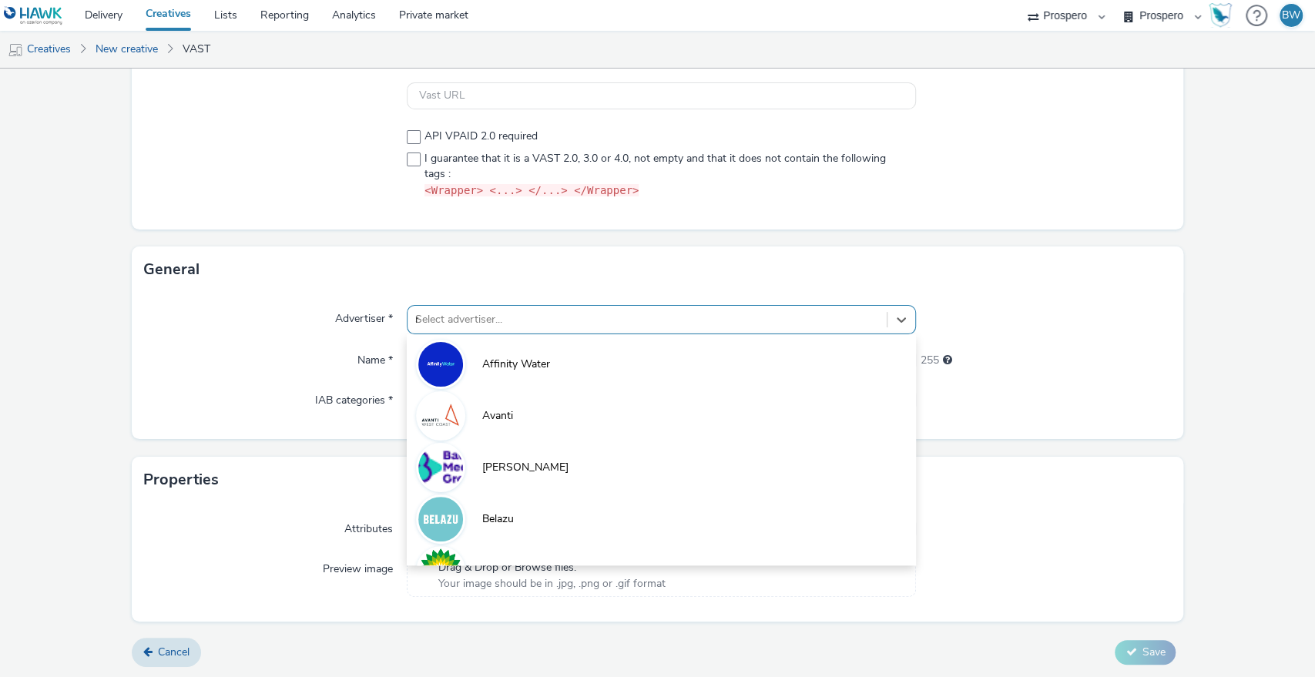
type input "nin"
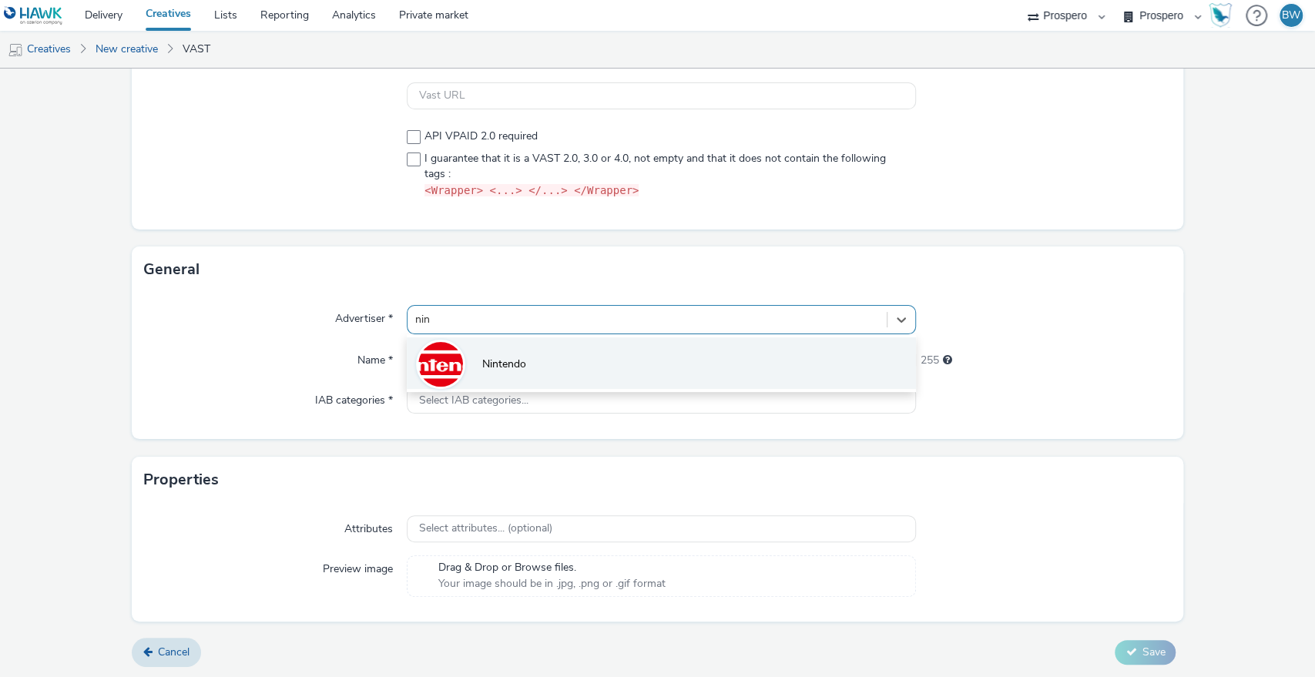
click at [547, 367] on li "Nintendo" at bounding box center [662, 363] width 510 height 52
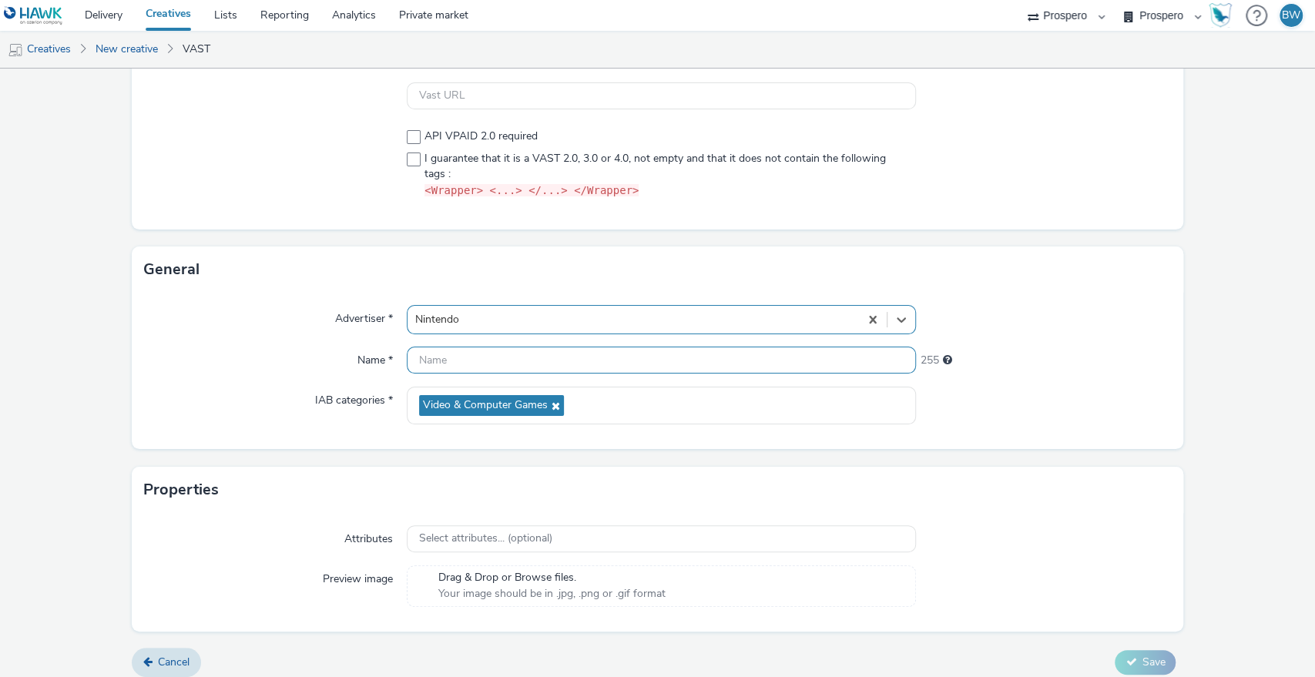
click at [528, 367] on input "text" at bounding box center [662, 360] width 510 height 27
paste input "ADV:Ni3|CAM:[PERSON_NAME] and the Forgotten Land + SCW|CHA:Video|PLA:Prospero|I…"
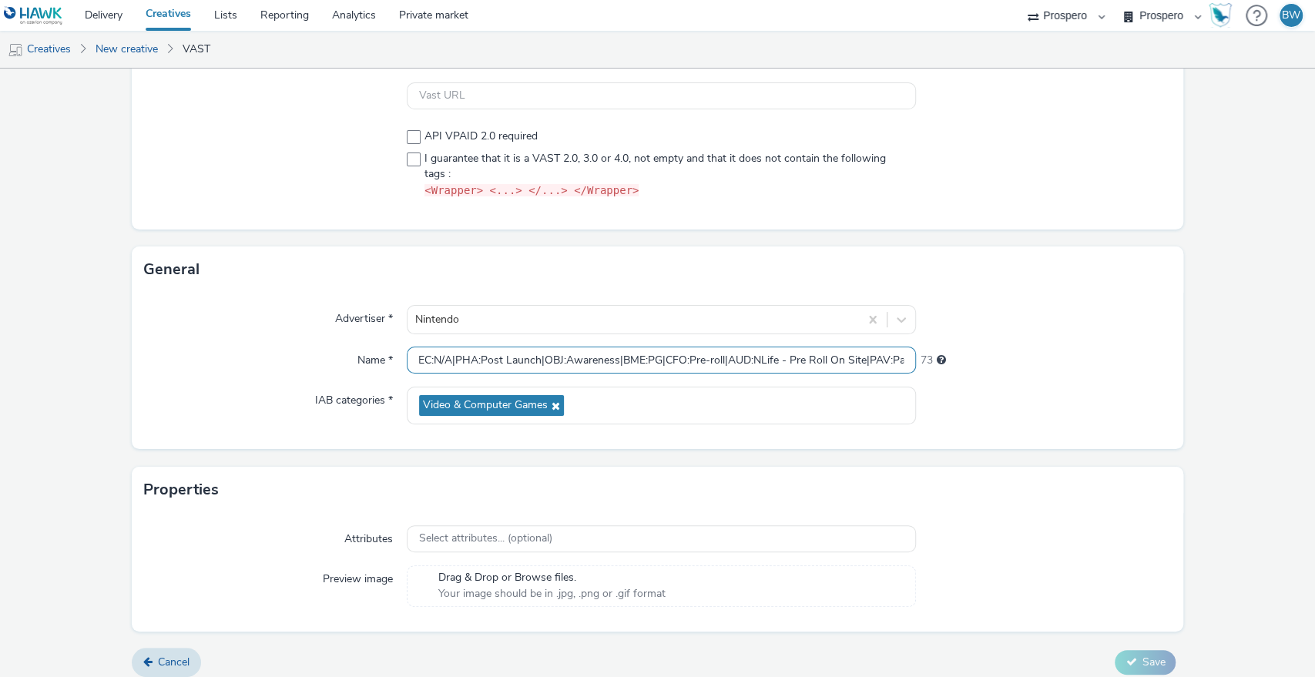
scroll to position [0, 0]
drag, startPoint x: 567, startPoint y: 351, endPoint x: 146, endPoint y: 318, distance: 421.8
click at [146, 318] on div "Advertiser * Nintendo Name * ADV:Ni3|CAM:[PERSON_NAME] and the Forgotten Land +…" at bounding box center [658, 371] width 1052 height 156
click at [524, 360] on input "ADV:Ni3|CAM:[PERSON_NAME] and the Forgotten Land + SCW|CHA:Video|PLA:Prospero|I…" at bounding box center [662, 360] width 510 height 27
drag, startPoint x: 792, startPoint y: 358, endPoint x: 832, endPoint y: 362, distance: 39.5
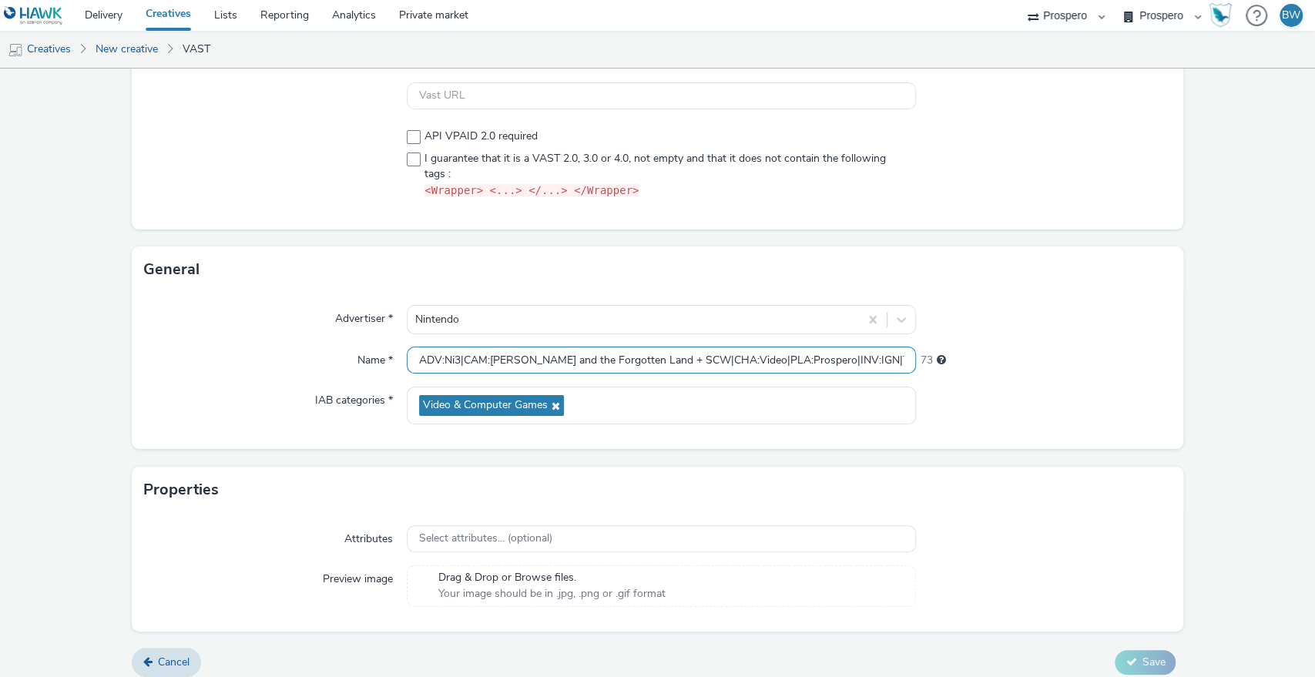
click at [832, 362] on input "ADV:Ni3|CAM:[PERSON_NAME] and the Forgotten Land + SCW|CHA:Video|PLA:Prospero|I…" at bounding box center [662, 360] width 510 height 27
drag, startPoint x: 458, startPoint y: 356, endPoint x: 480, endPoint y: 386, distance: 37.0
click at [458, 356] on input "ADV:Ni3|CAM:[PERSON_NAME] and the Forgotten Land + SCW|CHA:Video|PLA:Prospero|T…" at bounding box center [662, 360] width 510 height 27
paste input "INV:IGN"
click at [460, 361] on input "ADV:Ni3|INV:IGNCAM:[PERSON_NAME] and the Forgotten Land + SCW|CHA:Video|PLA:Pro…" at bounding box center [662, 360] width 510 height 27
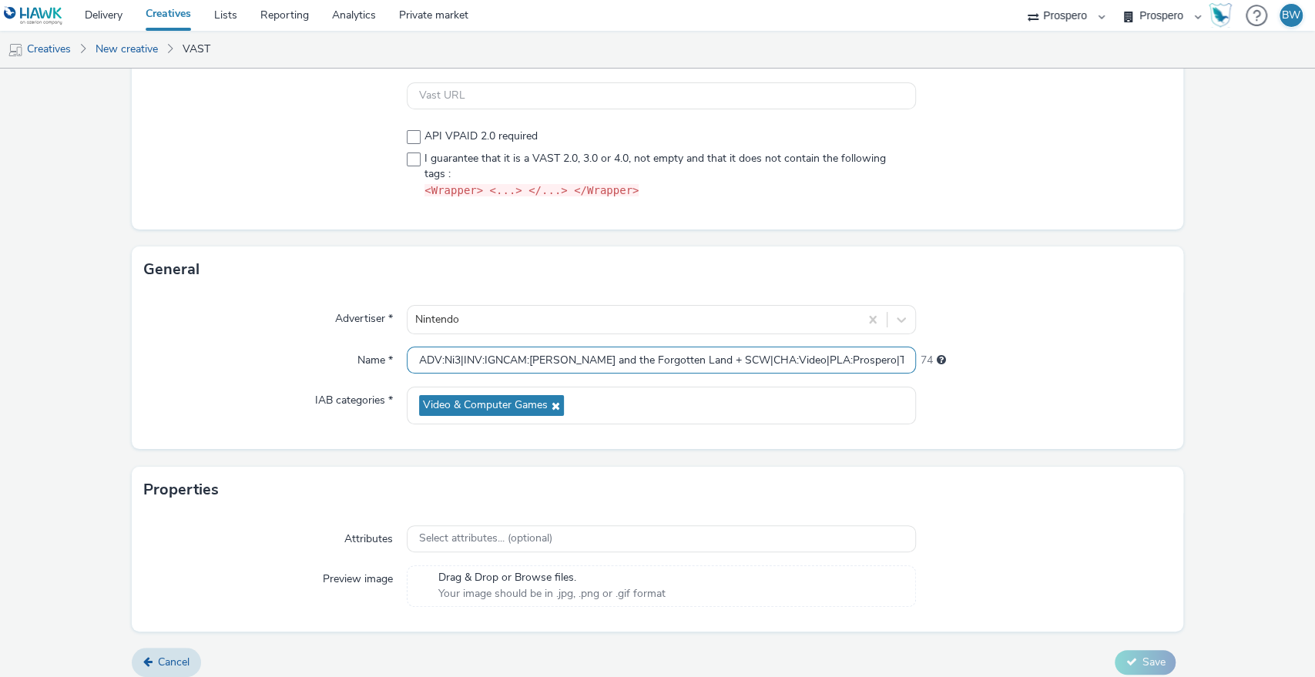
click at [499, 364] on input "ADV:Ni3|INV:IGNCAM:[PERSON_NAME] and the Forgotten Land + SCW|CHA:Video|PLA:Pro…" at bounding box center [662, 360] width 510 height 27
paste input "|"
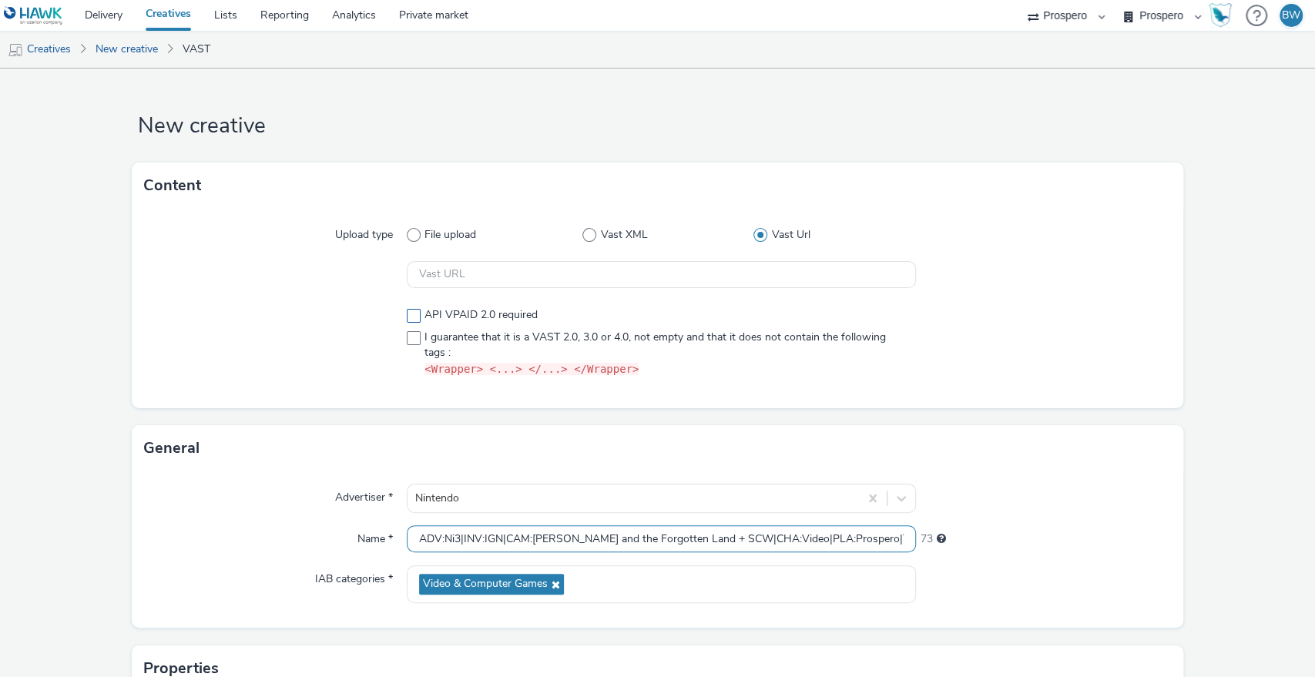
type input "ADV:Ni3|INV:IGN|CAM:[PERSON_NAME] and the Forgotten Land + SCW|CHA:Video|PLA:Pr…"
click at [424, 313] on span "API VPAID 2.0 required" at bounding box center [480, 314] width 113 height 15
checkbox input "true"
click at [408, 343] on span at bounding box center [414, 338] width 14 height 14
checkbox input "true"
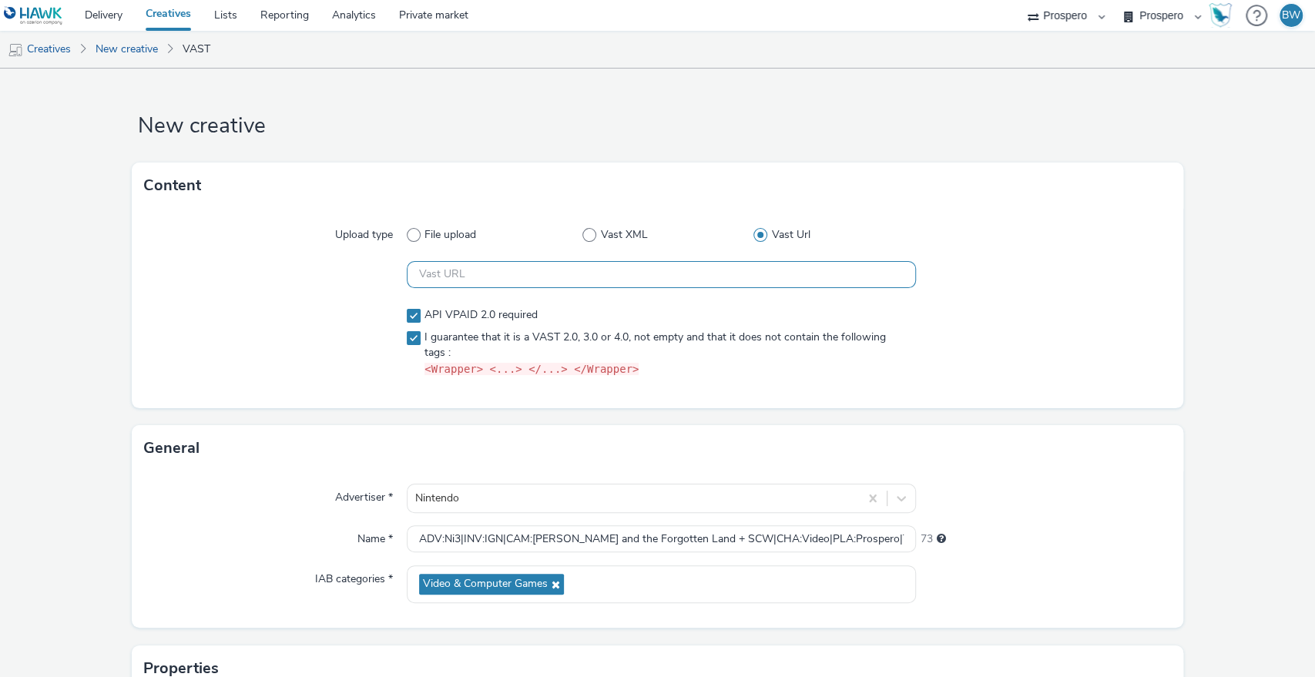
click at [444, 276] on input "text" at bounding box center [662, 274] width 510 height 27
click at [1050, 286] on div at bounding box center [1043, 275] width 255 height 28
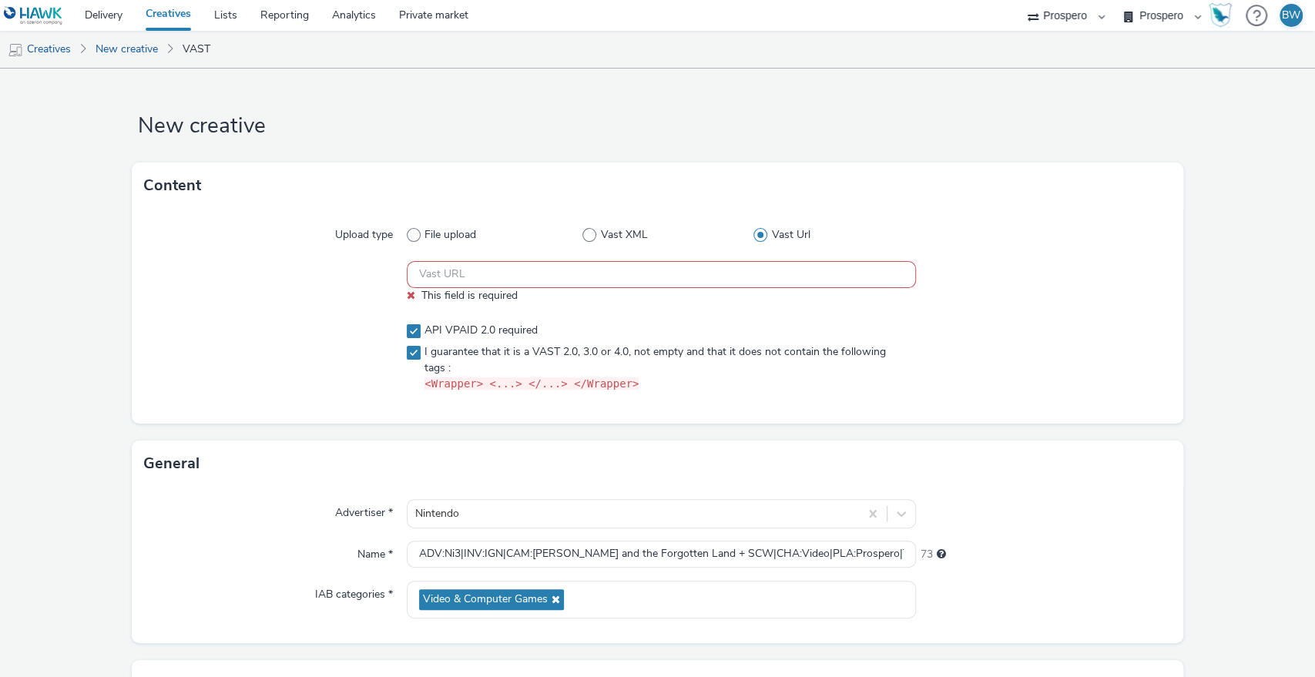
click at [487, 276] on input "text" at bounding box center [662, 274] width 510 height 27
paste input "https://[DOMAIN_NAME]/ddm/pfadx/N207803.5078250PROSPERO/B33863380.427945056;sz=…"
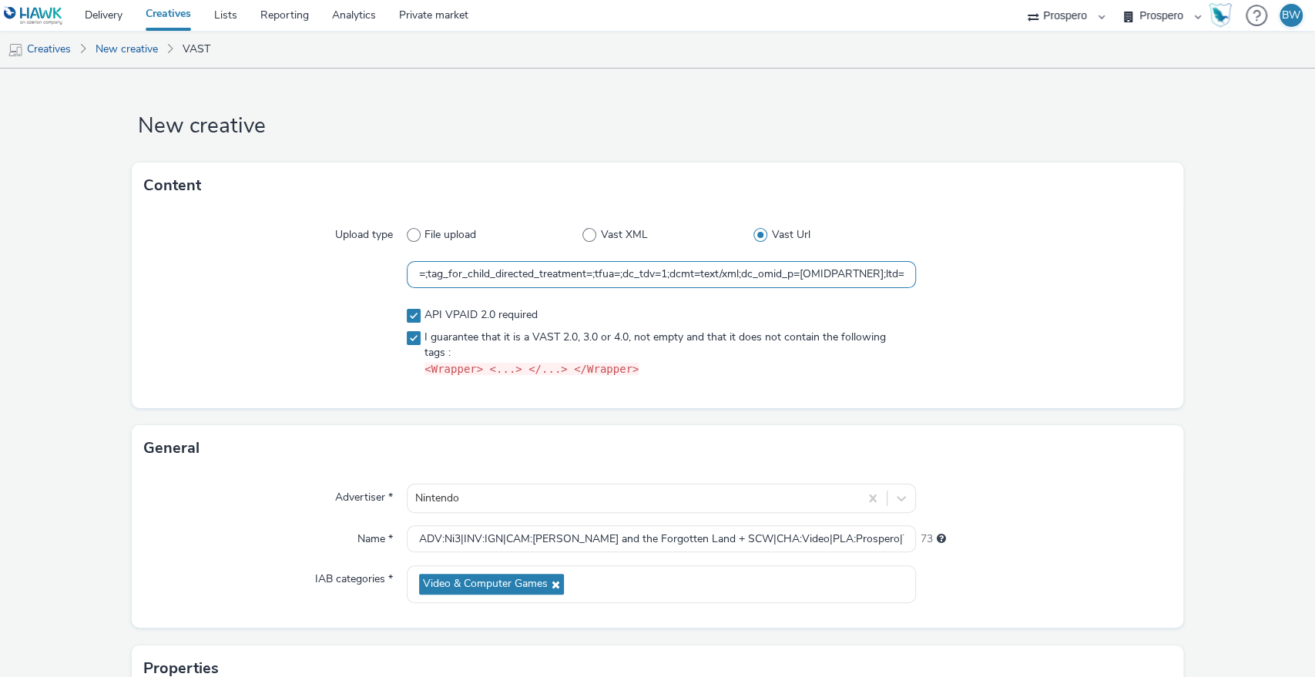
type input "https://[DOMAIN_NAME]/ddm/pfadx/N207803.5078250PROSPERO/B33863380.427945056;sz=…"
click at [313, 290] on div "Upload type File upload Vast XML Vast Url https://[DOMAIN_NAME]/ddm/pfadx/N2078…" at bounding box center [658, 308] width 1052 height 199
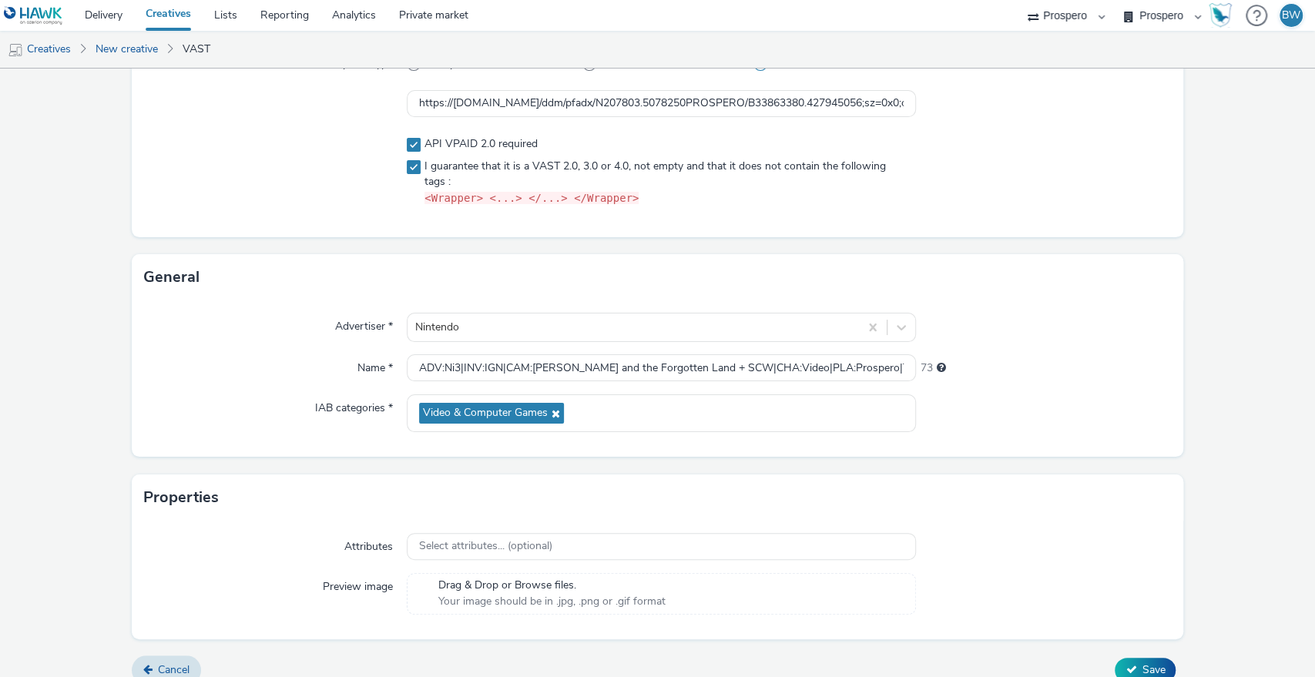
scroll to position [189, 0]
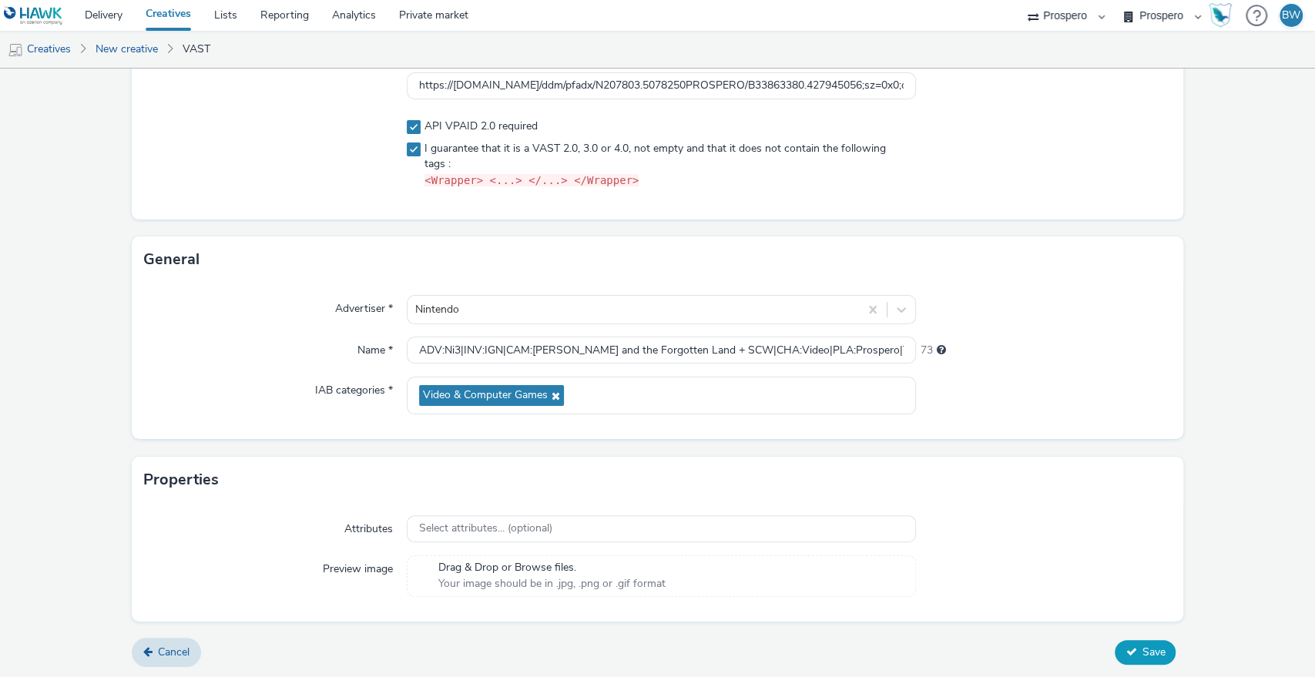
click at [1125, 648] on icon at bounding box center [1130, 651] width 11 height 11
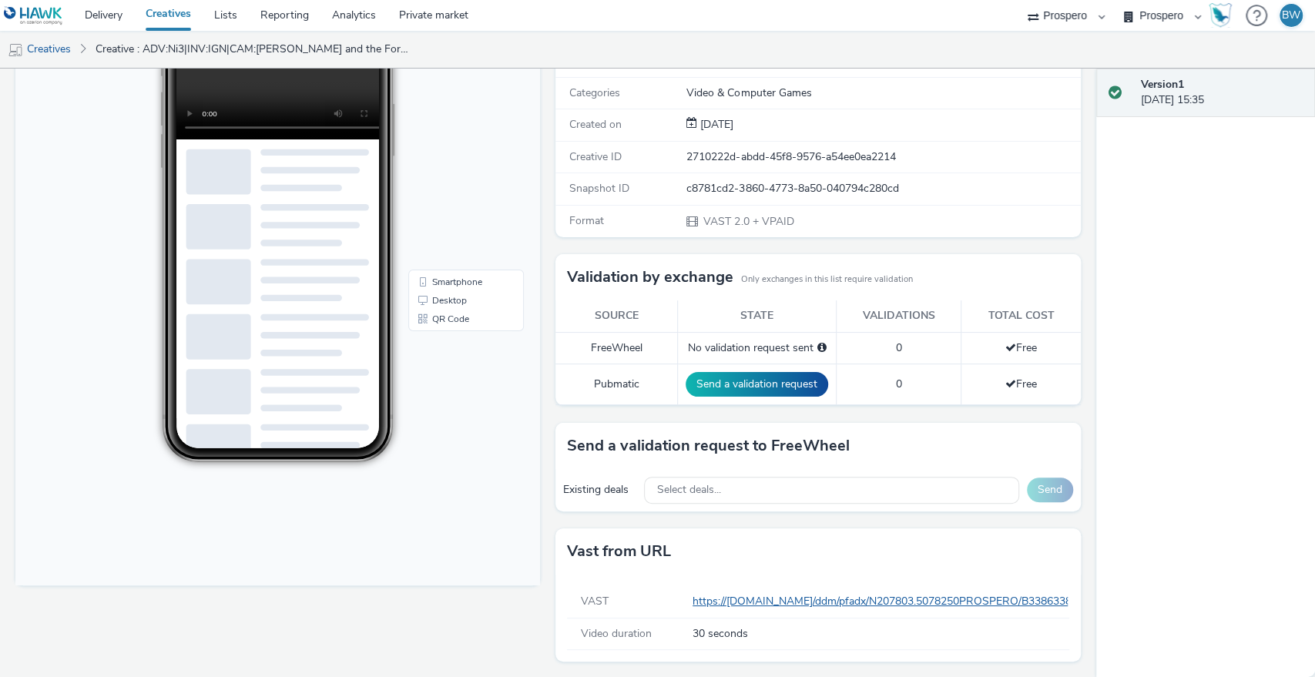
click at [752, 597] on link "https://[DOMAIN_NAME]/ddm/pfadx/N207803.5078250PROSPERO/B33863380.427945056;sz=…" at bounding box center [1284, 601] width 1184 height 15
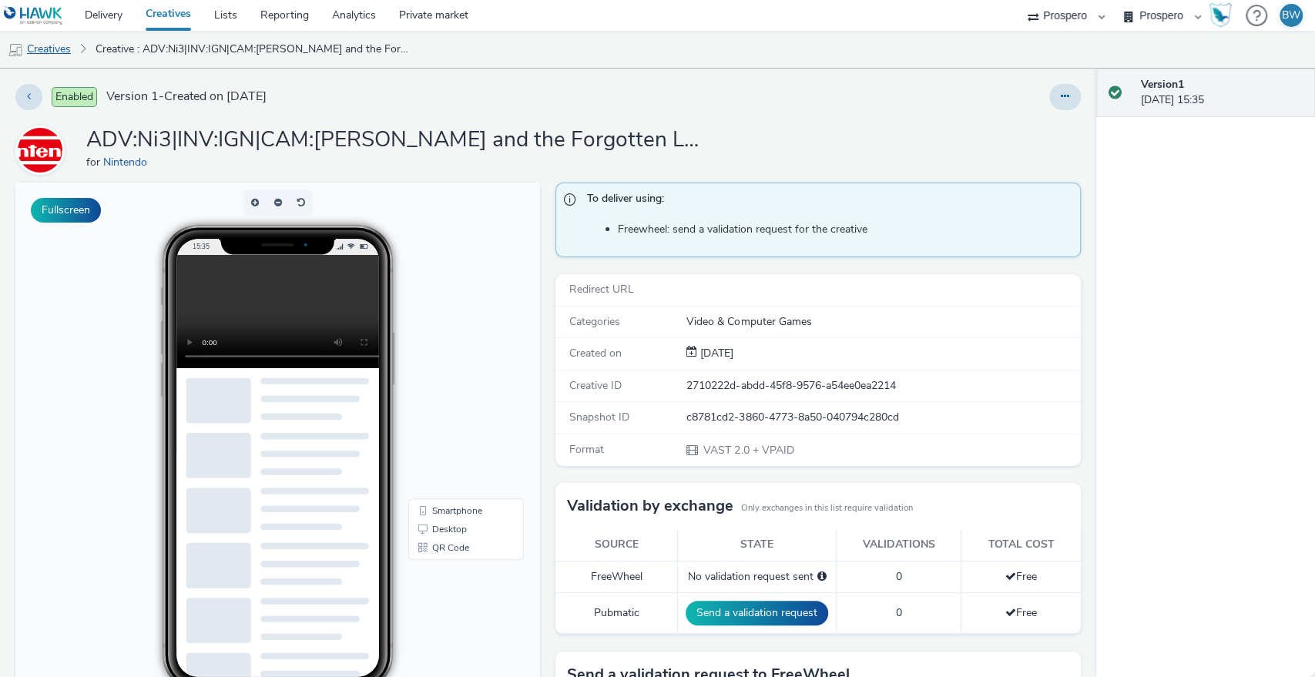
click at [61, 43] on link "Creatives" at bounding box center [39, 49] width 79 height 37
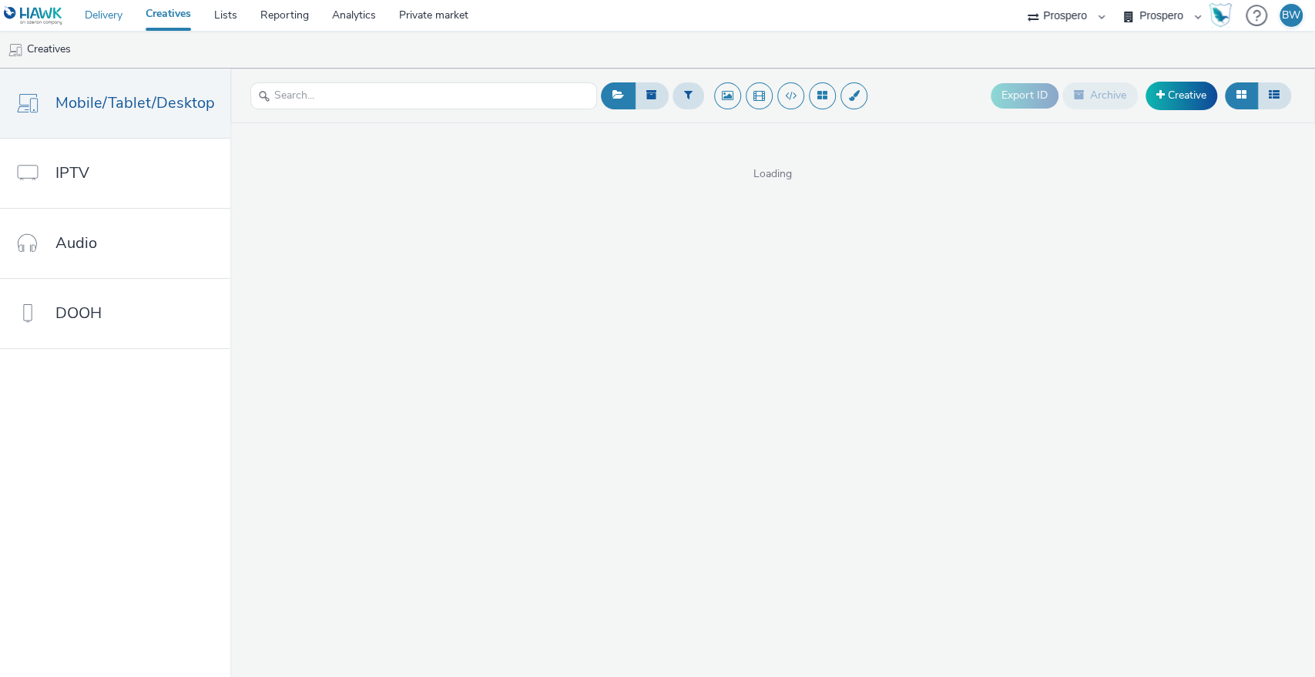
click at [101, 5] on link "Delivery" at bounding box center [103, 15] width 61 height 31
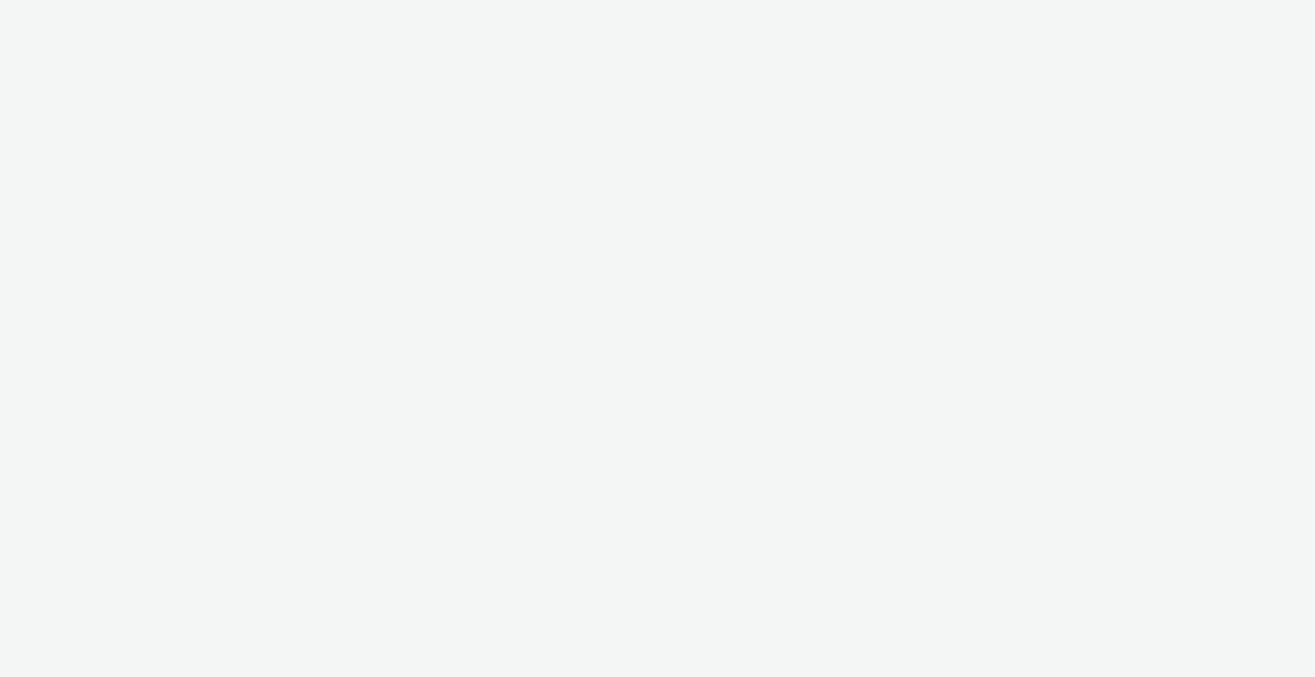
select select "b1b940d3-d05b-48b5-821e-f328c33b988b"
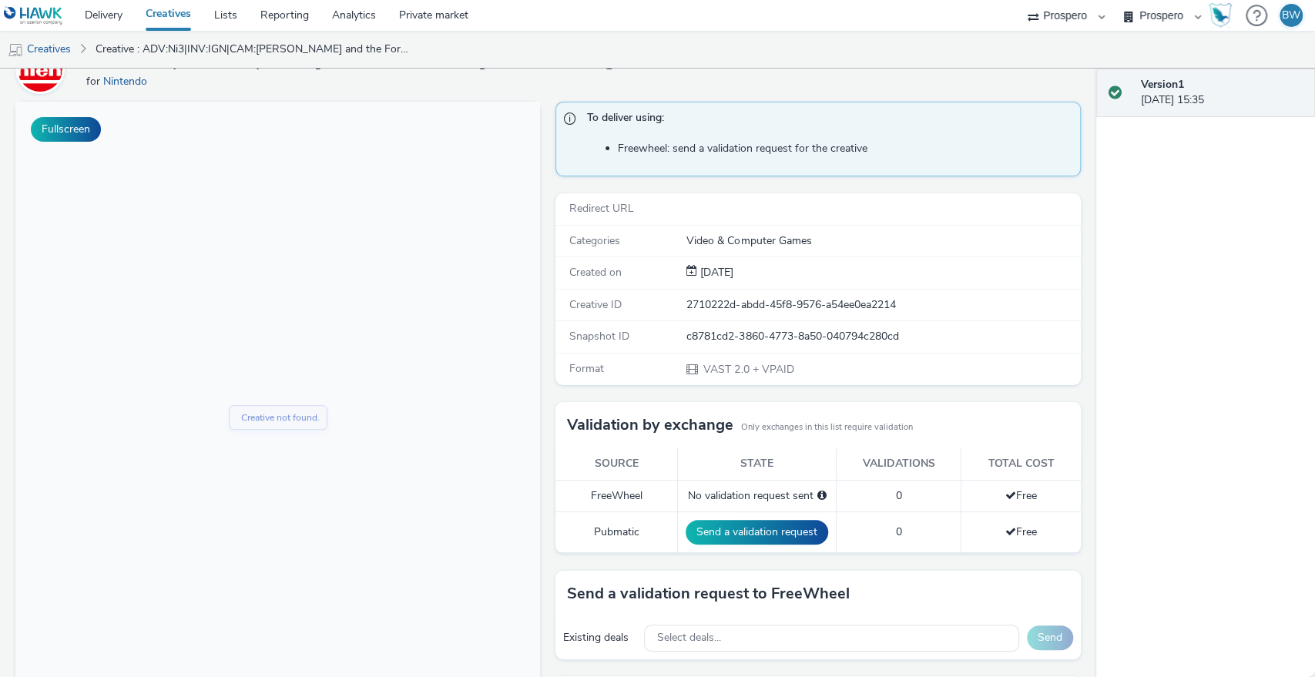
scroll to position [229, 0]
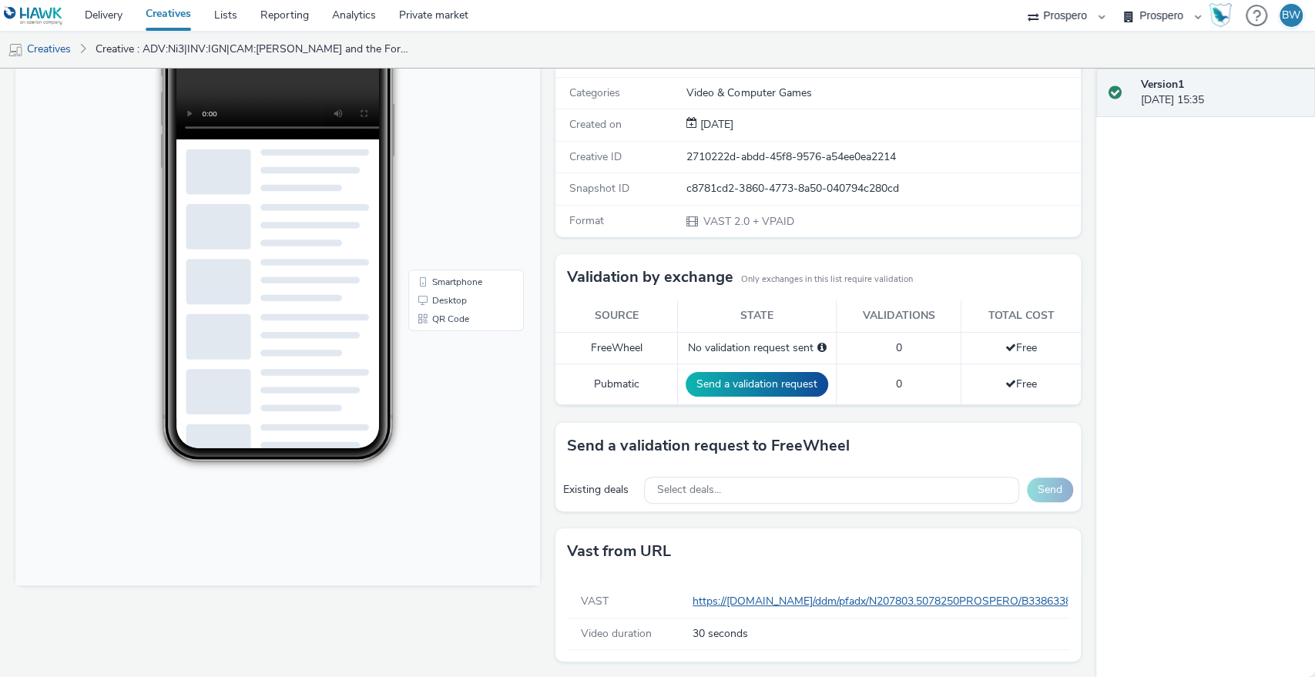
click at [764, 600] on link "https://[DOMAIN_NAME]/ddm/pfadx/N207803.5078250PROSPERO/B33863380.427945056;sz=…" at bounding box center [1284, 601] width 1184 height 15
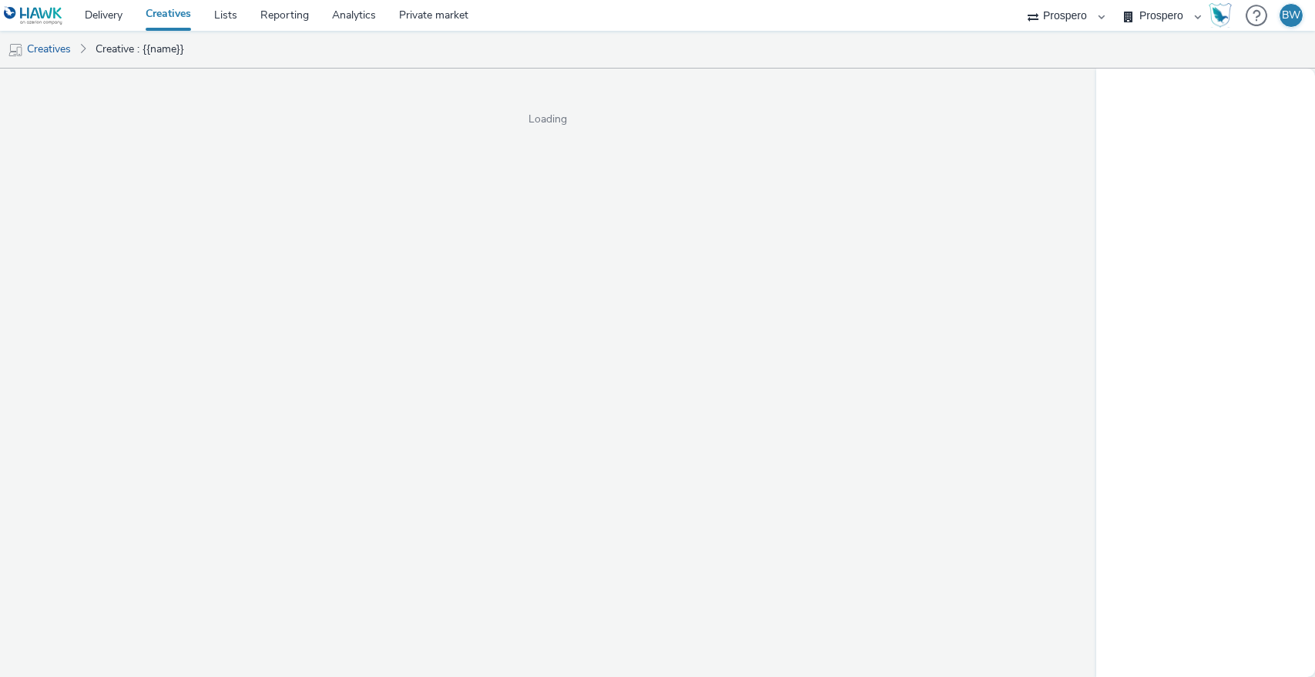
select select "b1b940d3-d05b-48b5-821e-f328c33b988b"
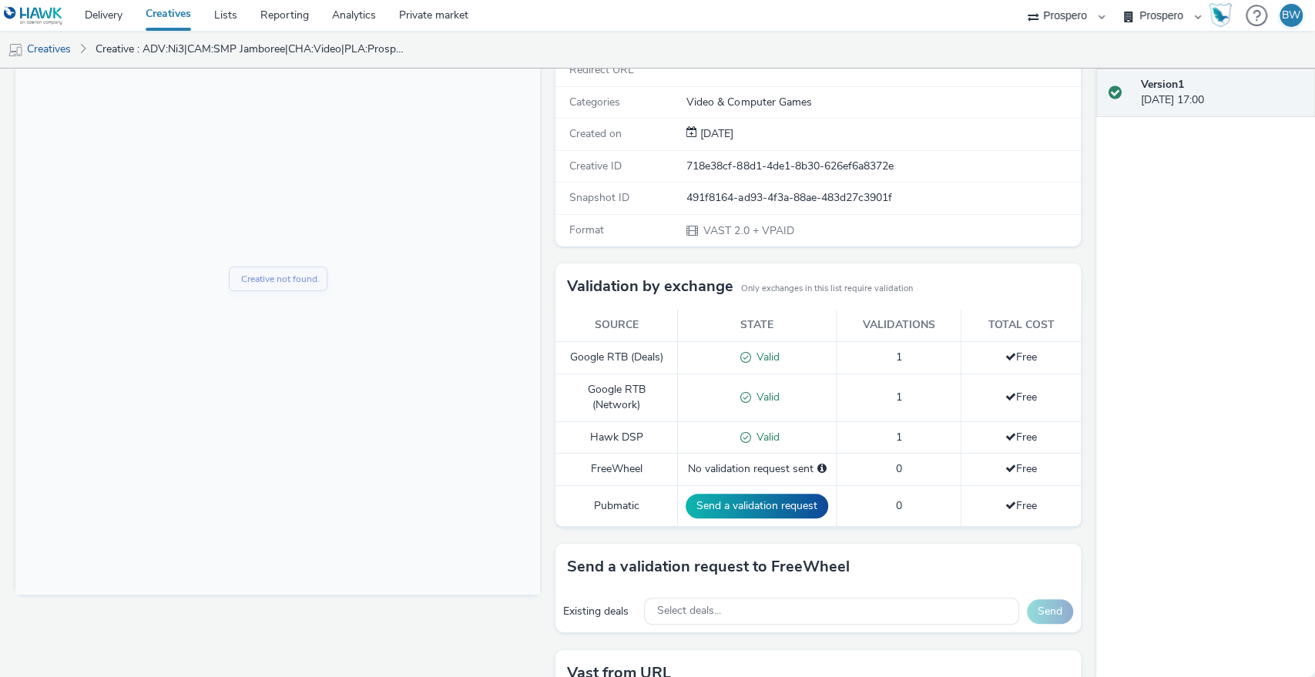
scroll to position [340, 0]
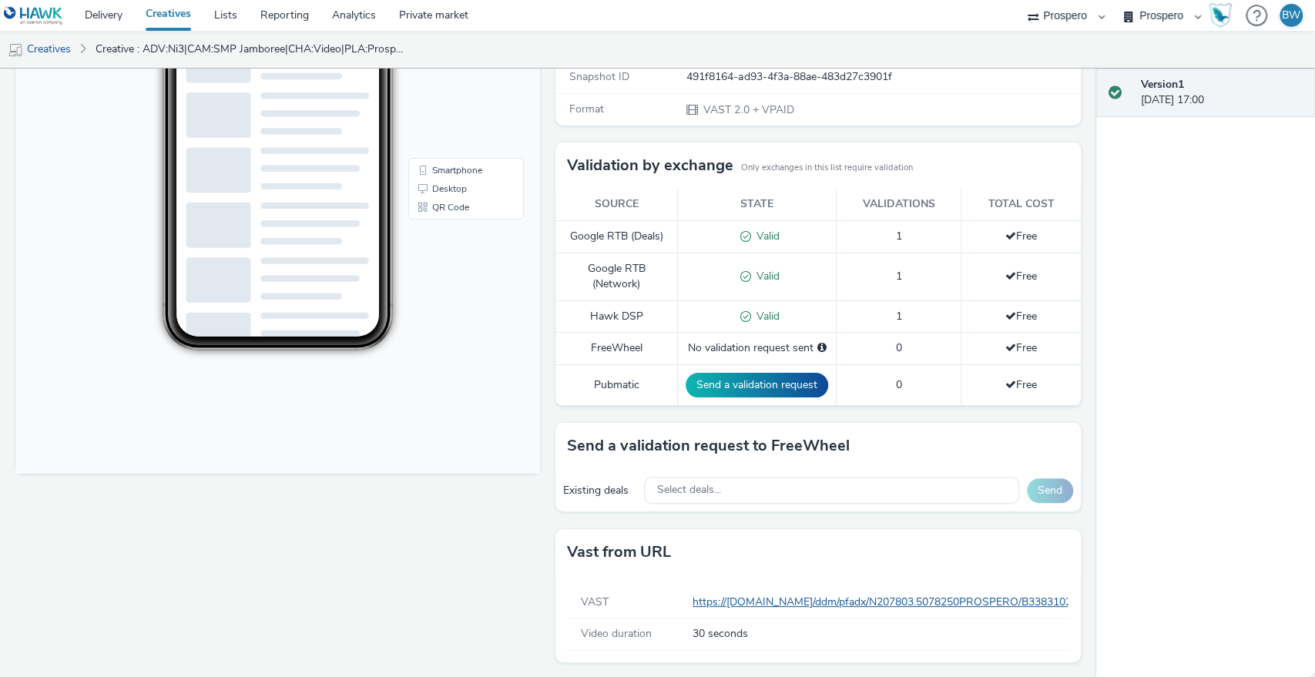
click at [717, 595] on link "https://[DOMAIN_NAME]/ddm/pfadx/N207803.5078250PROSPERO/B33831020.425643448;sz=…" at bounding box center [1211, 602] width 1039 height 15
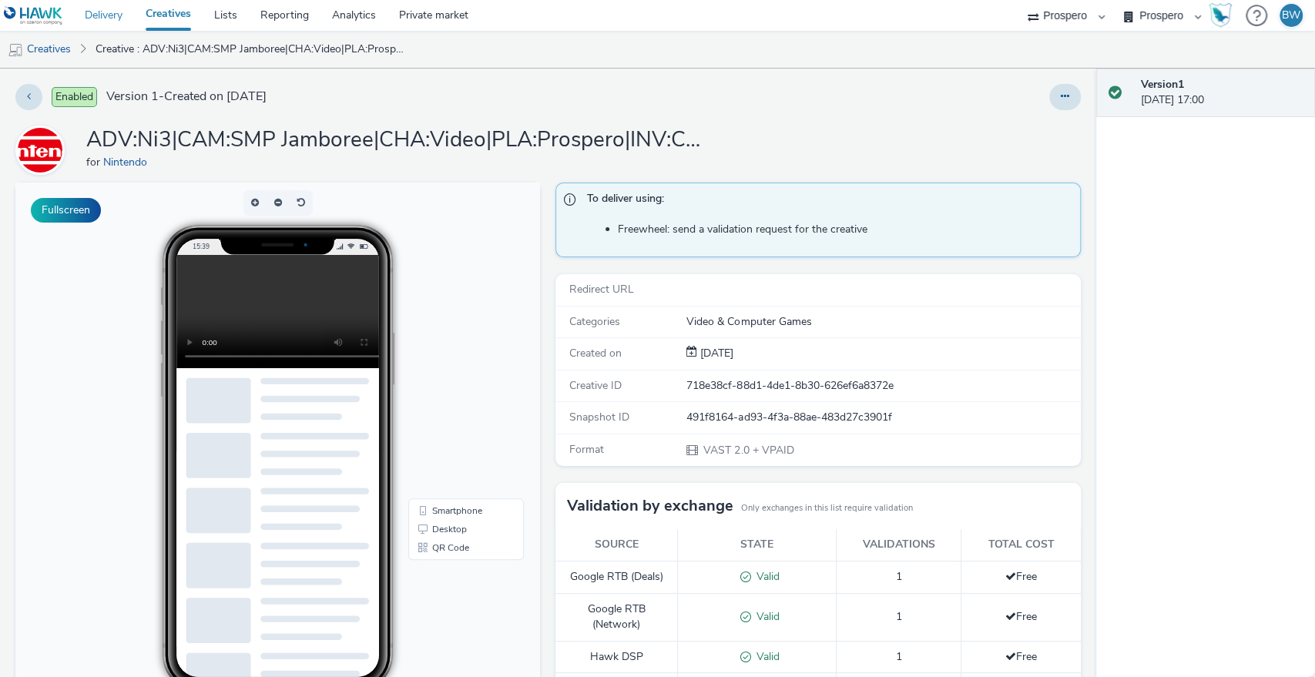
click at [112, 17] on link "Delivery" at bounding box center [103, 15] width 61 height 31
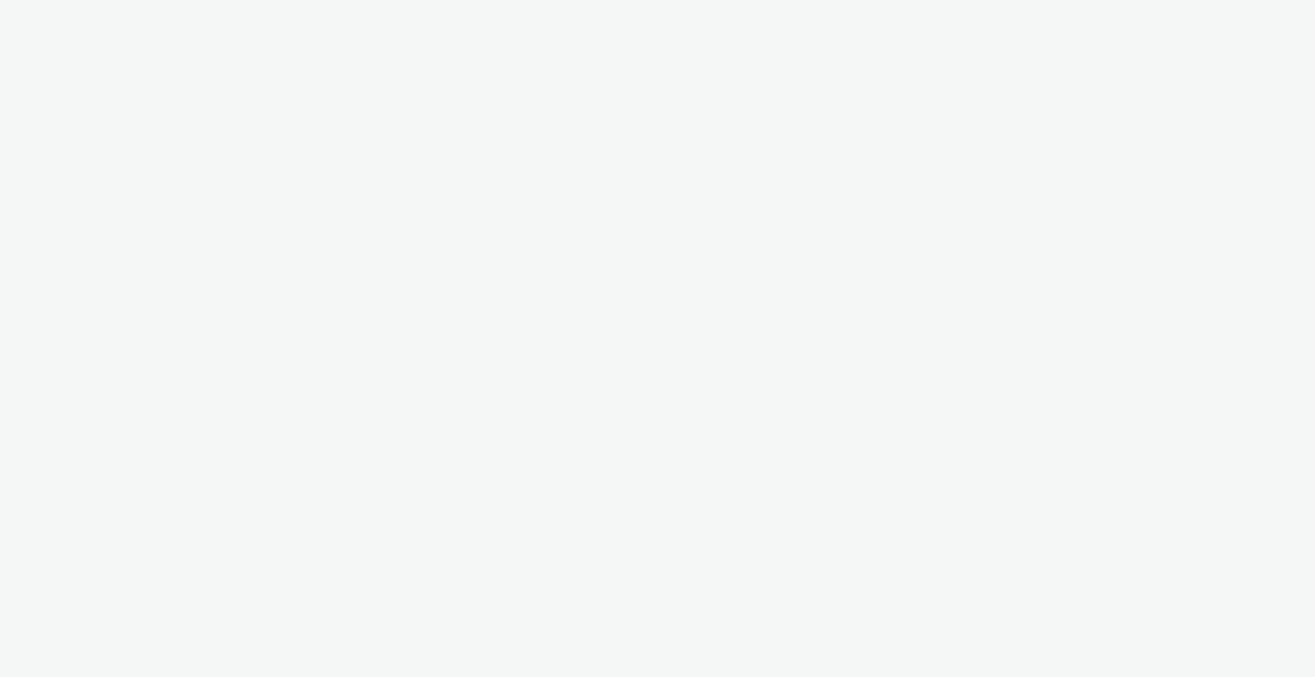
select select "b1b940d3-d05b-48b5-821e-f328c33b988b"
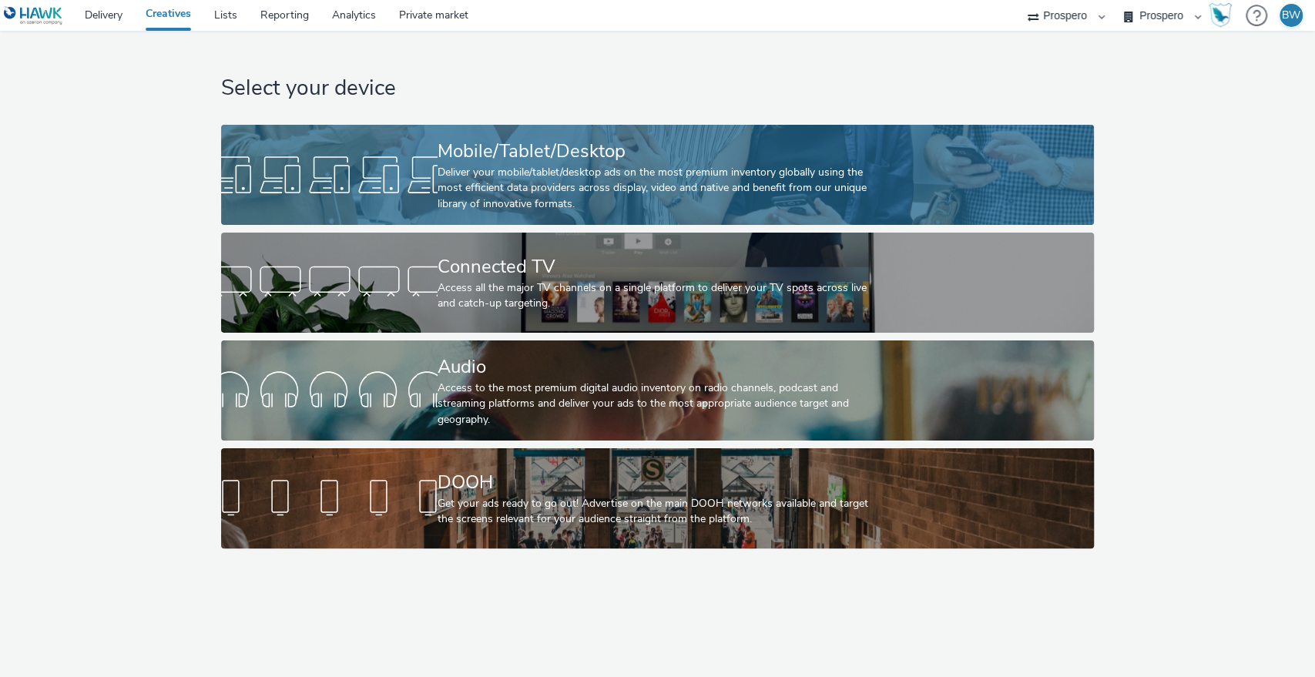
click at [508, 149] on div "Mobile/Tablet/Desktop" at bounding box center [654, 151] width 434 height 27
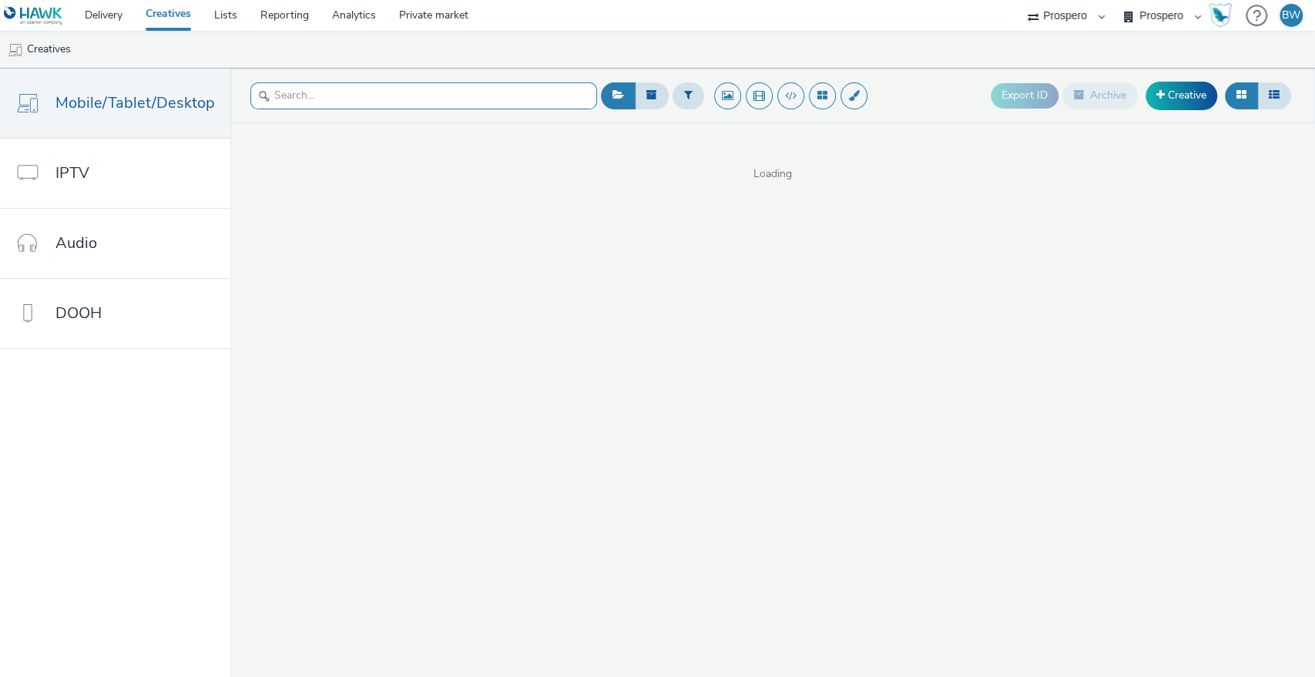
click at [379, 103] on input "text" at bounding box center [423, 95] width 347 height 27
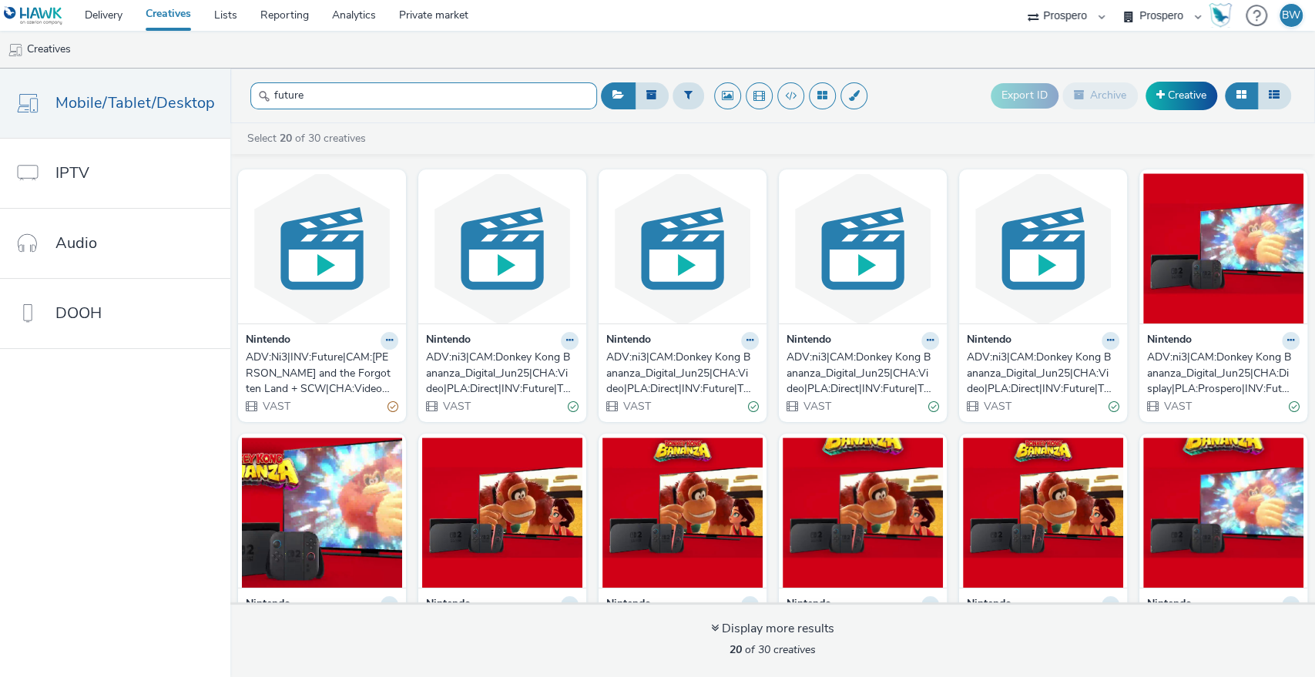
type input "future"
click at [311, 354] on div "ADV:Ni3|INV:Future|CAM:Kirby and the Forgotten Land + SCW|CHA:Video|PLA:Prosper…" at bounding box center [319, 373] width 146 height 47
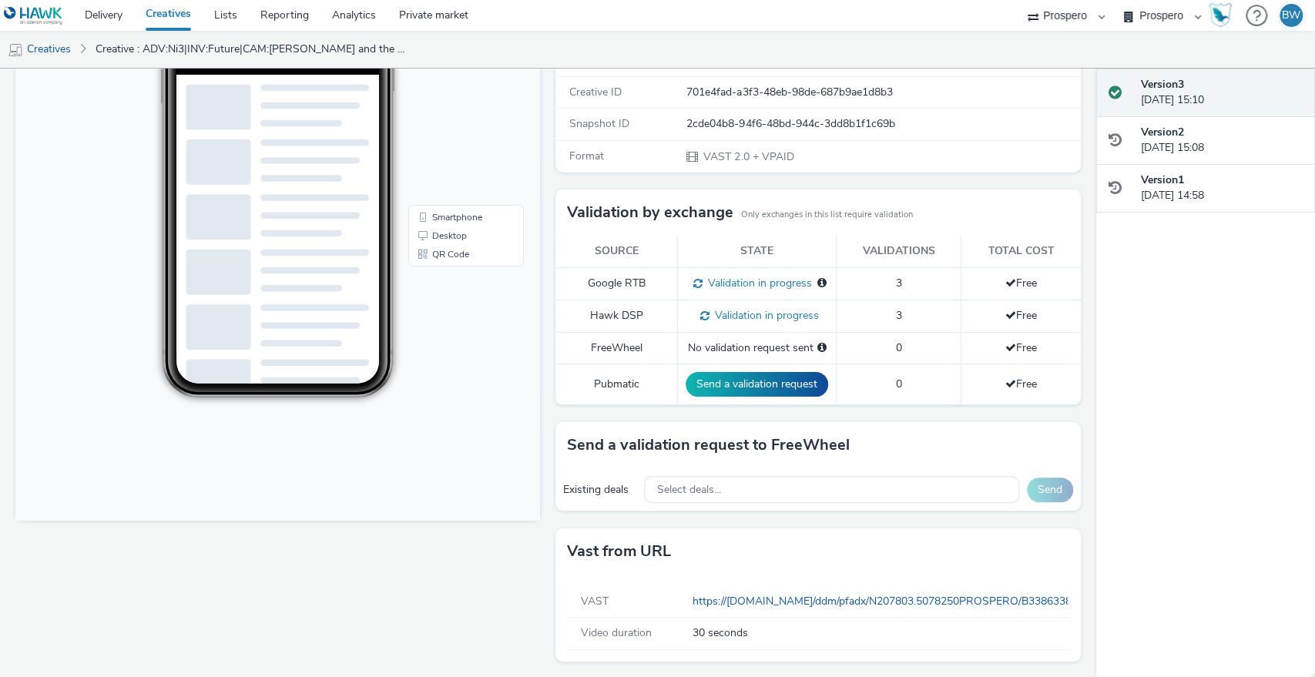
click at [728, 311] on span "Validation in progress" at bounding box center [763, 315] width 109 height 15
click at [586, 312] on td "Hawk DSP" at bounding box center [616, 316] width 122 height 32
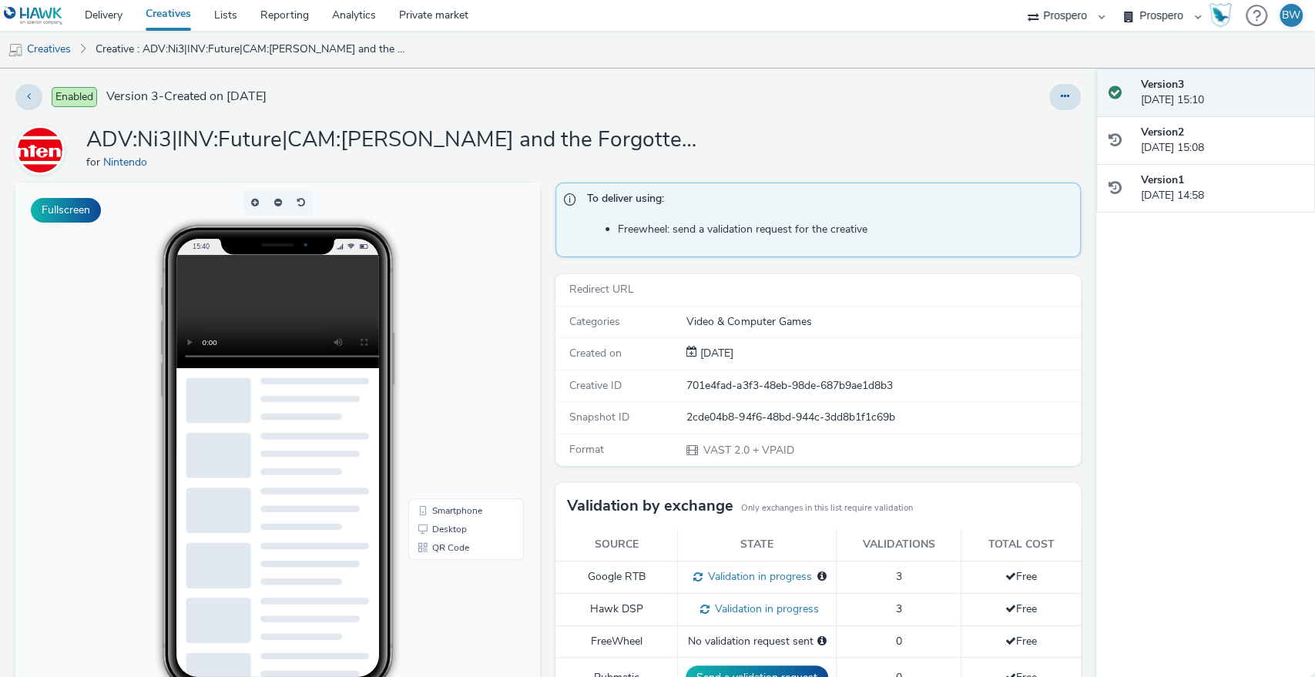
click at [34, 14] on img at bounding box center [33, 15] width 59 height 19
